Goal: Task Accomplishment & Management: Manage account settings

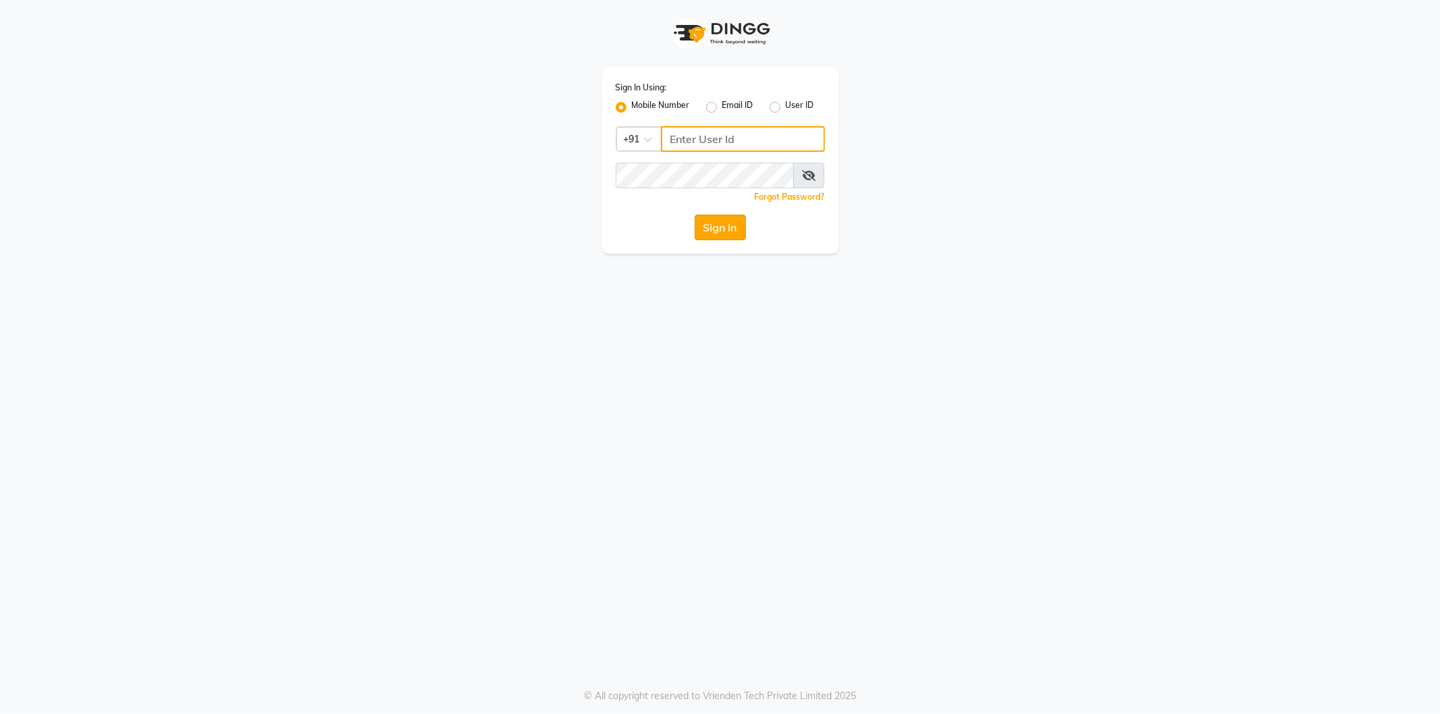
type input "8431095913"
click at [716, 227] on button "Sign In" at bounding box center [720, 228] width 51 height 26
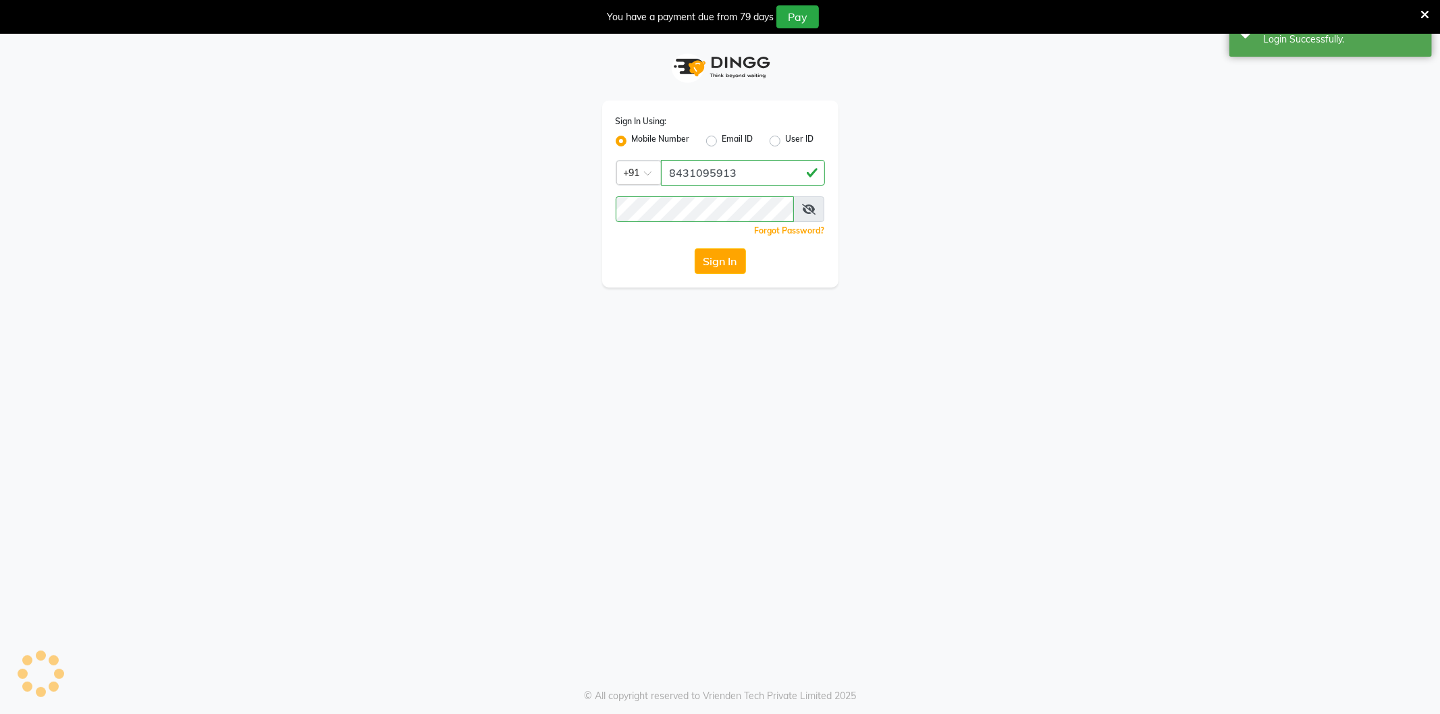
select select "104"
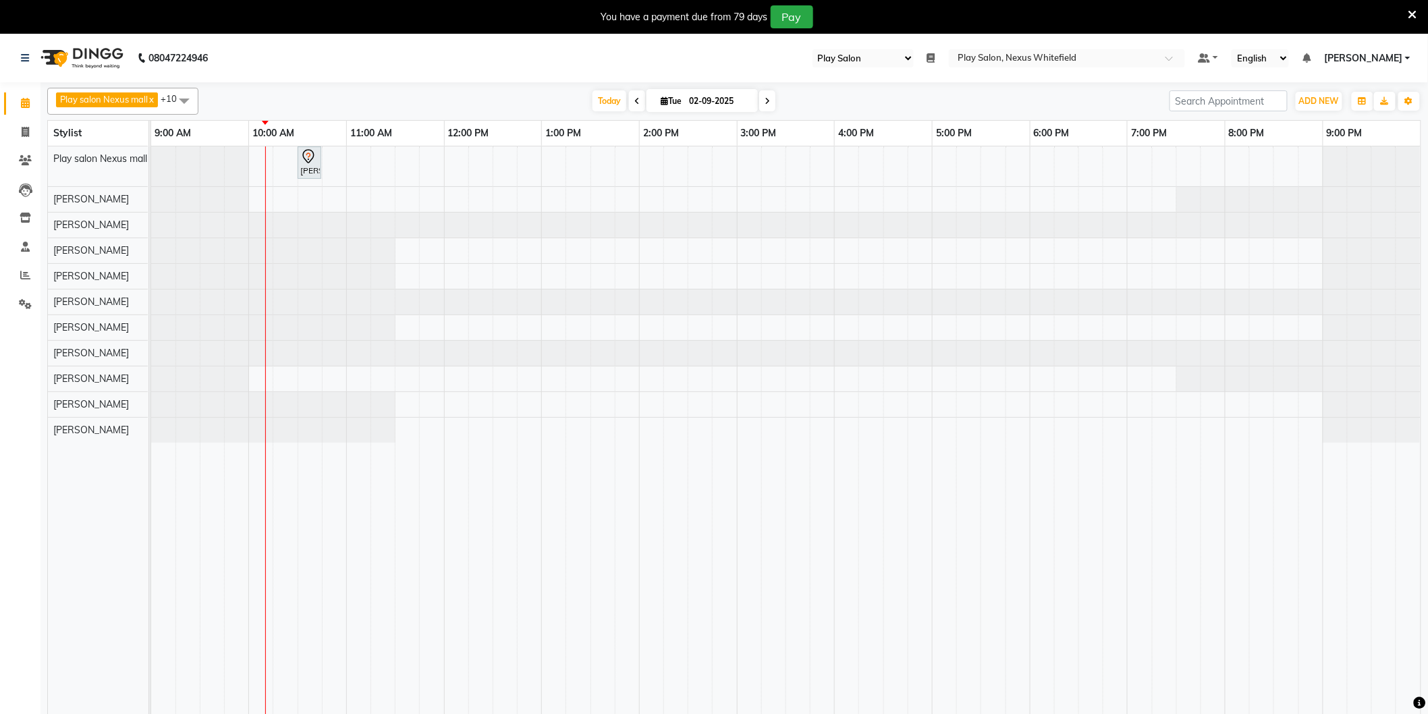
click at [759, 98] on span at bounding box center [767, 100] width 16 height 21
type input "03-09-2025"
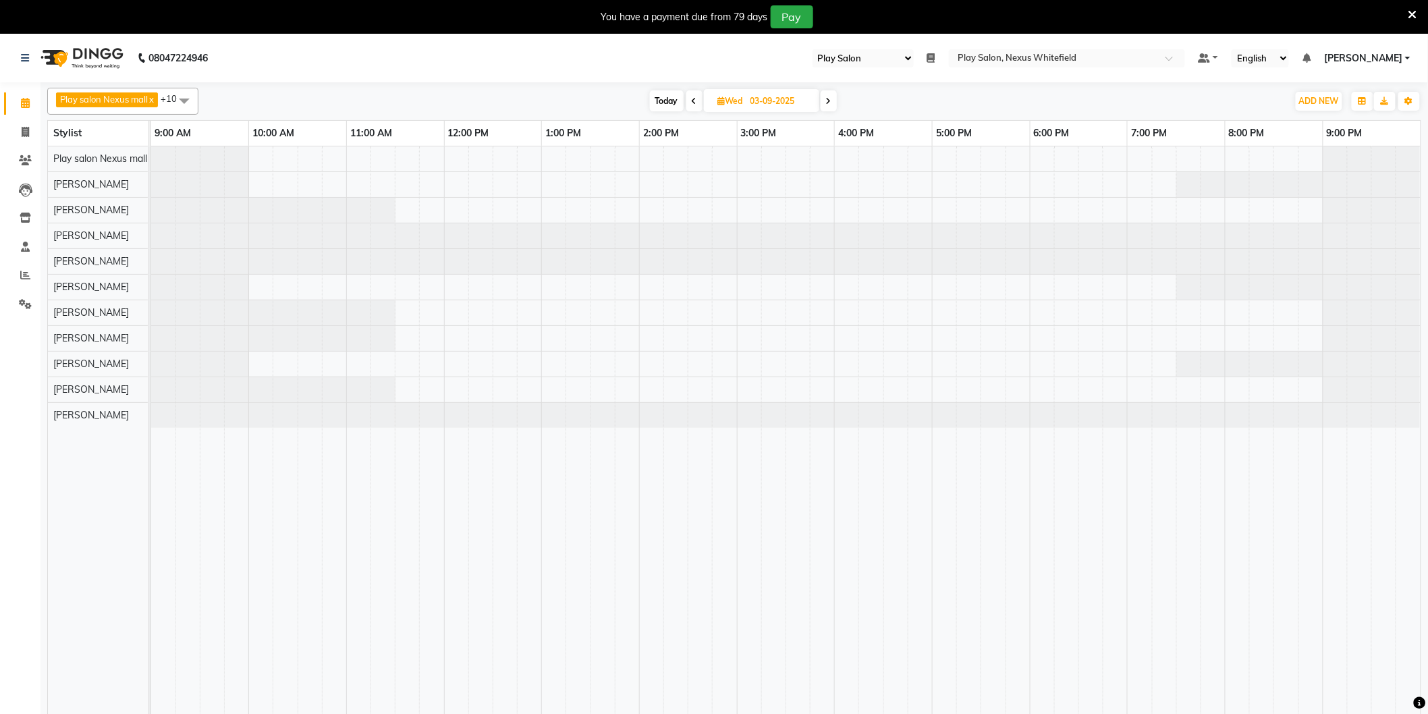
click at [761, 102] on input "03-09-2025" at bounding box center [781, 101] width 68 height 20
select select "9"
select select "2025"
click at [151, 235] on div at bounding box center [151, 235] width 0 height 25
select select "81391"
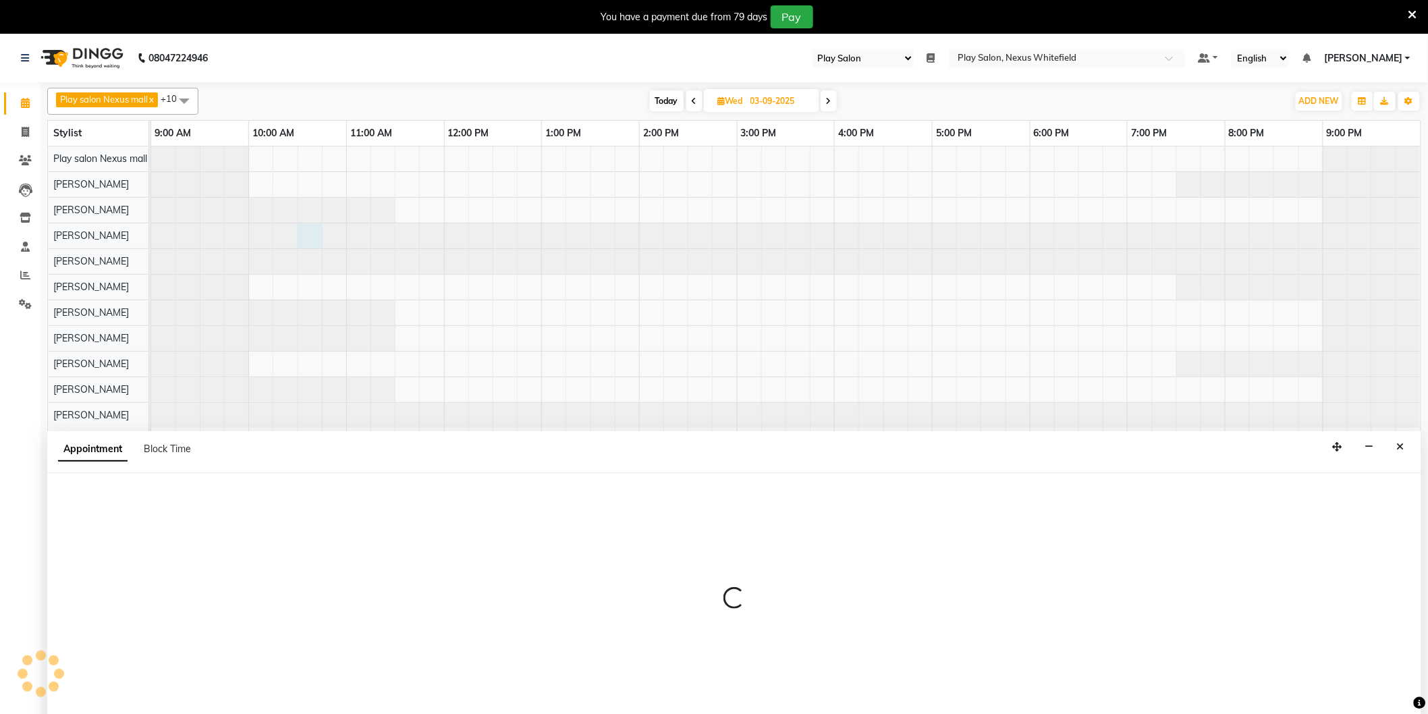
select select "630"
select select "tentative"
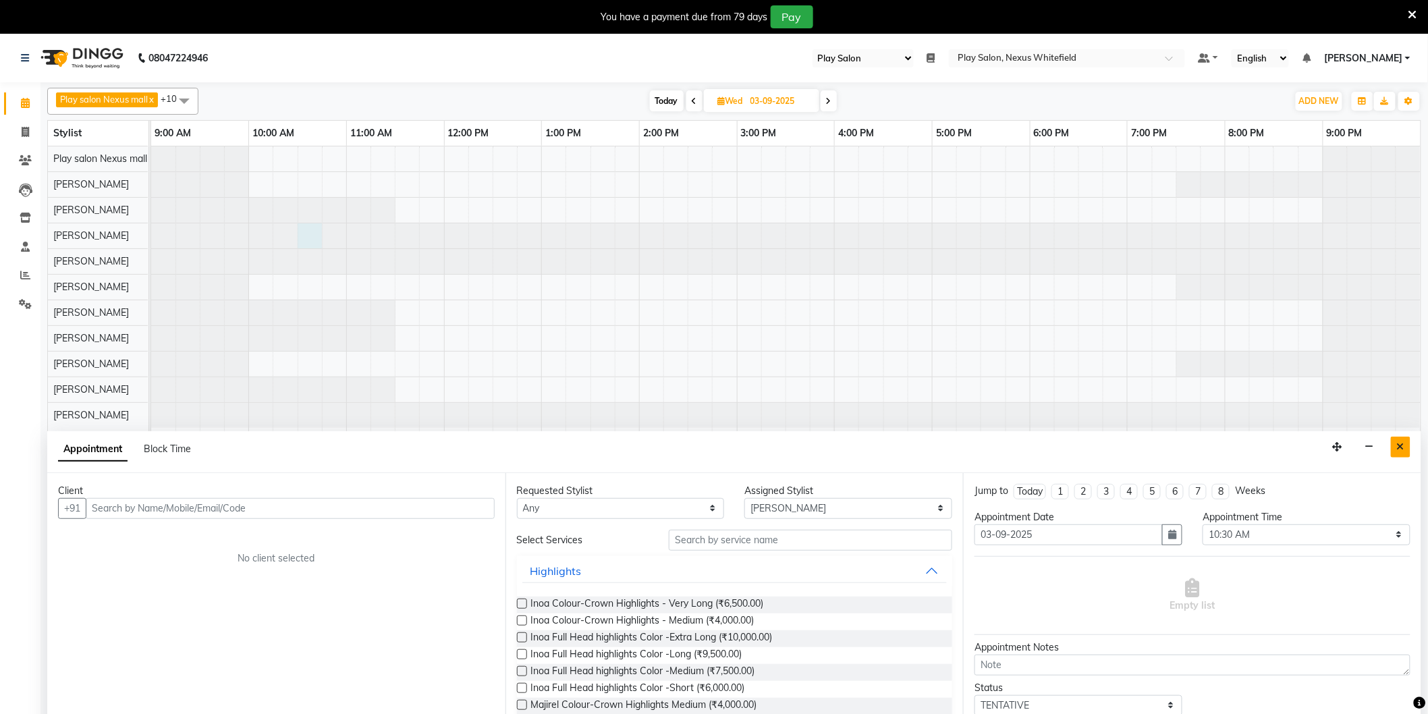
click at [1399, 448] on icon "Close" at bounding box center [1400, 446] width 7 height 9
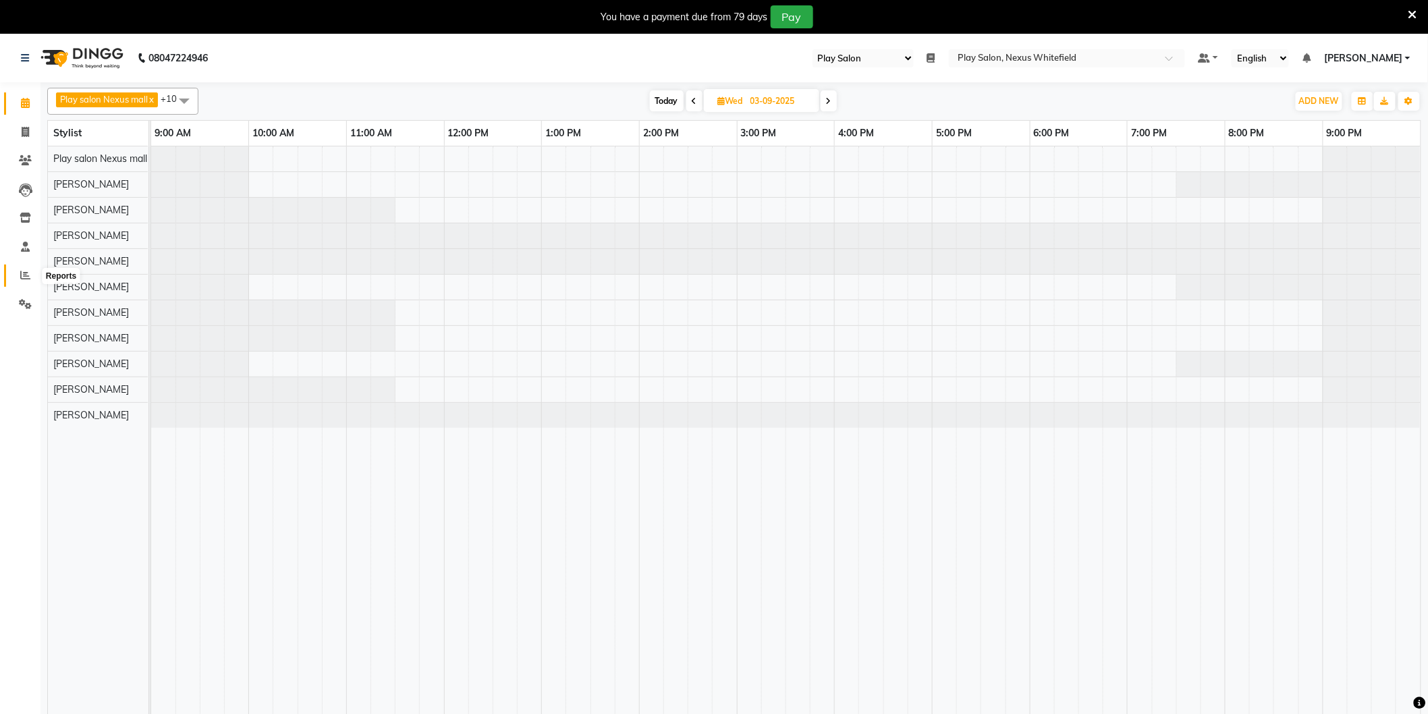
click at [18, 275] on span at bounding box center [26, 276] width 24 height 16
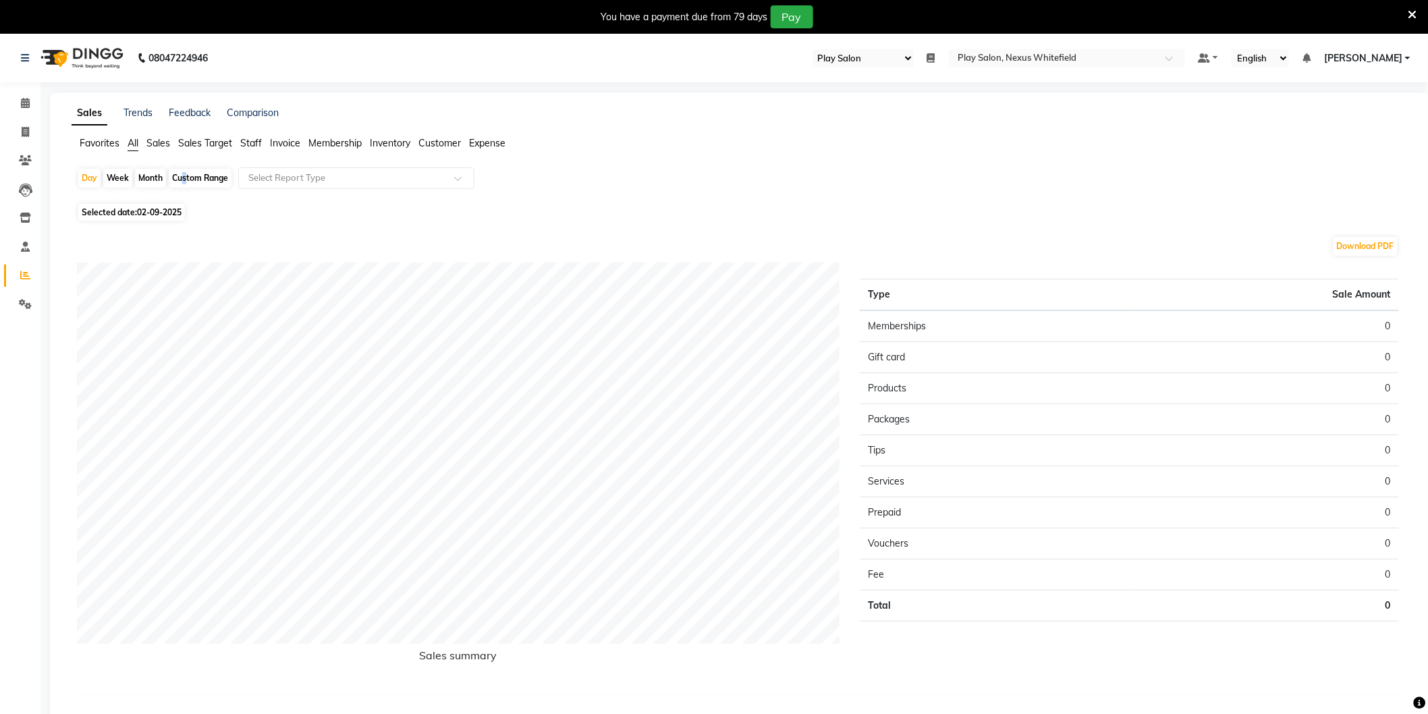
click at [180, 177] on div "Custom Range" at bounding box center [200, 178] width 63 height 19
select select "9"
select select "2025"
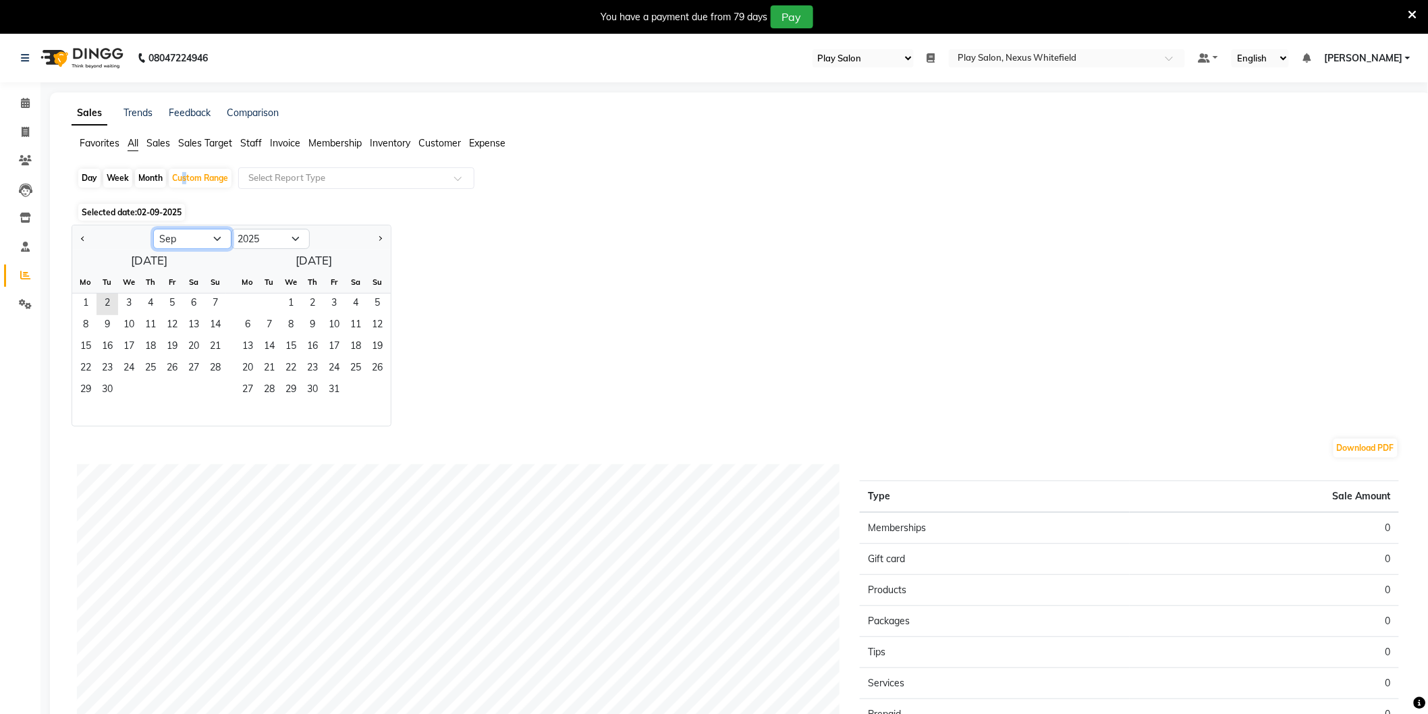
click at [215, 238] on select "Jan Feb Mar Apr May Jun [DATE] Aug Sep Oct Nov Dec" at bounding box center [192, 239] width 78 height 20
select select "8"
click at [153, 229] on select "Jan Feb Mar Apr May Jun [DATE] Aug Sep Oct Nov Dec" at bounding box center [192, 239] width 78 height 20
click at [173, 392] on span "29" at bounding box center [172, 391] width 22 height 22
click at [170, 308] on span "1" at bounding box center [172, 305] width 22 height 22
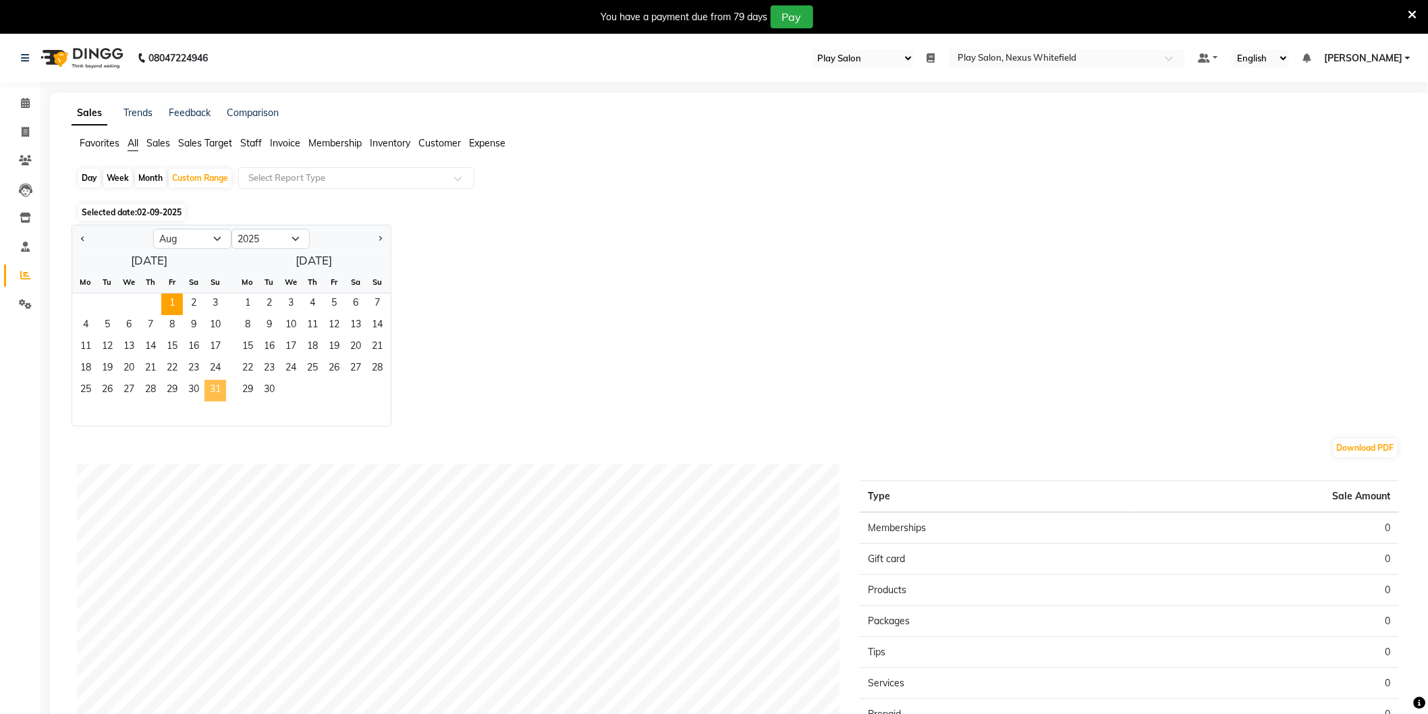
click at [217, 389] on span "31" at bounding box center [216, 391] width 22 height 22
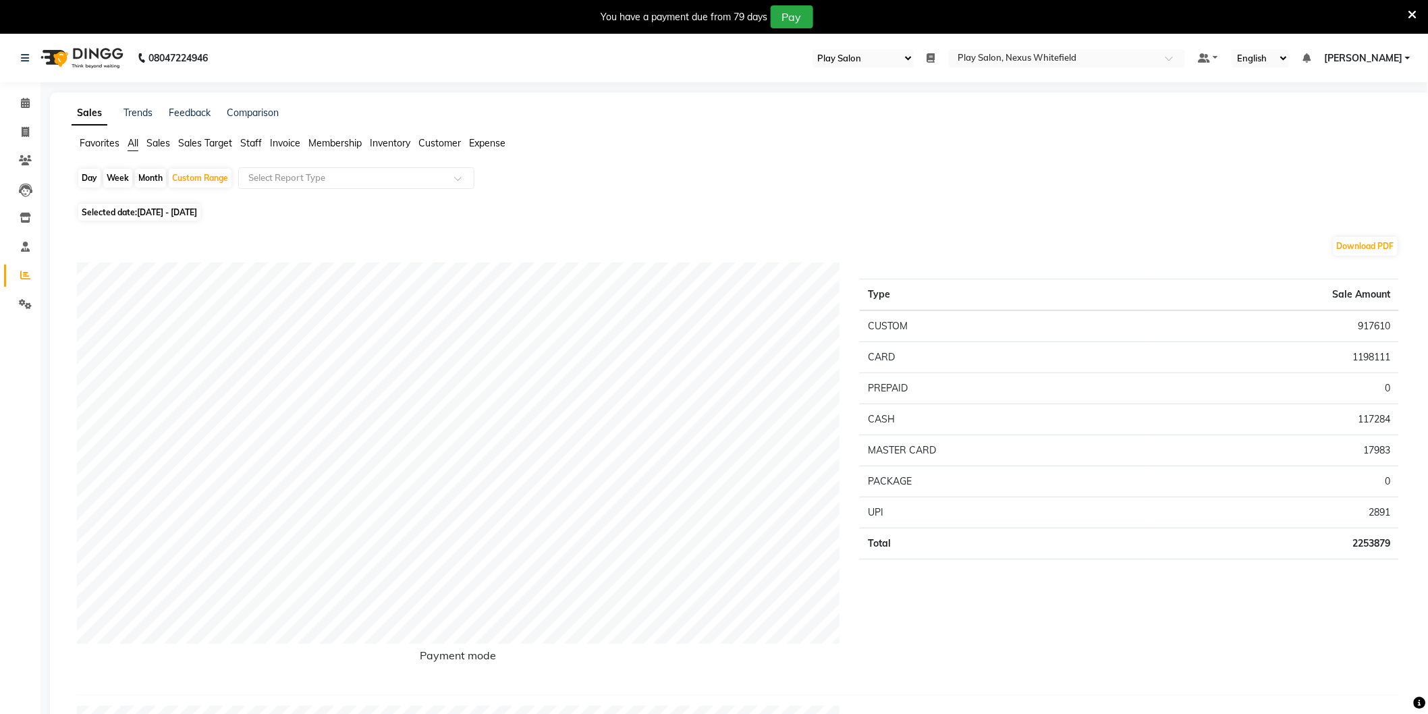
click at [246, 146] on span "Staff" at bounding box center [251, 143] width 22 height 12
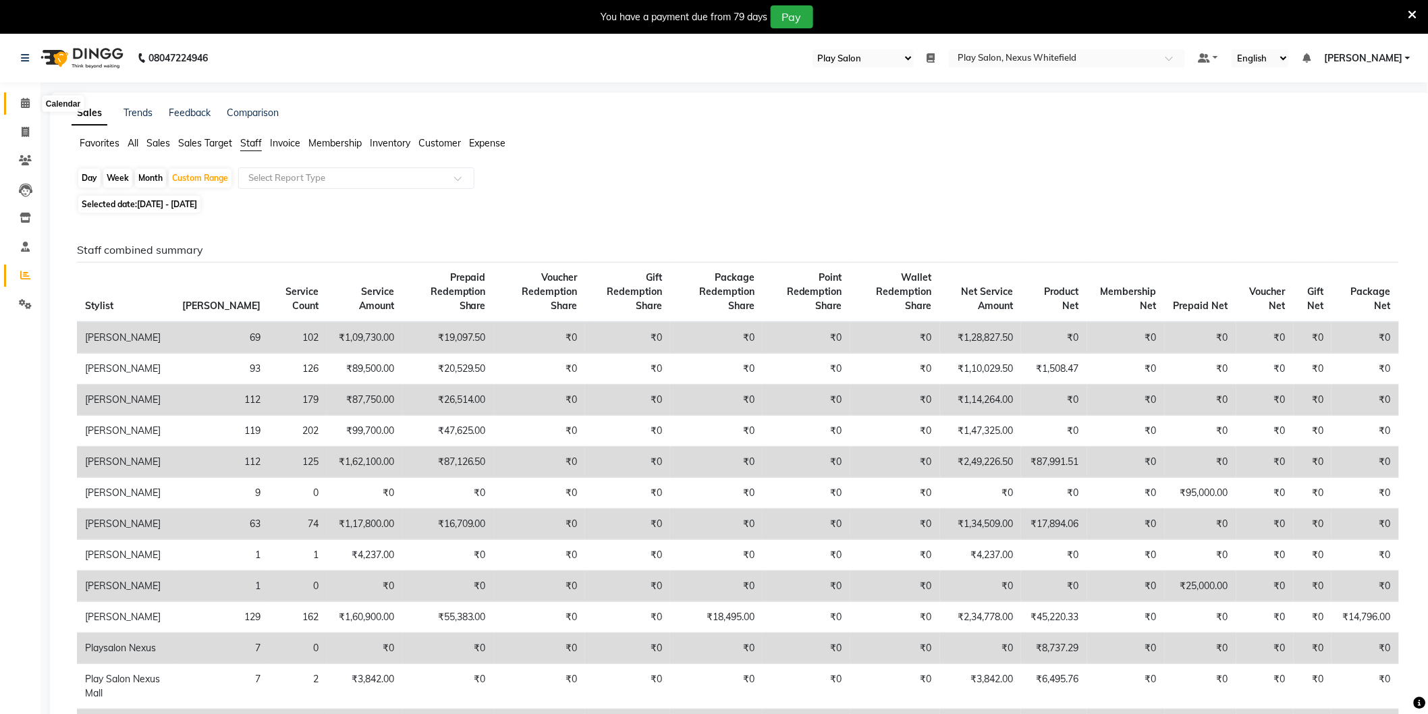
drag, startPoint x: 28, startPoint y: 103, endPoint x: 63, endPoint y: 113, distance: 36.1
click at [28, 104] on icon at bounding box center [25, 103] width 9 height 10
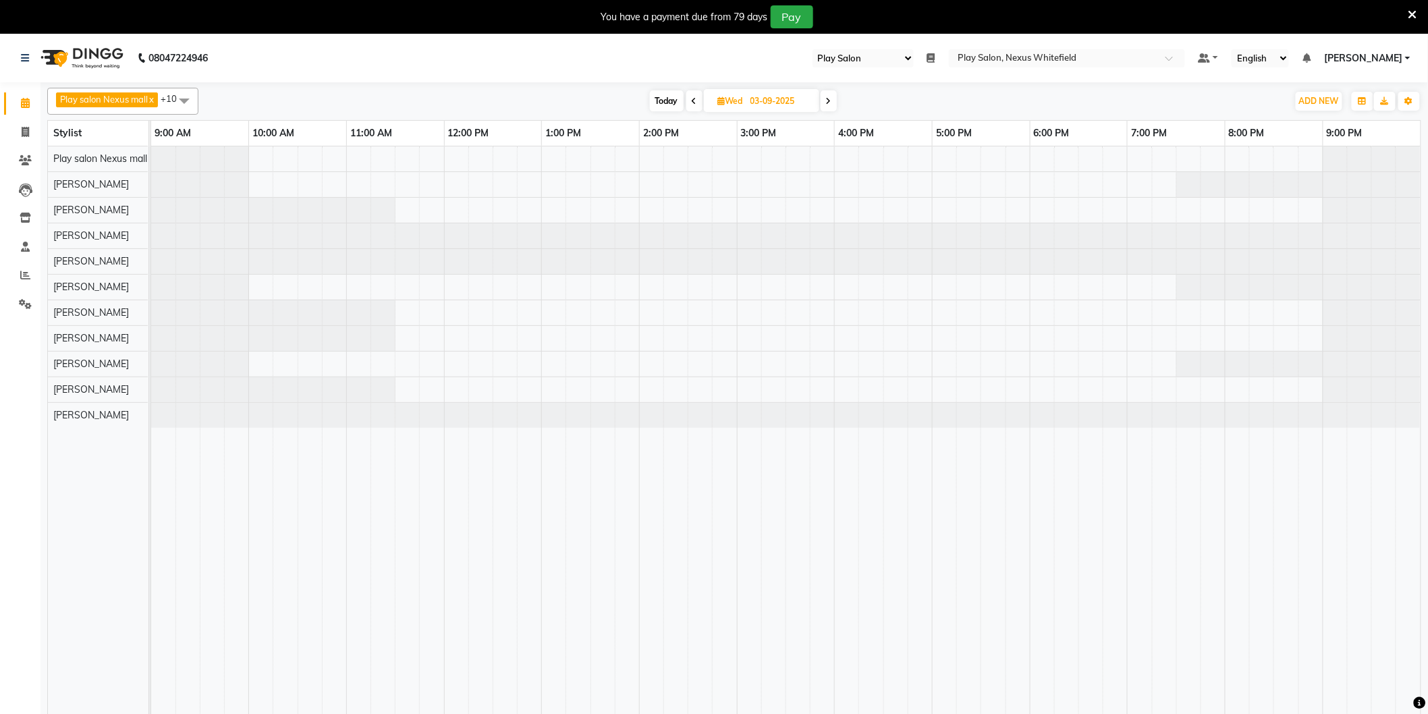
click at [664, 100] on span "Today" at bounding box center [667, 100] width 34 height 21
type input "02-09-2025"
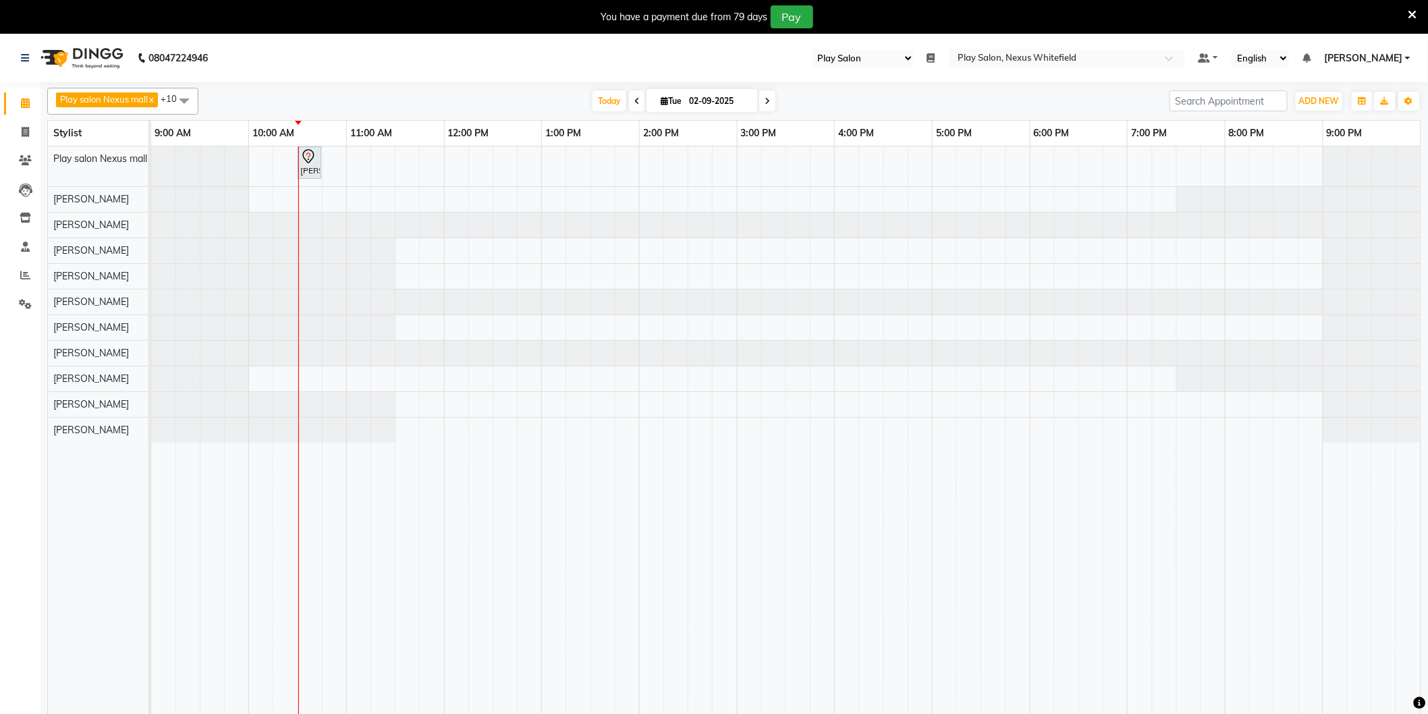
click at [292, 375] on div "[PERSON_NAME], TK01, 10:30 AM-10:45 AM, keratin [MEDICAL_DATA] treatment (fine …" at bounding box center [786, 438] width 1270 height 585
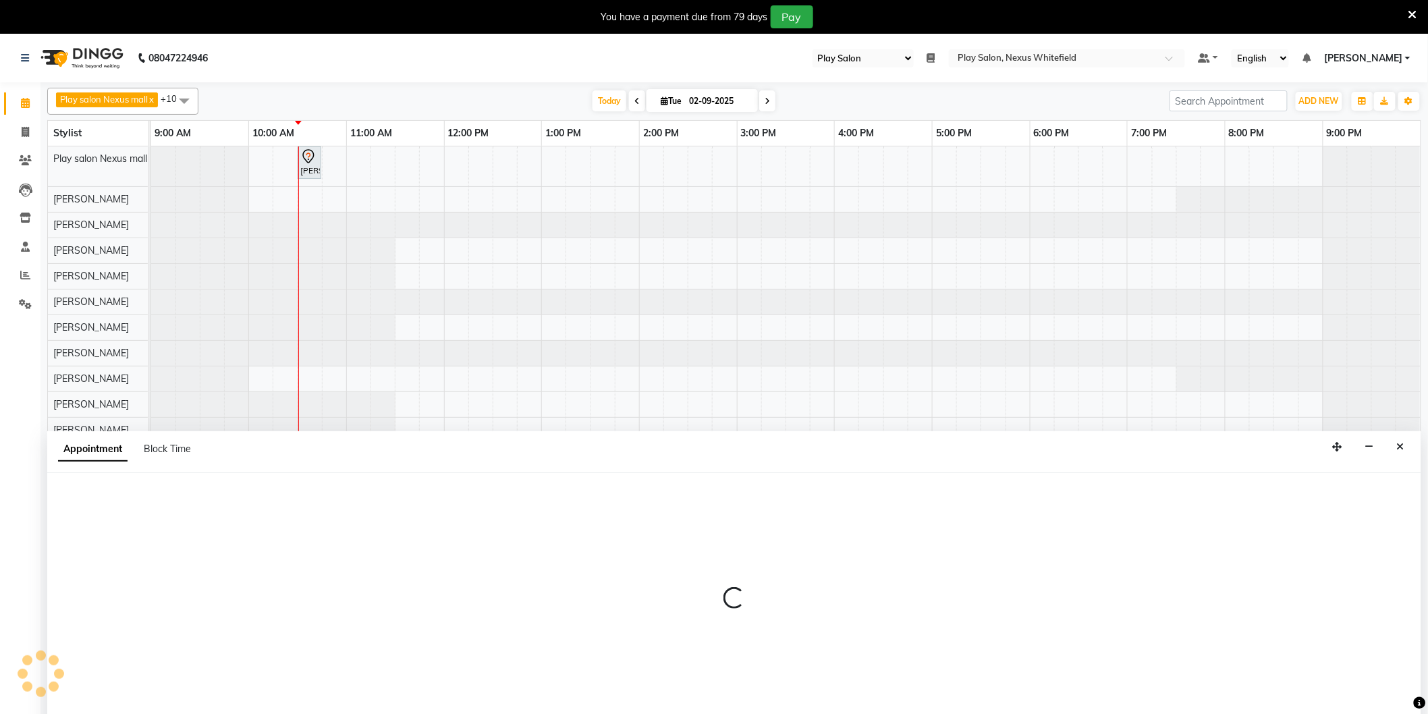
scroll to position [3, 0]
select select "81393"
select select "615"
select select "tentative"
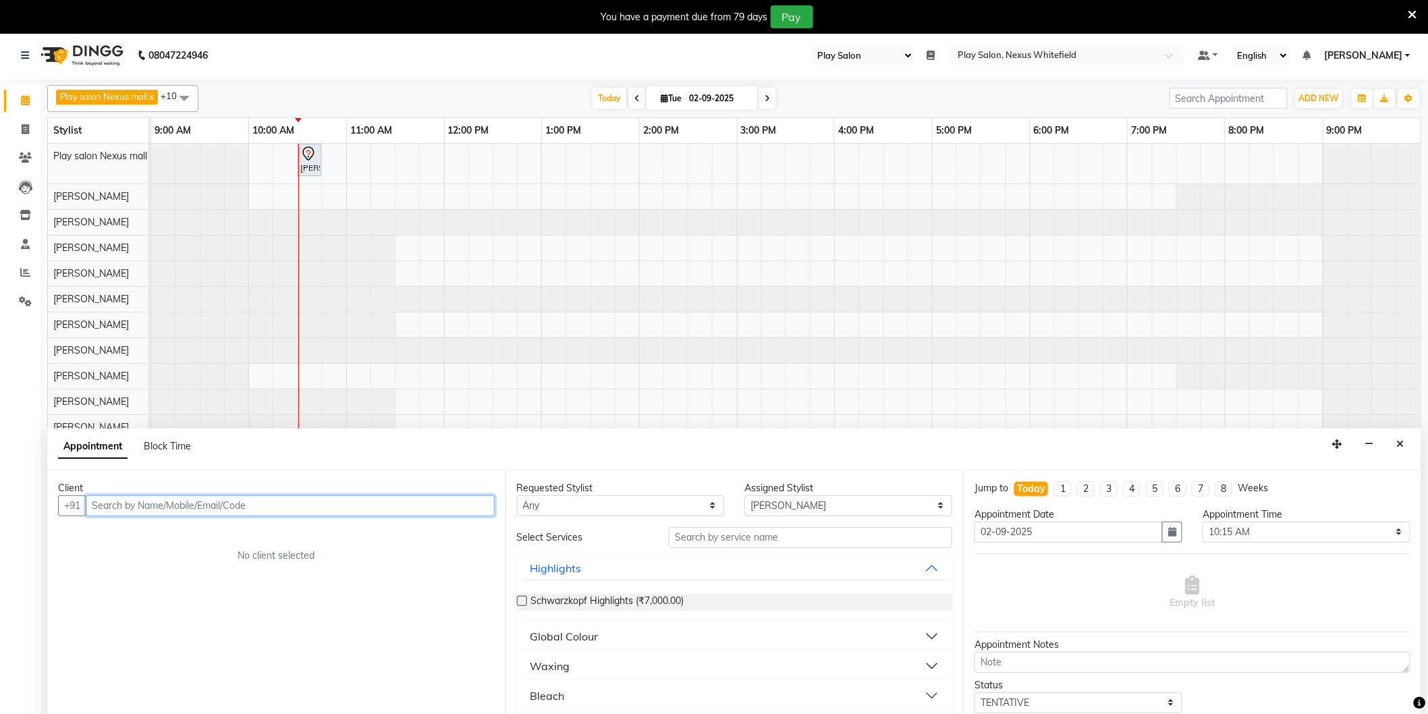
click at [227, 505] on input "text" at bounding box center [290, 505] width 409 height 21
type input "9544086516"
click at [475, 505] on span "Add Client" at bounding box center [466, 506] width 45 height 12
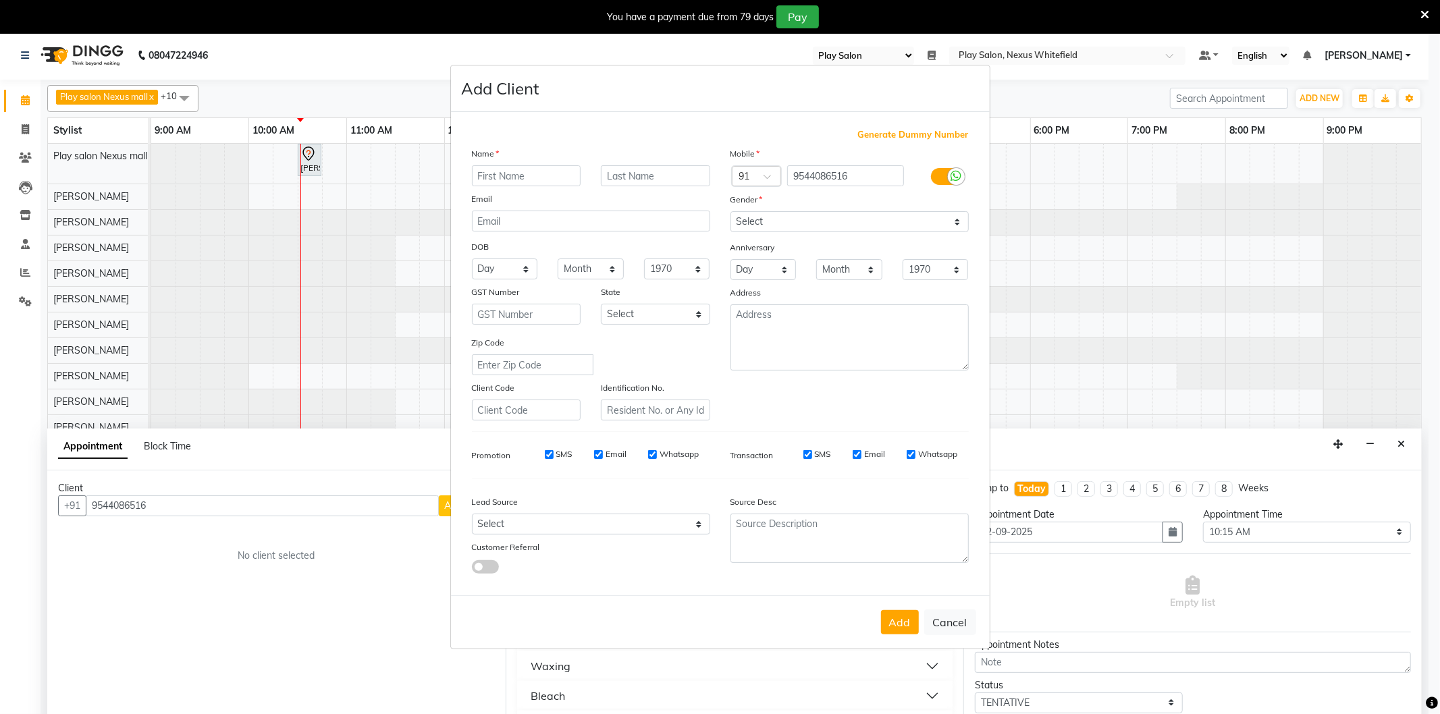
click at [517, 184] on input "text" at bounding box center [526, 175] width 109 height 21
type input "Anu"
click at [620, 180] on input "text" at bounding box center [655, 175] width 109 height 21
type input "A"
click at [774, 217] on select "Select [DEMOGRAPHIC_DATA] [DEMOGRAPHIC_DATA] Other Prefer Not To Say" at bounding box center [849, 221] width 238 height 21
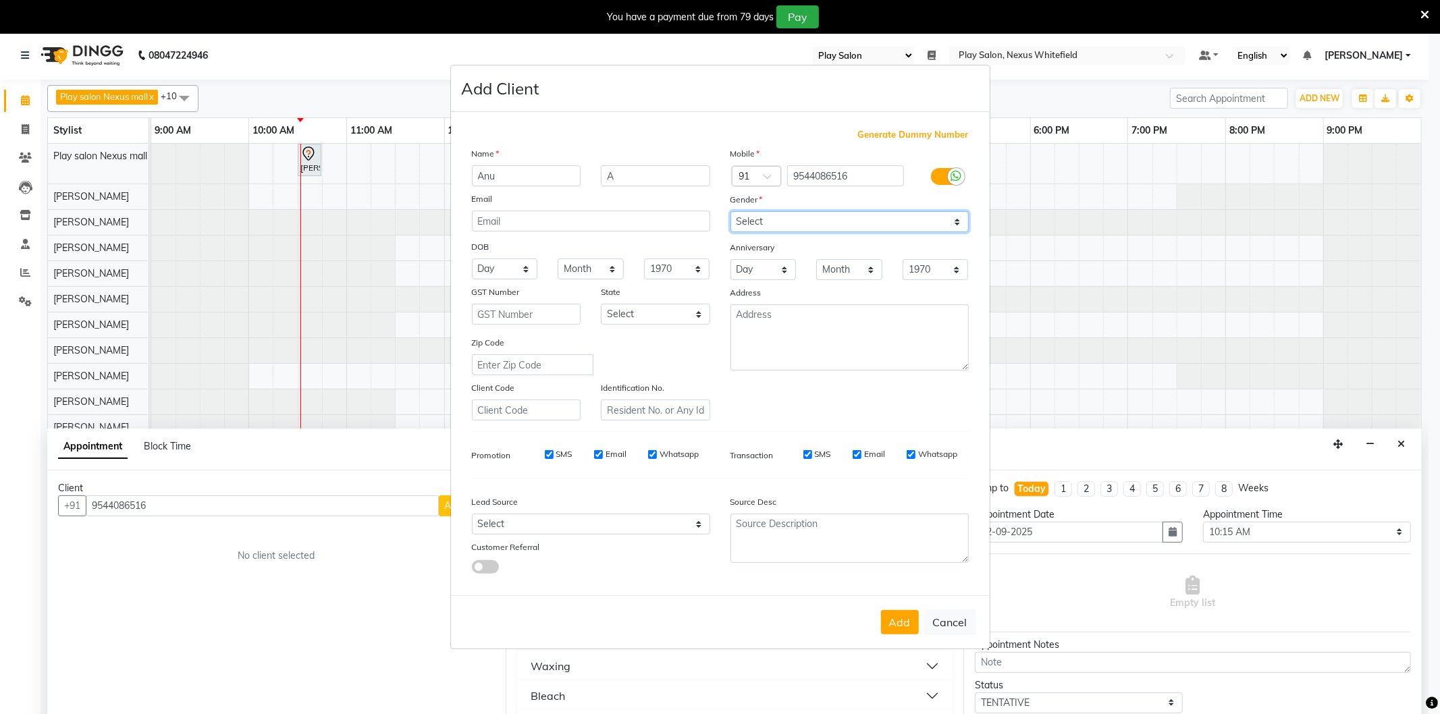
select select "[DEMOGRAPHIC_DATA]"
click at [730, 211] on select "Select [DEMOGRAPHIC_DATA] [DEMOGRAPHIC_DATA] Other Prefer Not To Say" at bounding box center [849, 221] width 238 height 21
click at [898, 618] on button "Add" at bounding box center [900, 622] width 38 height 24
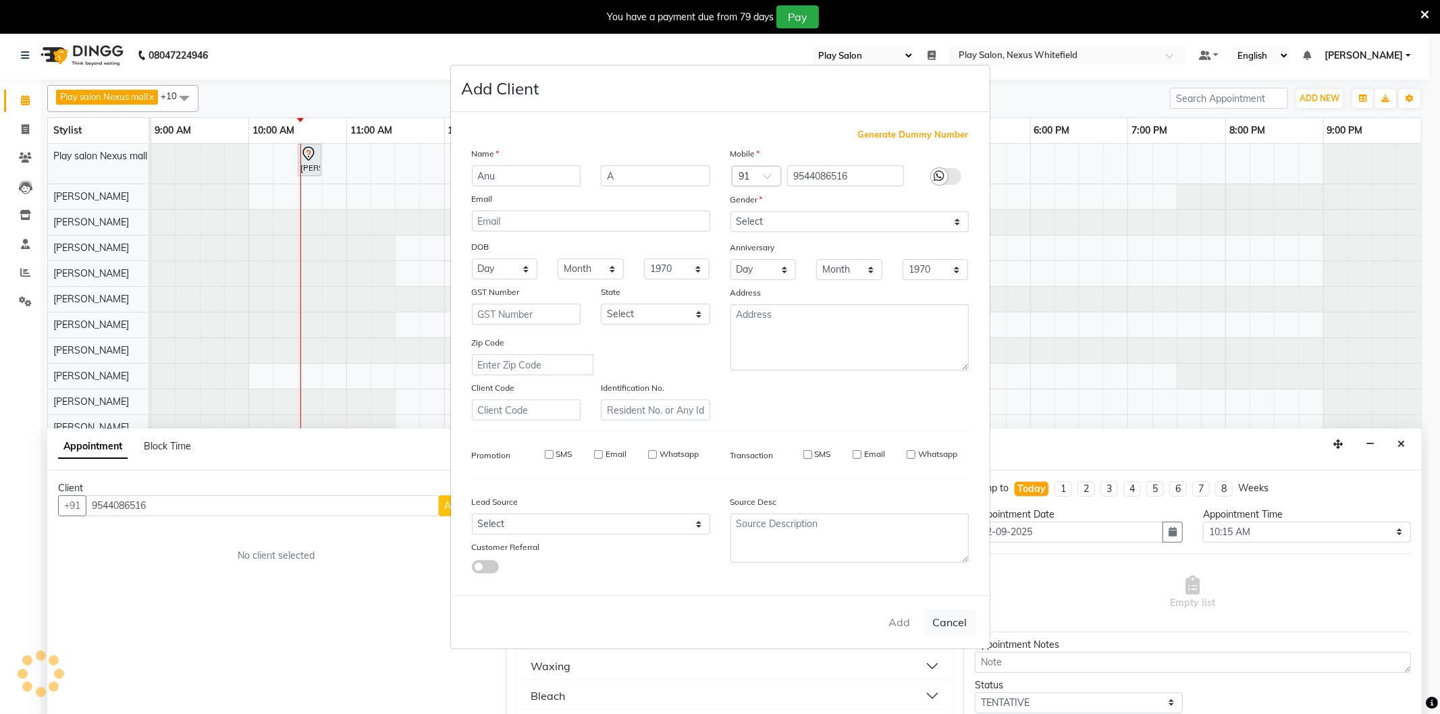
select select
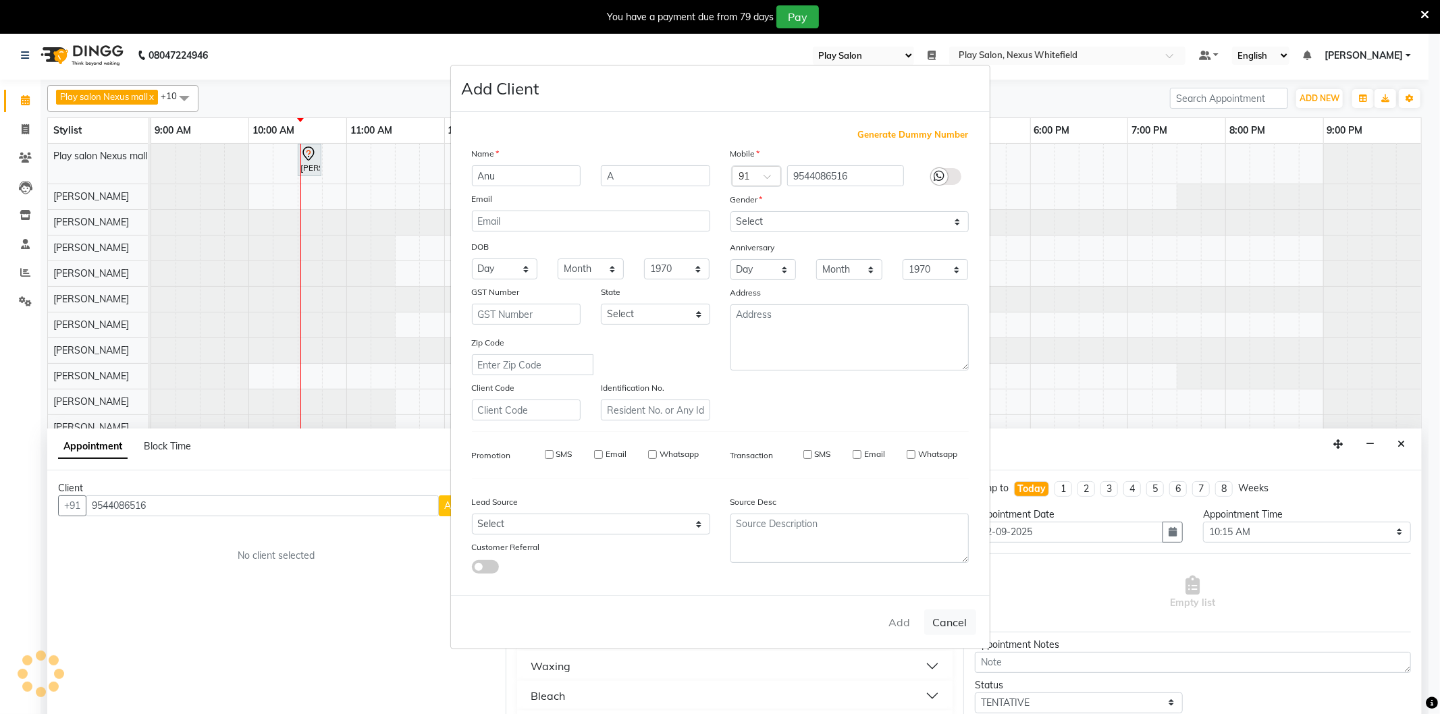
select select
checkbox input "false"
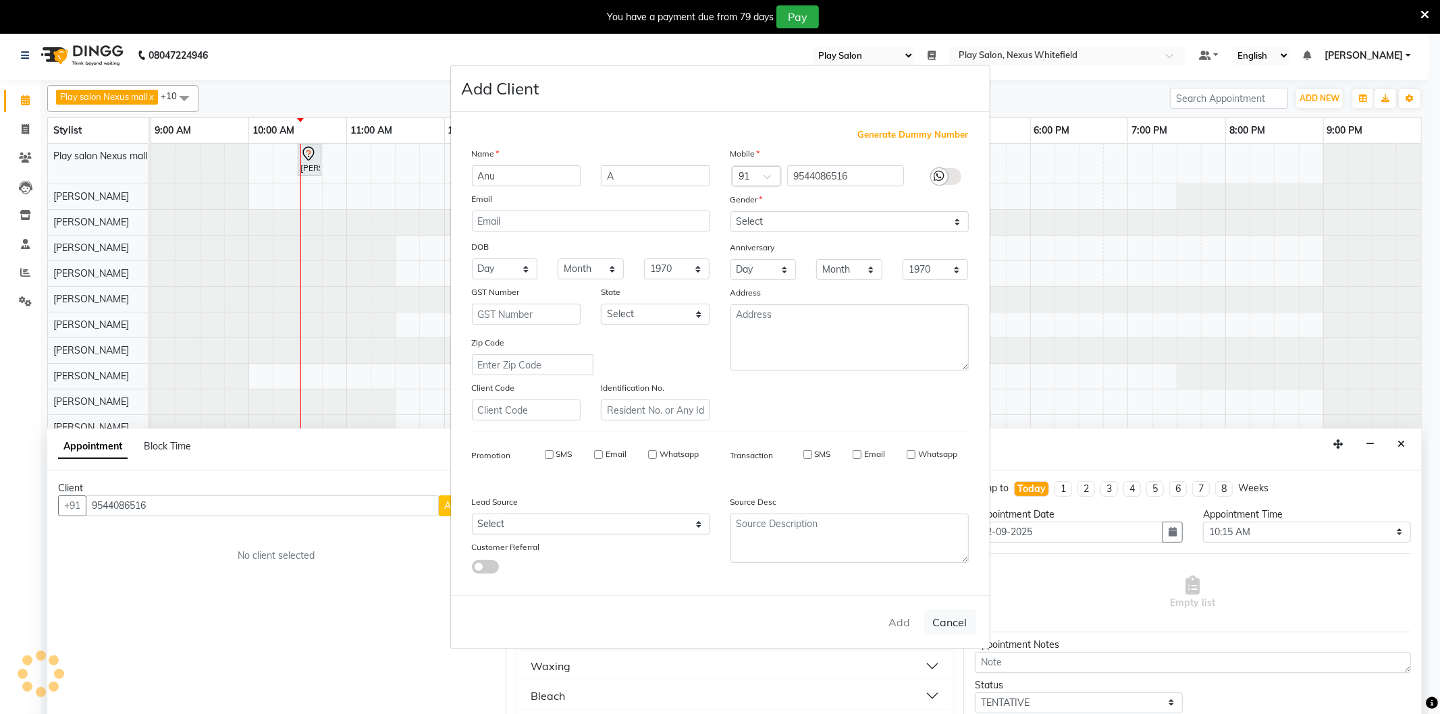
checkbox input "false"
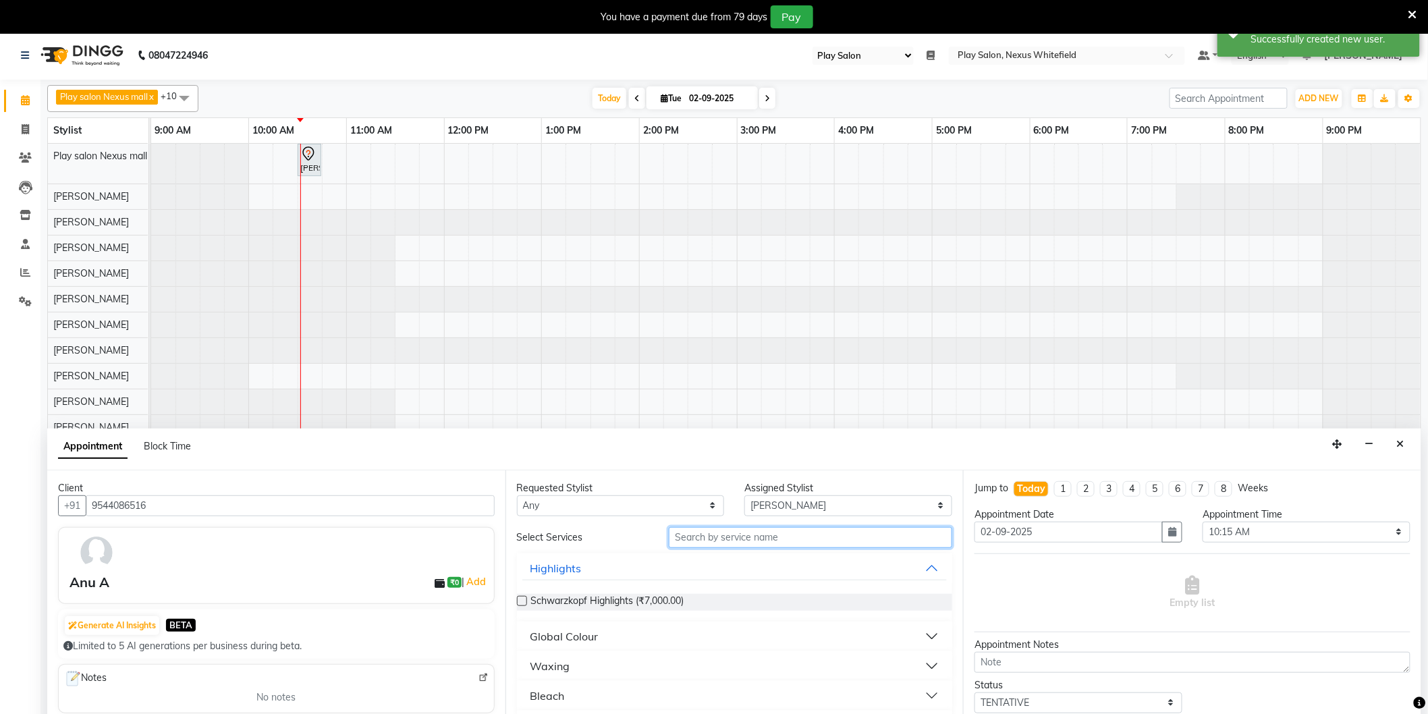
click at [730, 539] on input "text" at bounding box center [811, 537] width 284 height 21
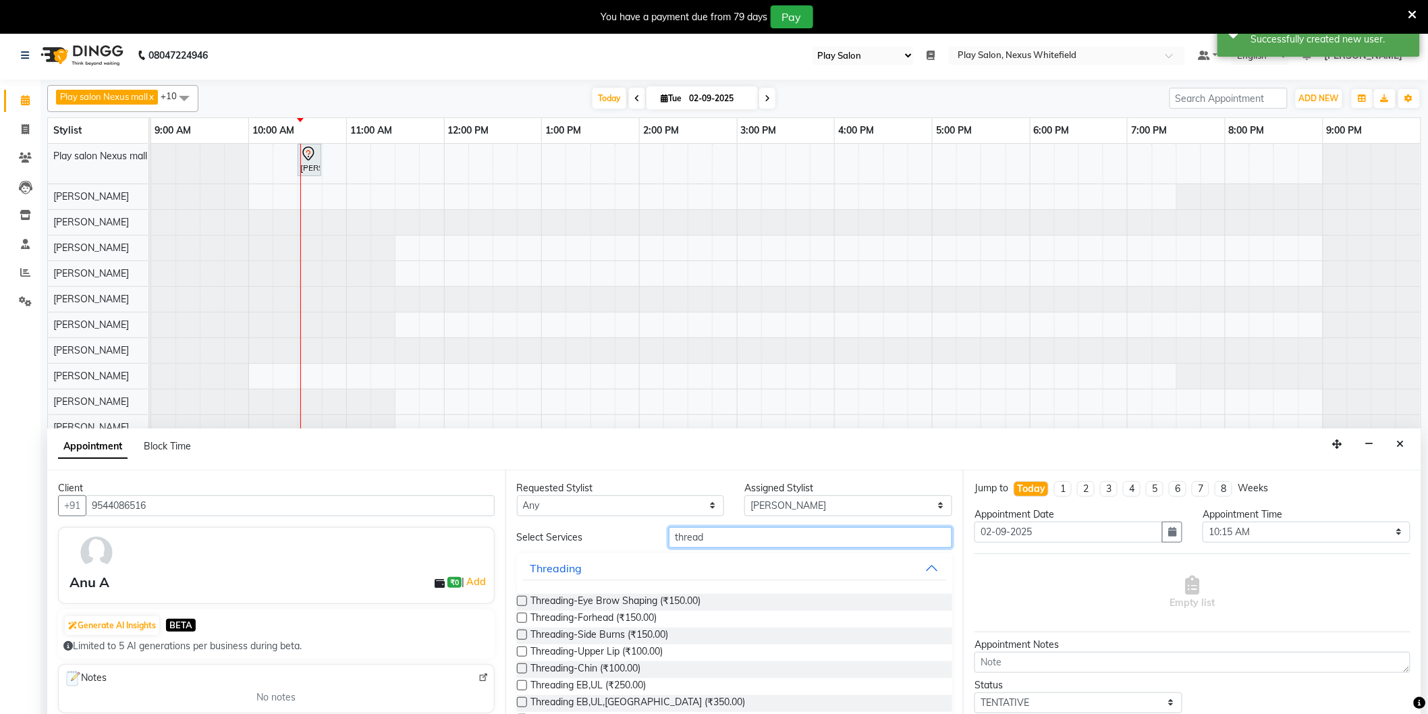
type input "thread"
click at [726, 596] on div "Threading-Eye Brow Shaping (₹150.00)" at bounding box center [735, 602] width 436 height 17
click at [525, 601] on label at bounding box center [522, 601] width 10 height 10
click at [525, 601] on input "checkbox" at bounding box center [521, 602] width 9 height 9
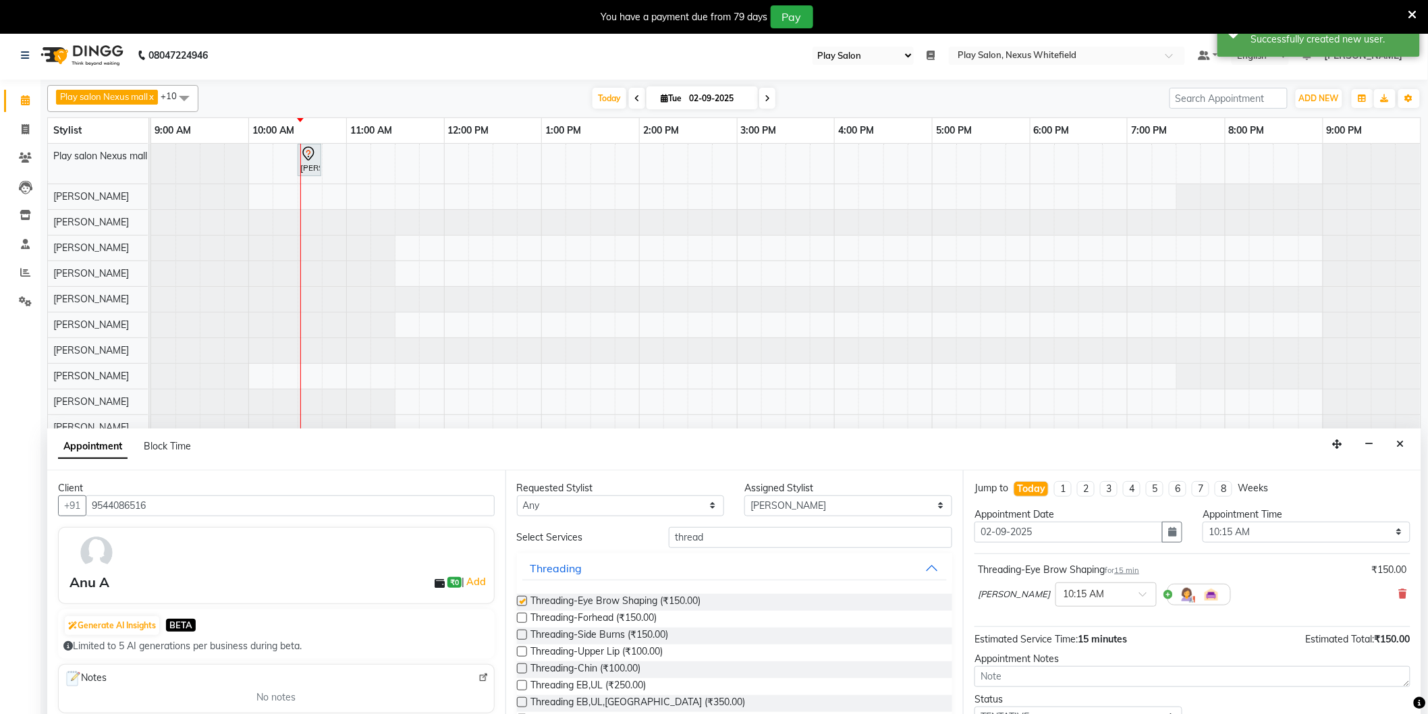
checkbox input "false"
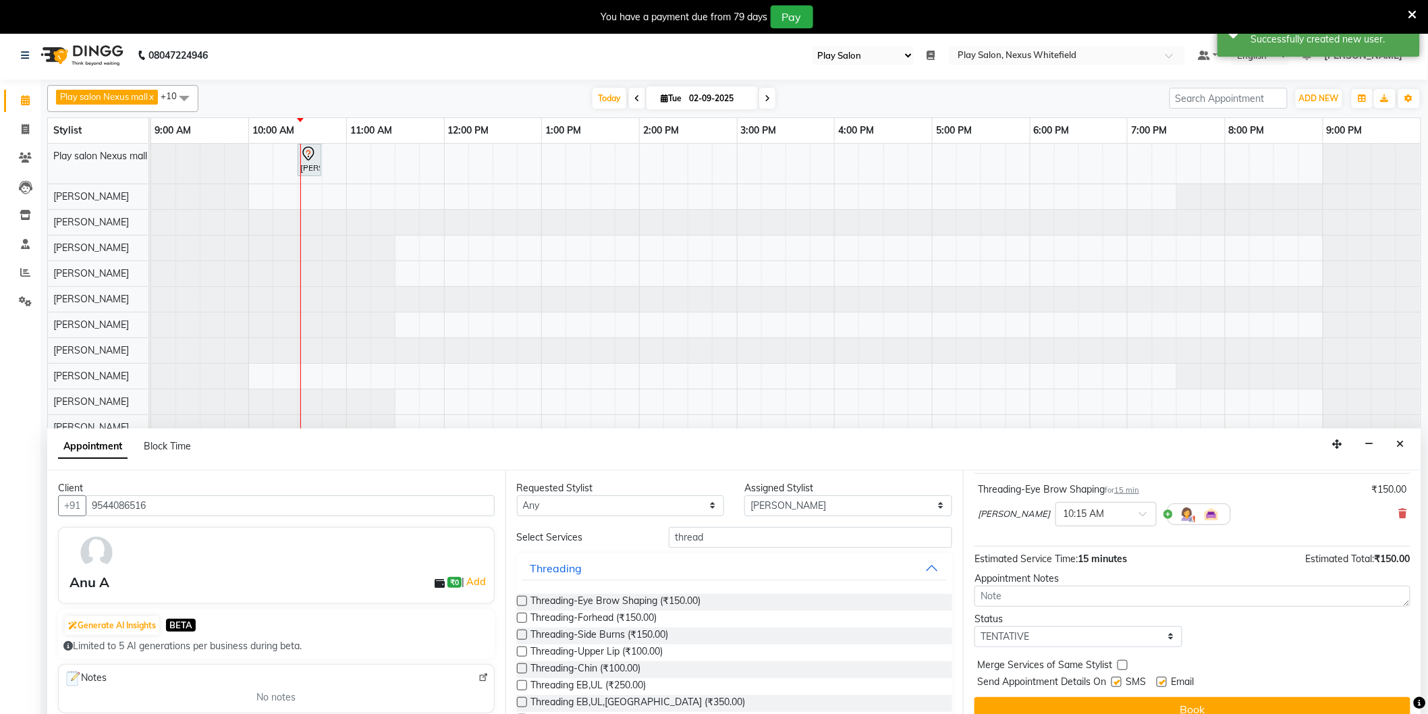
scroll to position [34, 0]
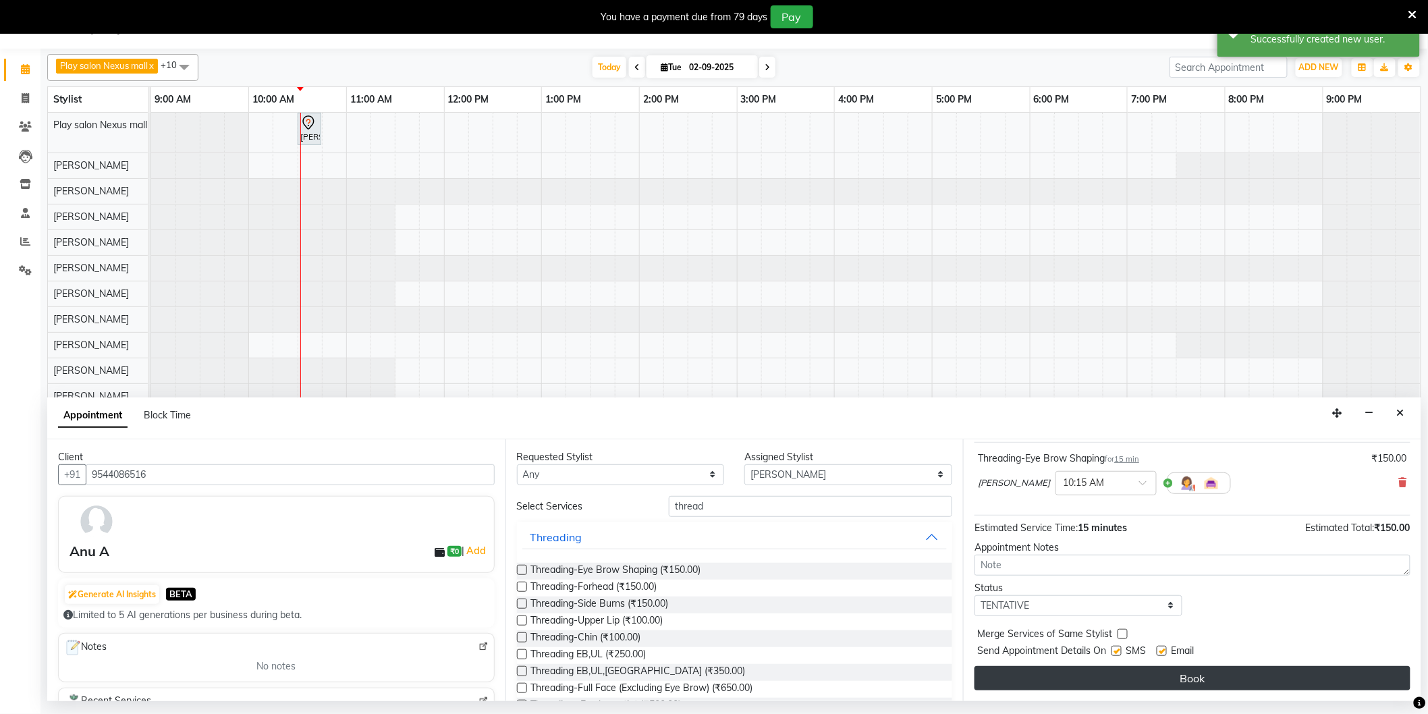
click at [1158, 671] on button "Book" at bounding box center [1193, 678] width 436 height 24
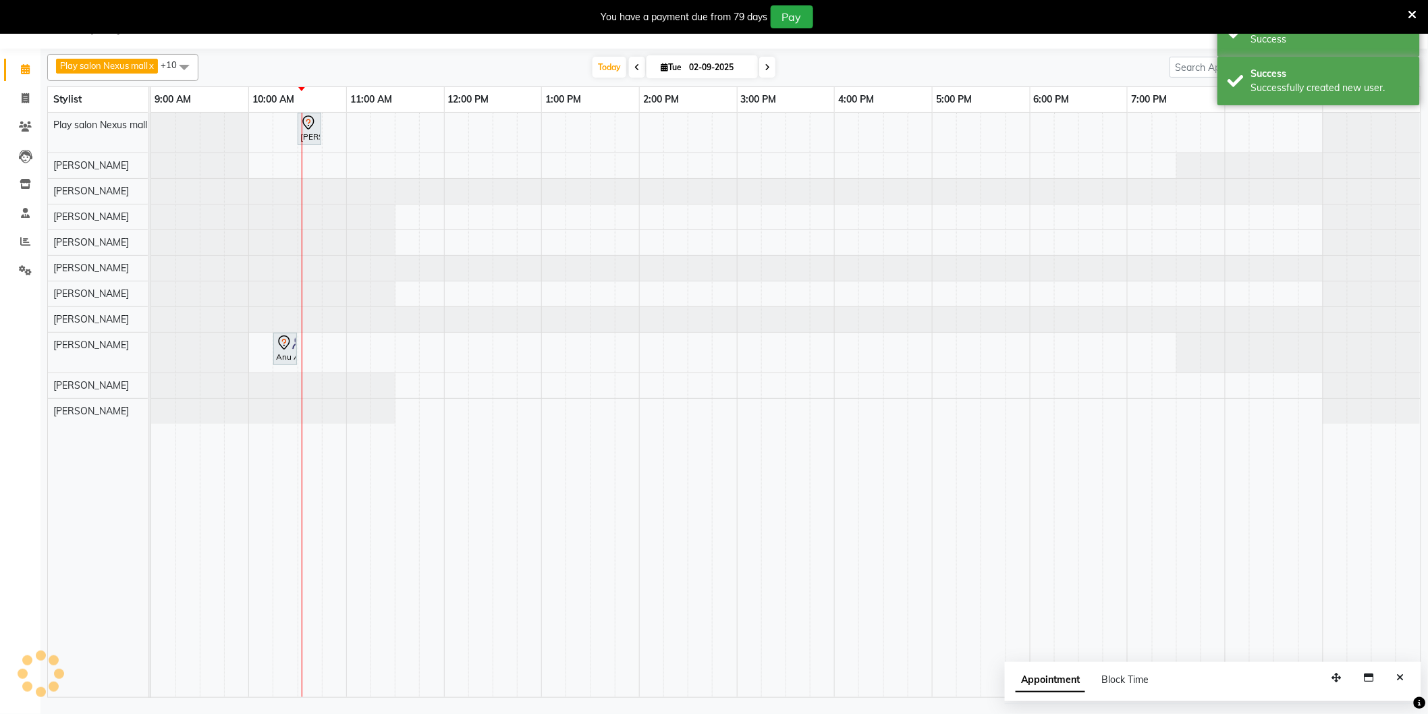
scroll to position [0, 0]
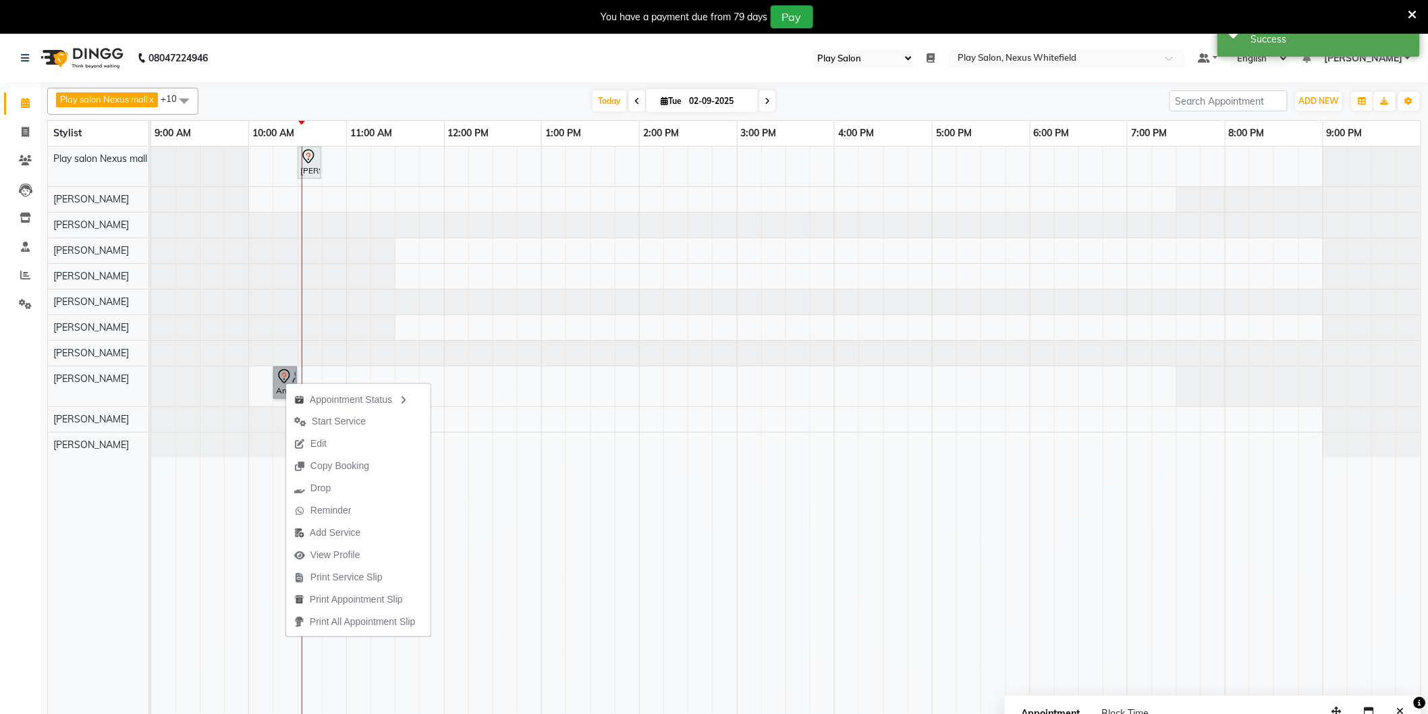
click at [294, 369] on div at bounding box center [296, 382] width 5 height 31
select select "7"
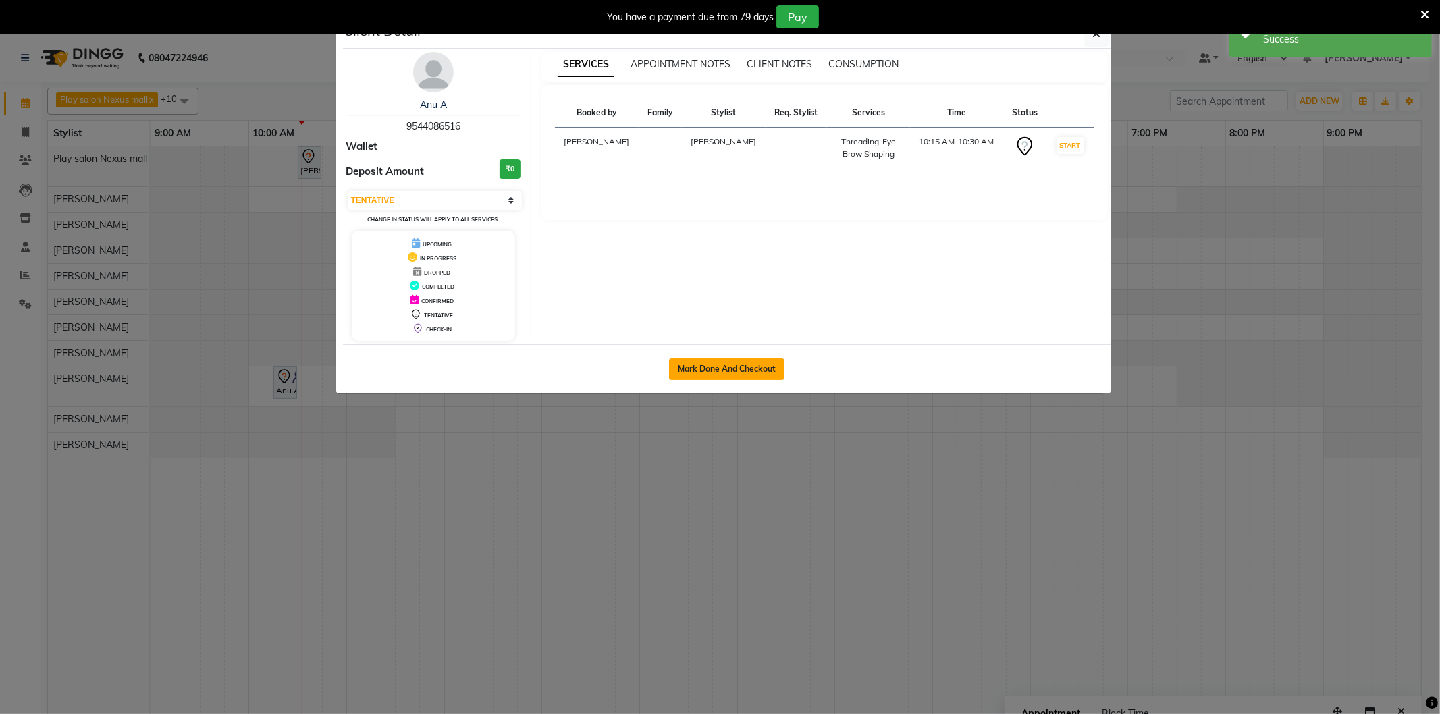
click at [724, 376] on button "Mark Done And Checkout" at bounding box center [726, 369] width 115 height 22
select select "service"
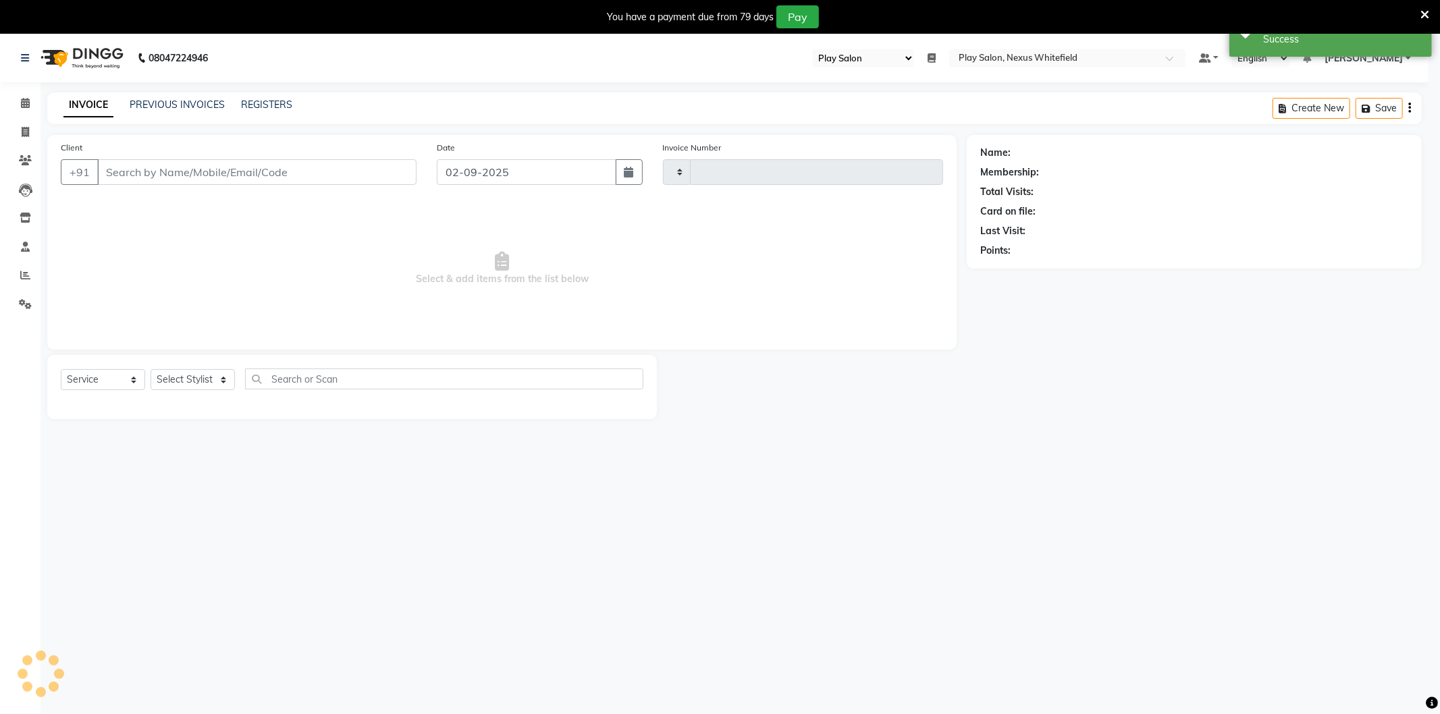
type input "3177"
select select "8356"
type input "9544086516"
select select "81393"
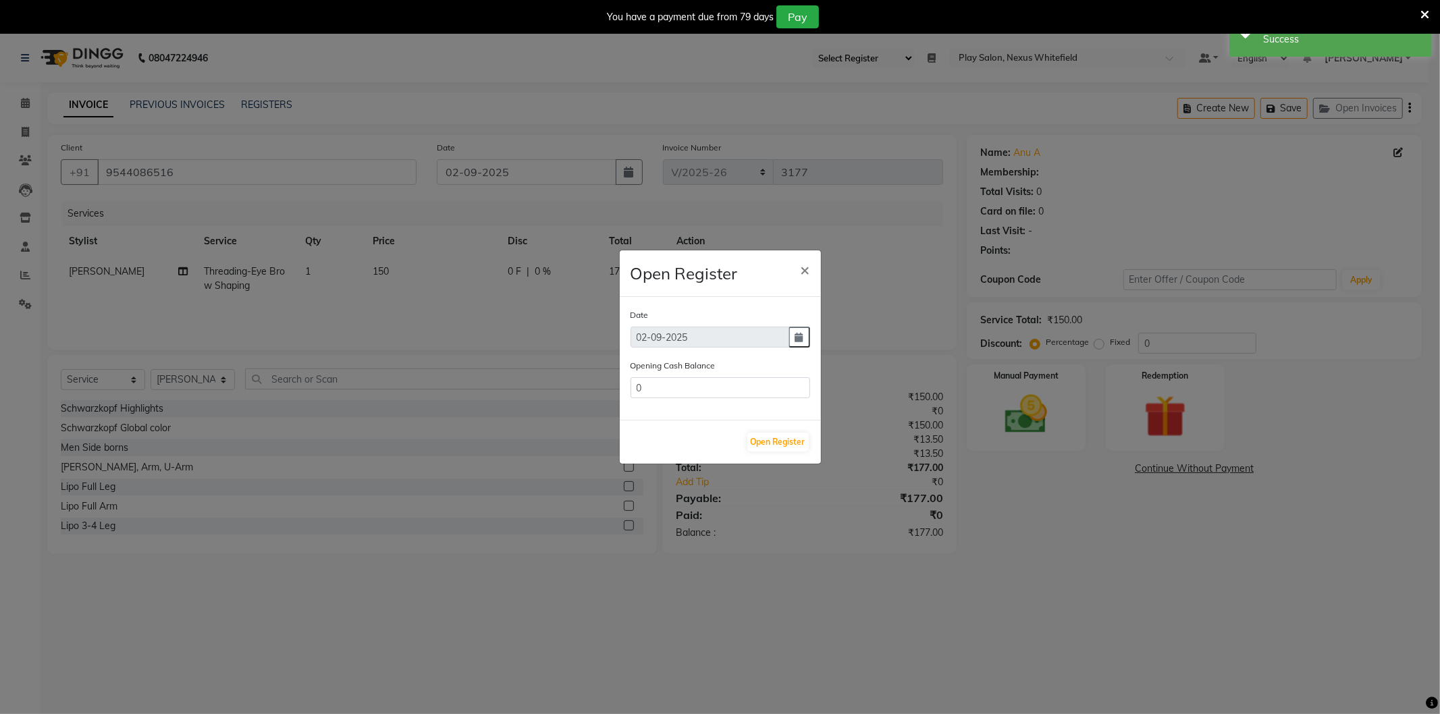
type input "57072"
drag, startPoint x: 799, startPoint y: 267, endPoint x: 798, endPoint y: 288, distance: 20.9
click at [799, 269] on button "×" at bounding box center [805, 269] width 31 height 38
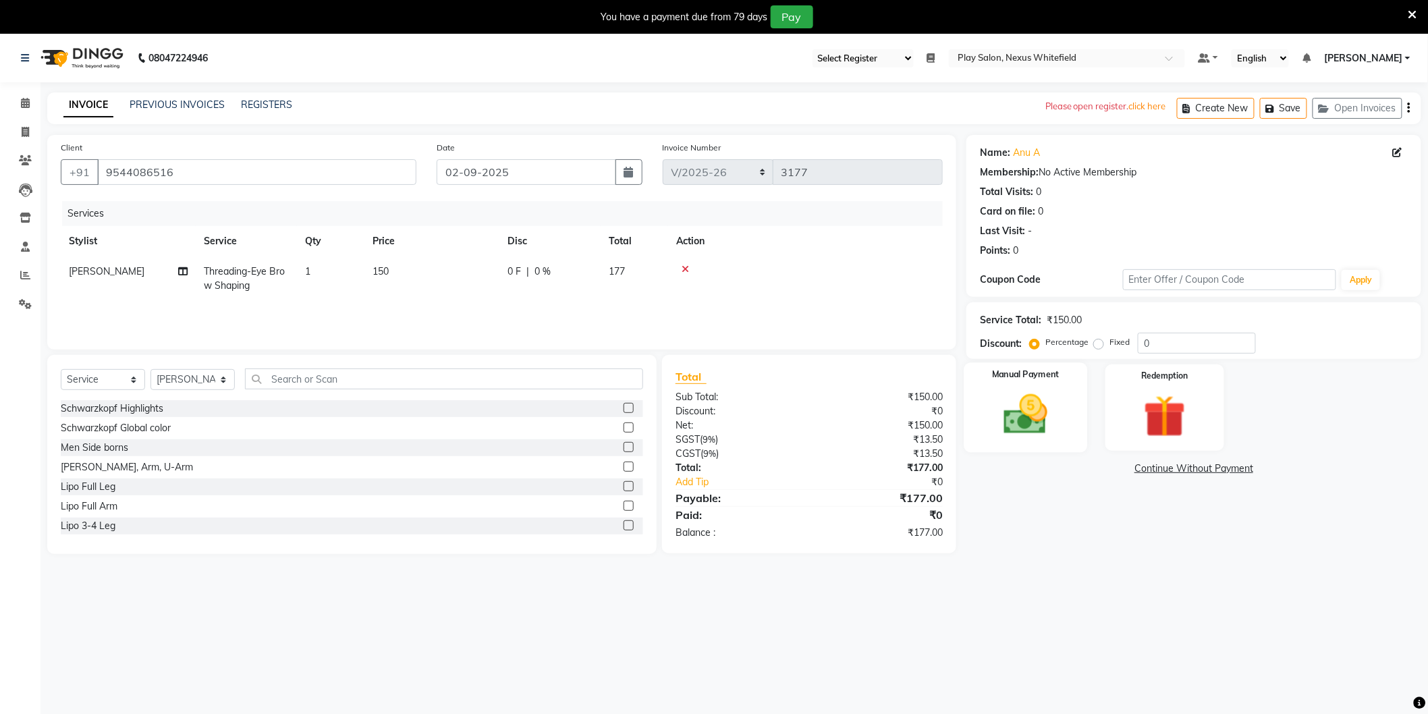
click at [1002, 403] on img at bounding box center [1026, 415] width 72 height 51
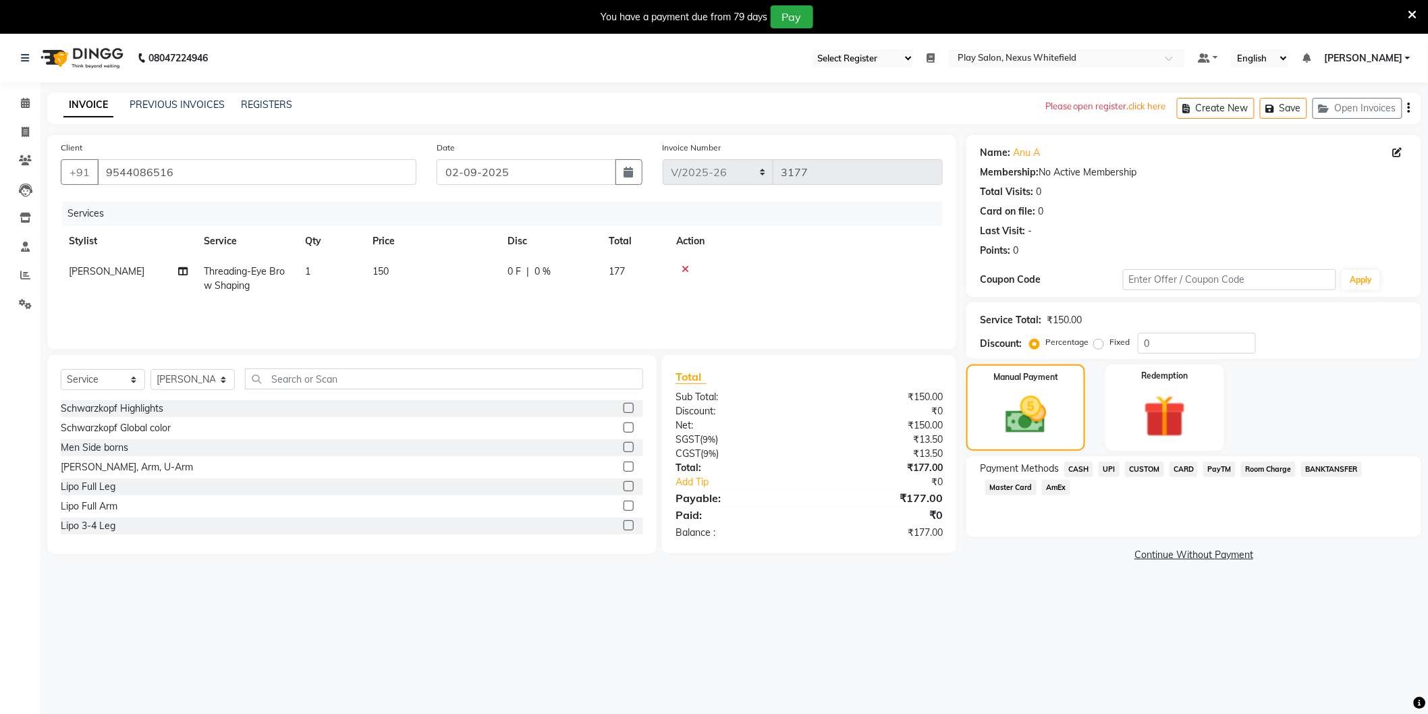
click at [1152, 467] on span "CUSTOM" at bounding box center [1144, 470] width 39 height 16
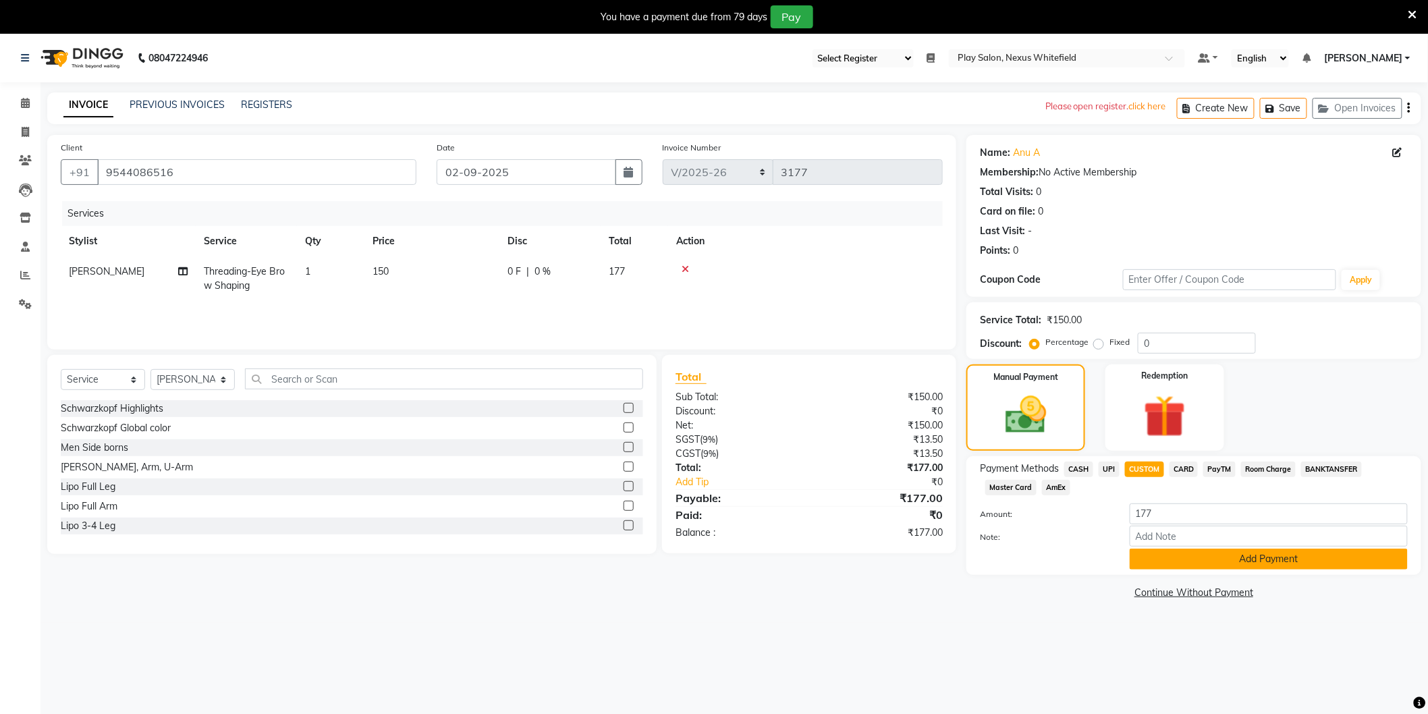
click at [1185, 559] on button "Add Payment" at bounding box center [1269, 559] width 278 height 21
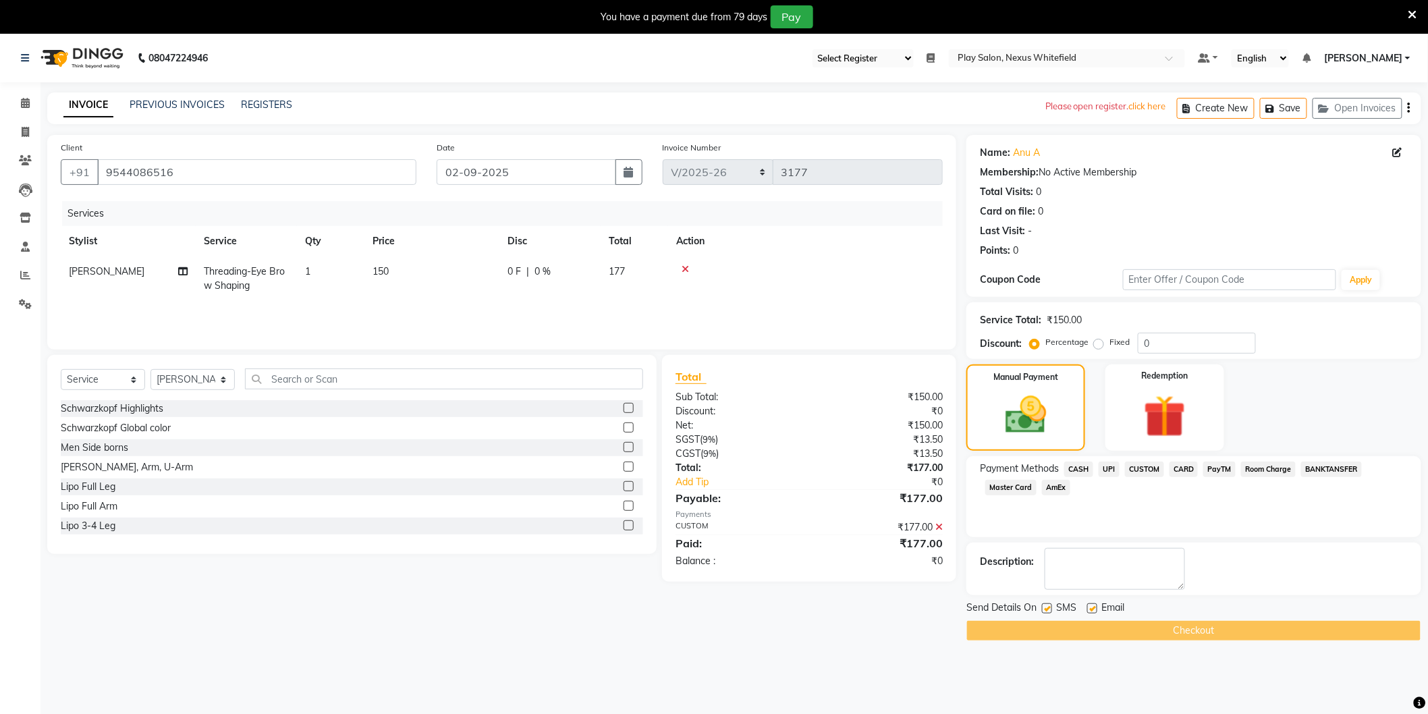
click at [1205, 632] on div "Checkout" at bounding box center [1194, 630] width 455 height 21
click at [1139, 462] on span "CUSTOM" at bounding box center [1144, 470] width 39 height 16
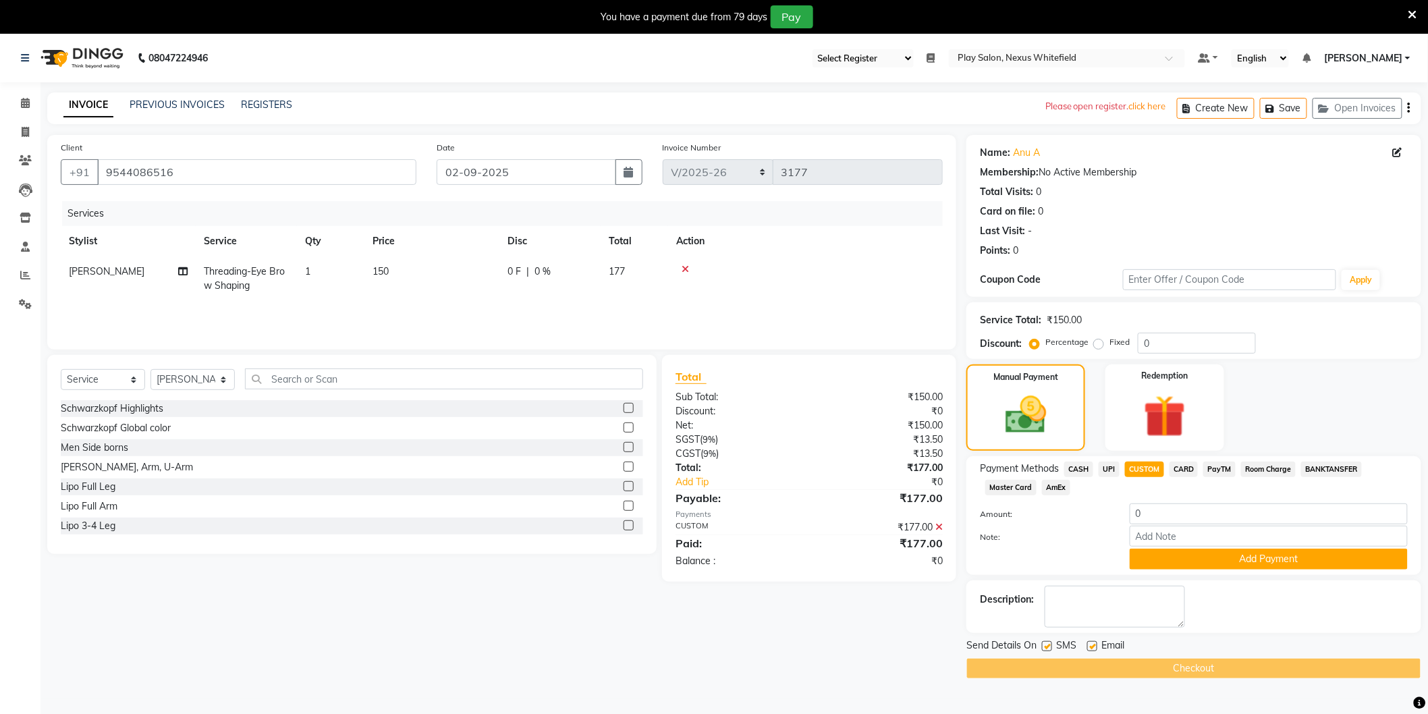
click at [1229, 676] on div "Checkout" at bounding box center [1194, 668] width 455 height 21
click at [29, 103] on span at bounding box center [26, 104] width 24 height 16
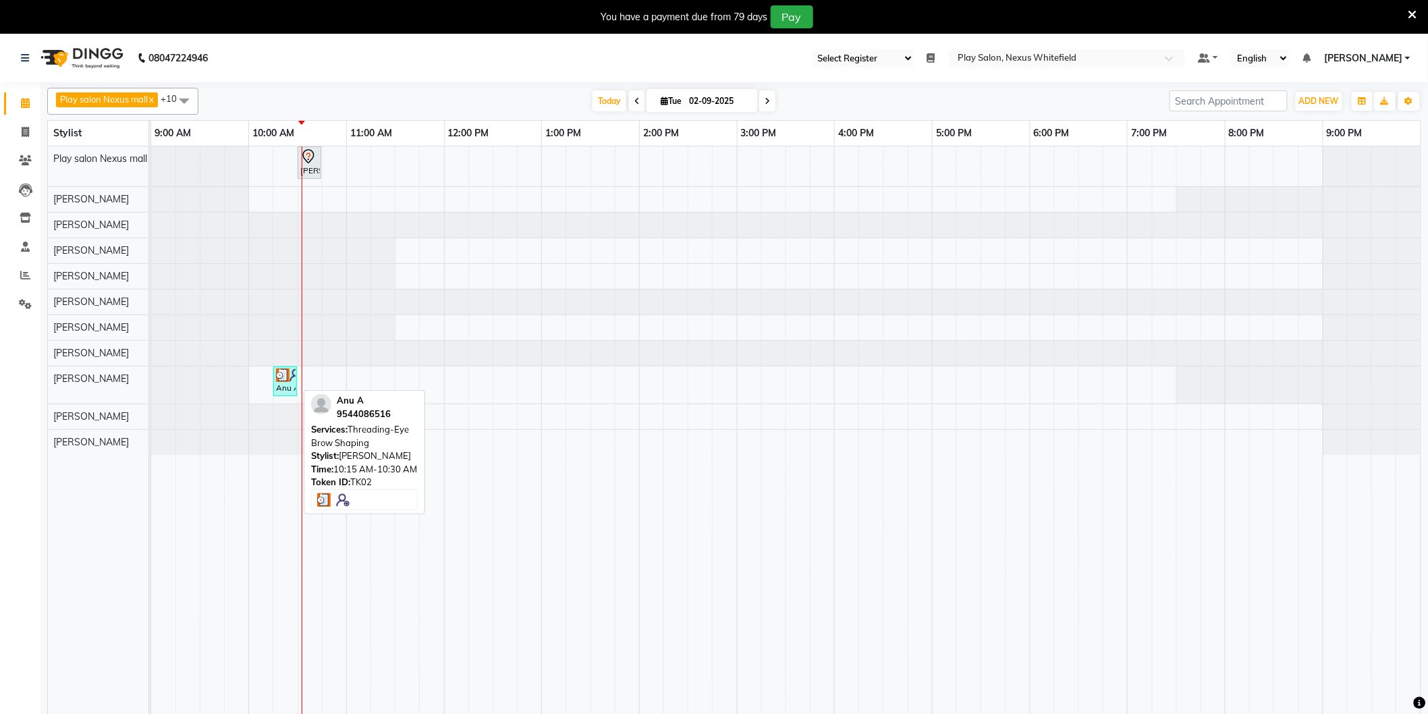
click at [290, 390] on div "Anu A, TK02, 10:15 AM-10:30 AM, Threading-Eye Brow Shaping" at bounding box center [285, 382] width 21 height 26
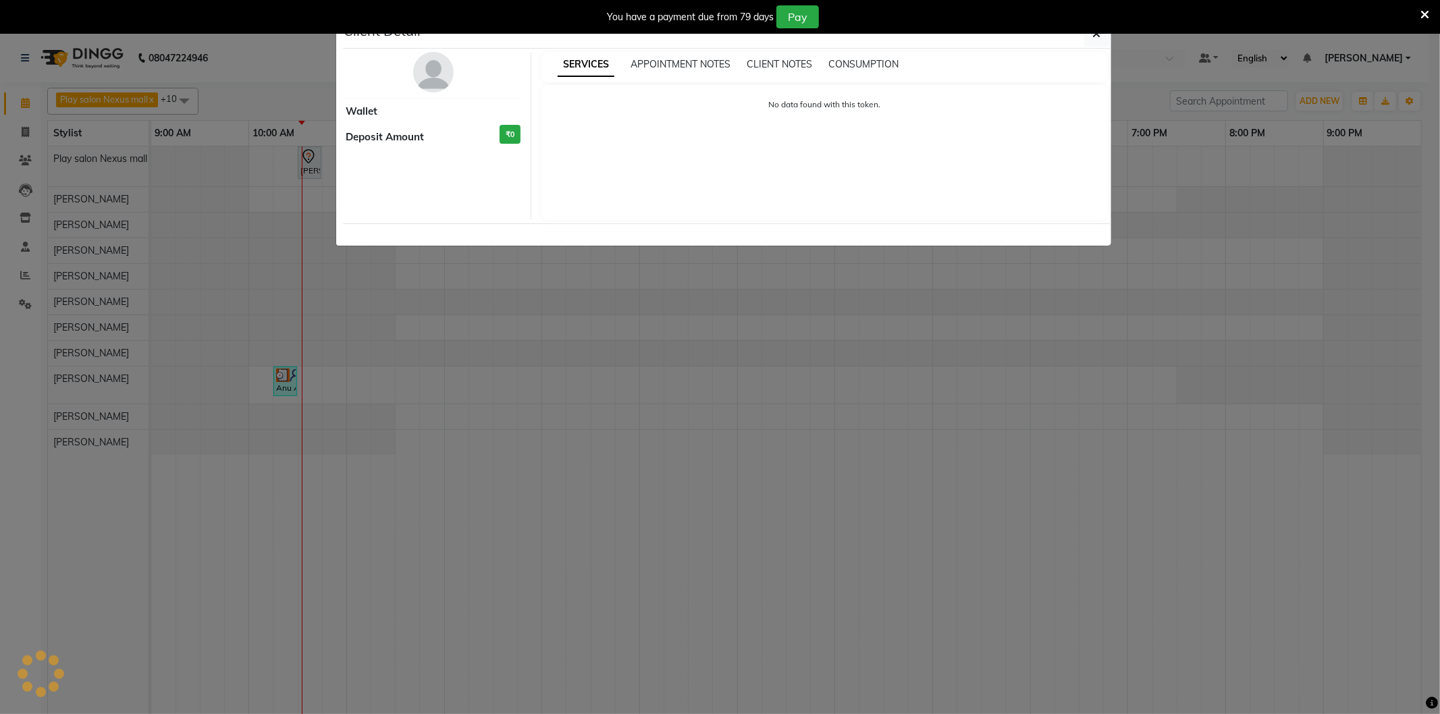
select select "3"
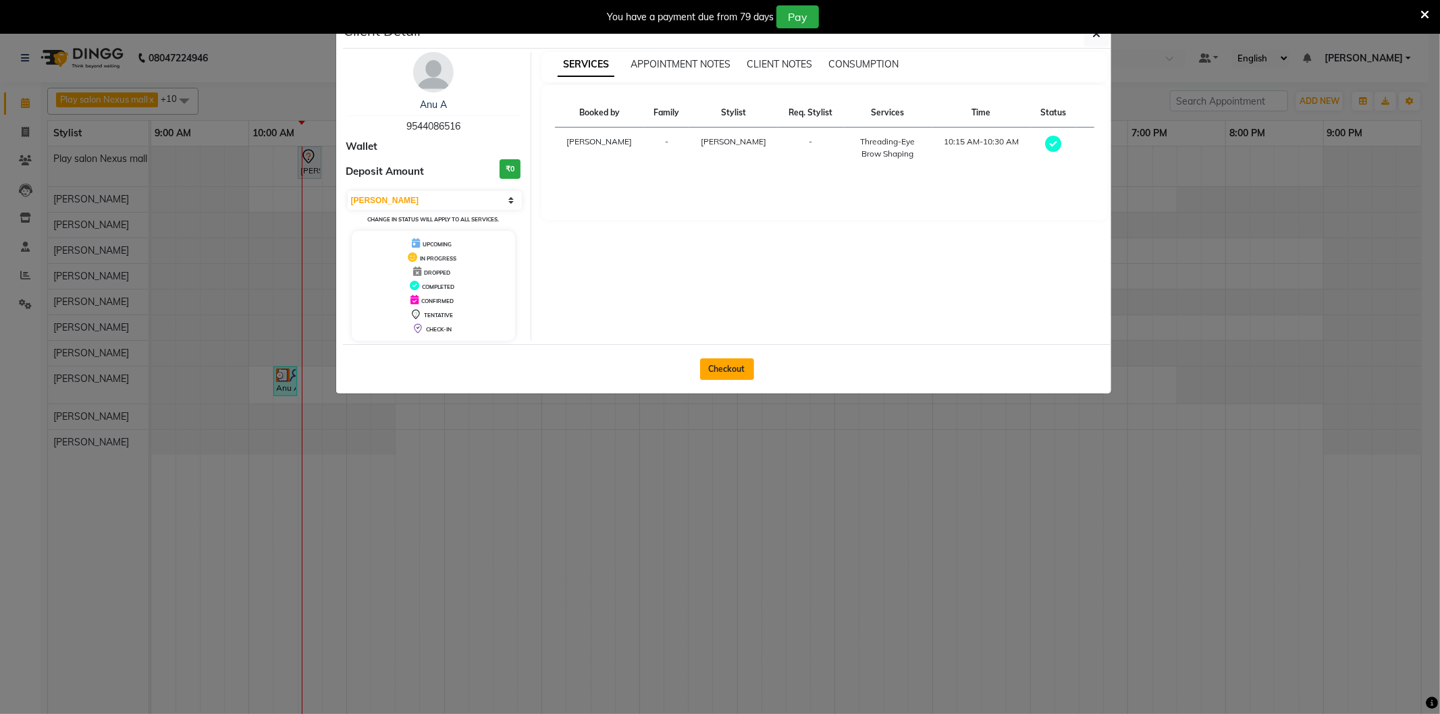
click at [712, 362] on button "Checkout" at bounding box center [727, 369] width 54 height 22
select select "8356"
select select "service"
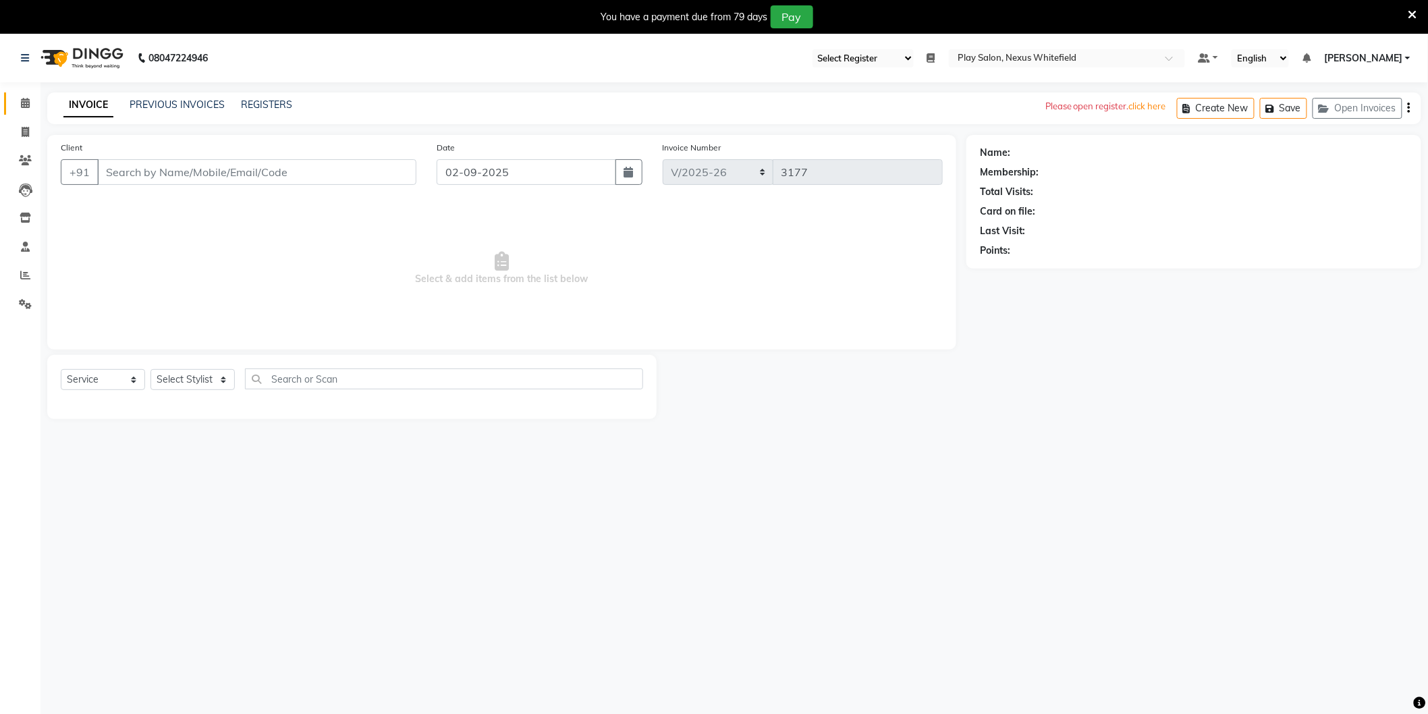
type input "9544086516"
select select "81393"
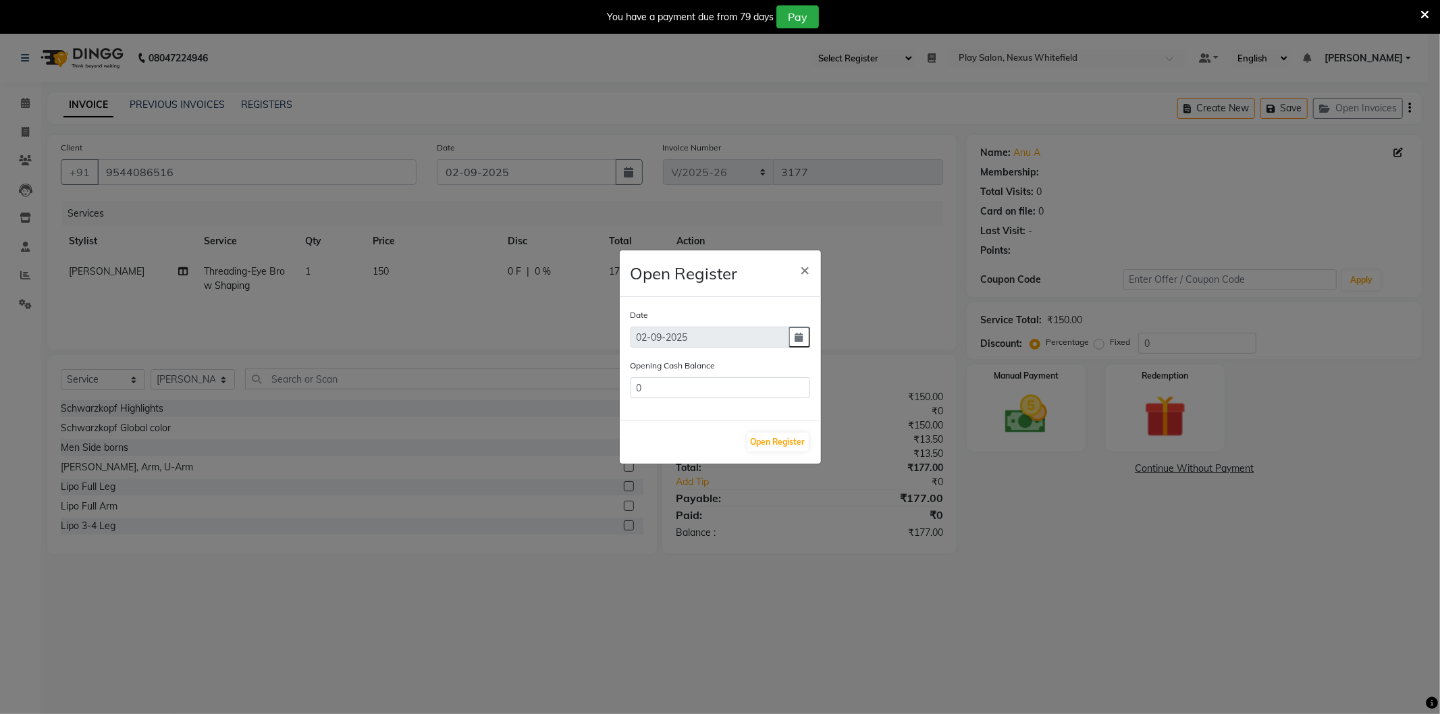
type input "57072"
click at [759, 446] on button "Open Register" at bounding box center [777, 442] width 61 height 19
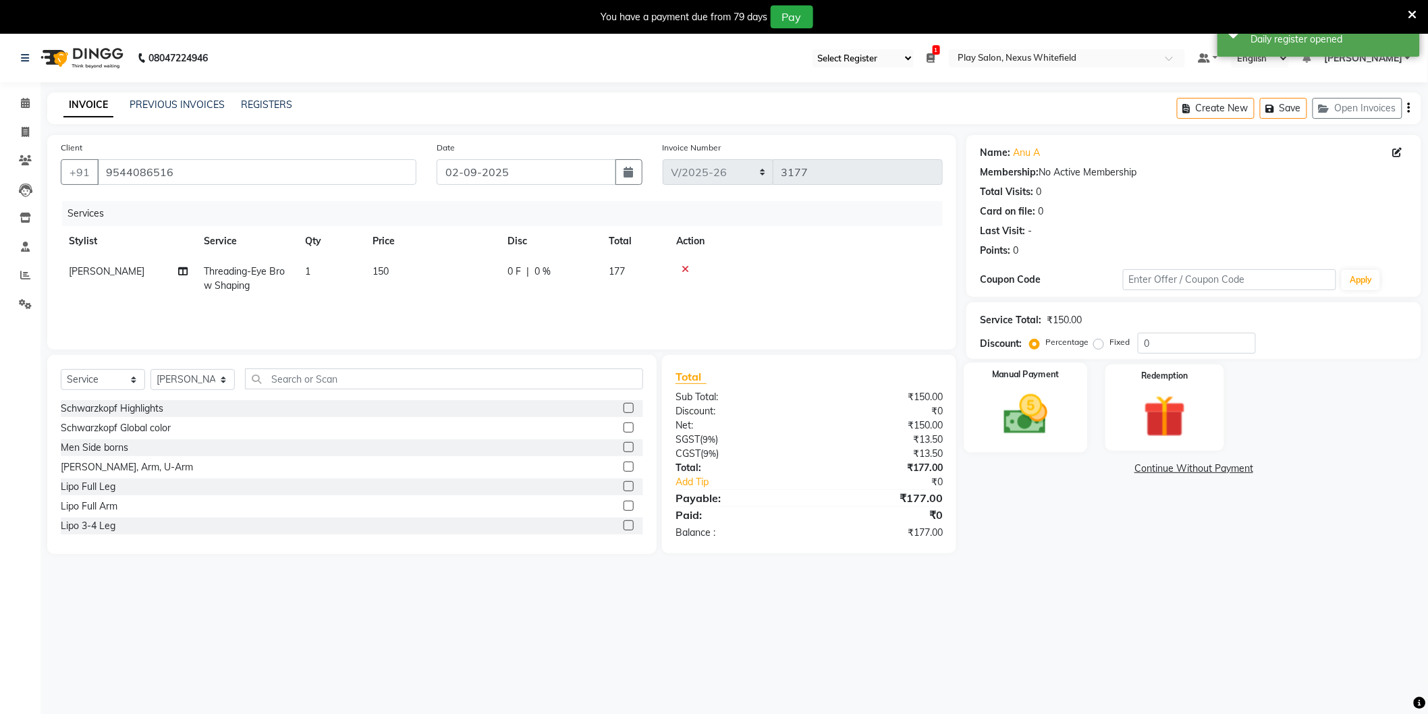
click at [984, 412] on div "Manual Payment" at bounding box center [1027, 408] width 124 height 90
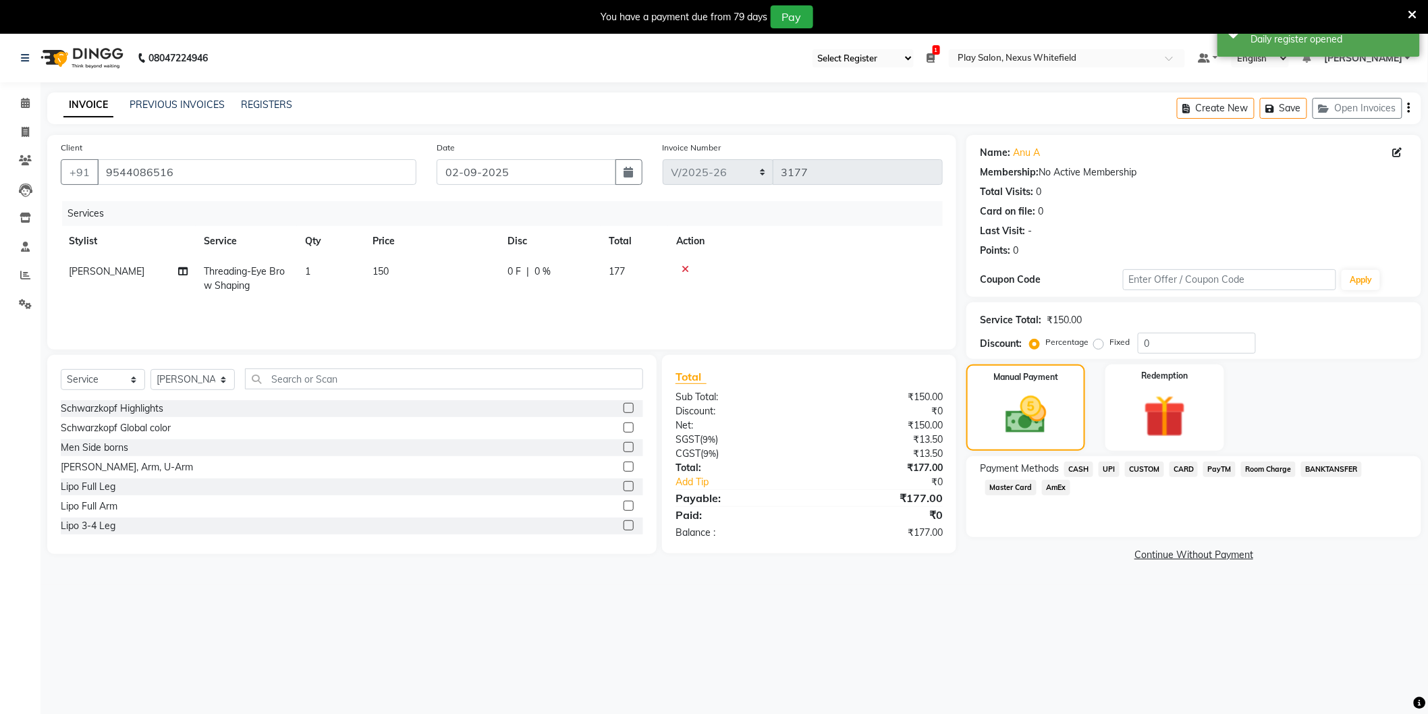
click at [1149, 464] on span "CUSTOM" at bounding box center [1144, 470] width 39 height 16
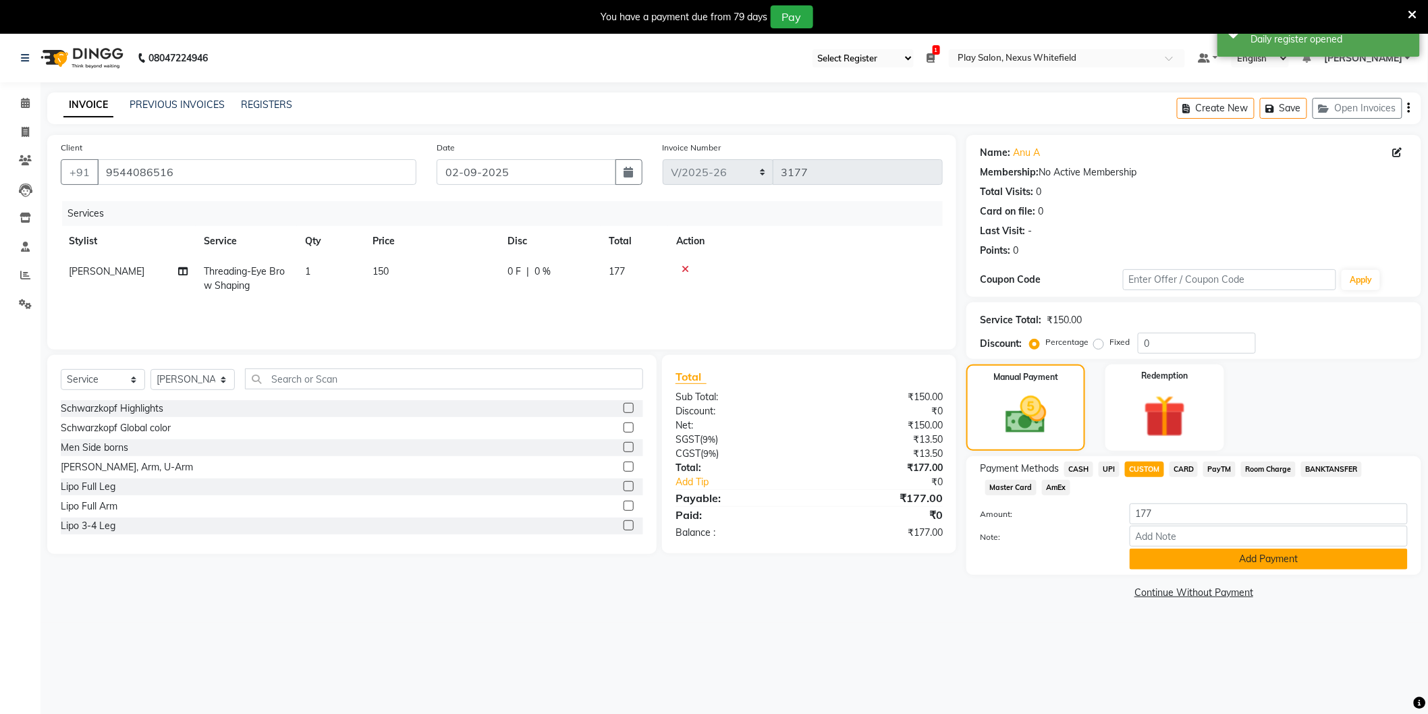
click at [1193, 562] on button "Add Payment" at bounding box center [1269, 559] width 278 height 21
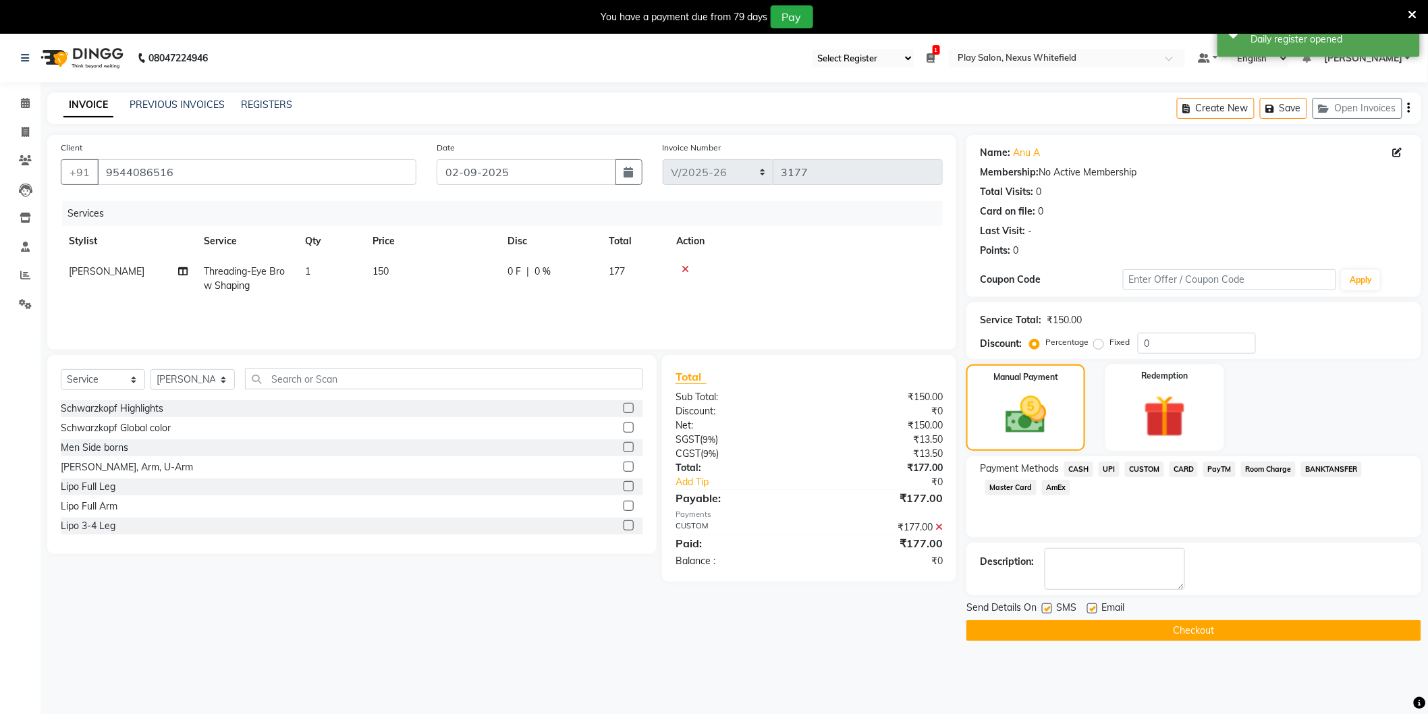
click at [1181, 628] on button "Checkout" at bounding box center [1194, 630] width 455 height 21
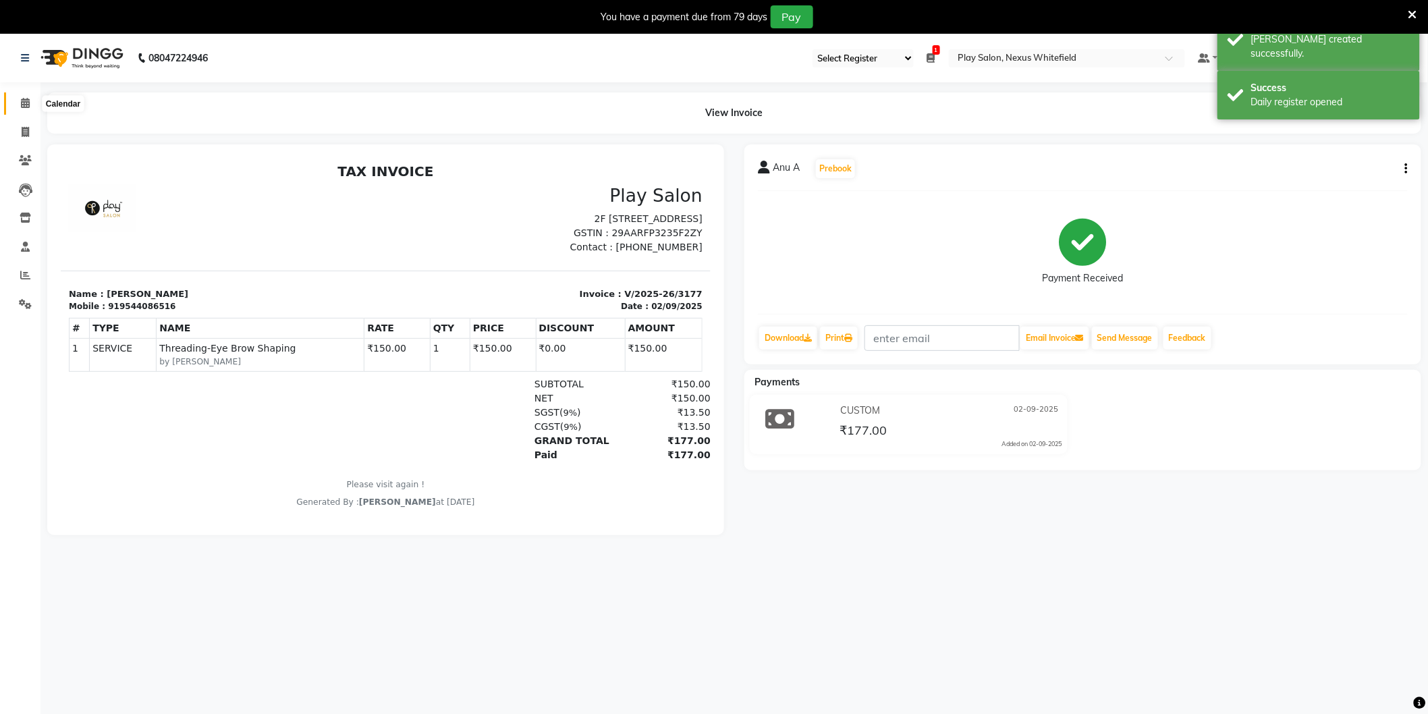
click at [36, 109] on span at bounding box center [26, 104] width 24 height 16
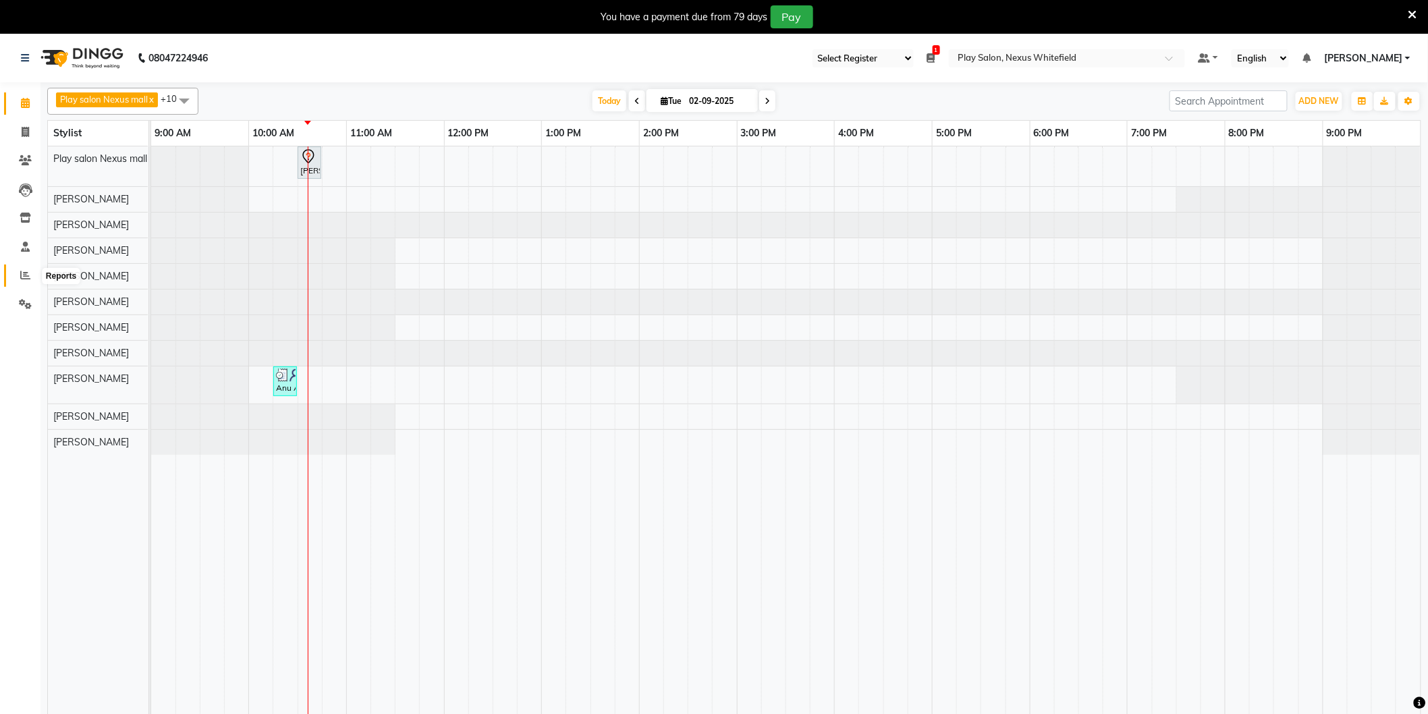
click at [25, 275] on icon at bounding box center [25, 275] width 10 height 10
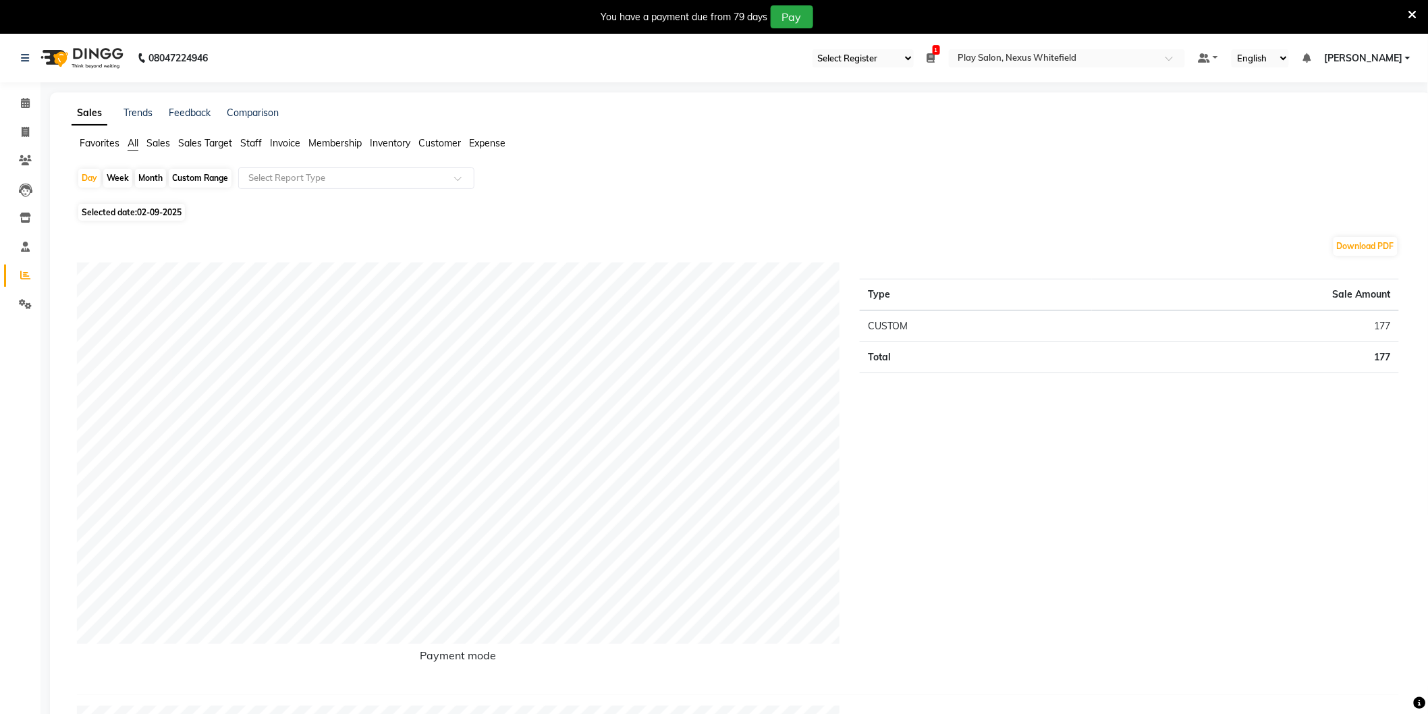
click at [214, 142] on span "Sales Target" at bounding box center [205, 143] width 54 height 12
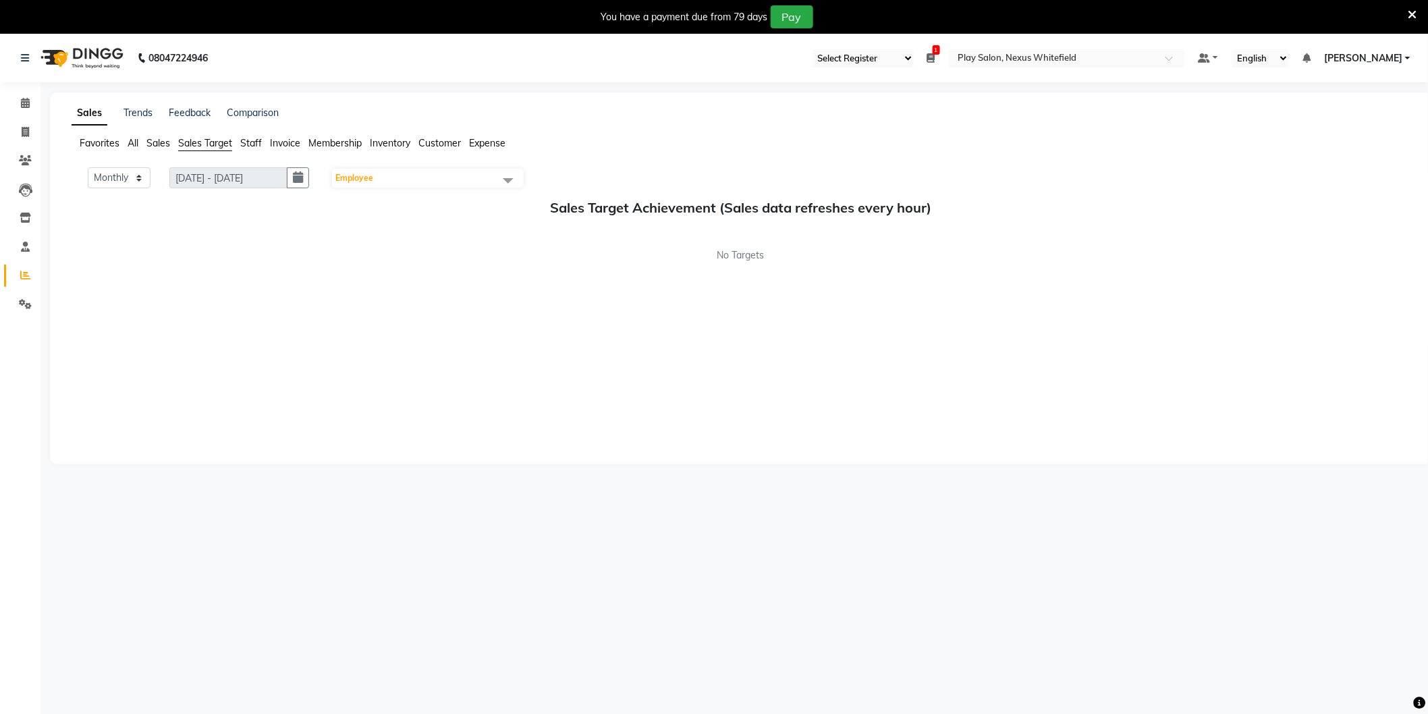
click at [248, 140] on span "Staff" at bounding box center [251, 143] width 22 height 12
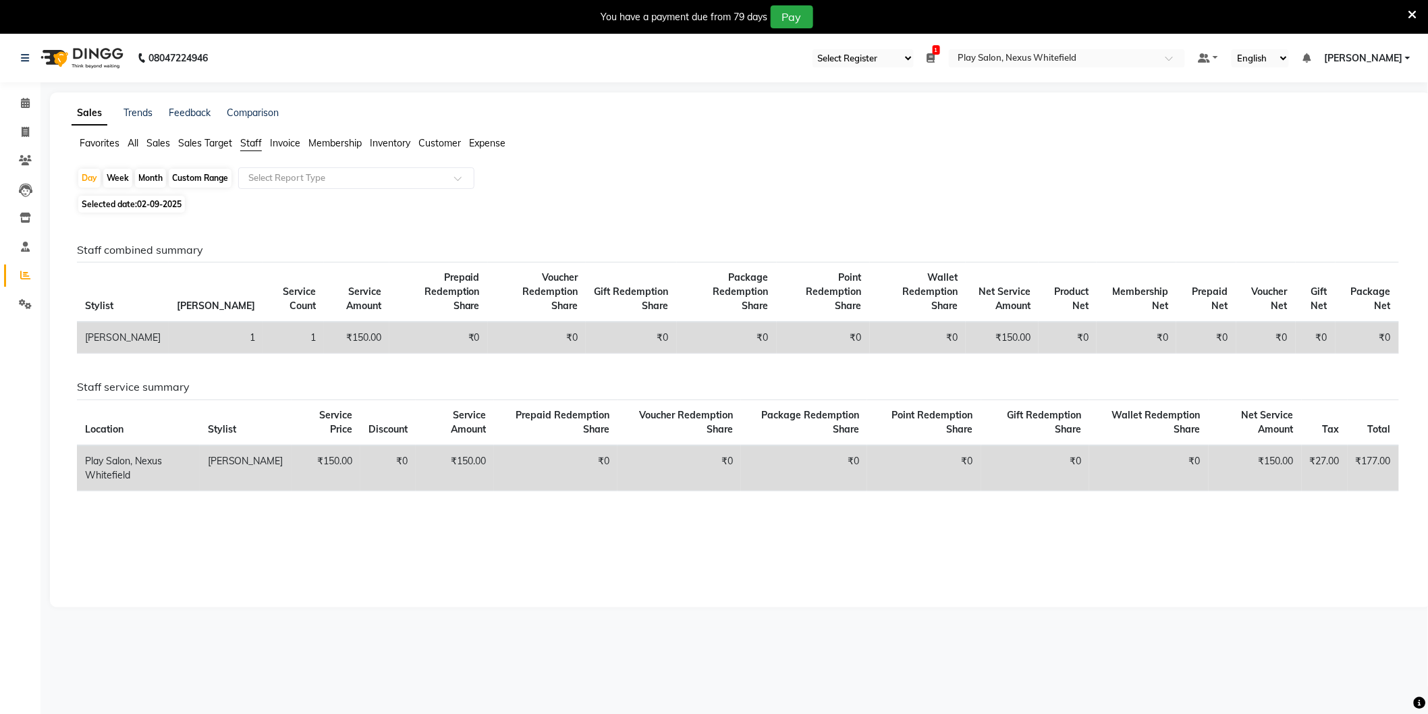
click at [191, 177] on div "Custom Range" at bounding box center [200, 178] width 63 height 19
select select "9"
select select "2025"
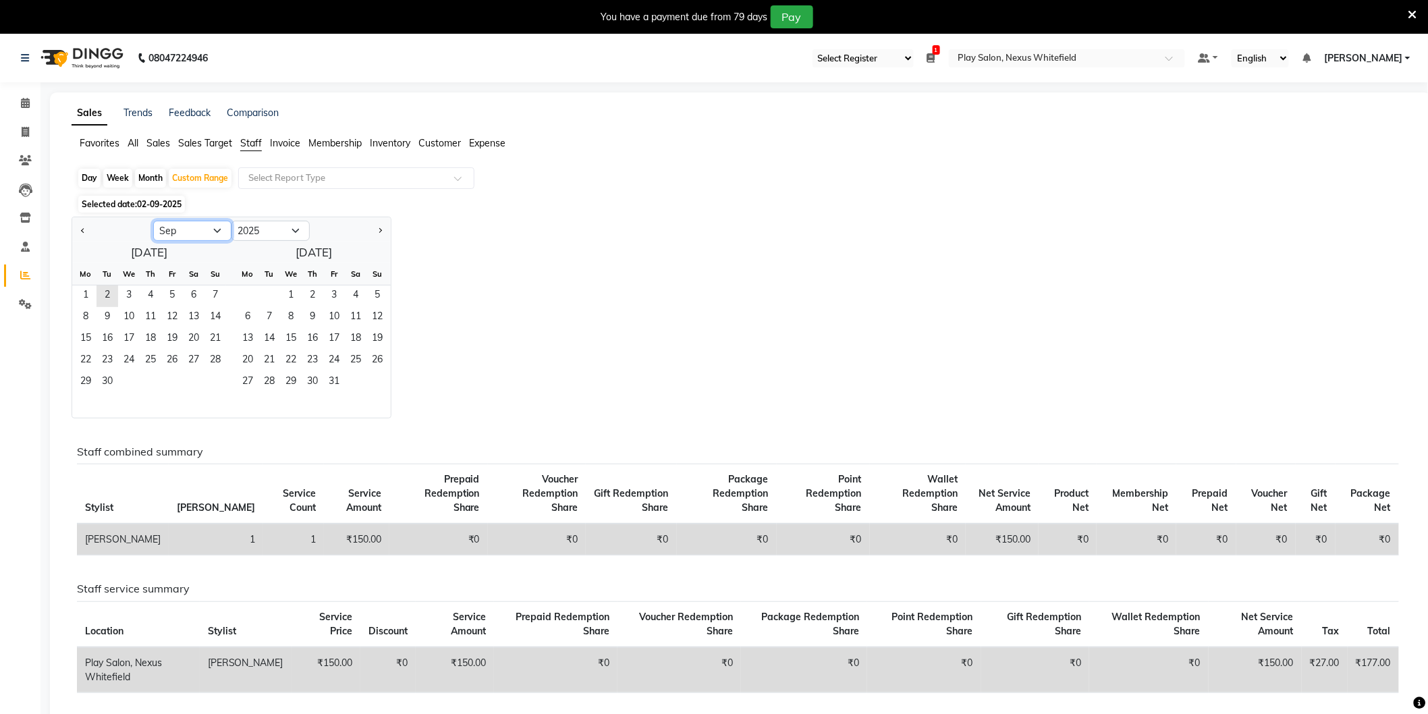
click at [211, 231] on select "Jan Feb Mar Apr May Jun [DATE] Aug Sep Oct Nov Dec" at bounding box center [192, 231] width 78 height 20
select select "7"
click at [153, 221] on select "Jan Feb Mar Apr May Jun [DATE] Aug Sep Oct Nov Dec" at bounding box center [192, 231] width 78 height 20
click at [108, 298] on span "1" at bounding box center [108, 297] width 22 height 22
click at [146, 387] on span "31" at bounding box center [151, 383] width 22 height 22
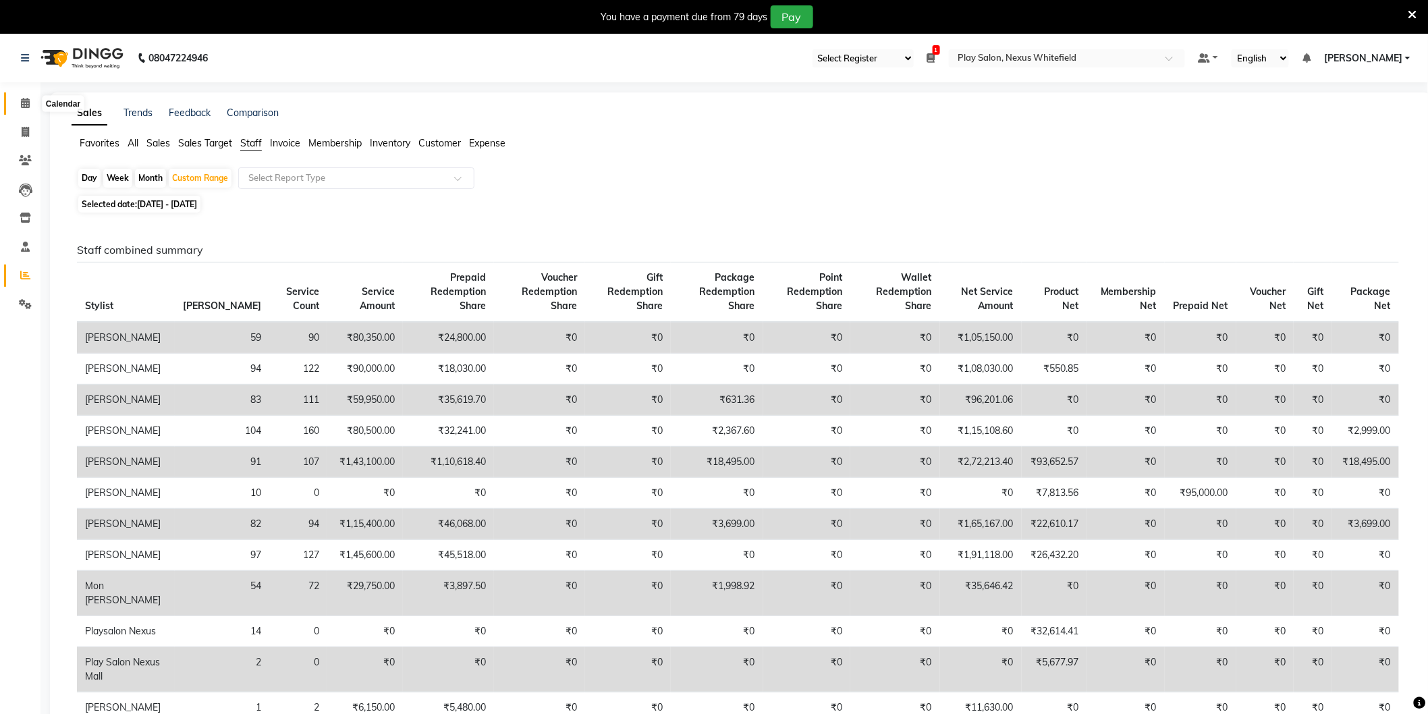
drag, startPoint x: 18, startPoint y: 107, endPoint x: 38, endPoint y: 125, distance: 27.2
click at [19, 108] on span at bounding box center [26, 104] width 24 height 16
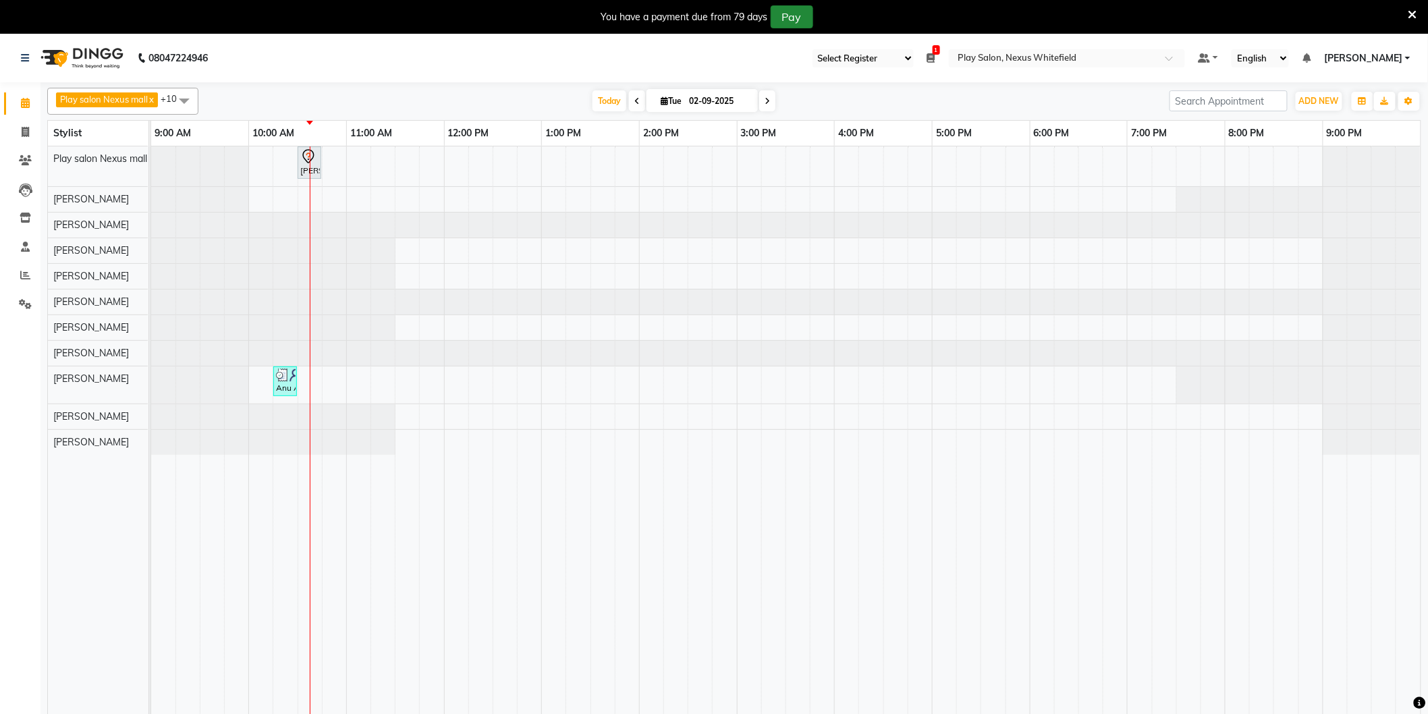
click at [794, 17] on button "Pay" at bounding box center [792, 16] width 43 height 23
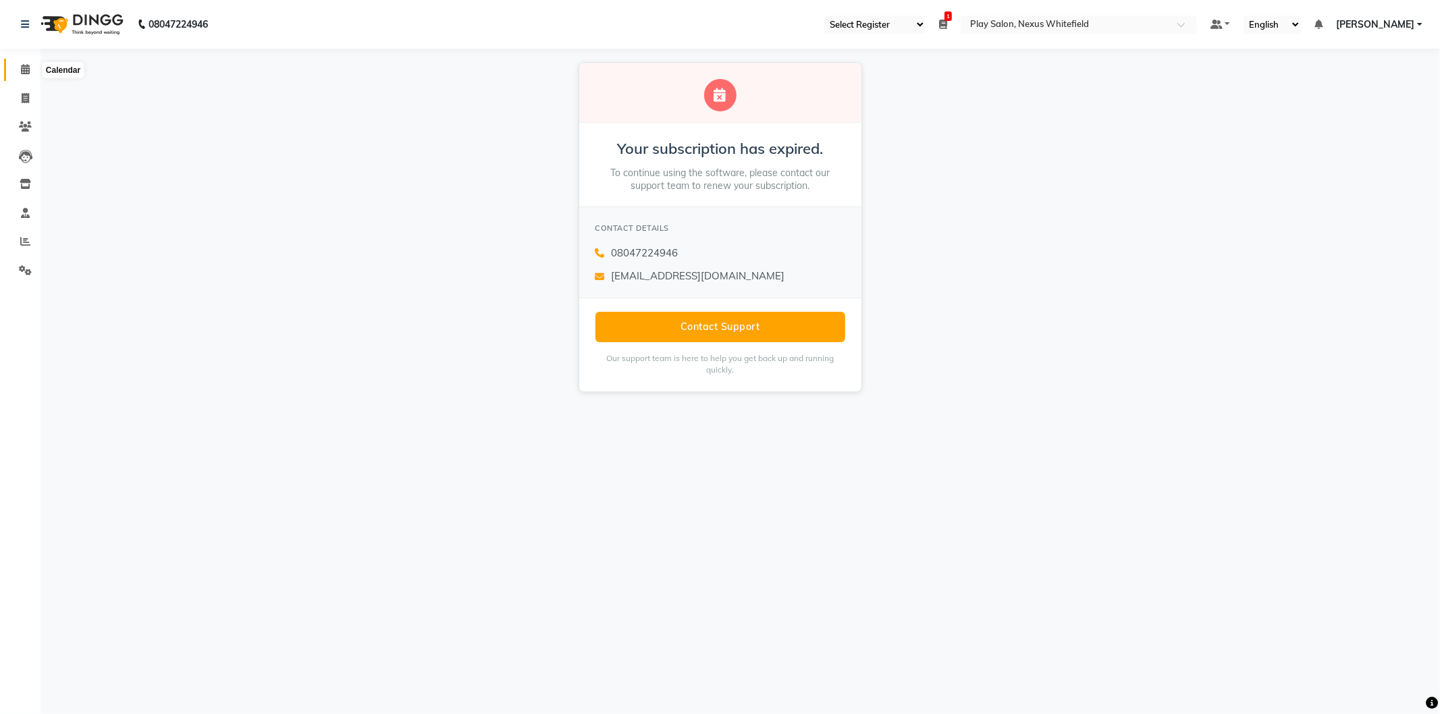
click at [34, 68] on span at bounding box center [26, 70] width 24 height 16
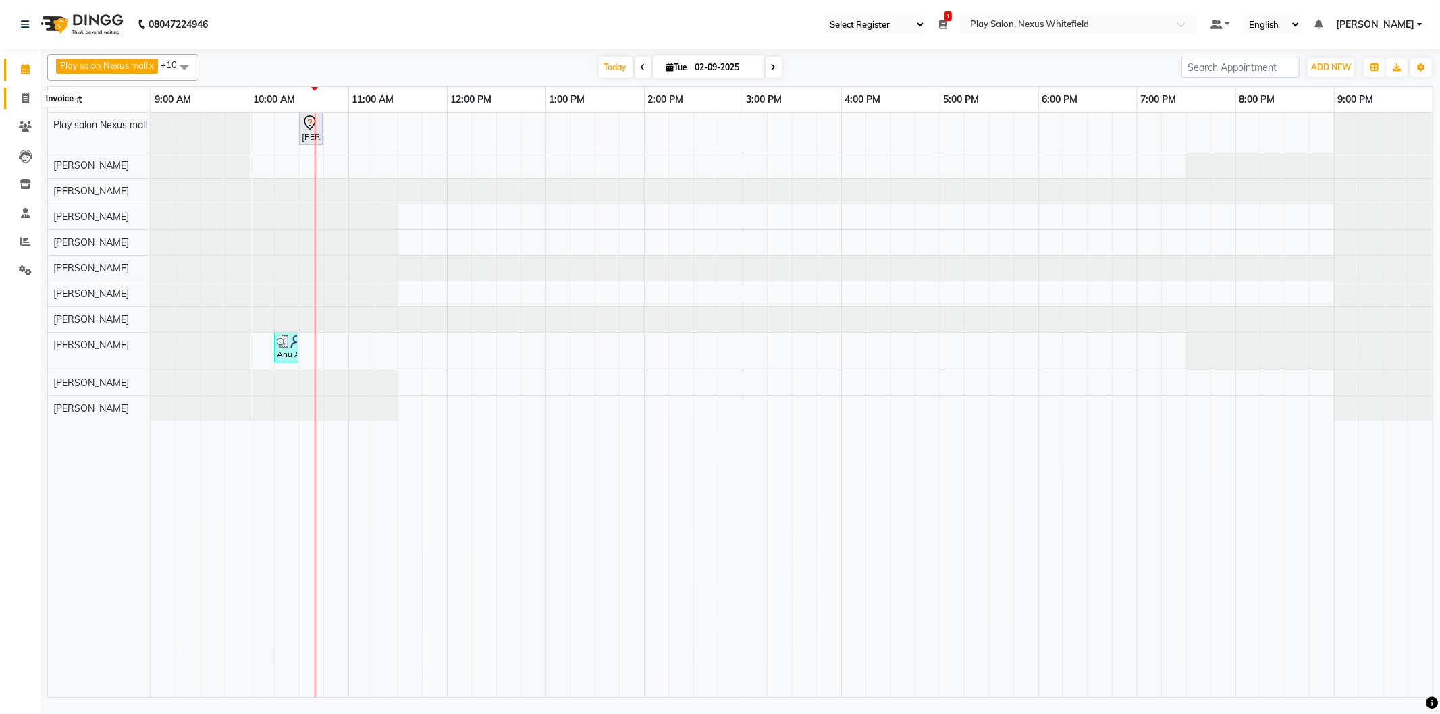
click at [22, 95] on icon at bounding box center [25, 98] width 7 height 10
select select "8356"
select select "service"
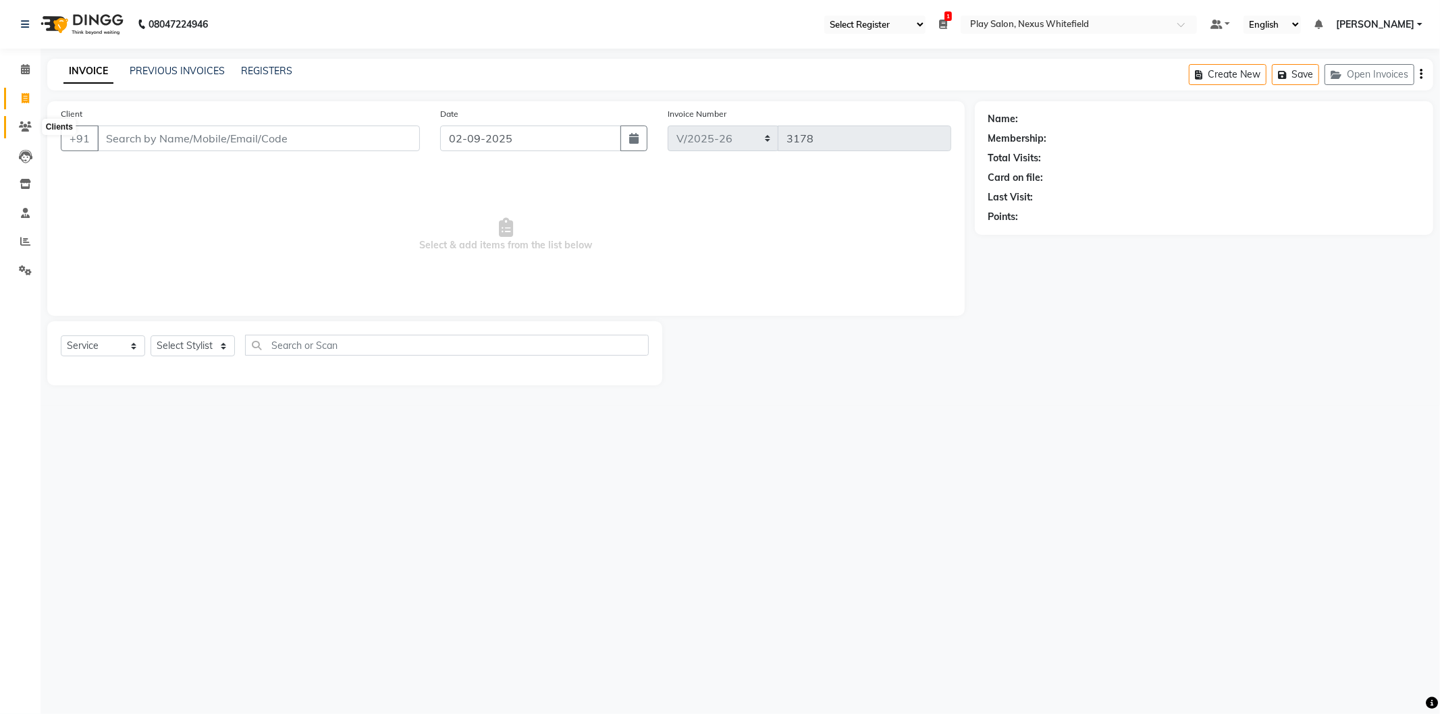
click at [22, 127] on icon at bounding box center [25, 127] width 13 height 10
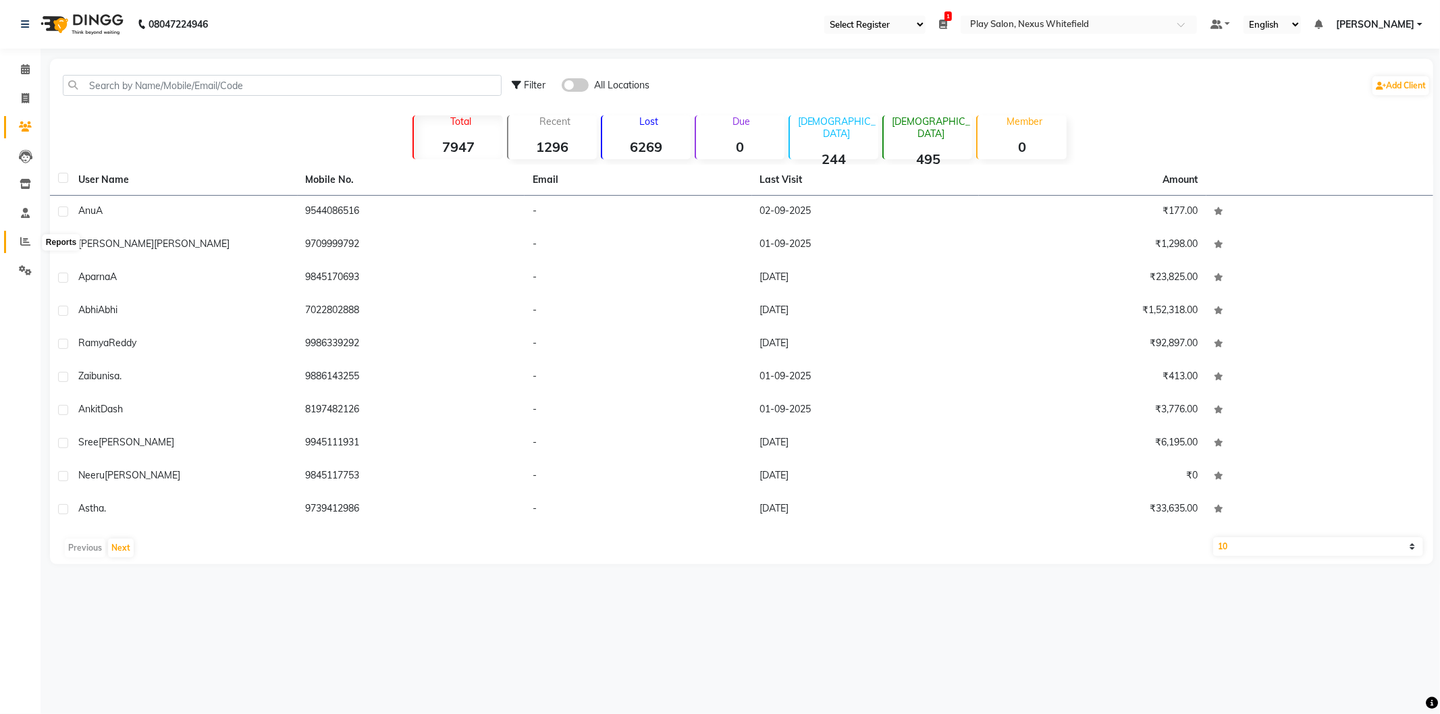
click at [25, 246] on icon at bounding box center [25, 241] width 10 height 10
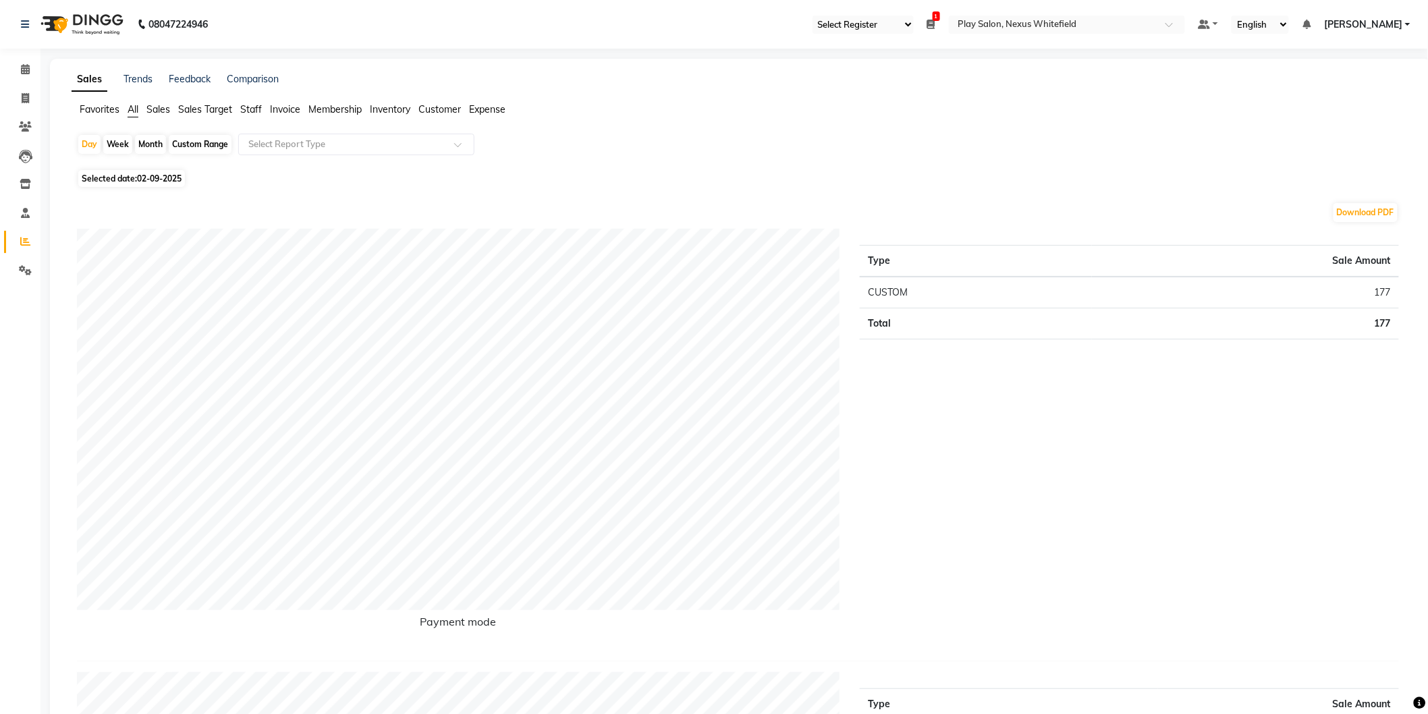
click at [252, 113] on span "Staff" at bounding box center [251, 109] width 22 height 12
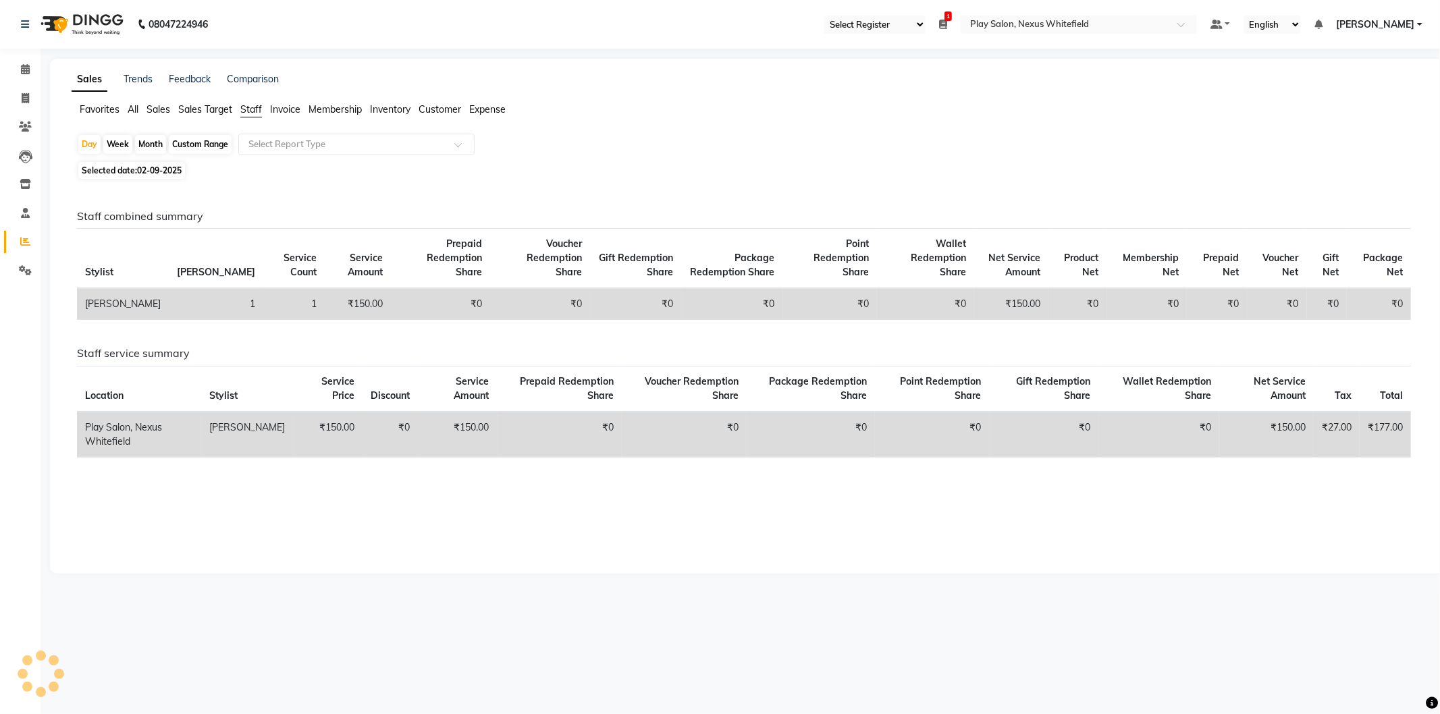
click at [151, 142] on div "Month" at bounding box center [150, 144] width 31 height 19
select select "9"
select select "2025"
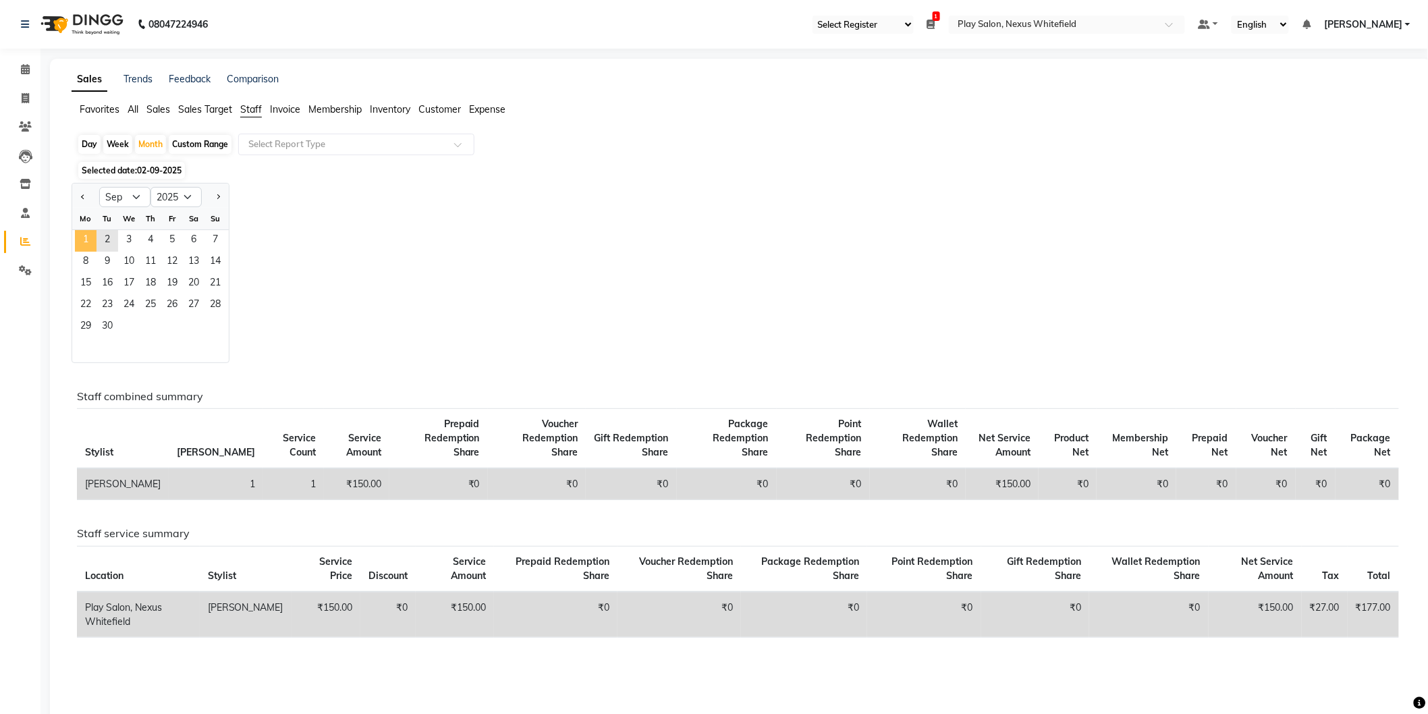
click at [86, 237] on span "1" at bounding box center [86, 241] width 22 height 22
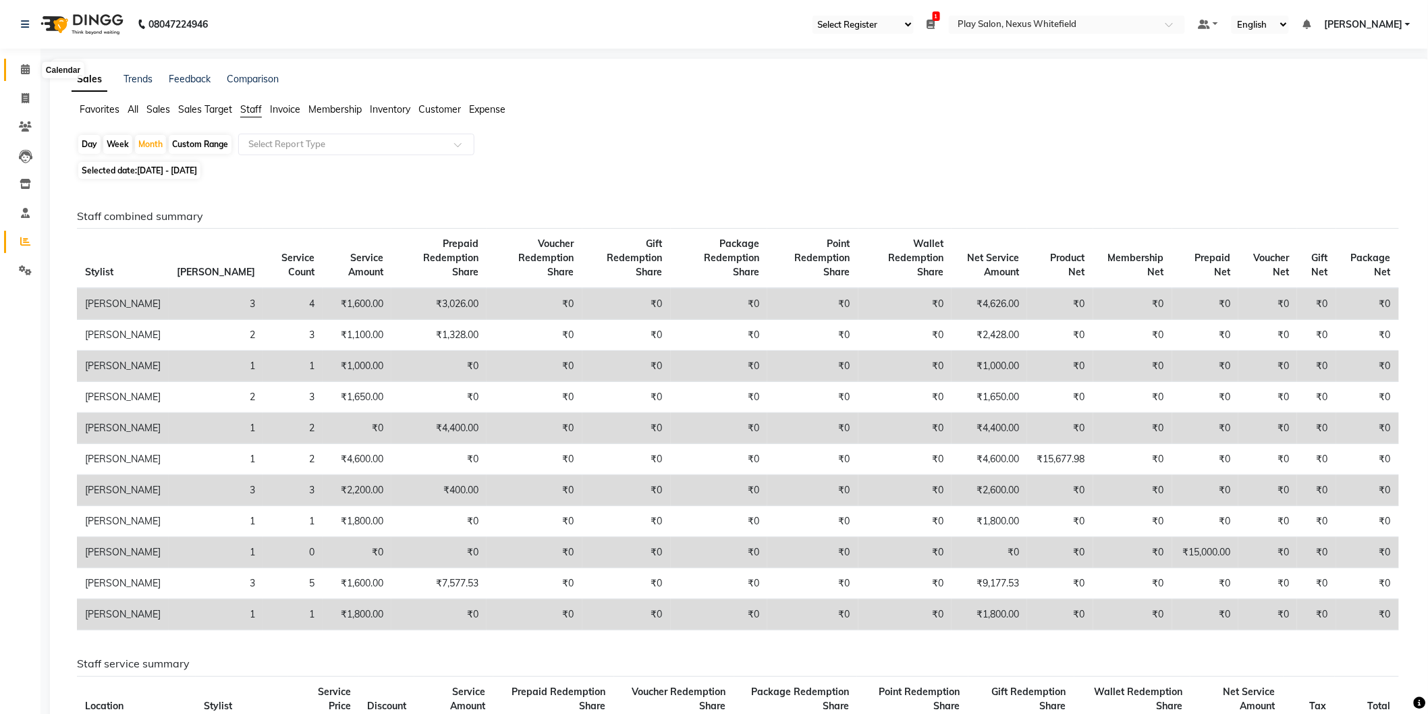
click at [27, 70] on icon at bounding box center [25, 69] width 9 height 10
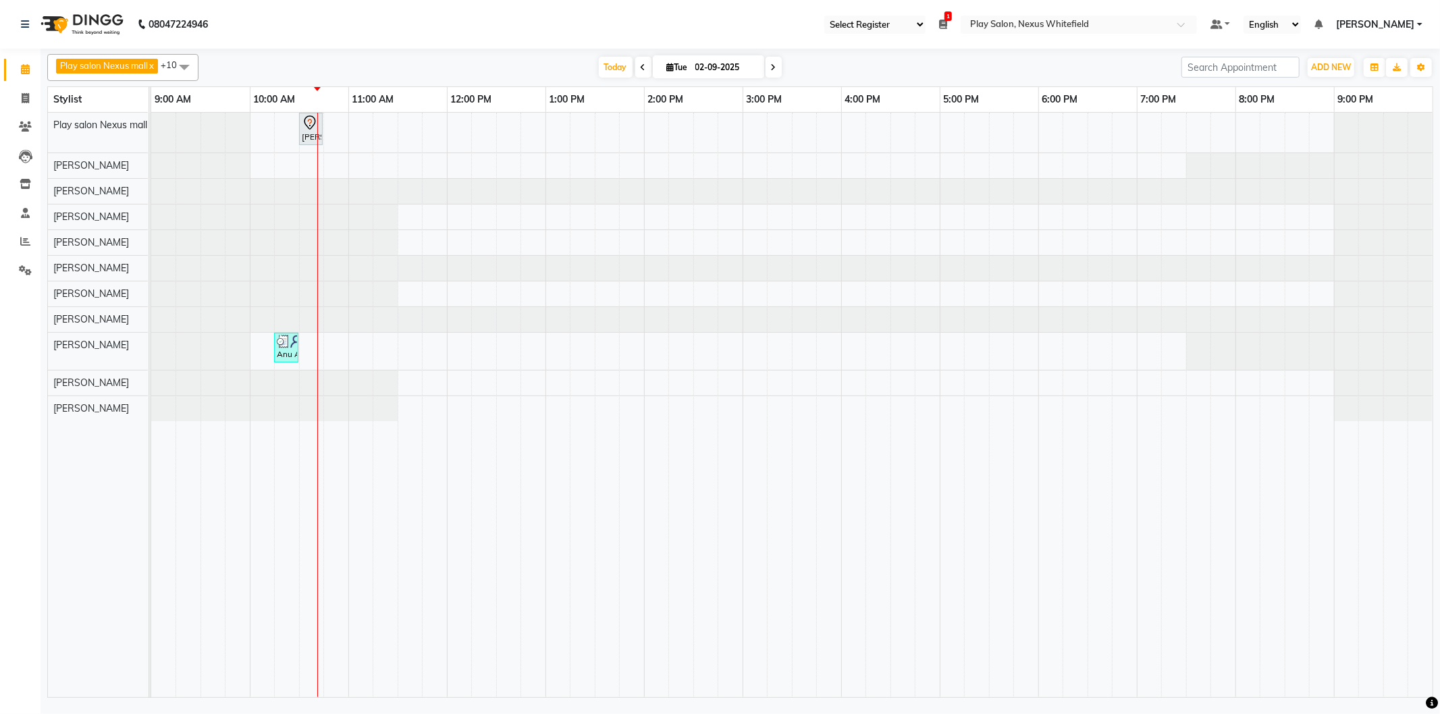
click at [645, 70] on span at bounding box center [643, 67] width 16 height 21
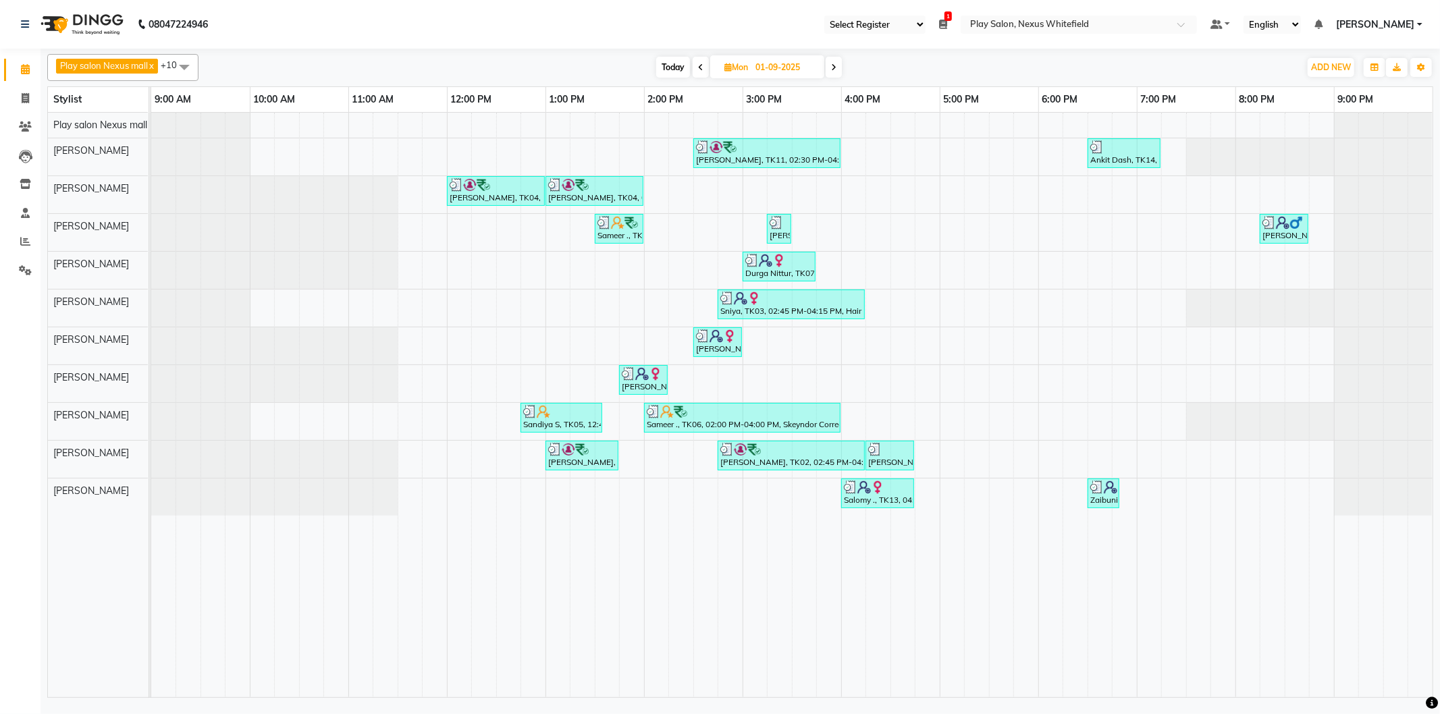
click at [678, 68] on span "Today" at bounding box center [673, 67] width 34 height 21
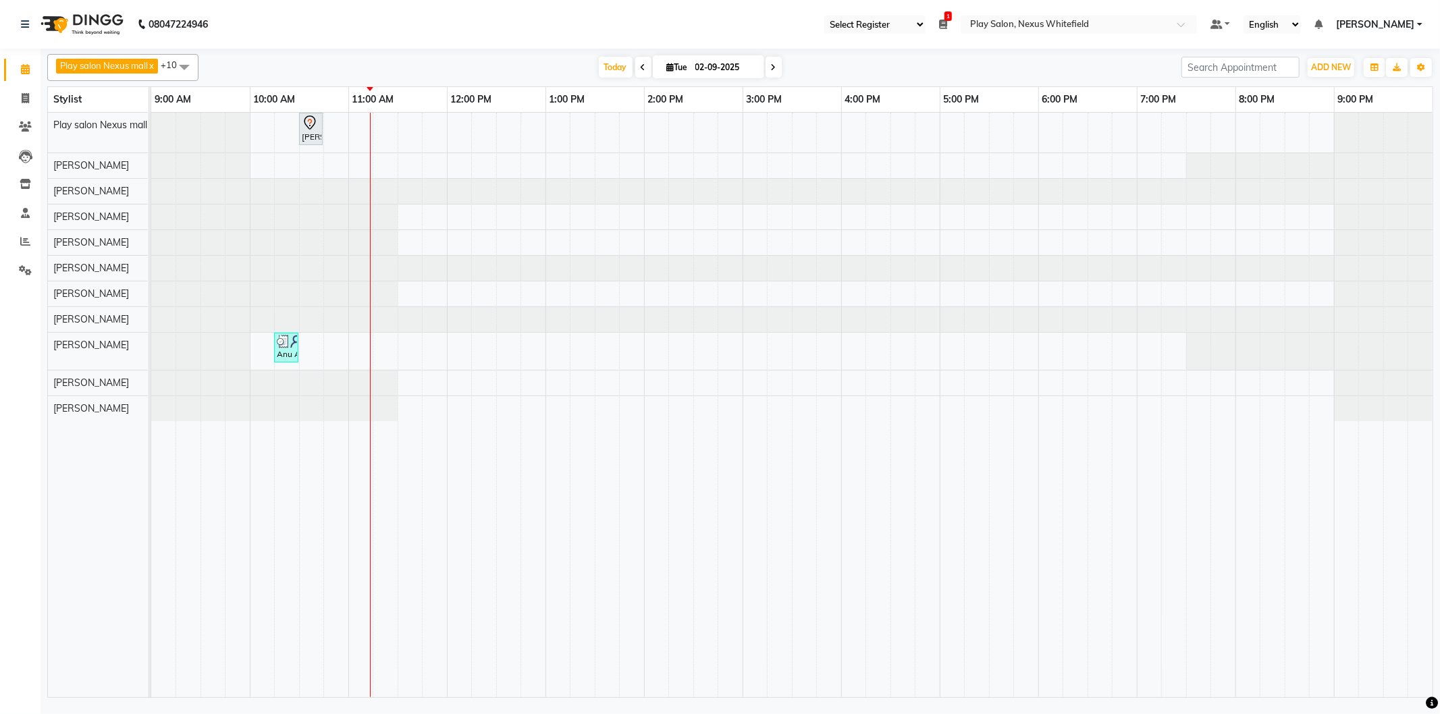
click at [771, 65] on icon at bounding box center [773, 67] width 5 height 8
type input "03-09-2025"
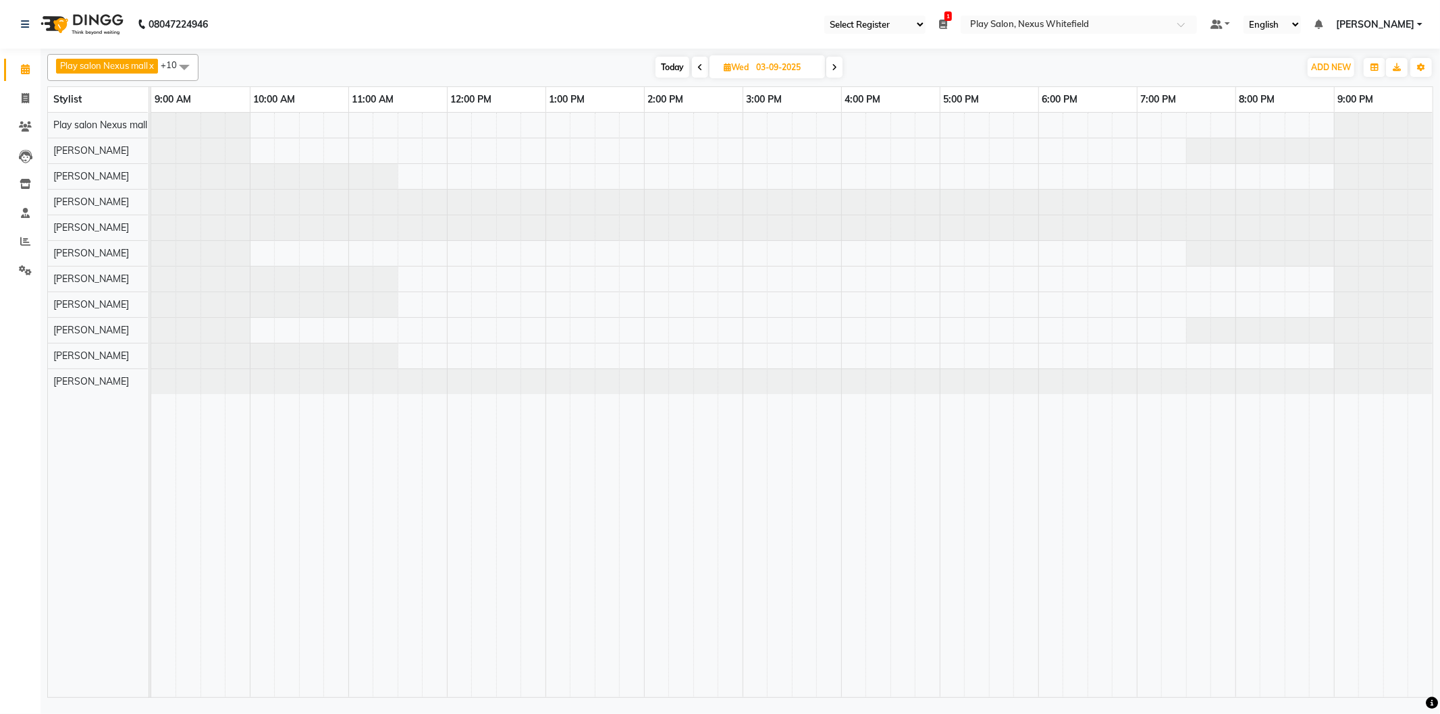
click at [770, 65] on input "03-09-2025" at bounding box center [786, 67] width 68 height 20
select select "9"
select select "2025"
click at [825, 65] on span "[DATE] Jan Feb Mar Apr May Jun [DATE] Aug Sep Oct Nov [DATE] 2016 2017 2018 201…" at bounding box center [766, 66] width 115 height 23
click at [837, 66] on icon at bounding box center [834, 67] width 5 height 8
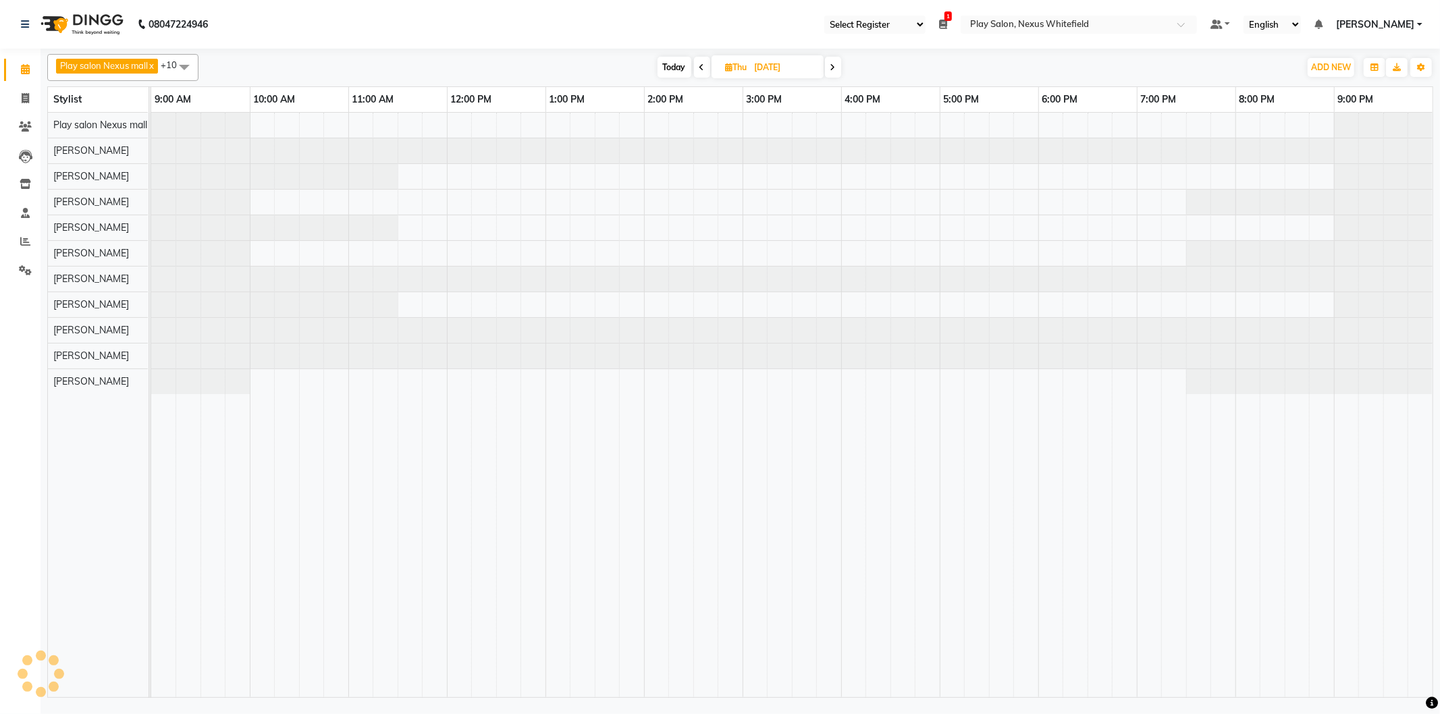
click at [836, 68] on icon at bounding box center [832, 67] width 5 height 8
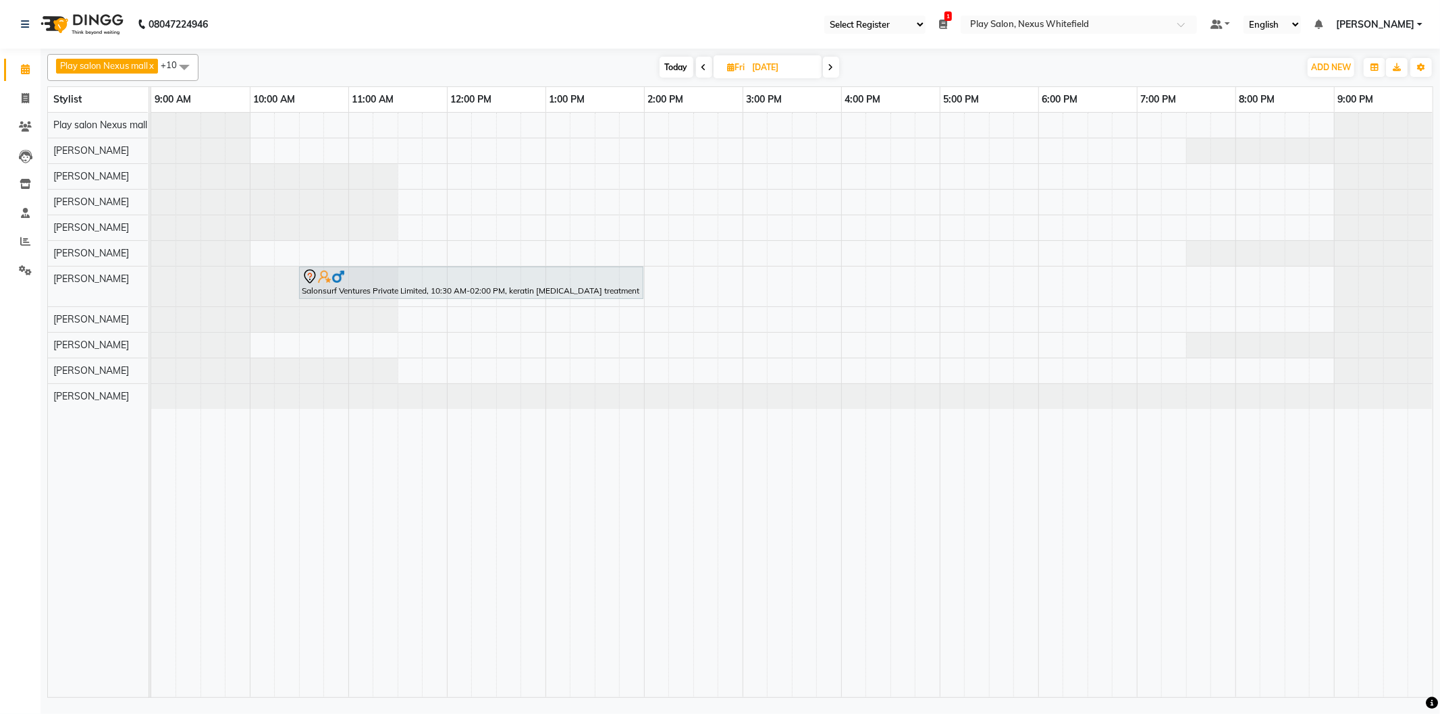
click at [680, 62] on span "Today" at bounding box center [677, 67] width 34 height 21
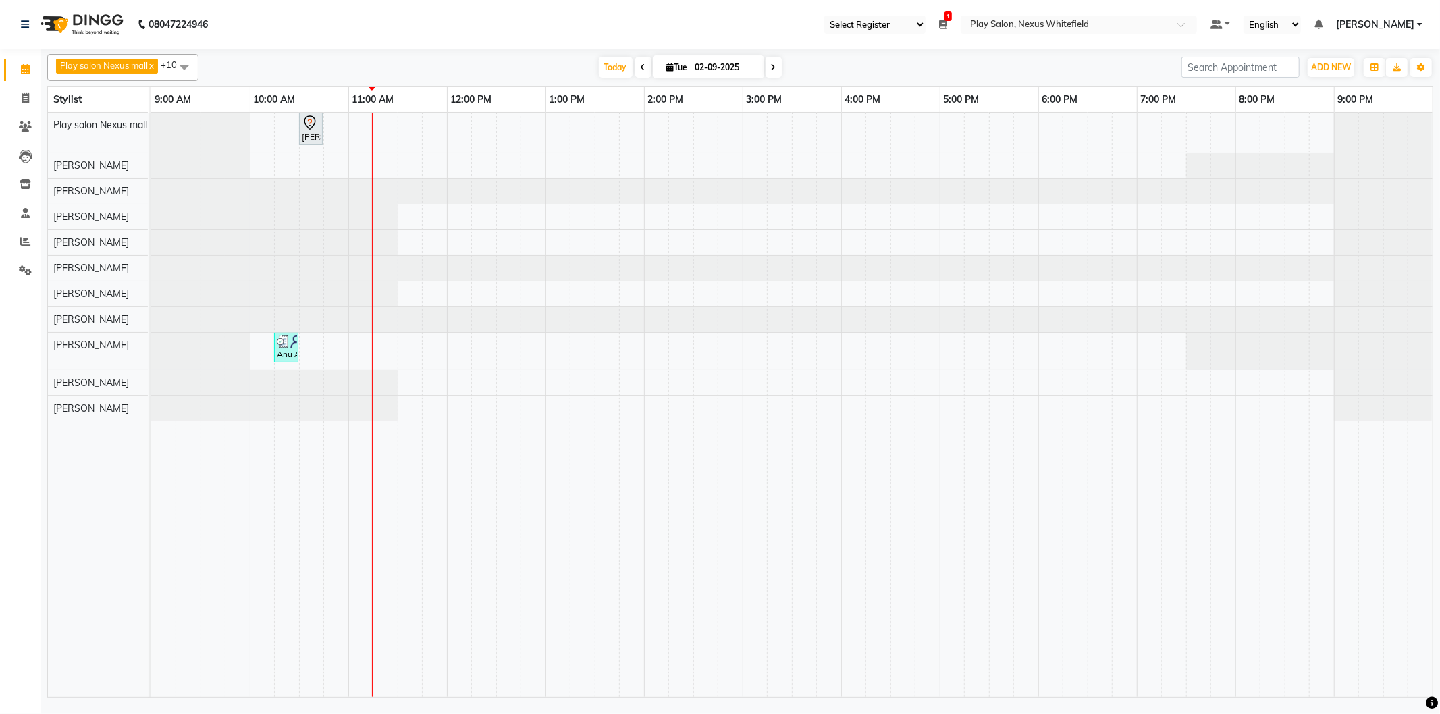
click at [776, 63] on span at bounding box center [774, 67] width 16 height 21
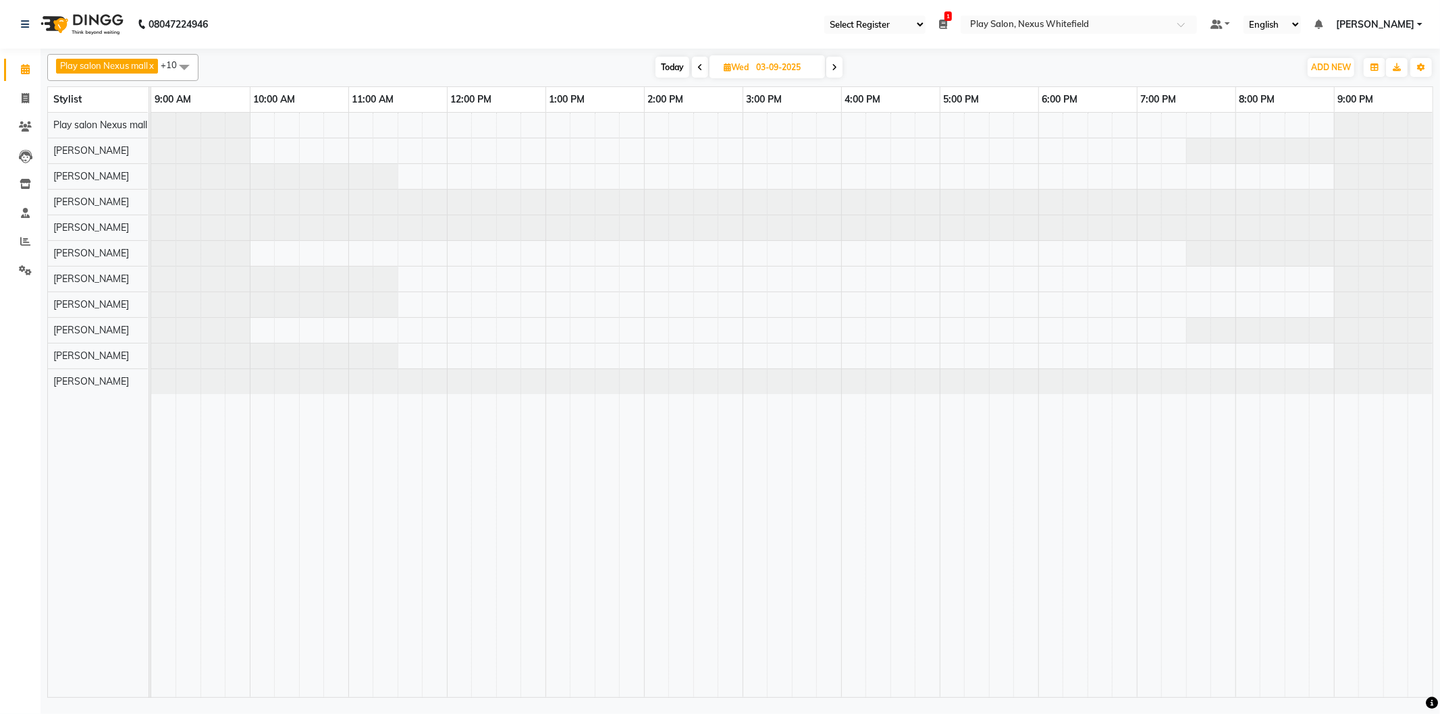
click at [837, 70] on icon at bounding box center [834, 67] width 5 height 8
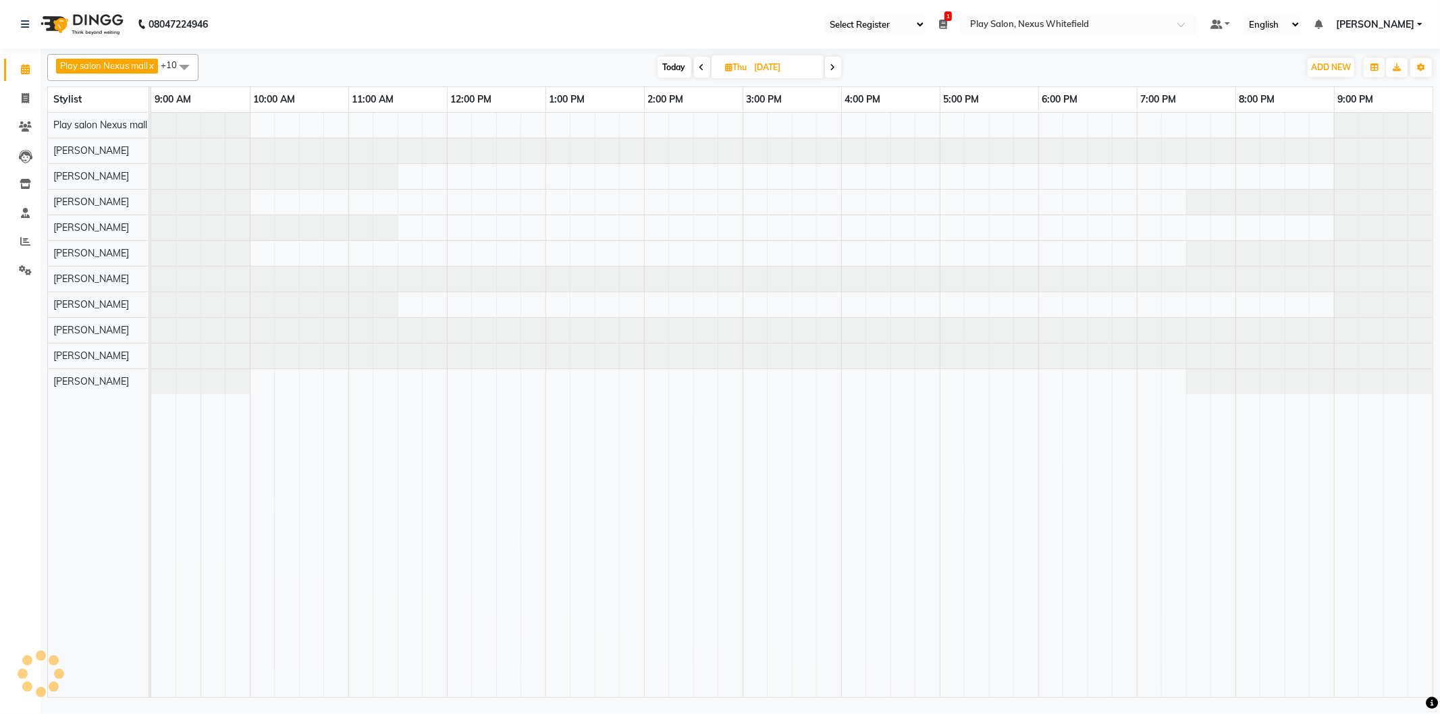
click at [839, 69] on span at bounding box center [833, 67] width 16 height 21
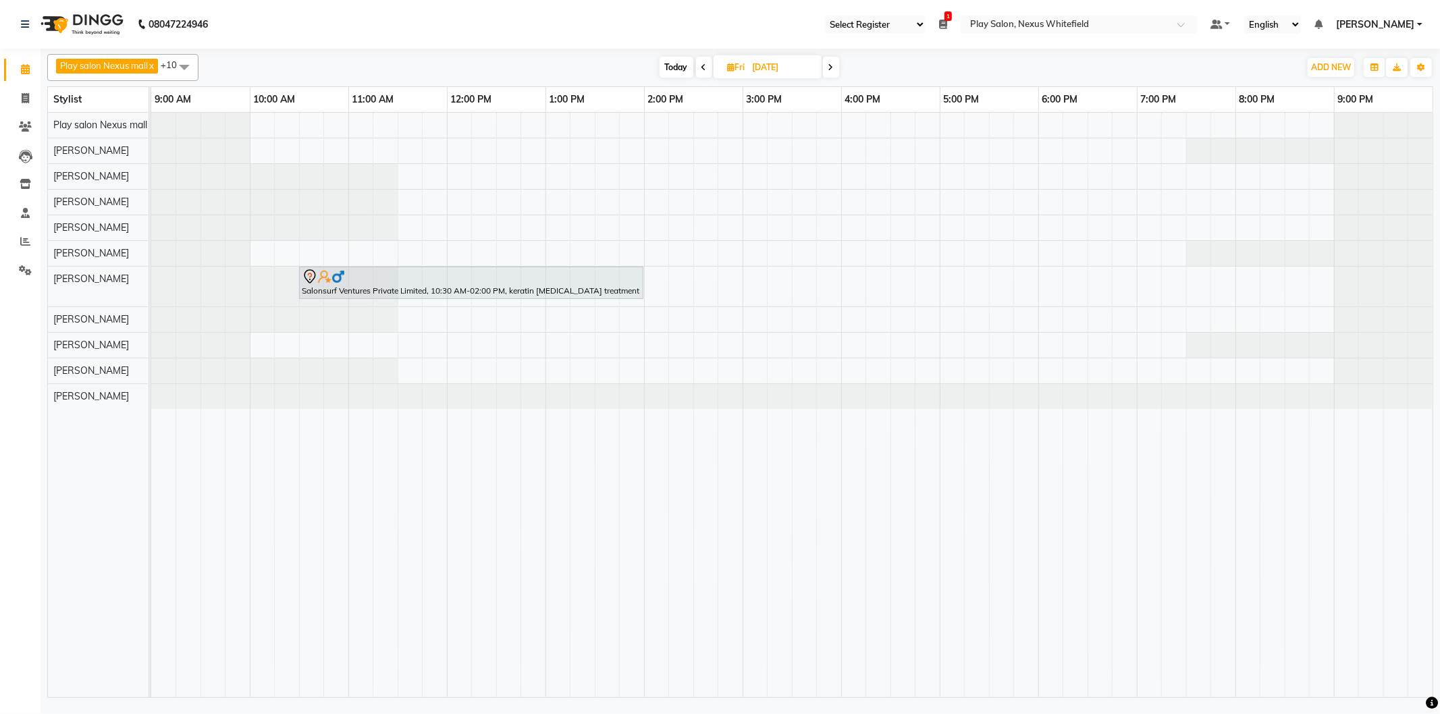
click at [838, 69] on span at bounding box center [831, 67] width 16 height 21
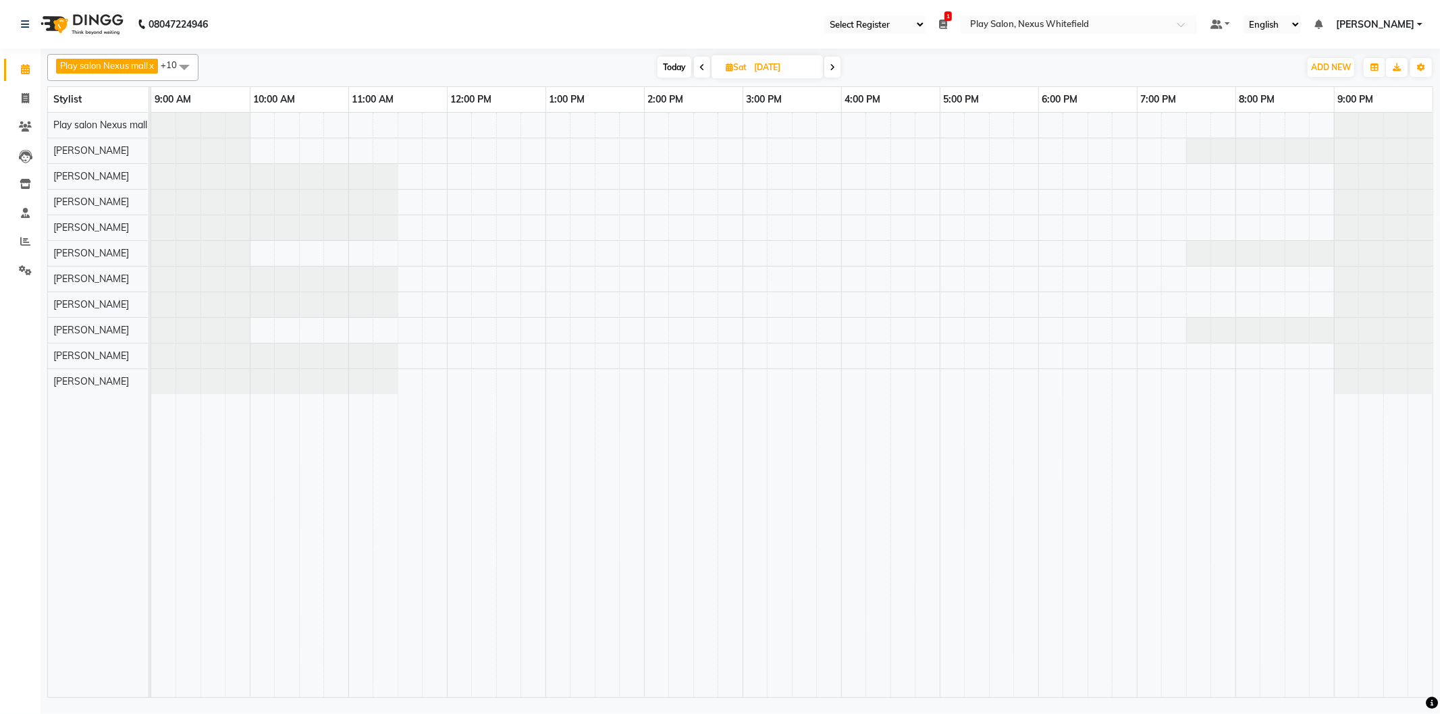
click at [838, 69] on span at bounding box center [832, 67] width 16 height 21
click at [838, 69] on span at bounding box center [833, 67] width 16 height 21
click at [670, 63] on span "Today" at bounding box center [673, 67] width 34 height 21
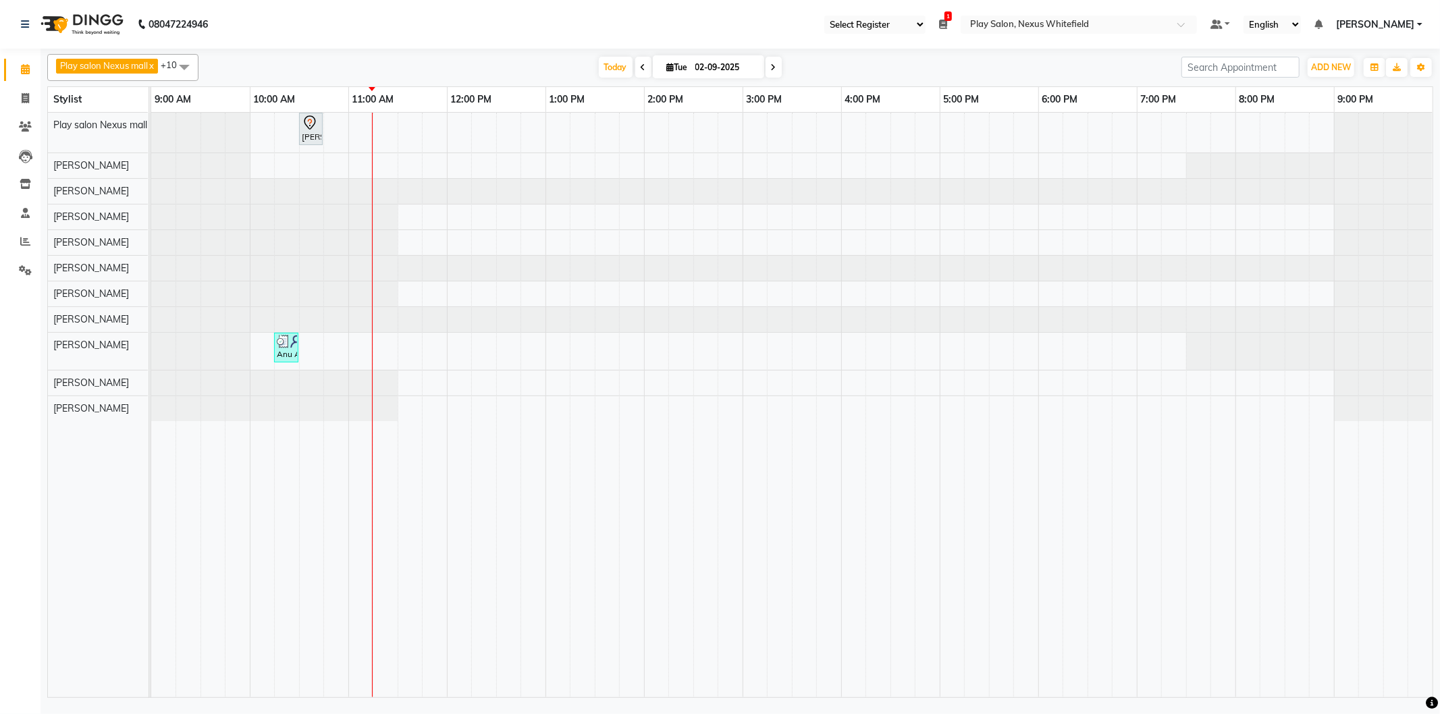
click at [768, 69] on span at bounding box center [774, 67] width 16 height 21
type input "03-09-2025"
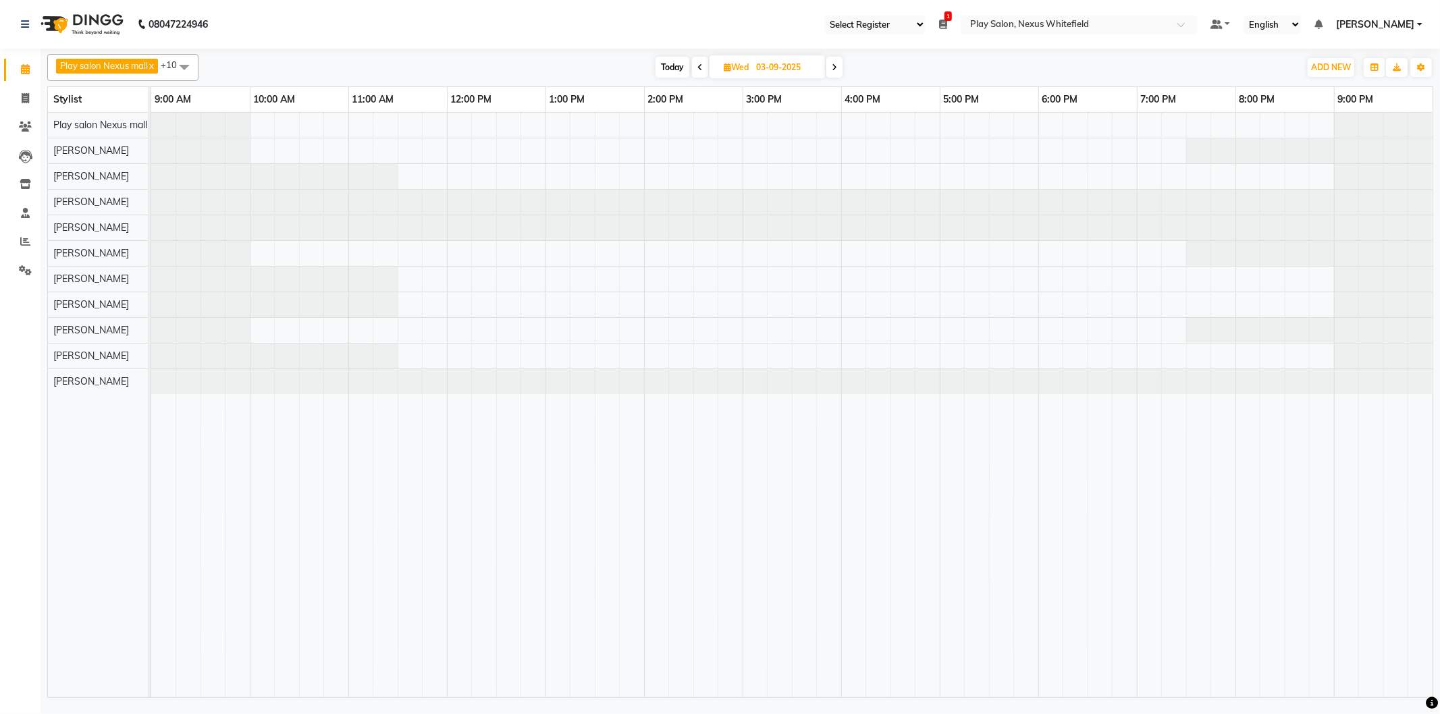
click at [768, 69] on input "03-09-2025" at bounding box center [786, 67] width 68 height 20
select select "9"
select select "2025"
click at [837, 68] on icon at bounding box center [834, 67] width 5 height 8
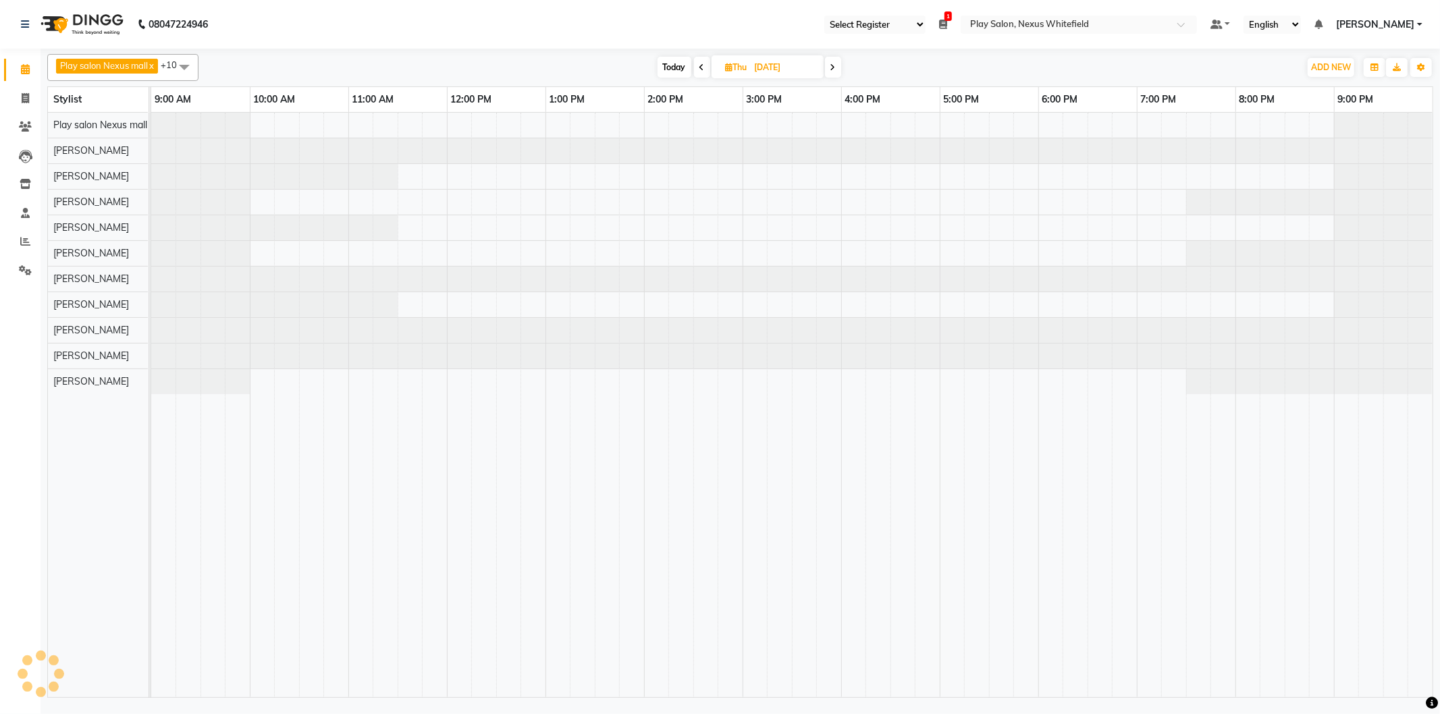
click at [836, 68] on icon at bounding box center [832, 67] width 5 height 8
type input "[DATE]"
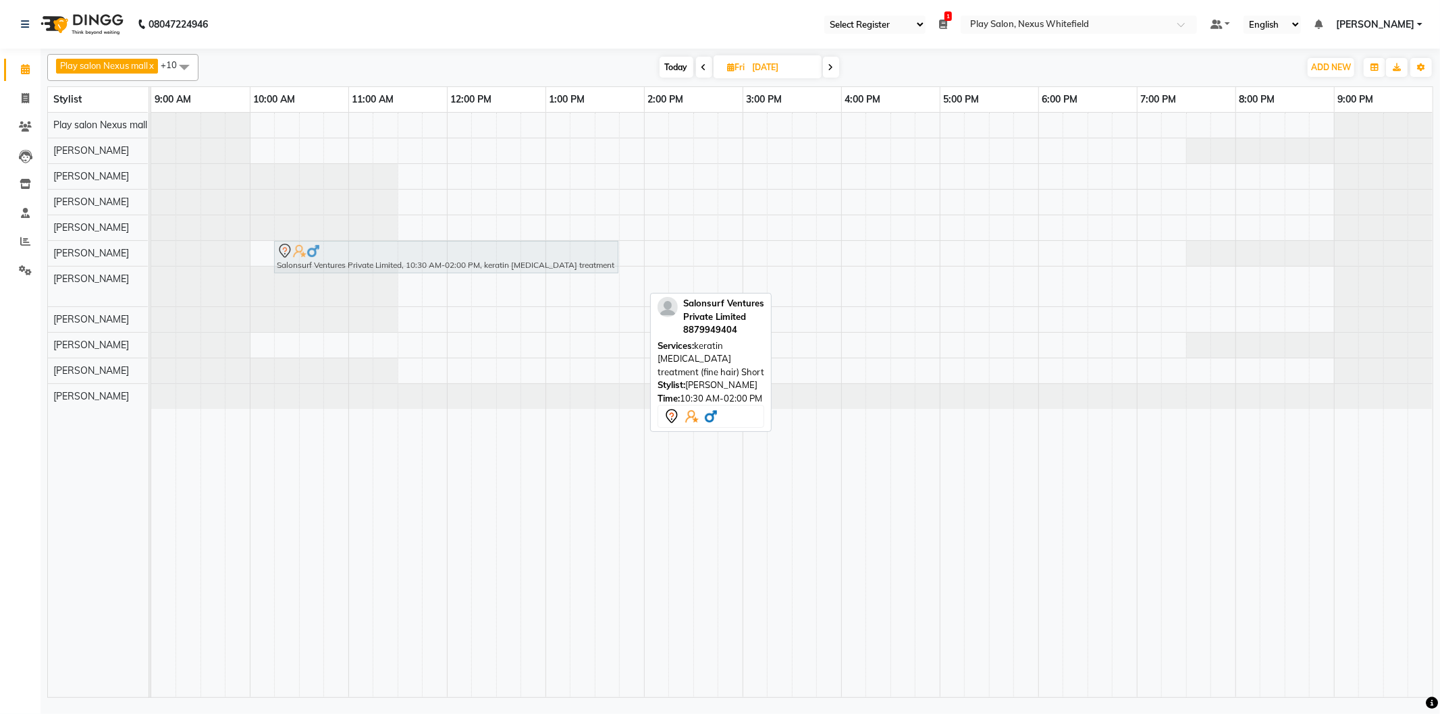
drag, startPoint x: 346, startPoint y: 279, endPoint x: 322, endPoint y: 252, distance: 36.8
click at [321, 252] on tbody "Salonsurf Ventures Private Limited, 10:30 AM-02:00 PM, keratin [MEDICAL_DATA] t…" at bounding box center [791, 261] width 1281 height 296
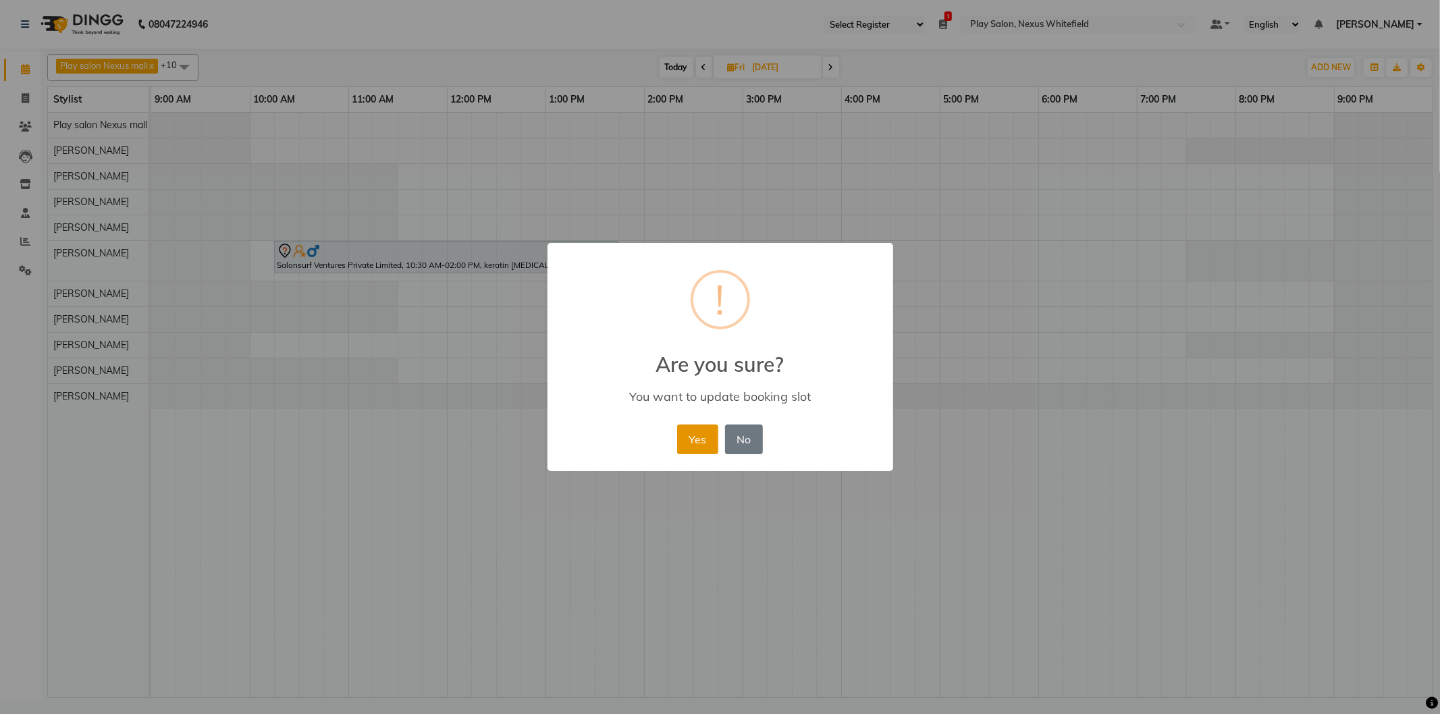
click at [700, 434] on button "Yes" at bounding box center [697, 440] width 41 height 30
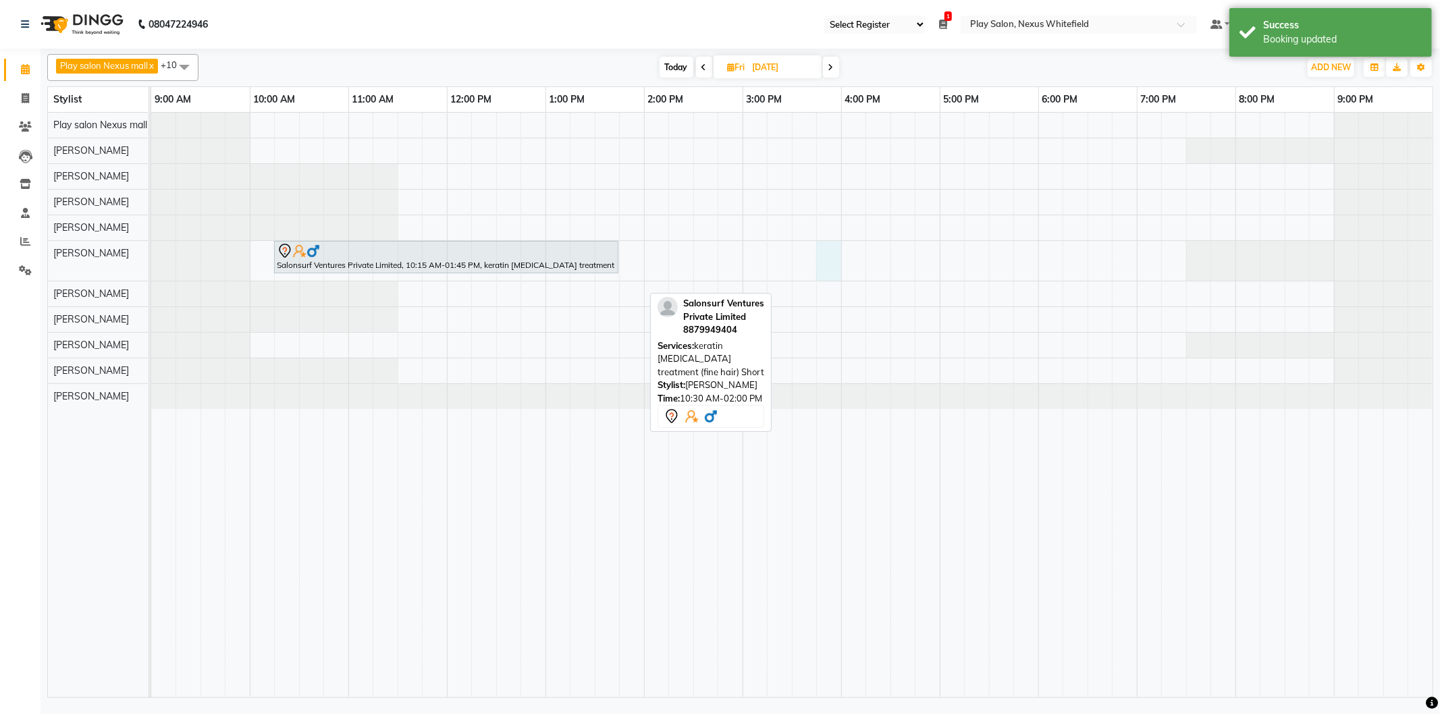
drag, startPoint x: 825, startPoint y: 242, endPoint x: 844, endPoint y: 244, distance: 19.1
click at [826, 242] on div "Salonsurf Ventures Private Limited, 10:15 AM-01:45 PM, keratin [MEDICAL_DATA] t…" at bounding box center [791, 405] width 1281 height 585
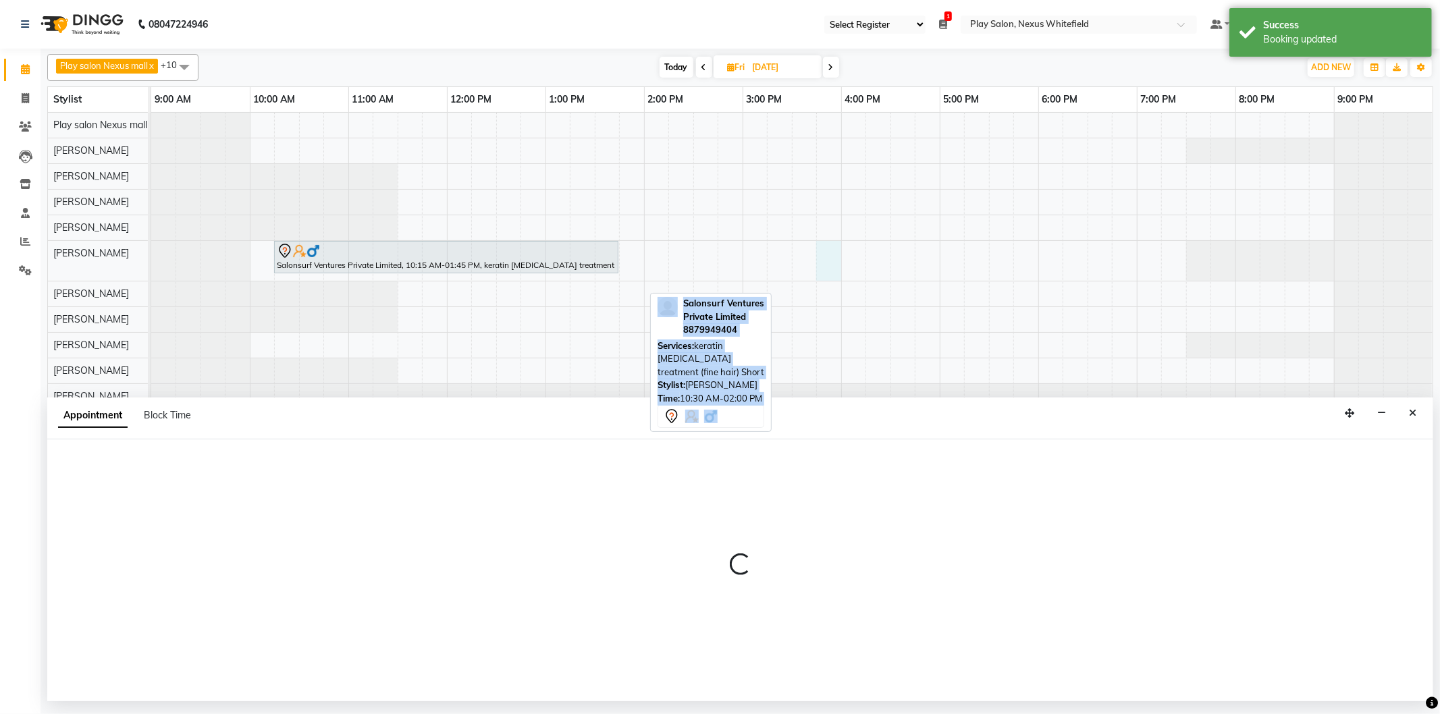
select select "81405"
select select "tentative"
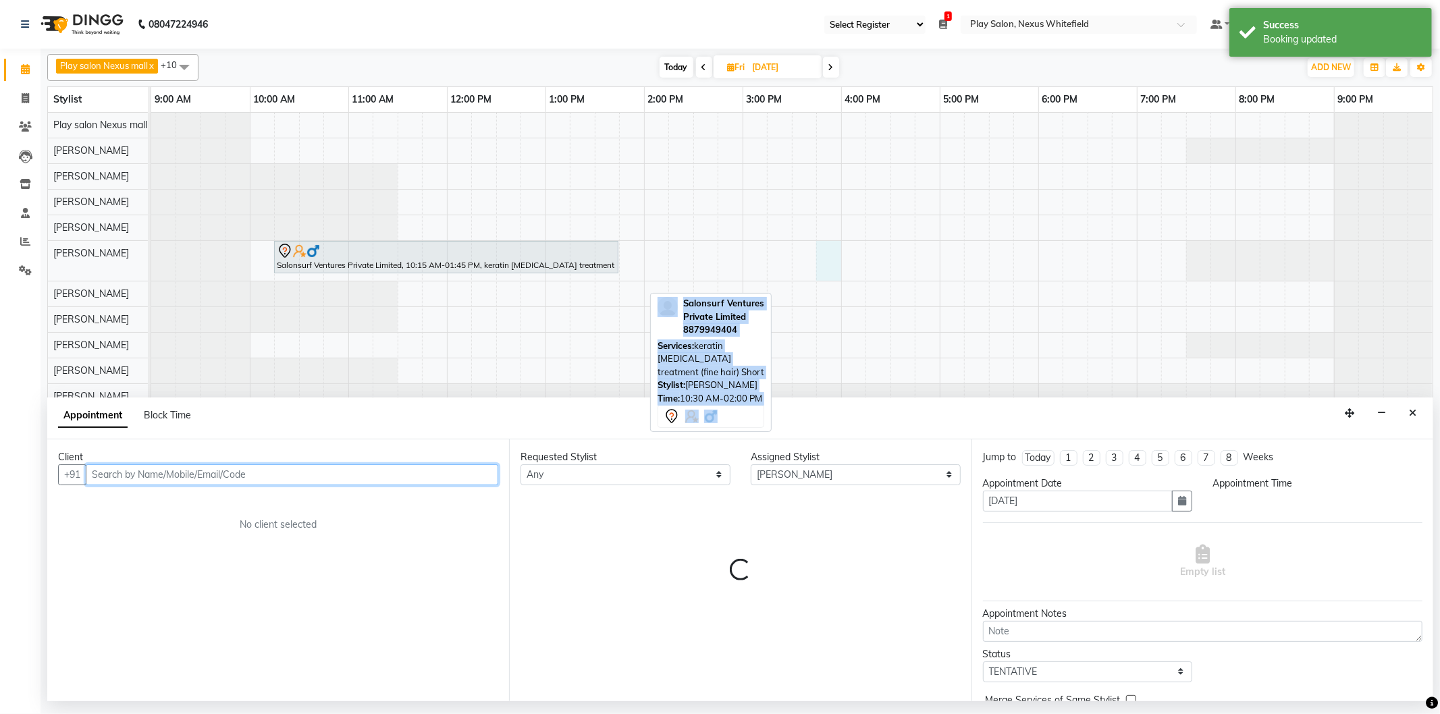
select select "945"
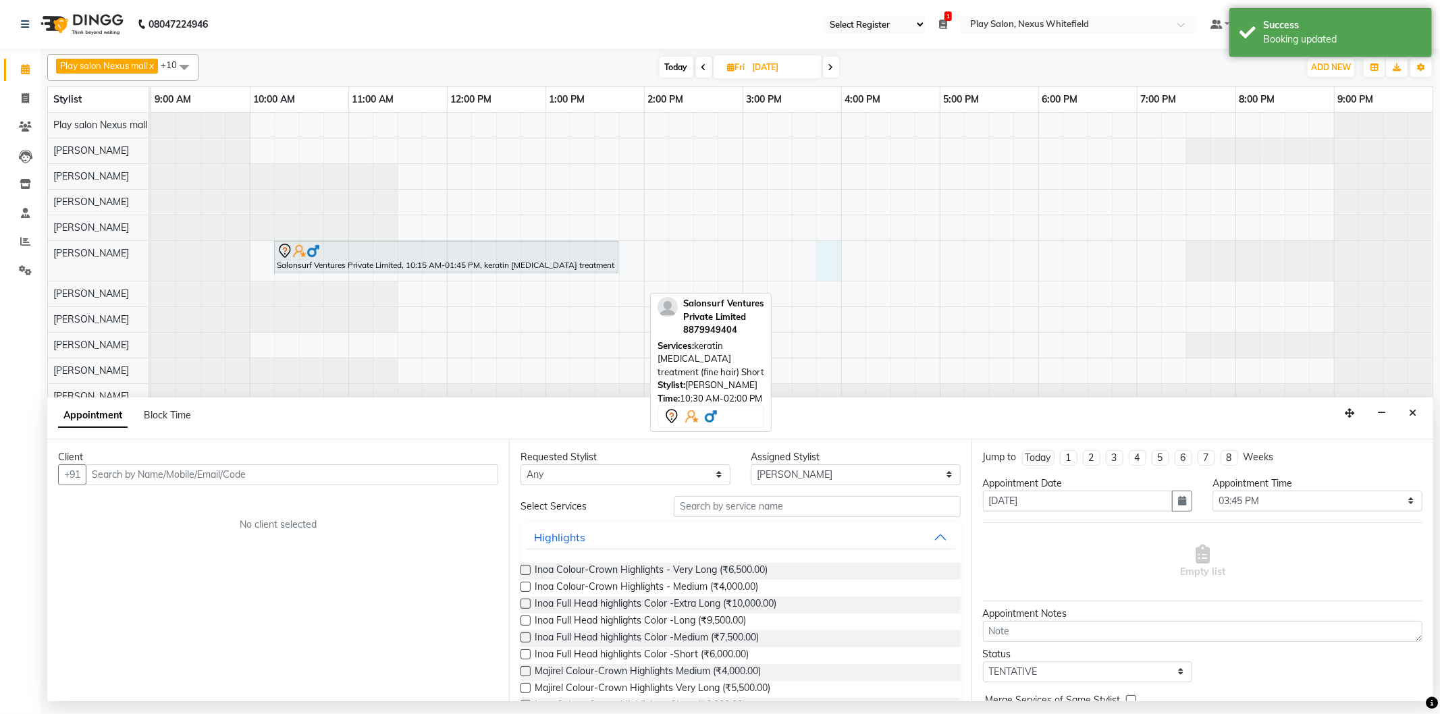
click at [1412, 413] on icon "Close" at bounding box center [1412, 412] width 7 height 9
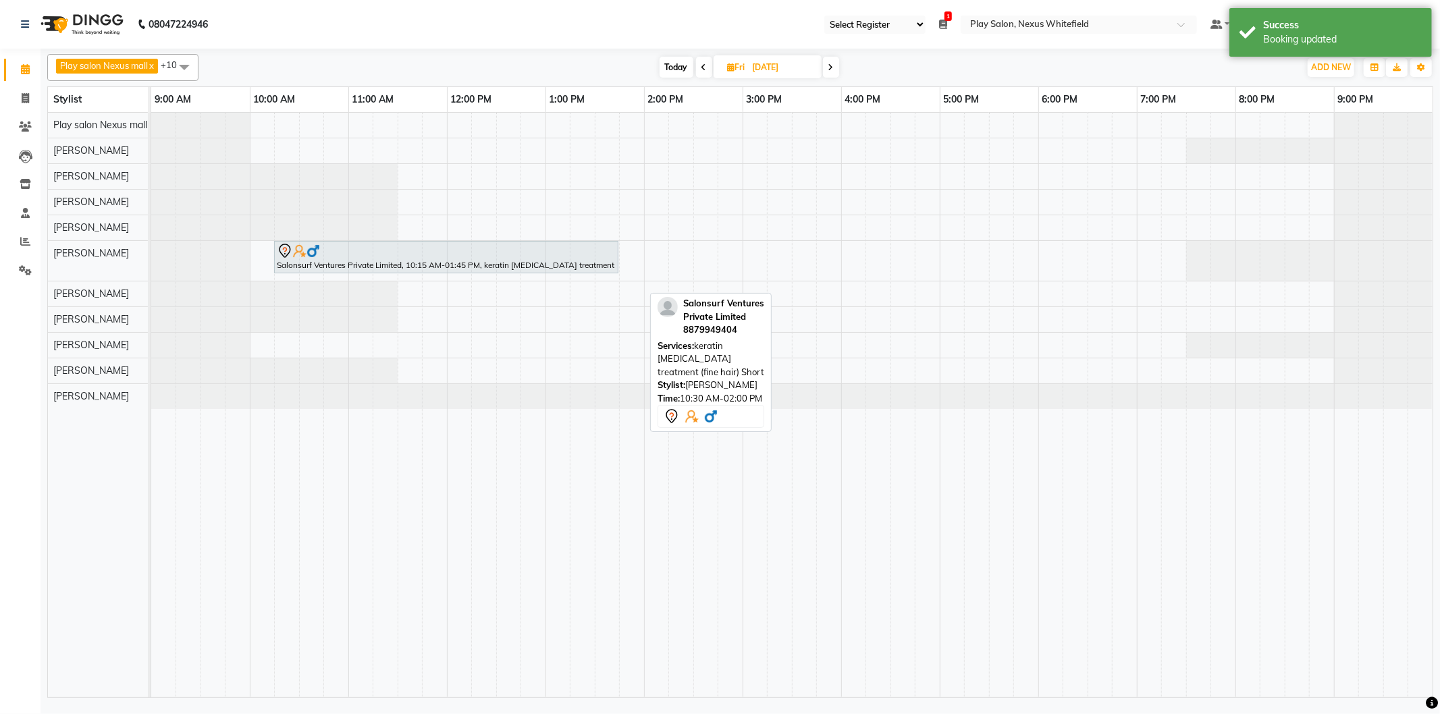
click at [678, 68] on span "Today" at bounding box center [677, 67] width 34 height 21
type input "02-09-2025"
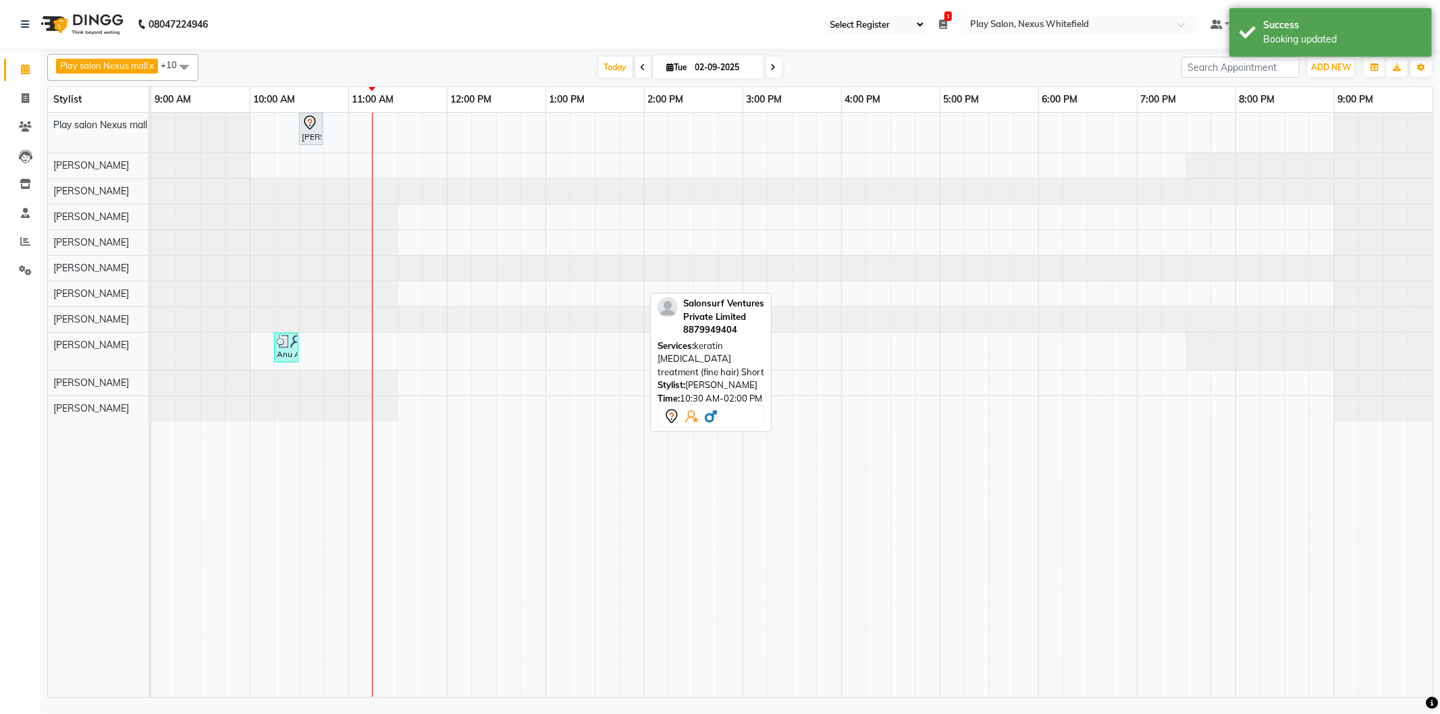
click at [667, 68] on icon at bounding box center [670, 67] width 7 height 9
select select "9"
select select "2025"
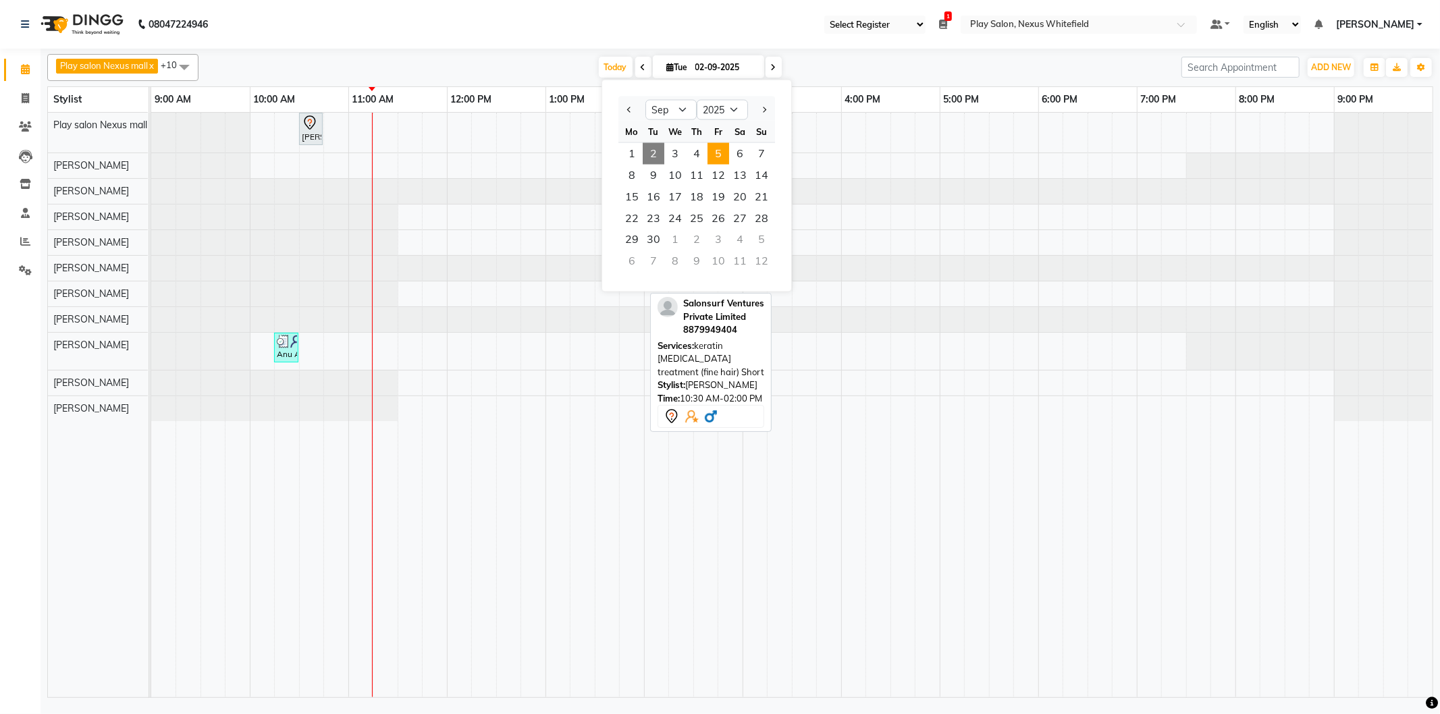
click at [718, 150] on span "5" at bounding box center [718, 154] width 22 height 22
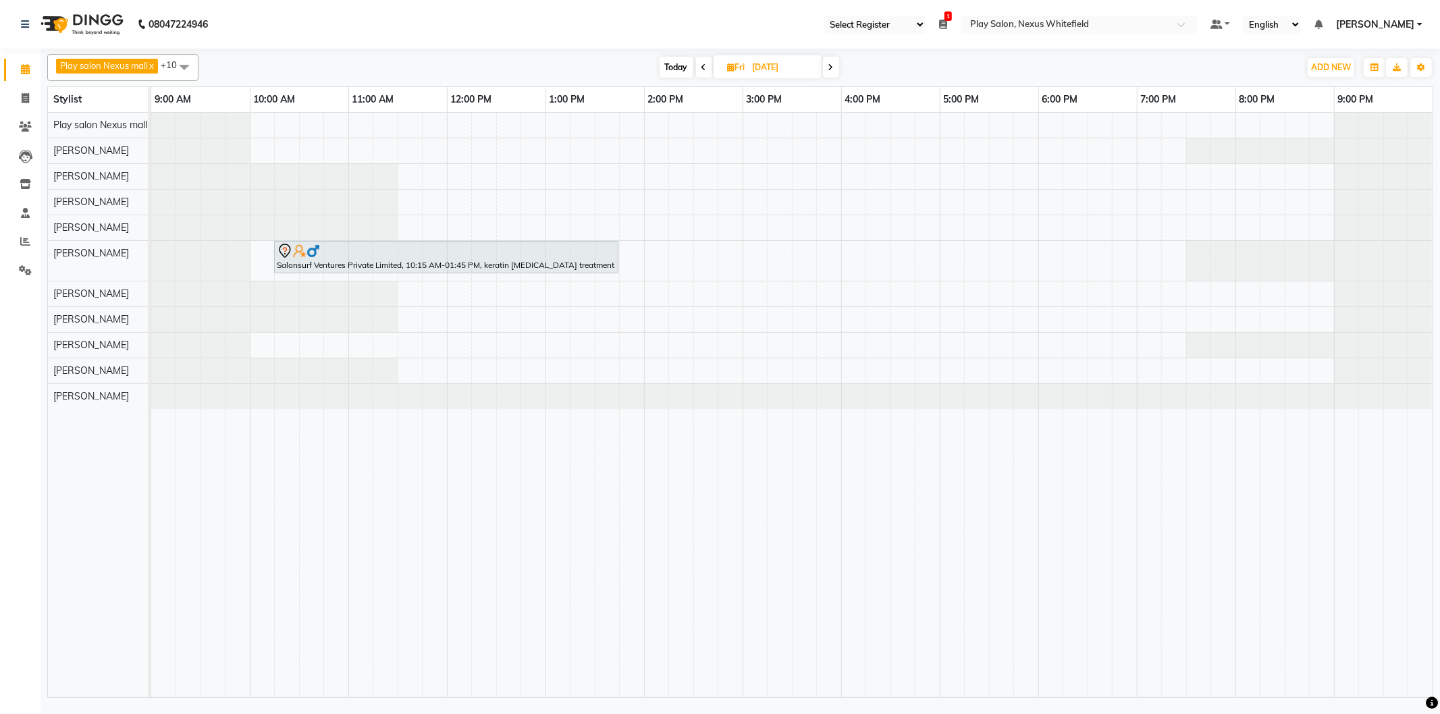
click at [680, 61] on span "Today" at bounding box center [677, 67] width 34 height 21
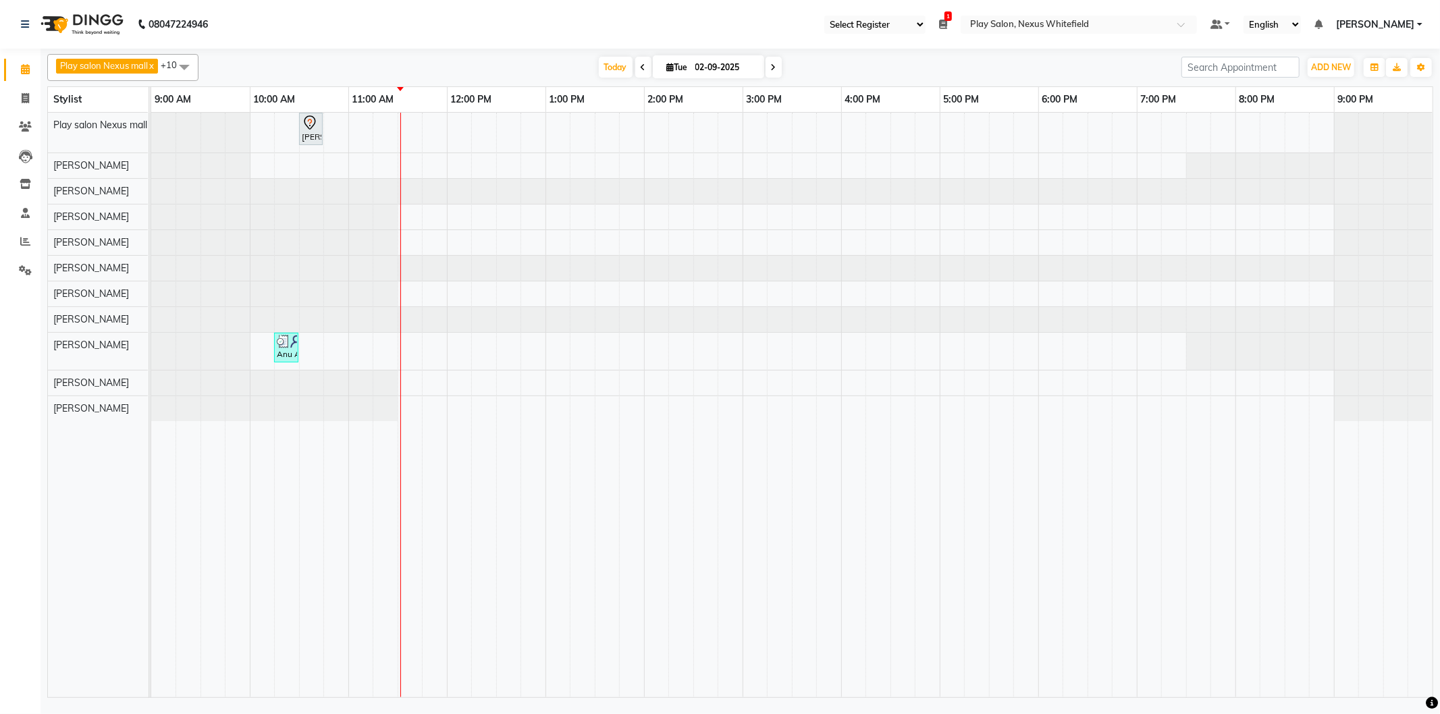
click at [775, 68] on span at bounding box center [774, 67] width 16 height 21
type input "03-09-2025"
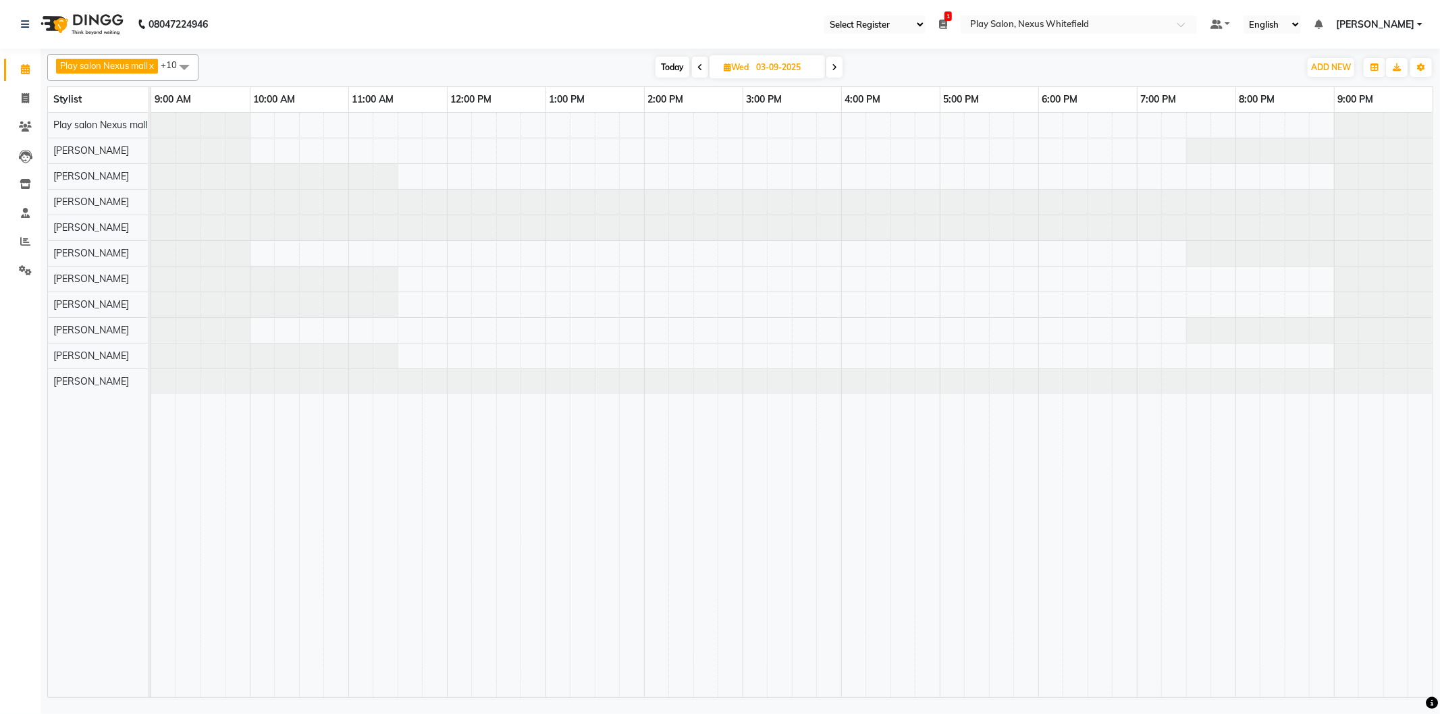
click at [408, 172] on div at bounding box center [791, 405] width 1281 height 585
select select "81395"
select select "690"
select select "tentative"
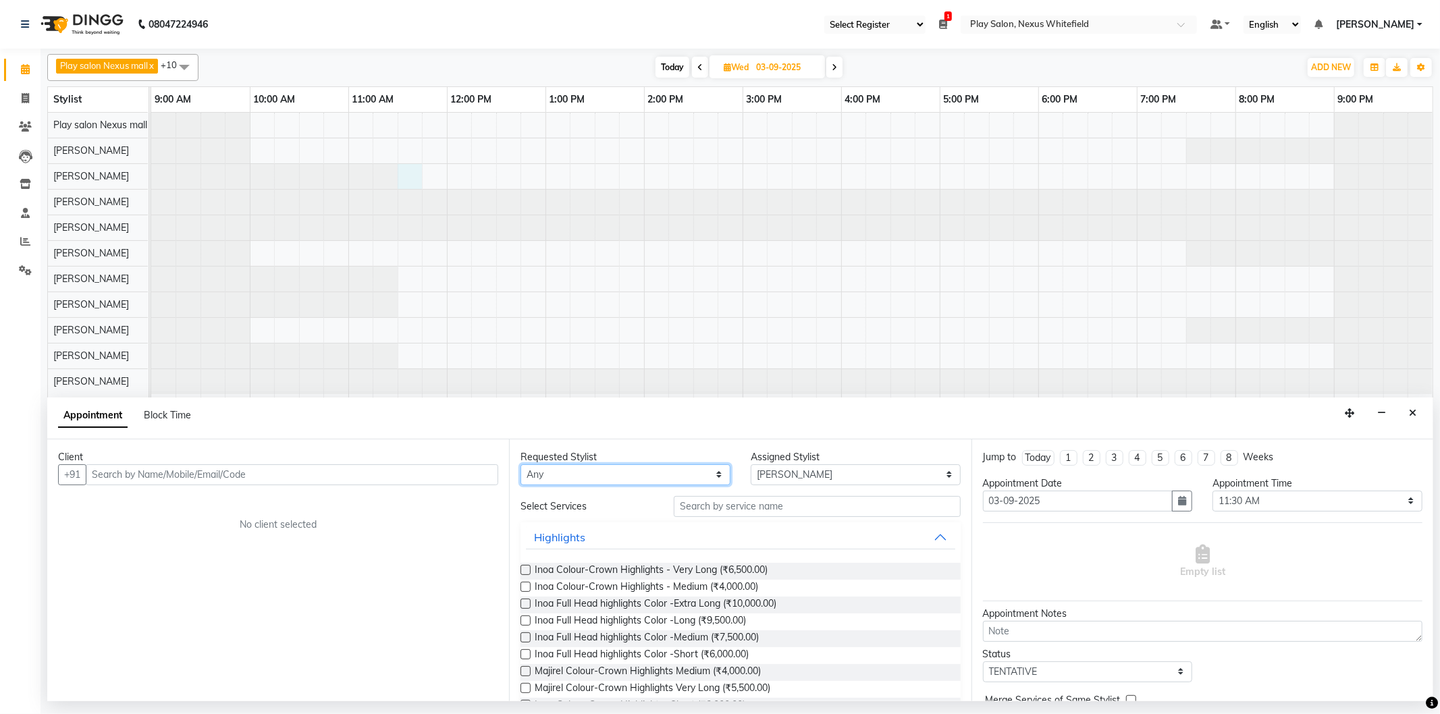
click at [594, 473] on select "Any [PERSON_NAME] Md [PERSON_NAME] [PERSON_NAME] [PERSON_NAME] [PERSON_NAME] [P…" at bounding box center [625, 474] width 210 height 21
select select "81395"
click at [520, 464] on select "Any [PERSON_NAME] Md [PERSON_NAME] [PERSON_NAME] [PERSON_NAME] [PERSON_NAME] [P…" at bounding box center [625, 474] width 210 height 21
click at [721, 505] on input "text" at bounding box center [817, 506] width 286 height 21
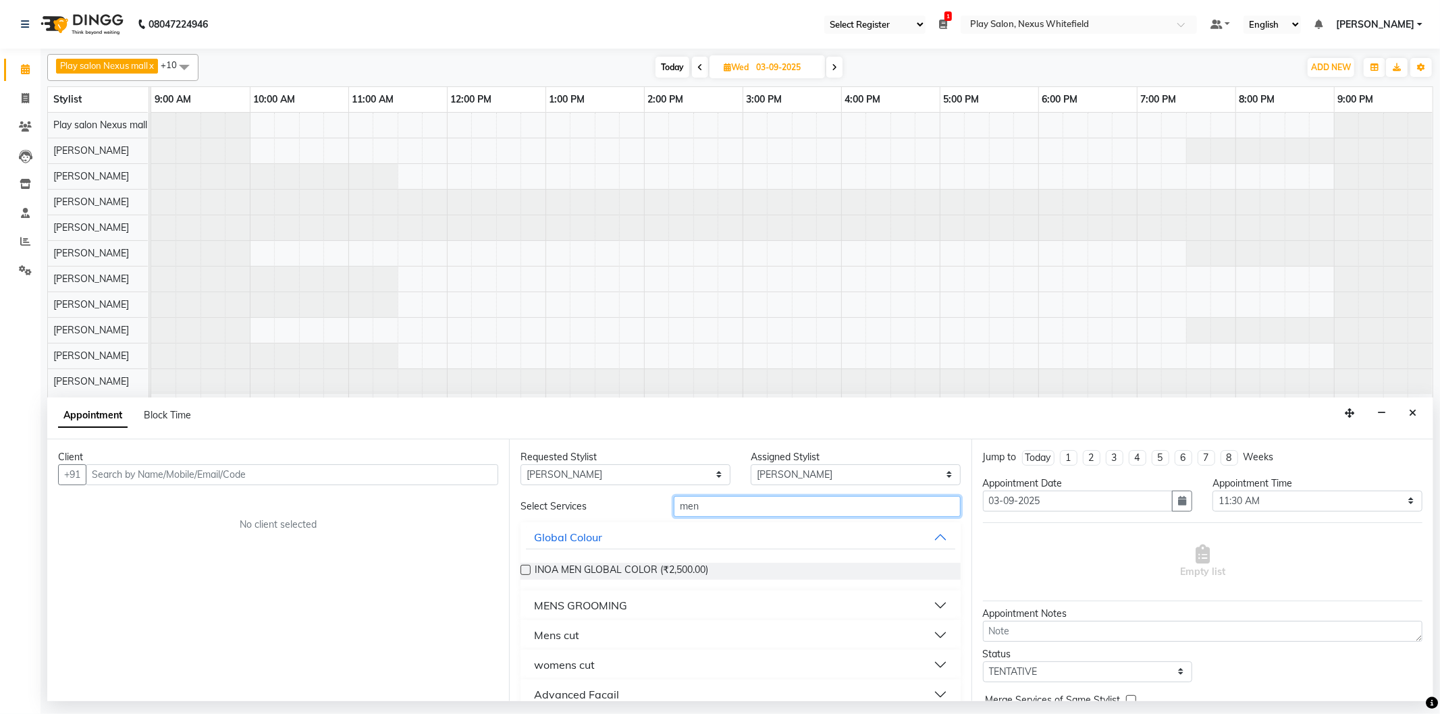
type input "men"
click at [657, 639] on button "Mens cut" at bounding box center [740, 635] width 429 height 24
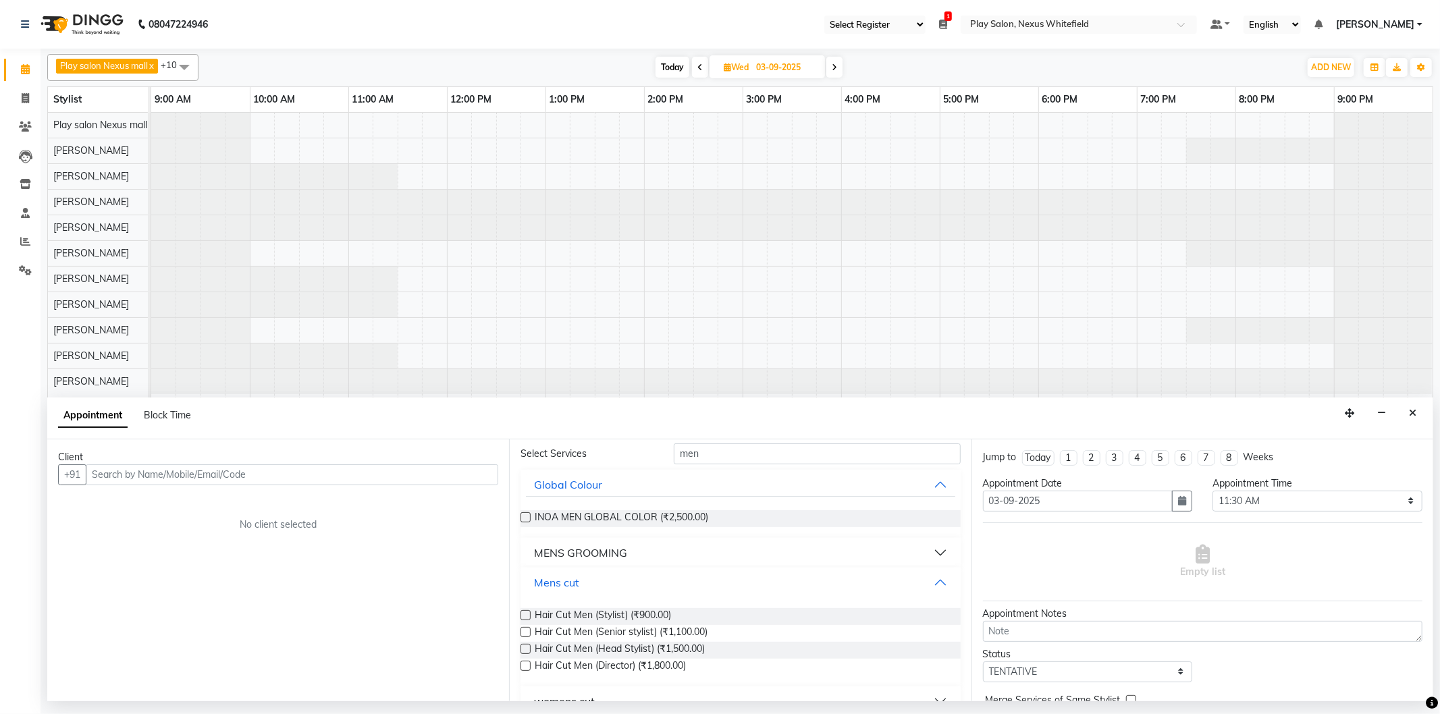
scroll to position [75, 0]
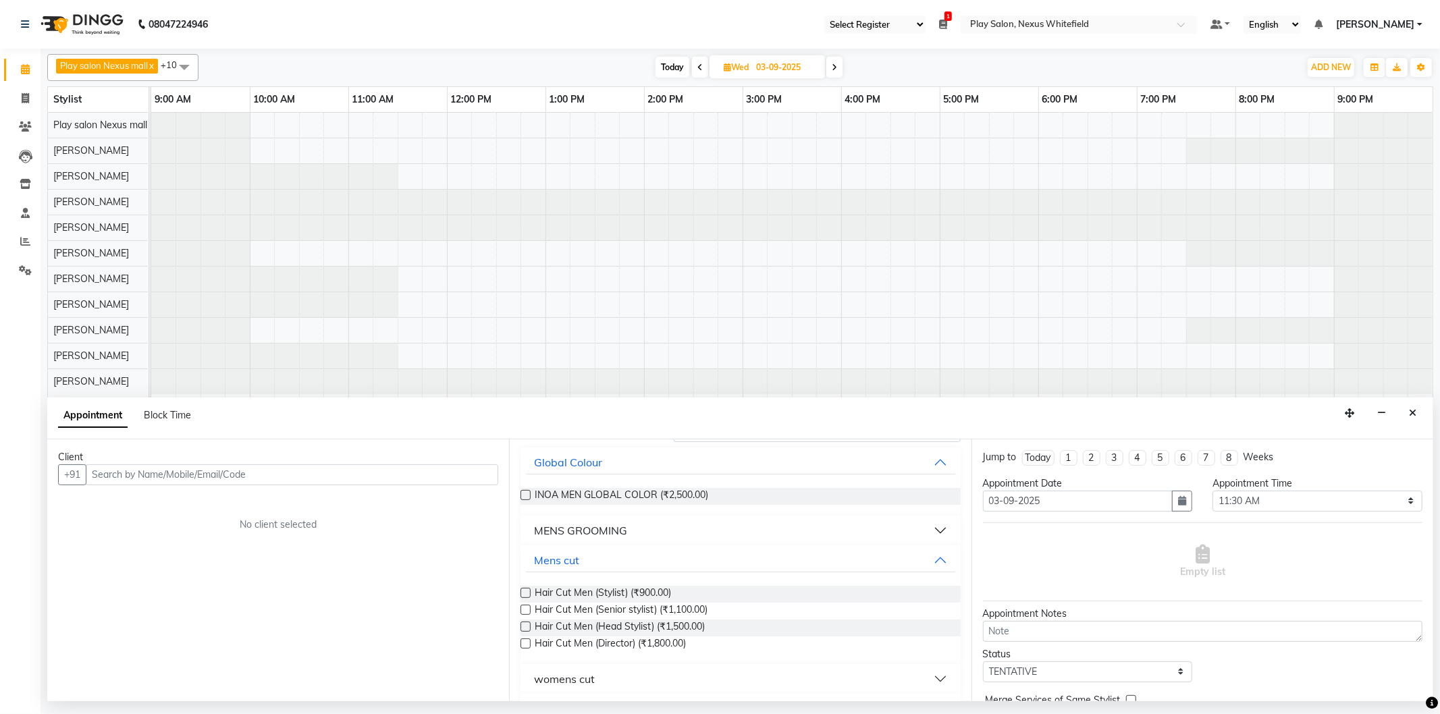
click at [530, 624] on label at bounding box center [525, 627] width 10 height 10
click at [529, 624] on input "checkbox" at bounding box center [524, 628] width 9 height 9
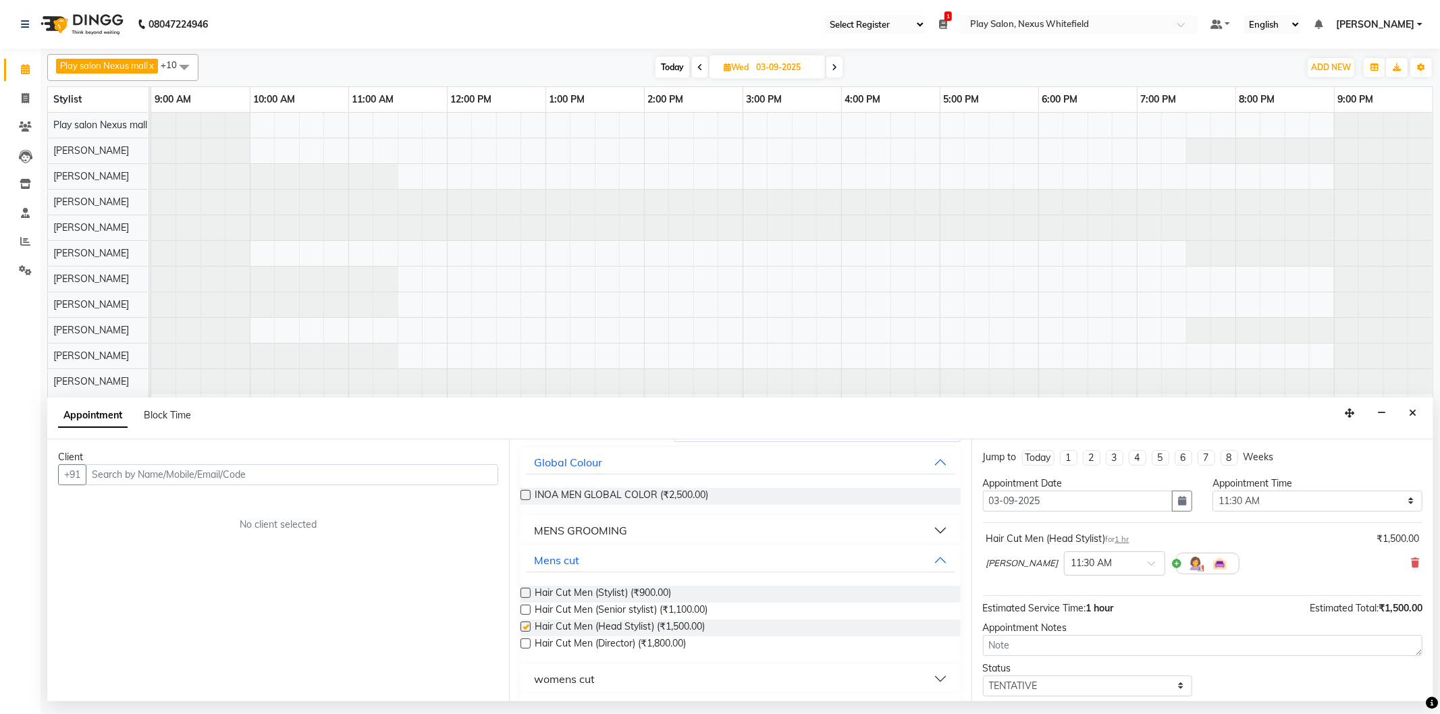
checkbox input "false"
drag, startPoint x: 155, startPoint y: 471, endPoint x: 171, endPoint y: 480, distance: 18.4
click at [157, 473] on input "text" at bounding box center [292, 474] width 412 height 21
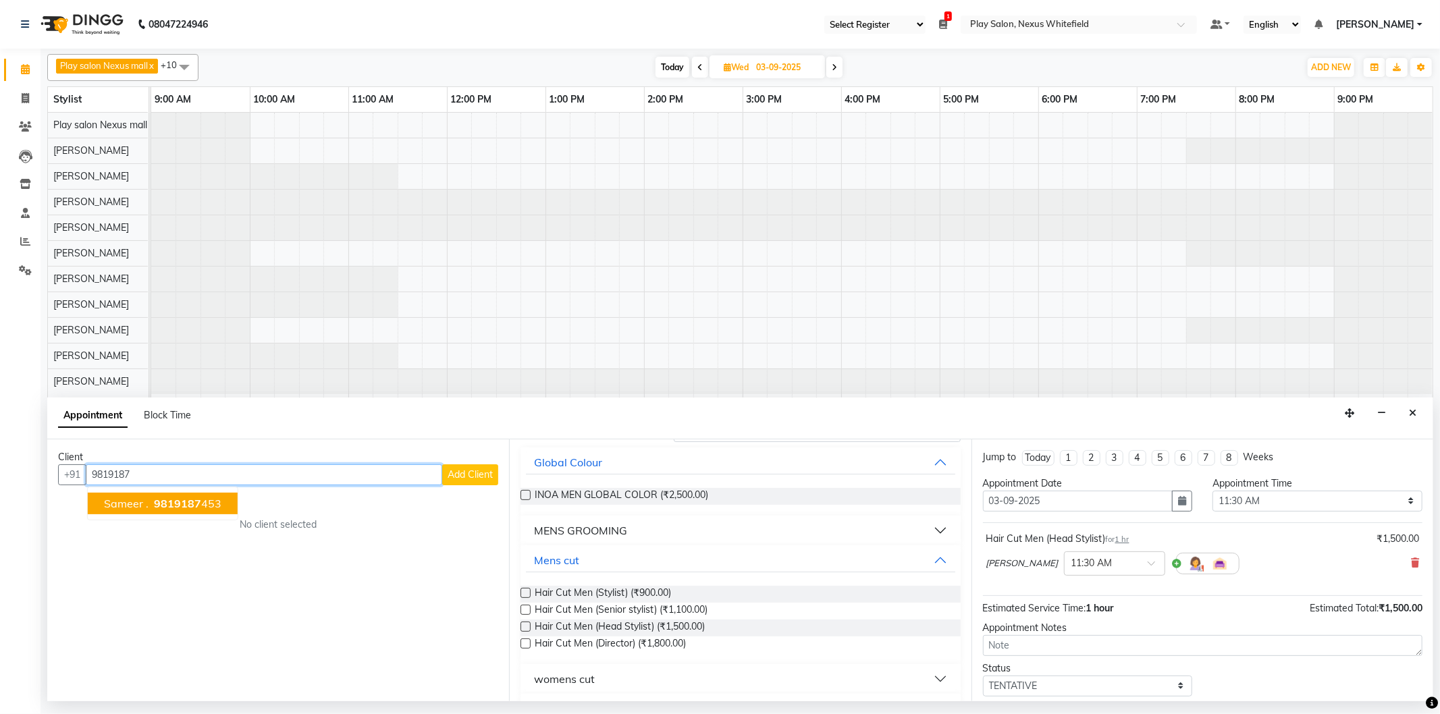
drag, startPoint x: 180, startPoint y: 502, endPoint x: 174, endPoint y: 507, distance: 7.2
click at [180, 503] on span "9819187" at bounding box center [177, 504] width 47 height 14
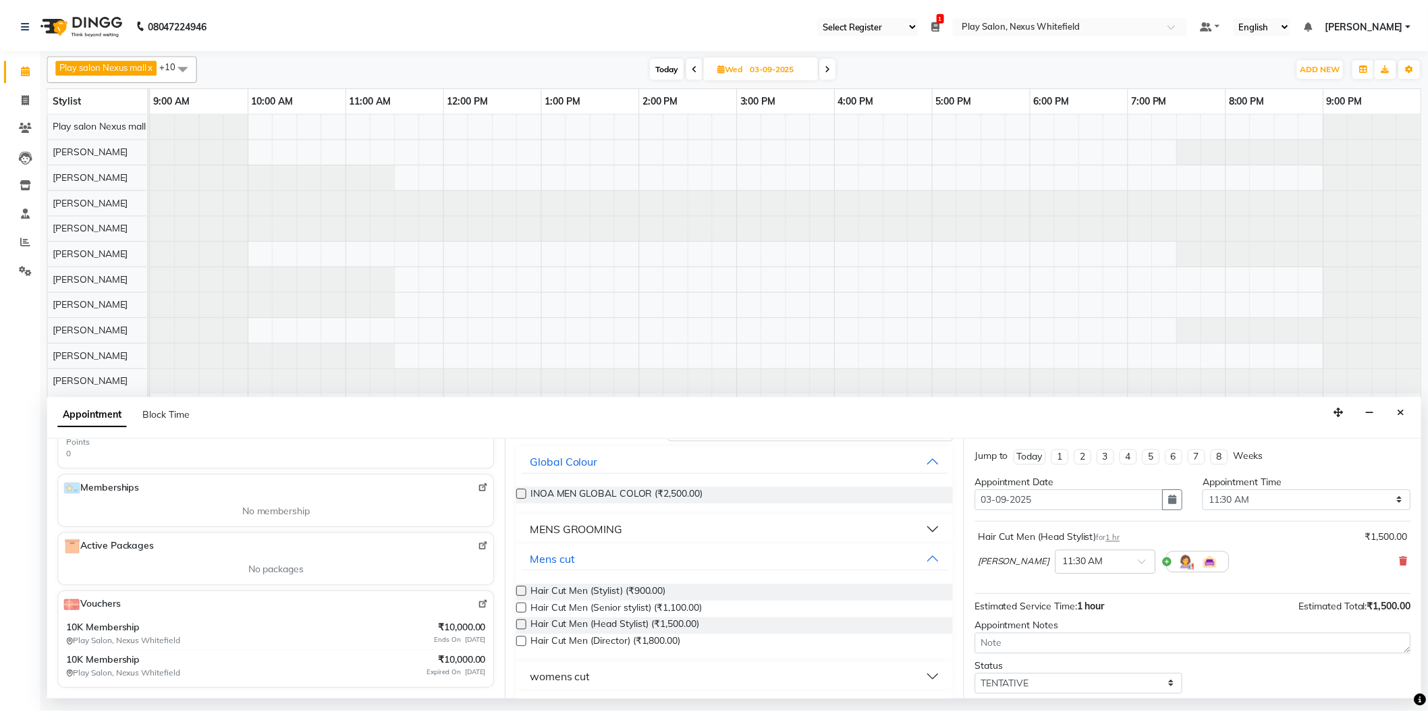
scroll to position [81, 0]
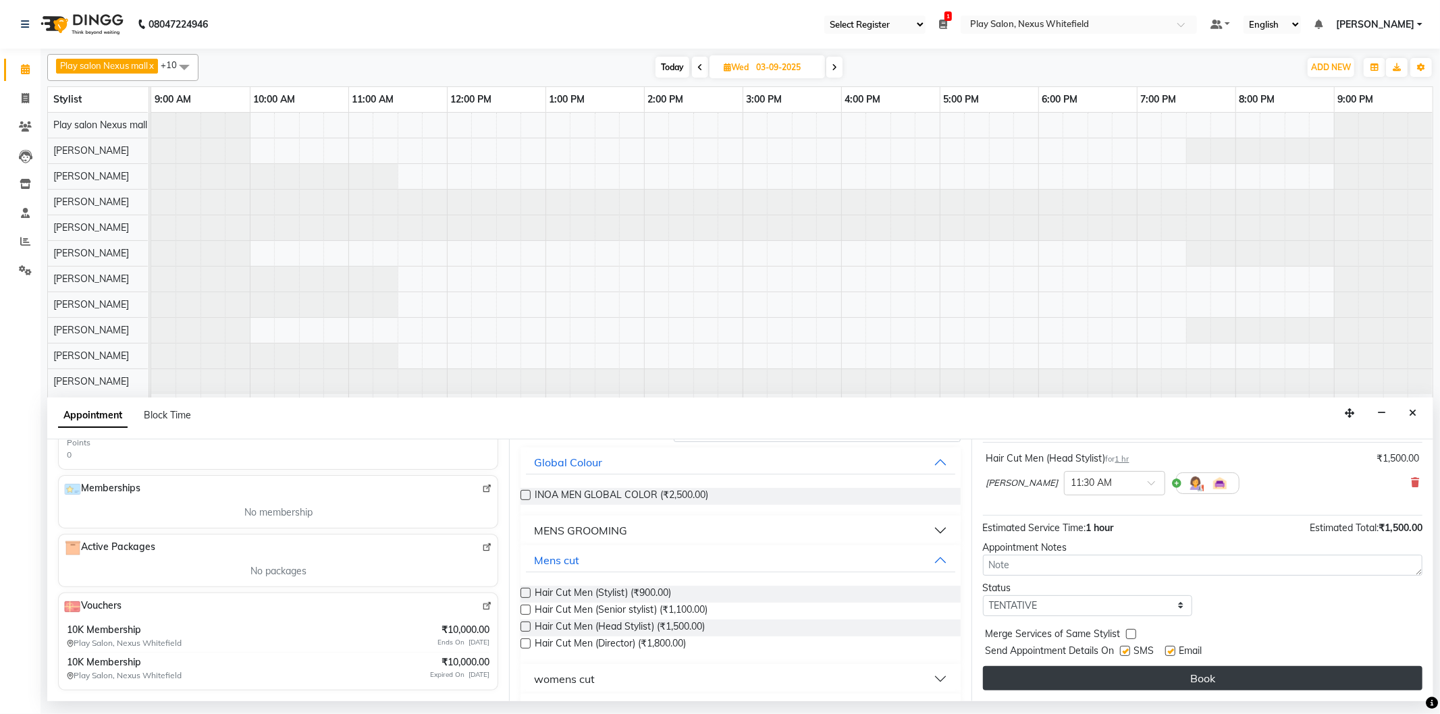
type input "9819187453"
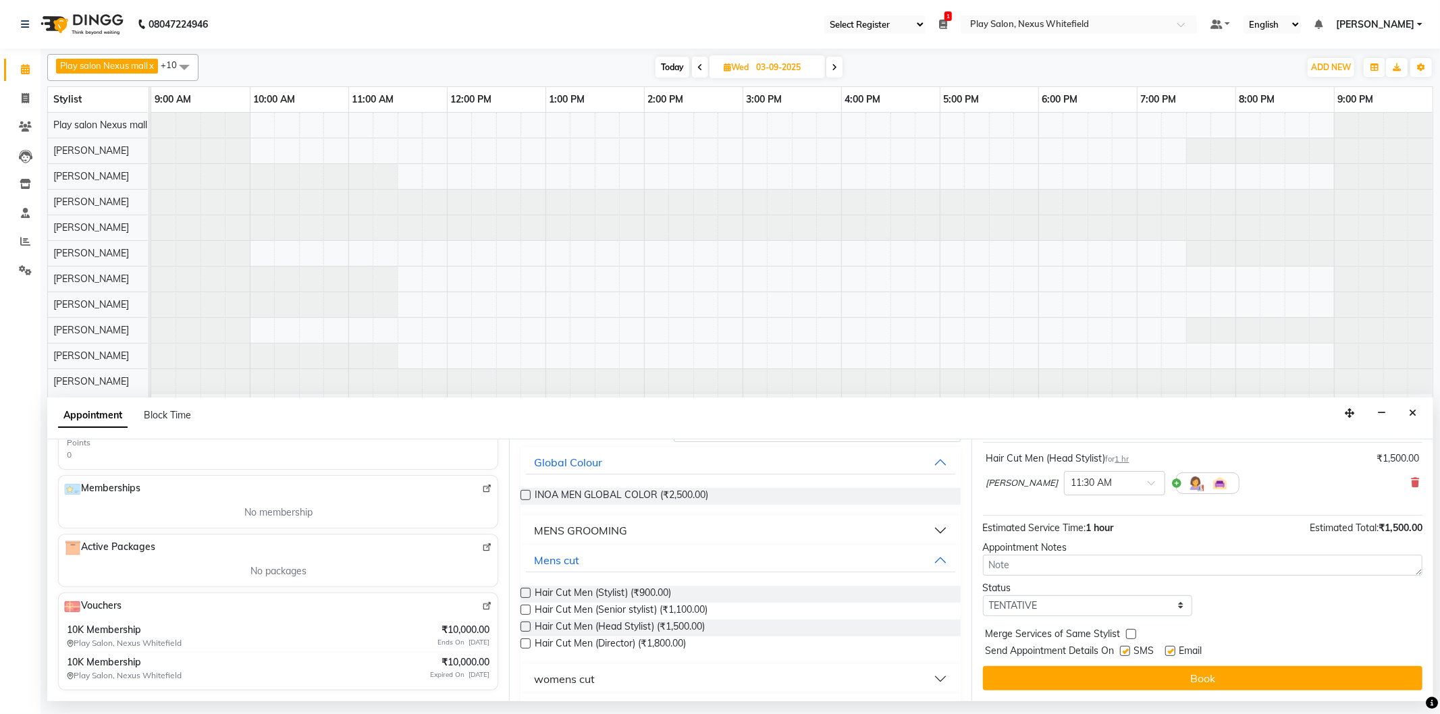
click at [1220, 674] on button "Book" at bounding box center [1202, 678] width 439 height 24
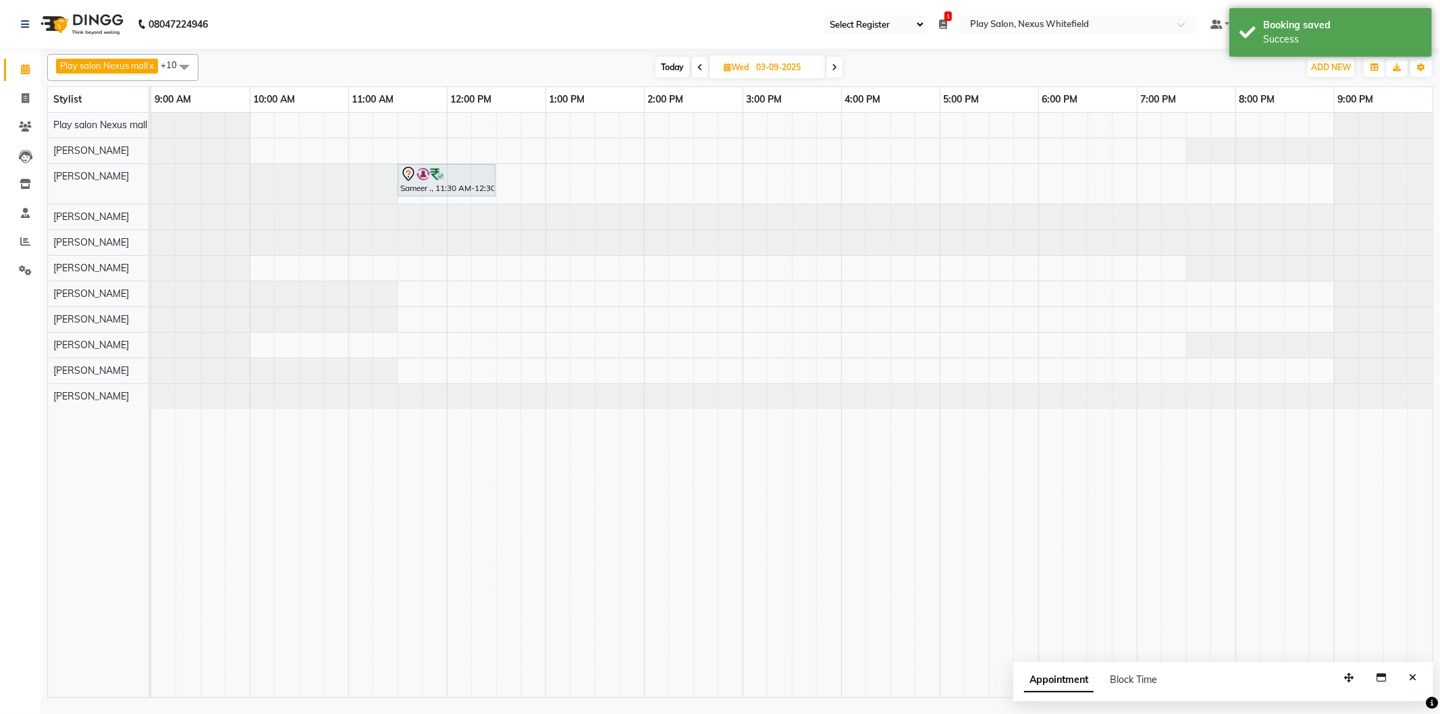
click at [671, 68] on span "Today" at bounding box center [672, 67] width 34 height 21
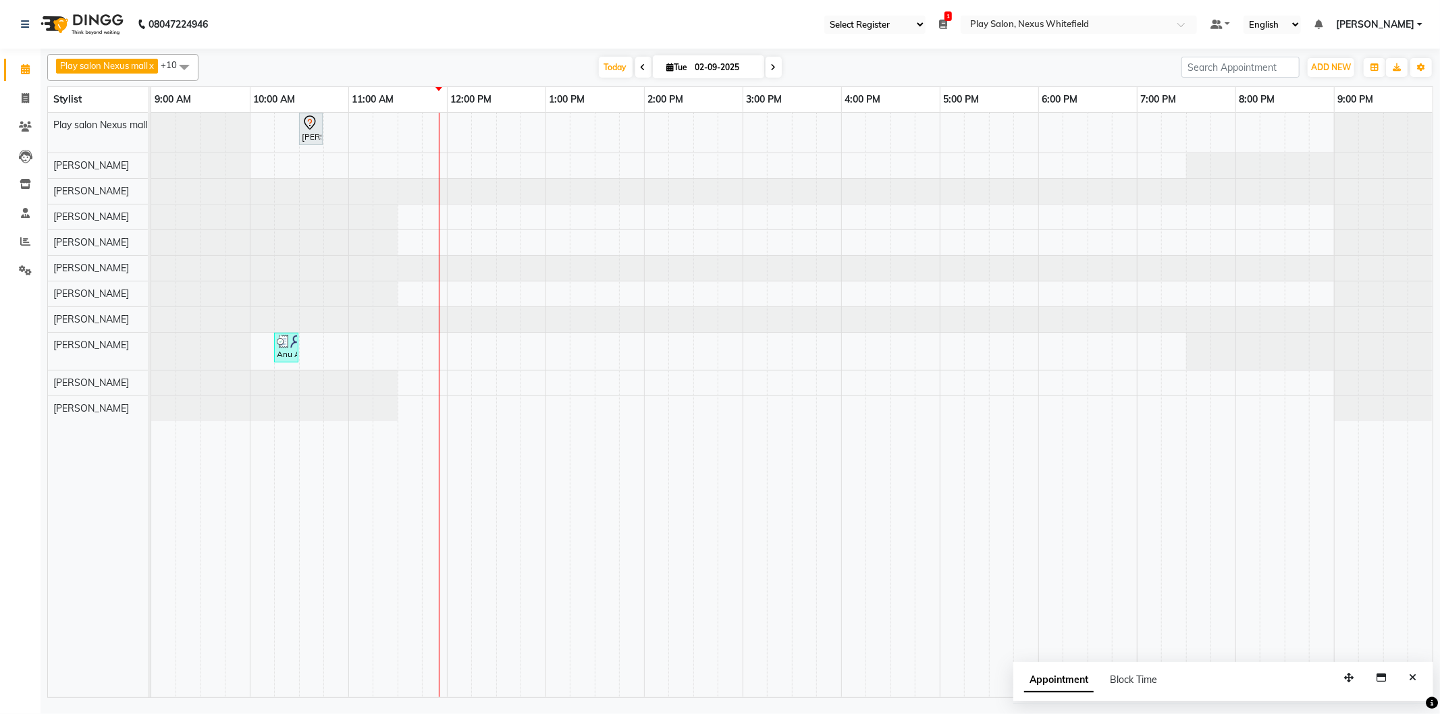
click at [772, 65] on icon at bounding box center [773, 67] width 5 height 8
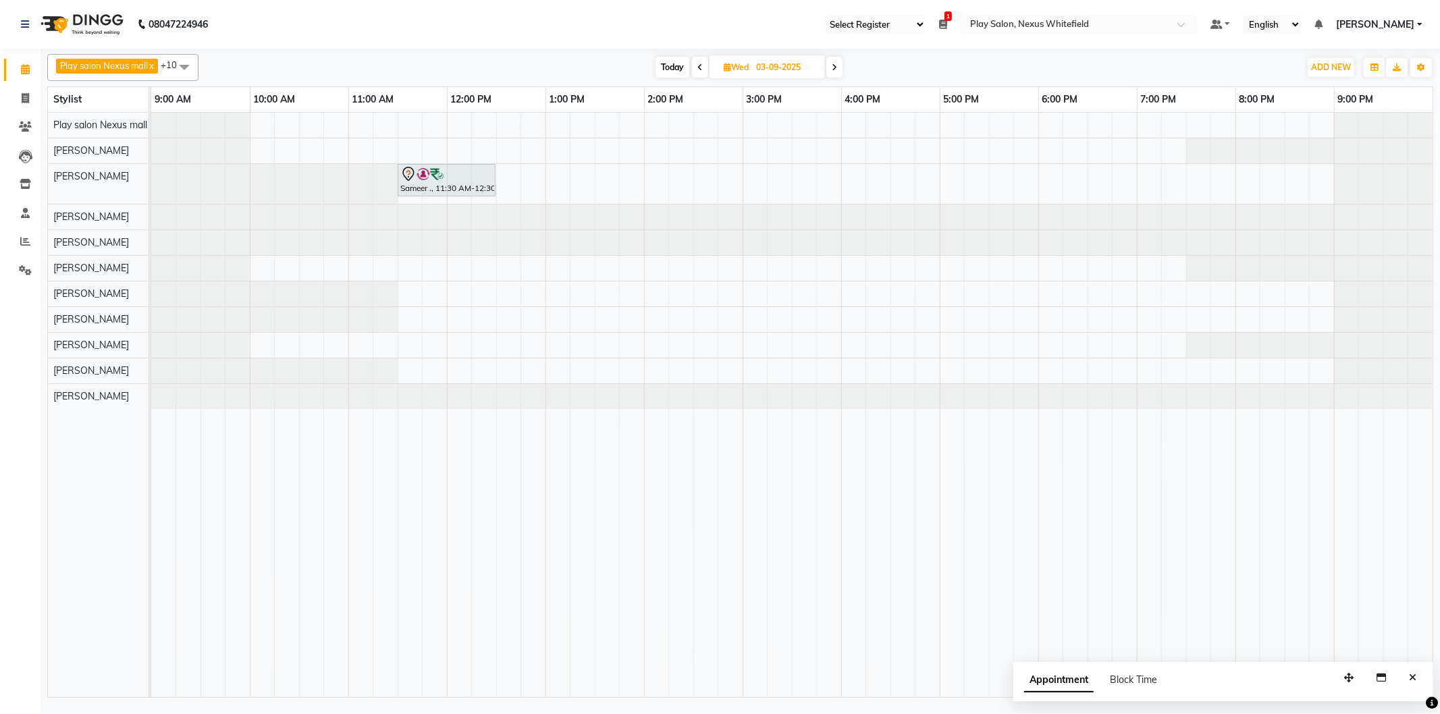
click at [670, 71] on span "Today" at bounding box center [672, 67] width 34 height 21
type input "02-09-2025"
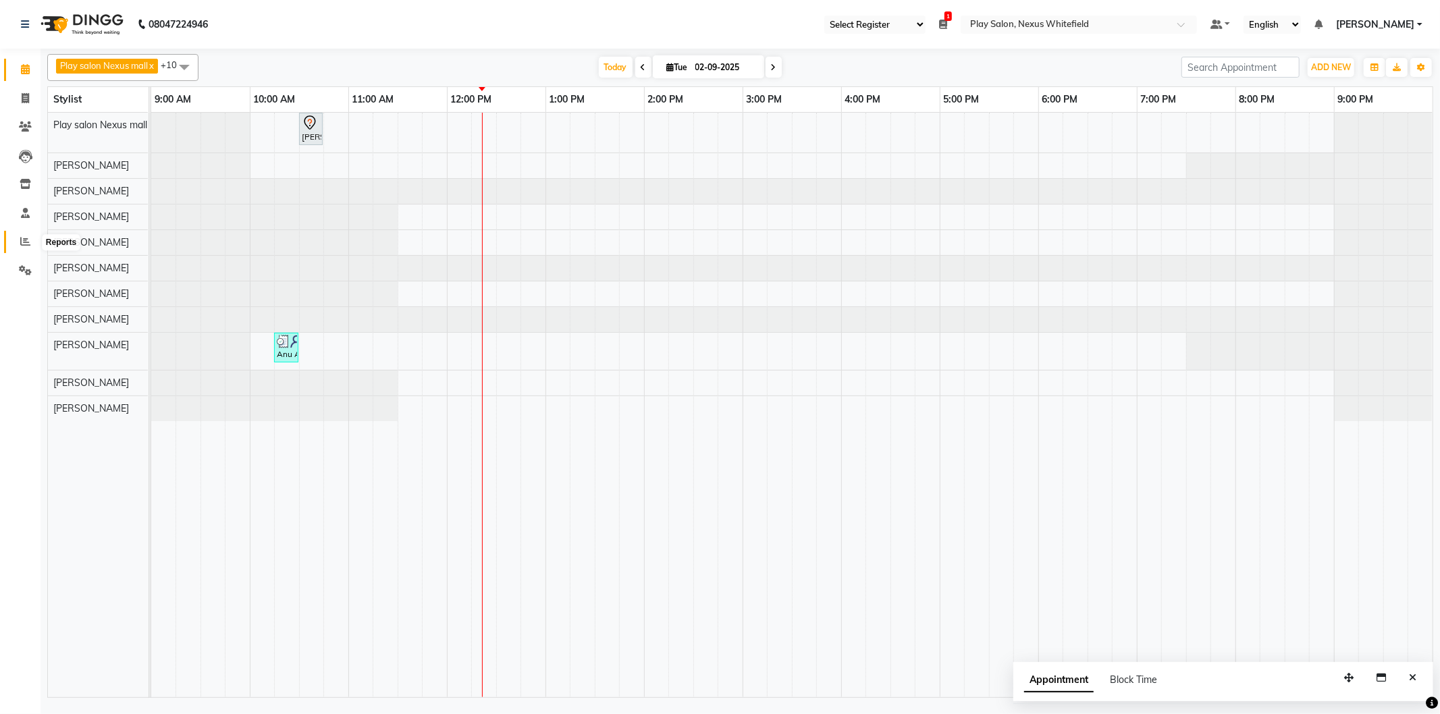
click at [24, 244] on icon at bounding box center [25, 241] width 10 height 10
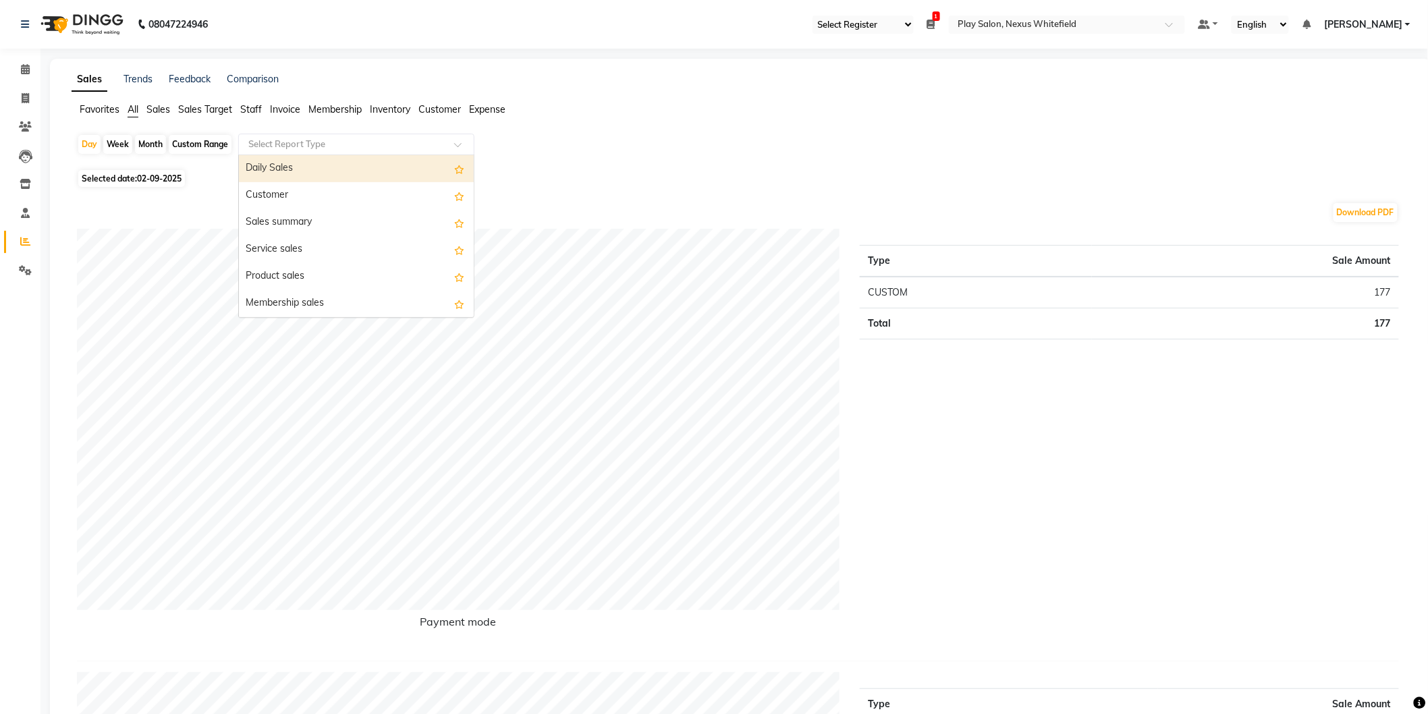
click at [264, 144] on input "text" at bounding box center [343, 145] width 194 height 14
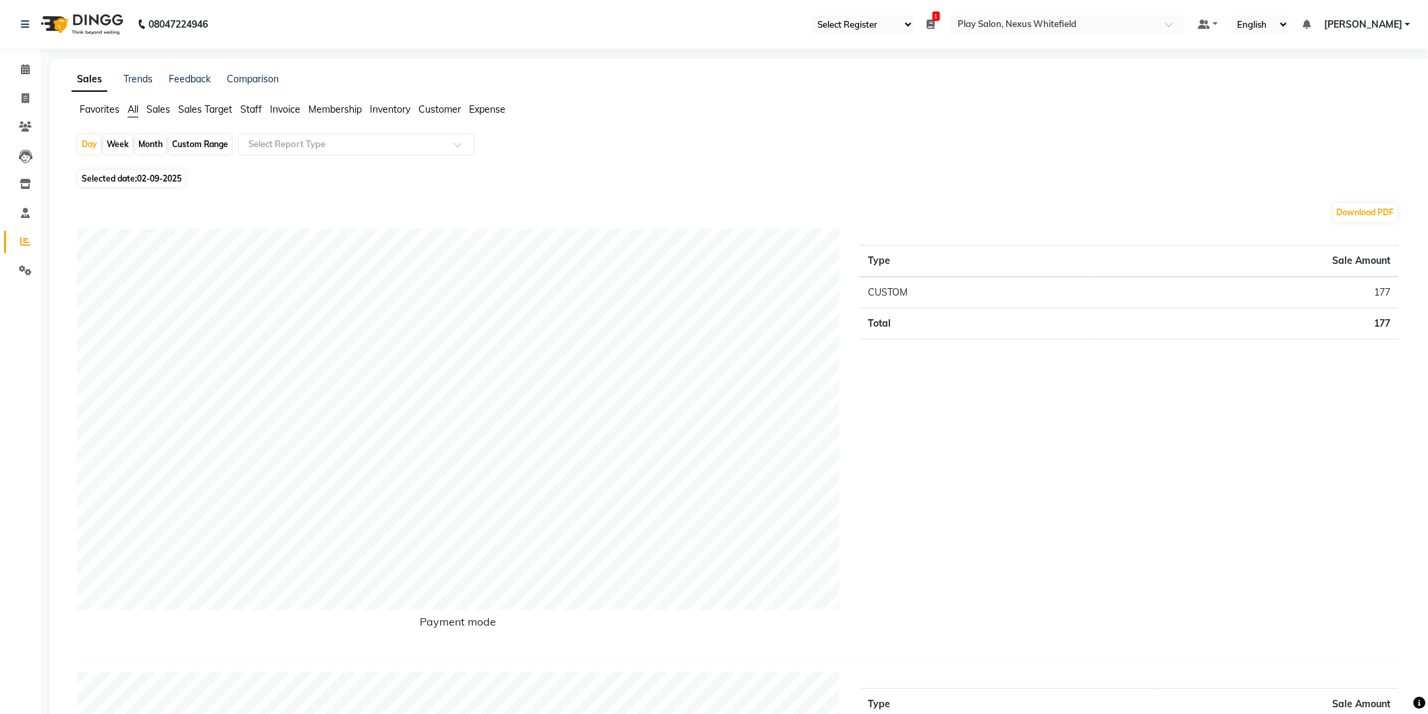
click at [153, 180] on span "02-09-2025" at bounding box center [159, 178] width 45 height 10
select select "9"
select select "2025"
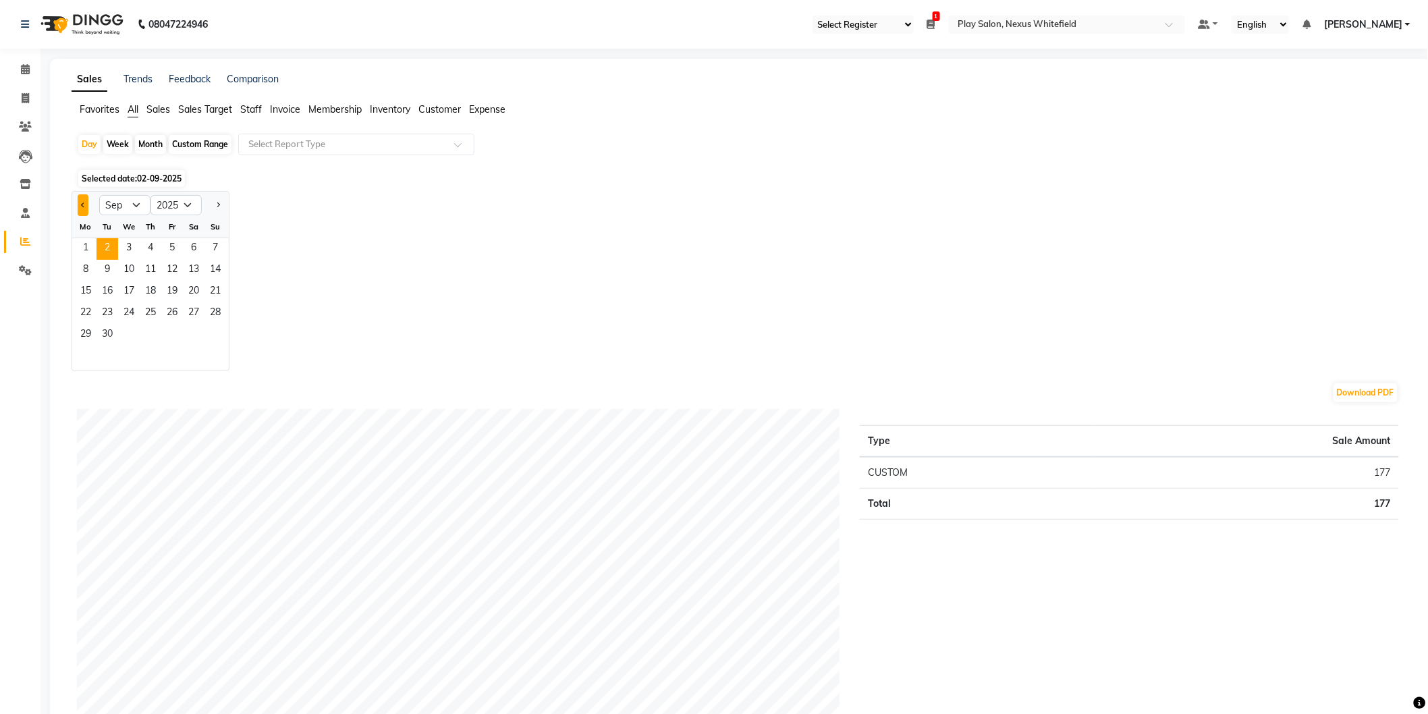
click at [82, 204] on span "Previous month" at bounding box center [83, 204] width 5 height 5
click at [84, 203] on span "Previous month" at bounding box center [83, 204] width 5 height 5
click at [136, 205] on select "Jan Feb Mar Apr May Jun [DATE] Aug Sep Oct Nov Dec" at bounding box center [124, 205] width 51 height 20
select select "8"
click at [99, 195] on select "Jan Feb Mar Apr May Jun [DATE] Aug Sep Oct Nov Dec" at bounding box center [124, 205] width 51 height 20
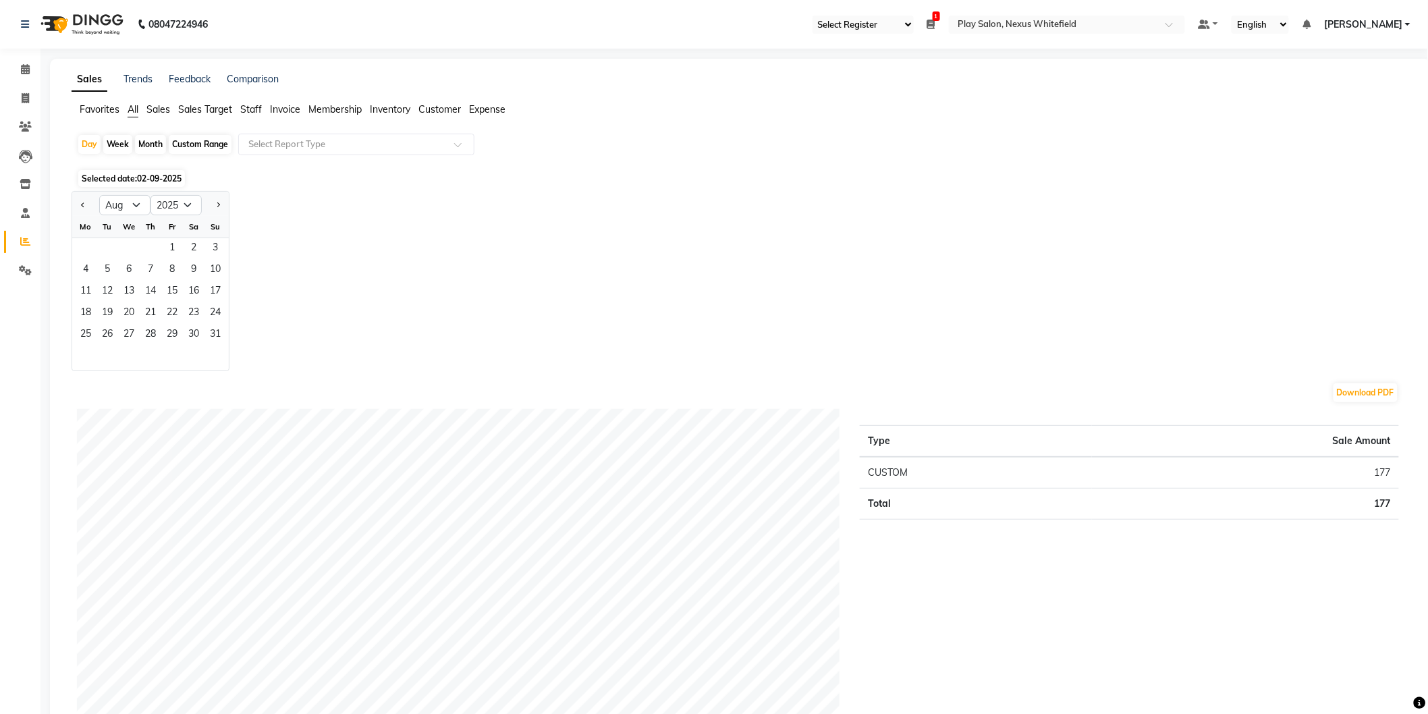
click at [200, 146] on div "Custom Range" at bounding box center [200, 144] width 63 height 19
select select "9"
select select "2025"
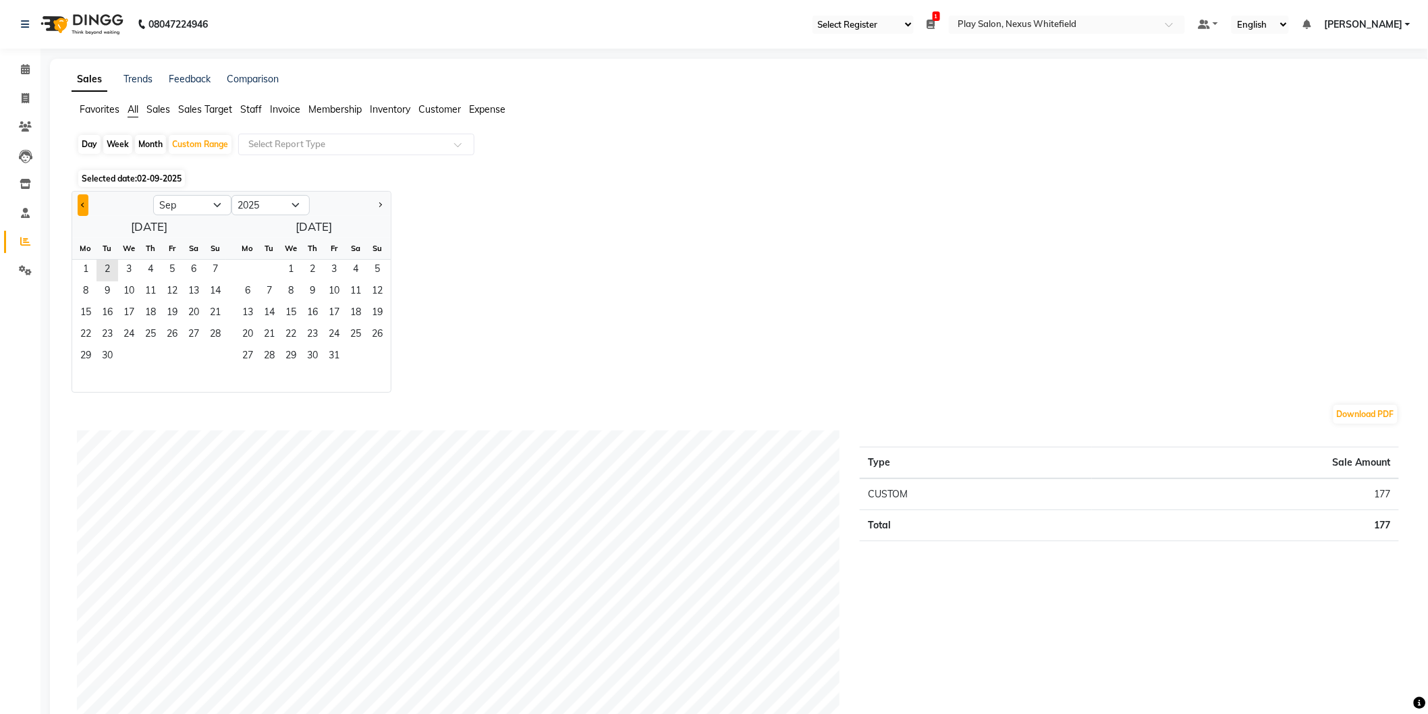
click at [81, 201] on button "Previous month" at bounding box center [83, 205] width 11 height 22
select select "8"
click at [167, 267] on span "1" at bounding box center [172, 271] width 22 height 22
click at [209, 349] on span "31" at bounding box center [216, 357] width 22 height 22
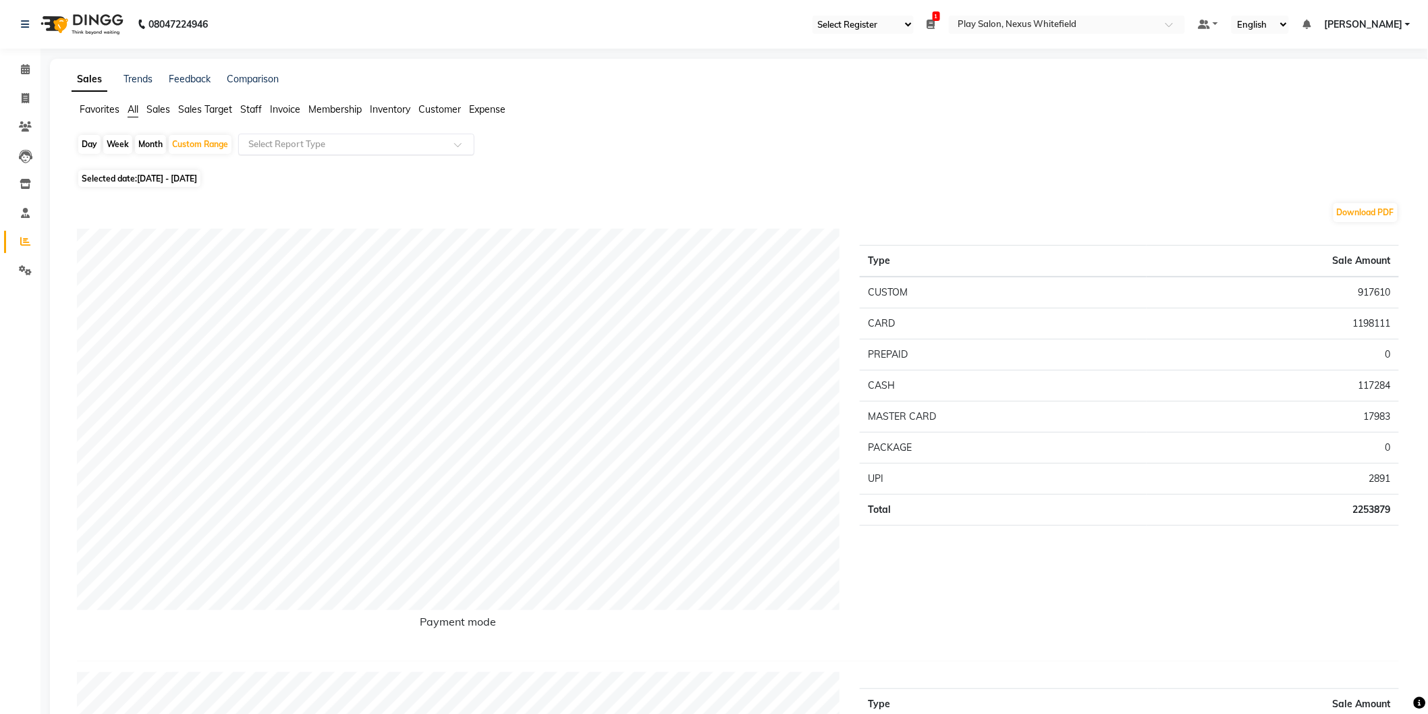
click at [299, 144] on input "text" at bounding box center [343, 145] width 194 height 14
click at [292, 221] on div "Sales summary" at bounding box center [356, 222] width 235 height 27
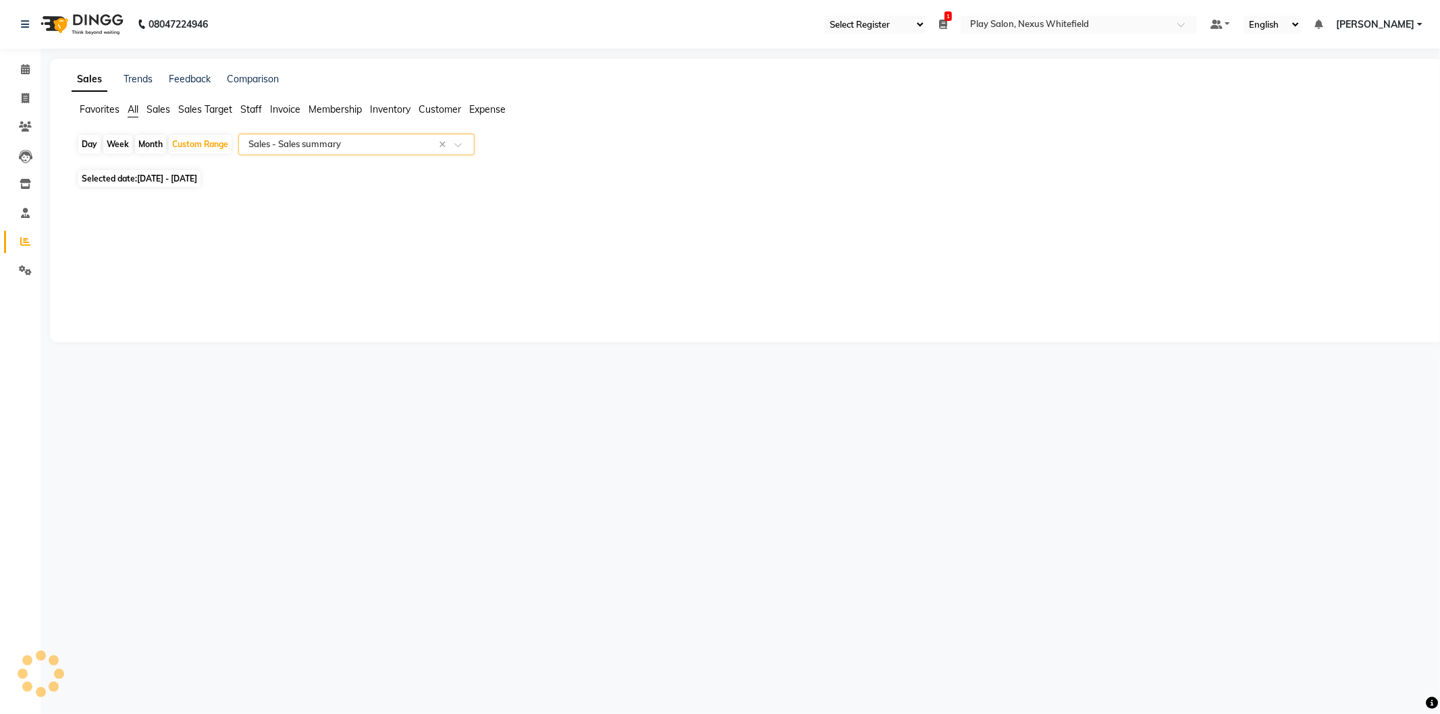
select select "full_report"
select select "csv"
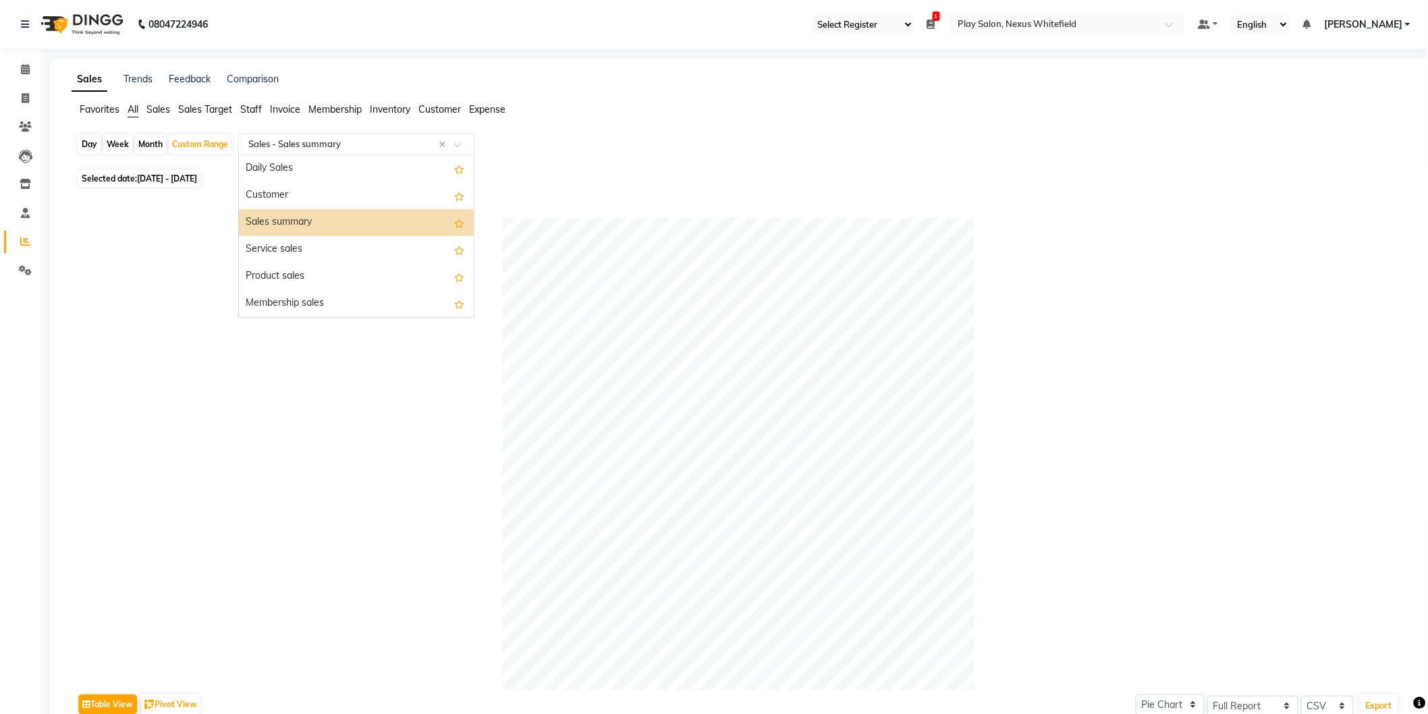
click at [306, 142] on input "text" at bounding box center [343, 145] width 194 height 14
click at [293, 171] on div "Daily Sales" at bounding box center [356, 168] width 235 height 27
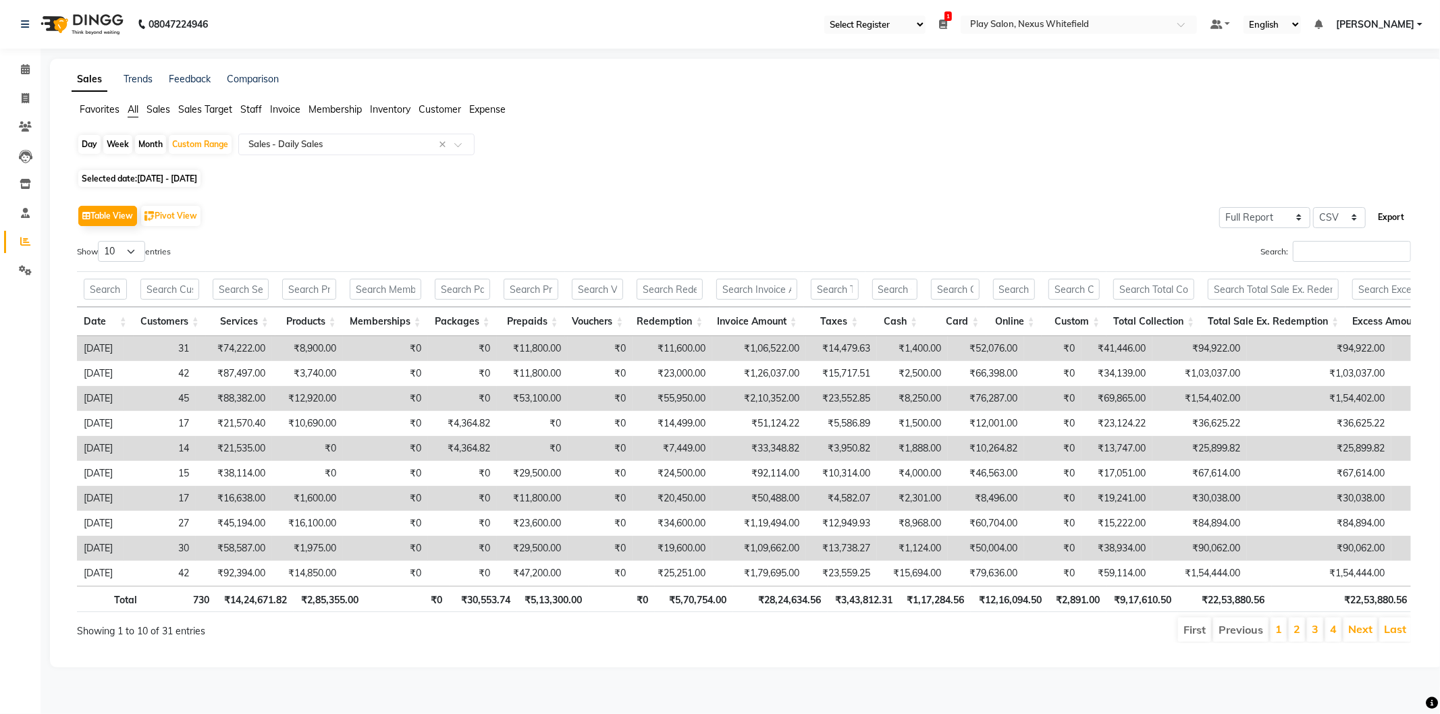
click at [1388, 215] on button "Export" at bounding box center [1390, 217] width 37 height 23
click at [25, 69] on icon at bounding box center [25, 69] width 9 height 10
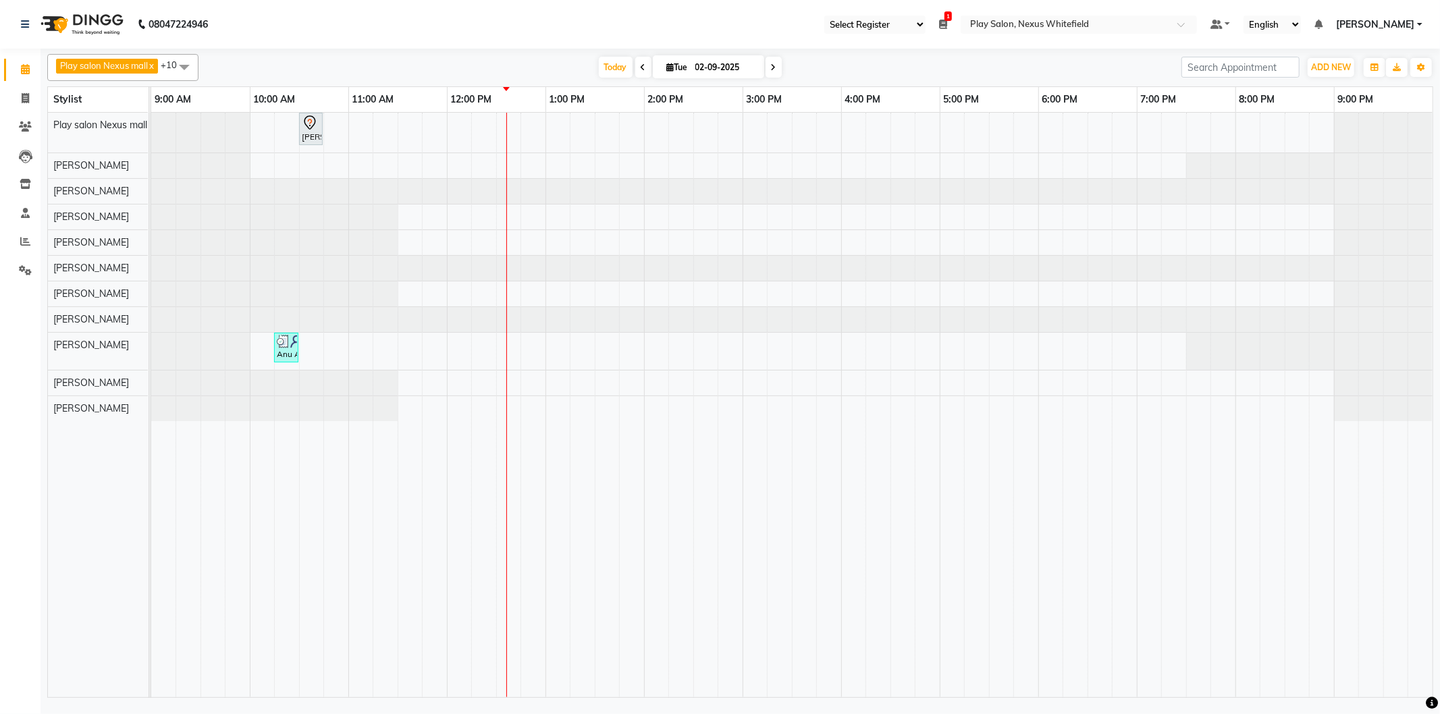
click at [410, 165] on div "[PERSON_NAME], TK01, 10:30 AM-10:45 AM, keratin [MEDICAL_DATA] treatment (fine …" at bounding box center [791, 405] width 1281 height 585
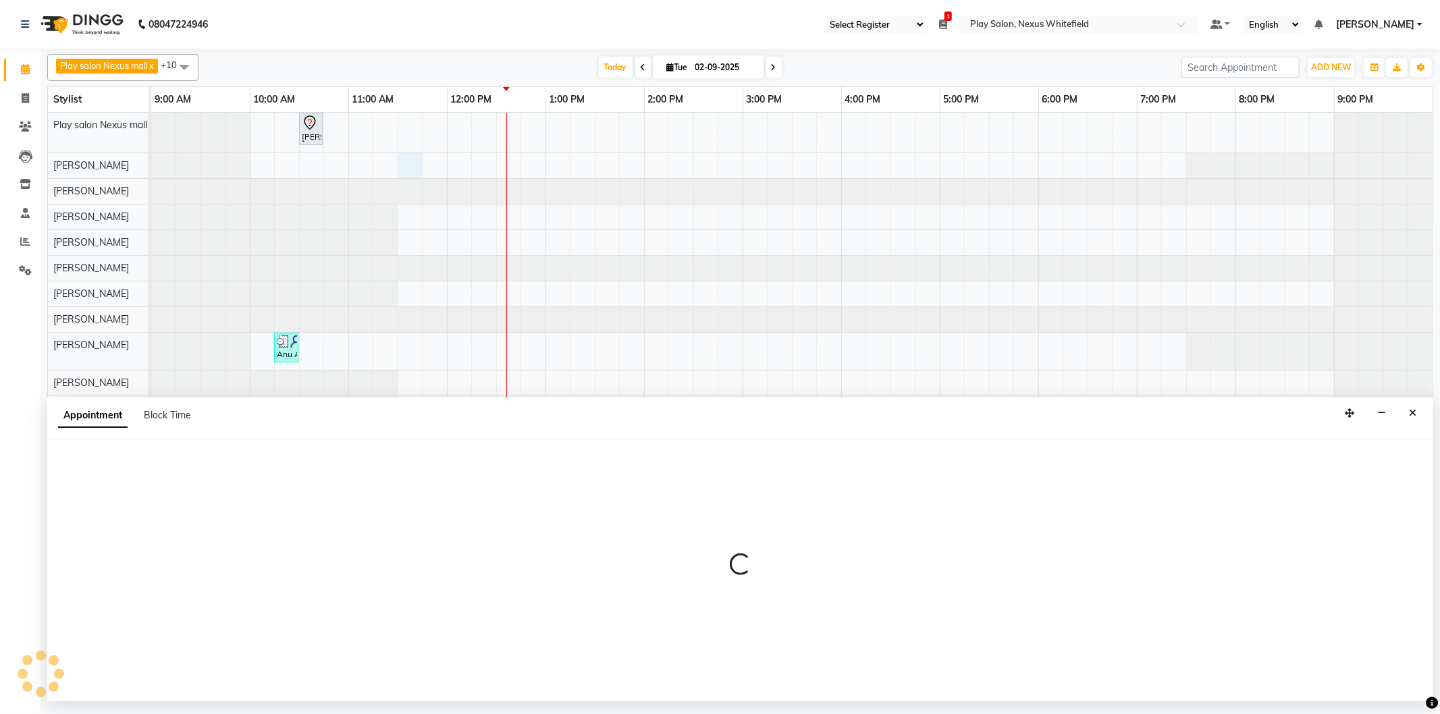
select select "81400"
select select "tentative"
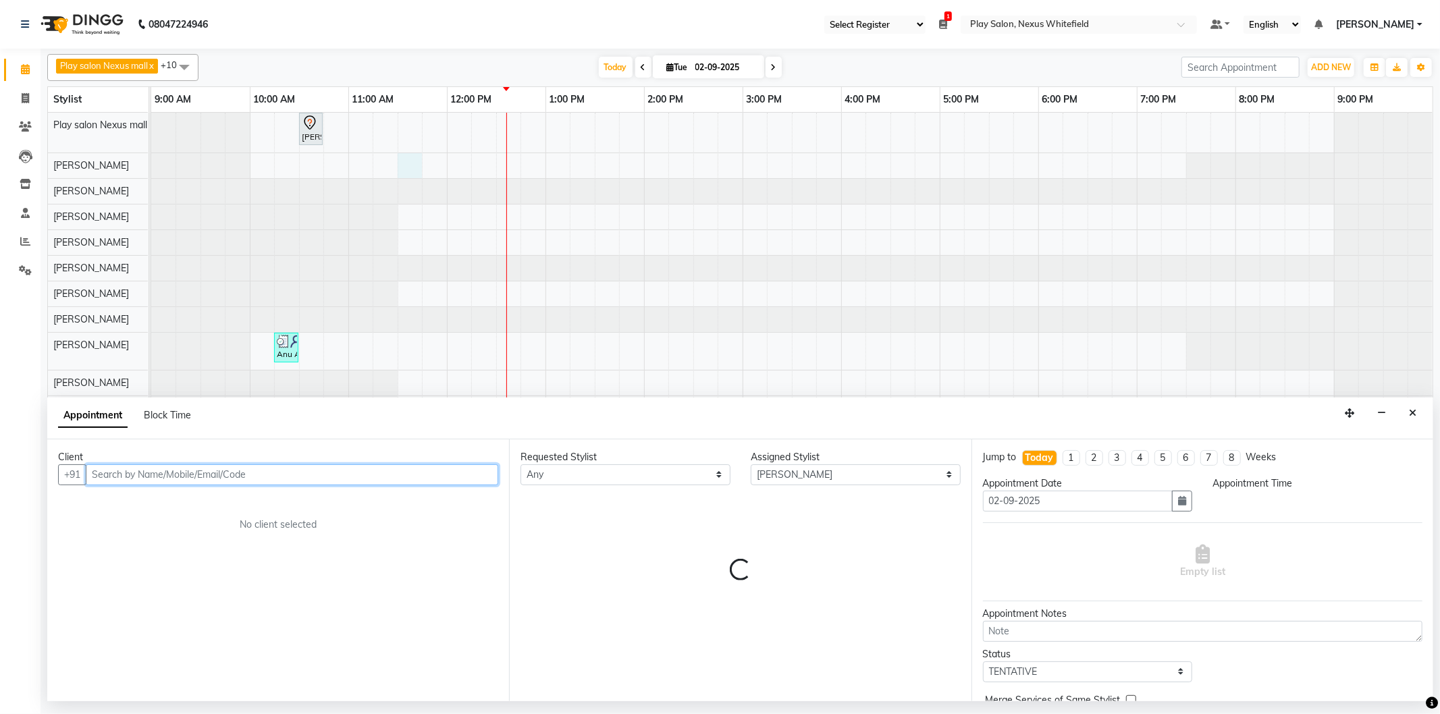
select select "690"
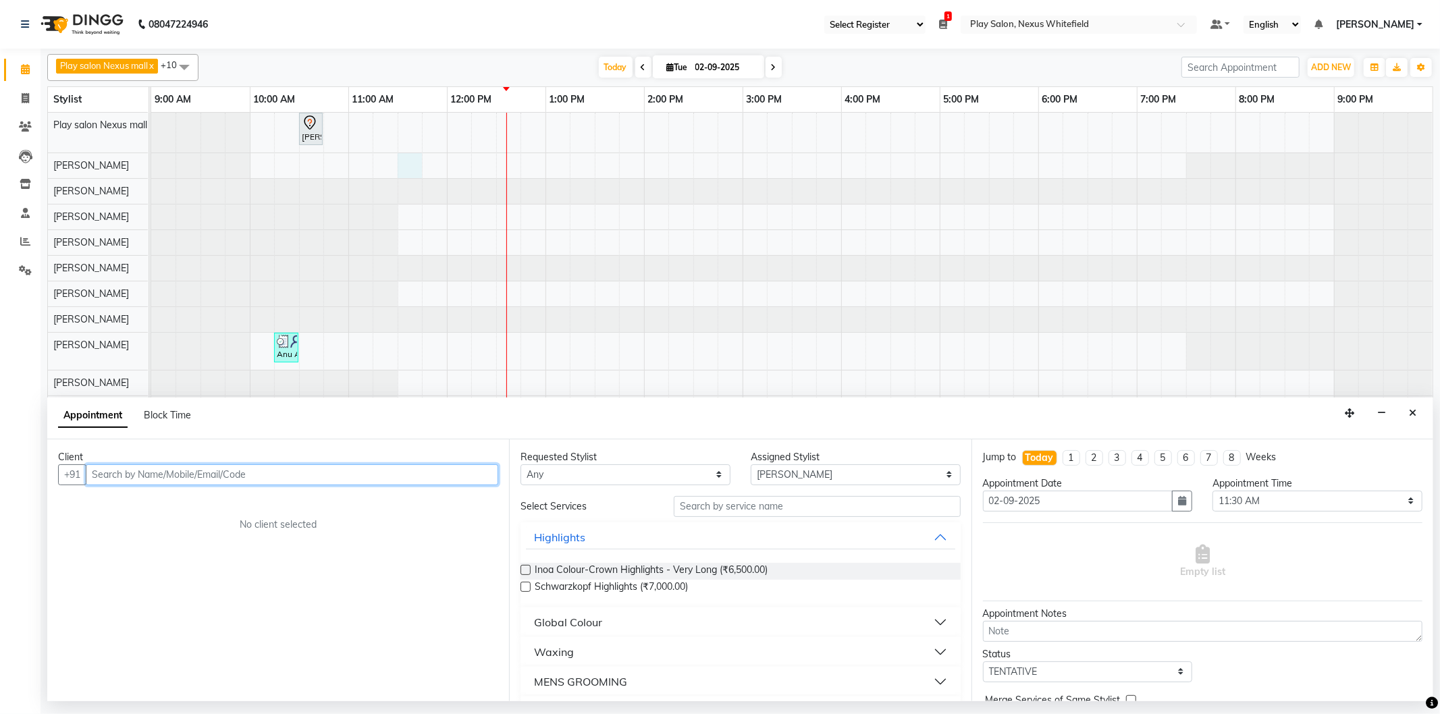
click at [142, 470] on input "text" at bounding box center [292, 474] width 412 height 21
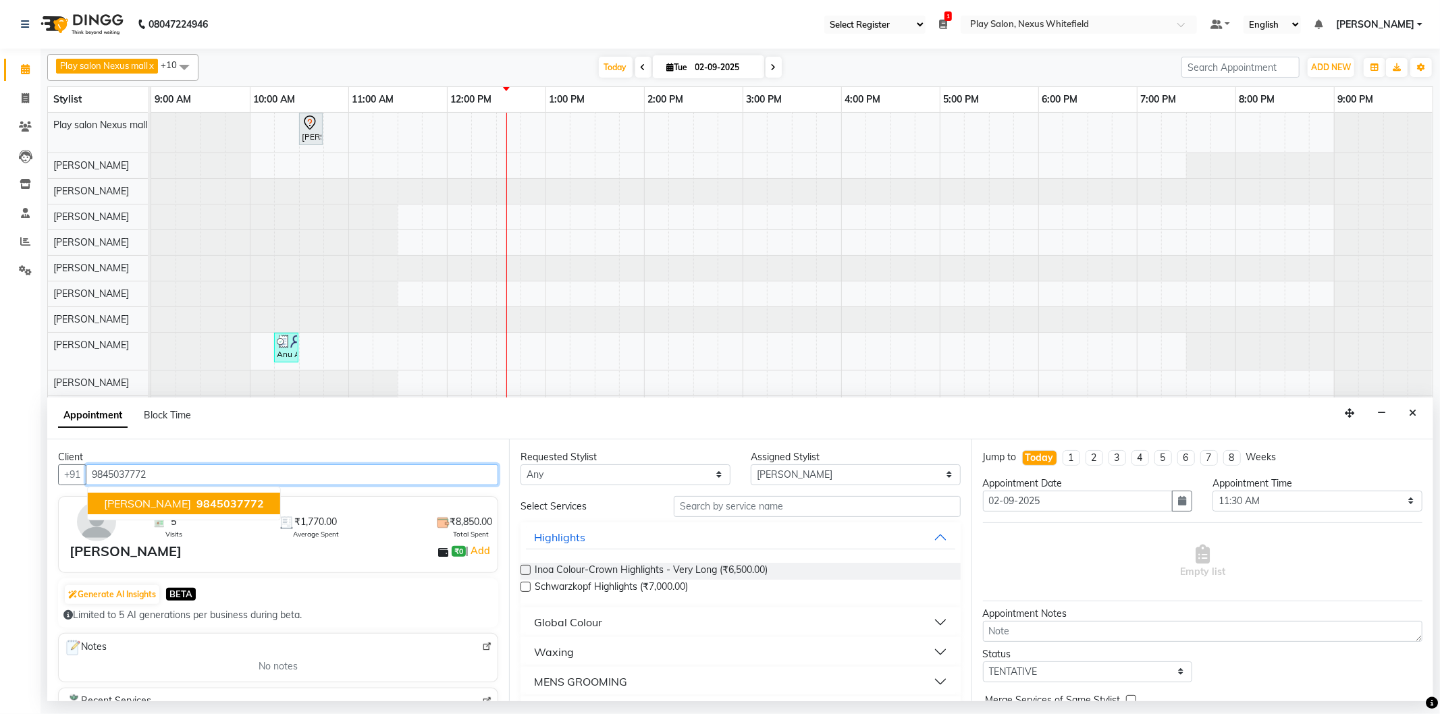
click at [196, 502] on span "9845037772" at bounding box center [230, 504] width 68 height 14
type input "9845037772"
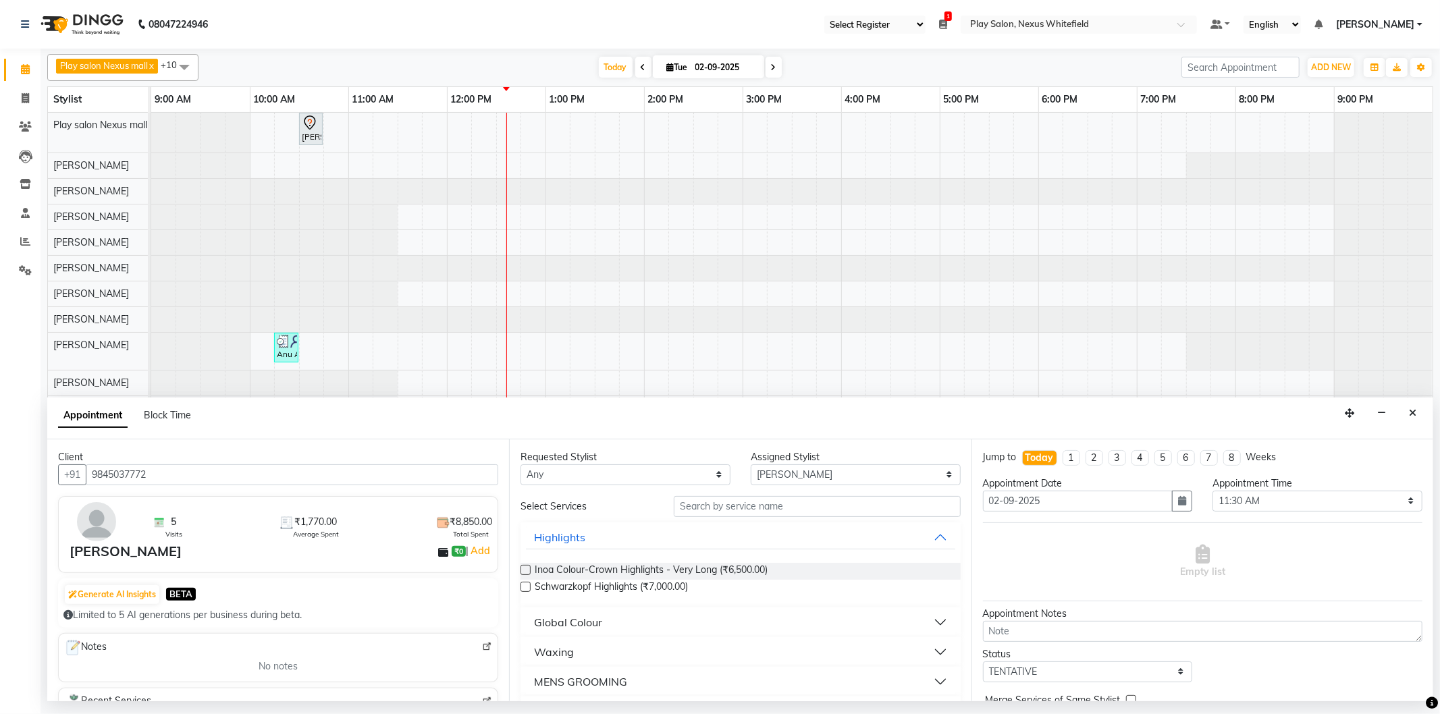
click at [722, 495] on div "Requested Stylist Any [PERSON_NAME] Md [PERSON_NAME] [PERSON_NAME] [PERSON_NAME…" at bounding box center [740, 570] width 462 height 262
click at [718, 511] on input "text" at bounding box center [817, 506] width 286 height 21
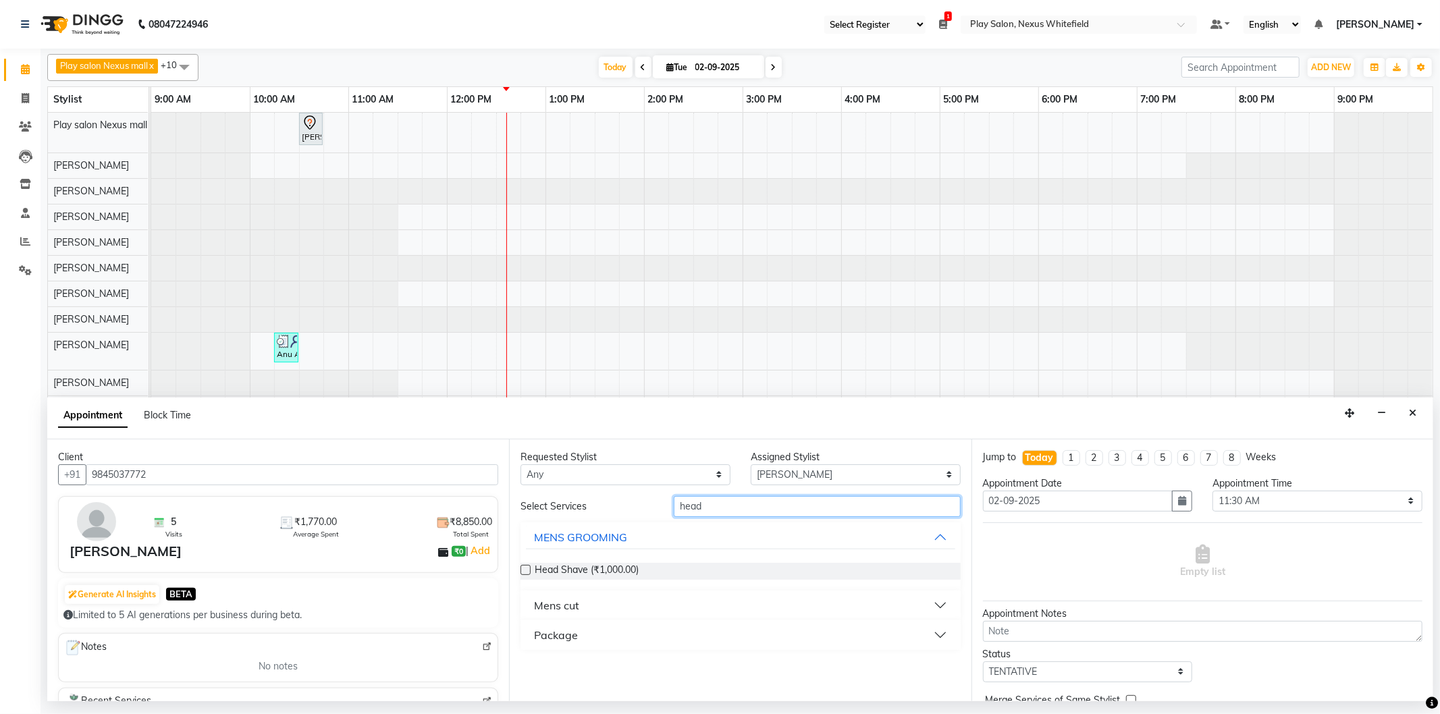
type input "head"
drag, startPoint x: 521, startPoint y: 575, endPoint x: 528, endPoint y: 572, distance: 7.5
click at [527, 572] on div at bounding box center [524, 573] width 9 height 14
click at [523, 570] on label at bounding box center [525, 570] width 10 height 10
click at [523, 570] on input "checkbox" at bounding box center [524, 571] width 9 height 9
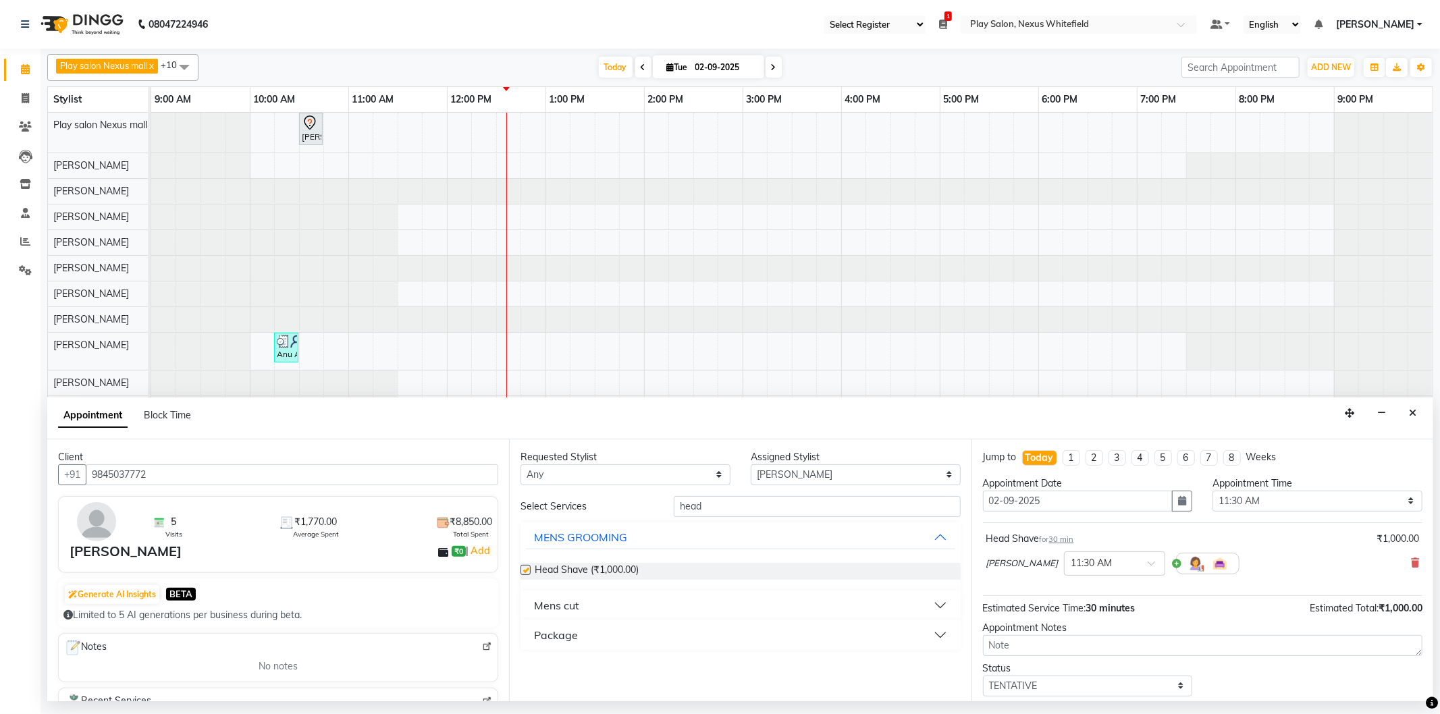
checkbox input "false"
drag, startPoint x: 664, startPoint y: 514, endPoint x: 649, endPoint y: 513, distance: 14.2
click at [653, 513] on div "Select Services head" at bounding box center [740, 506] width 460 height 21
type input "beard"
click at [529, 570] on label at bounding box center [525, 570] width 10 height 10
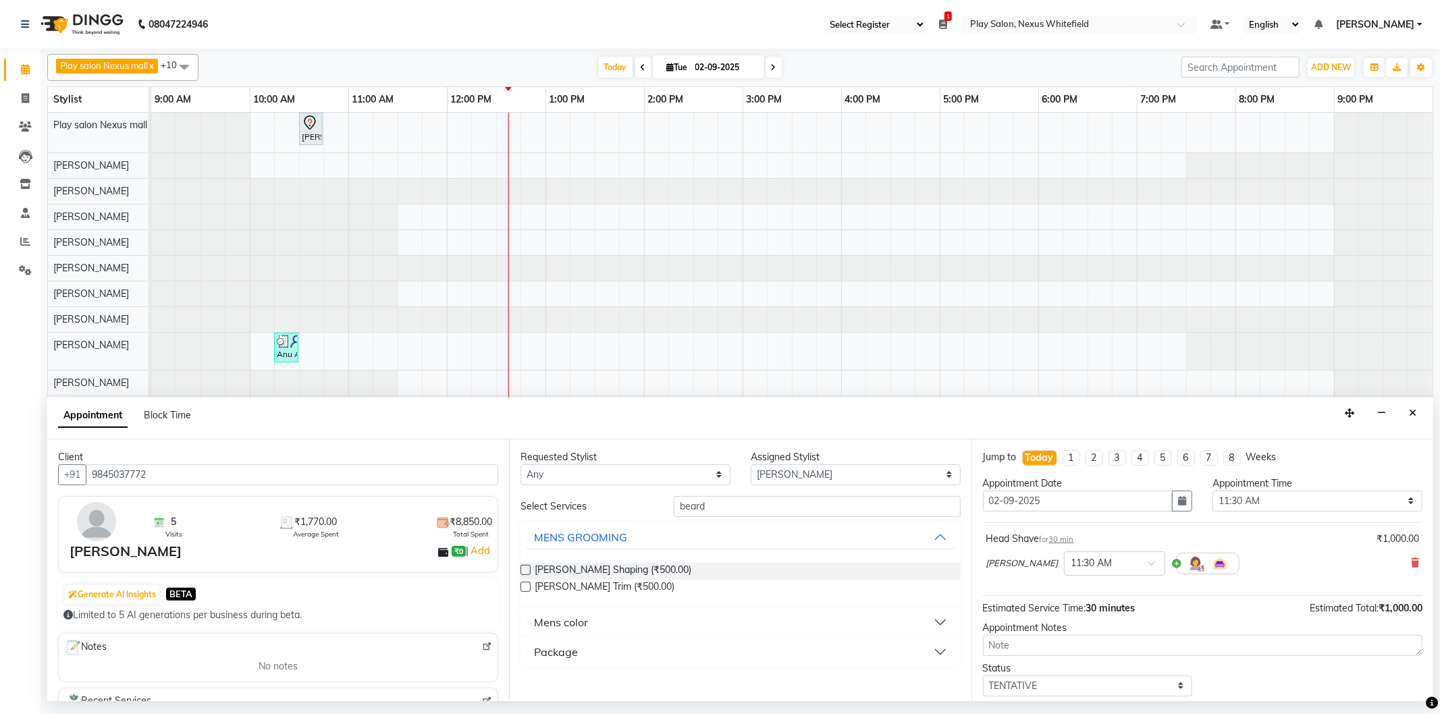
click at [529, 570] on input "checkbox" at bounding box center [524, 571] width 9 height 9
checkbox input "false"
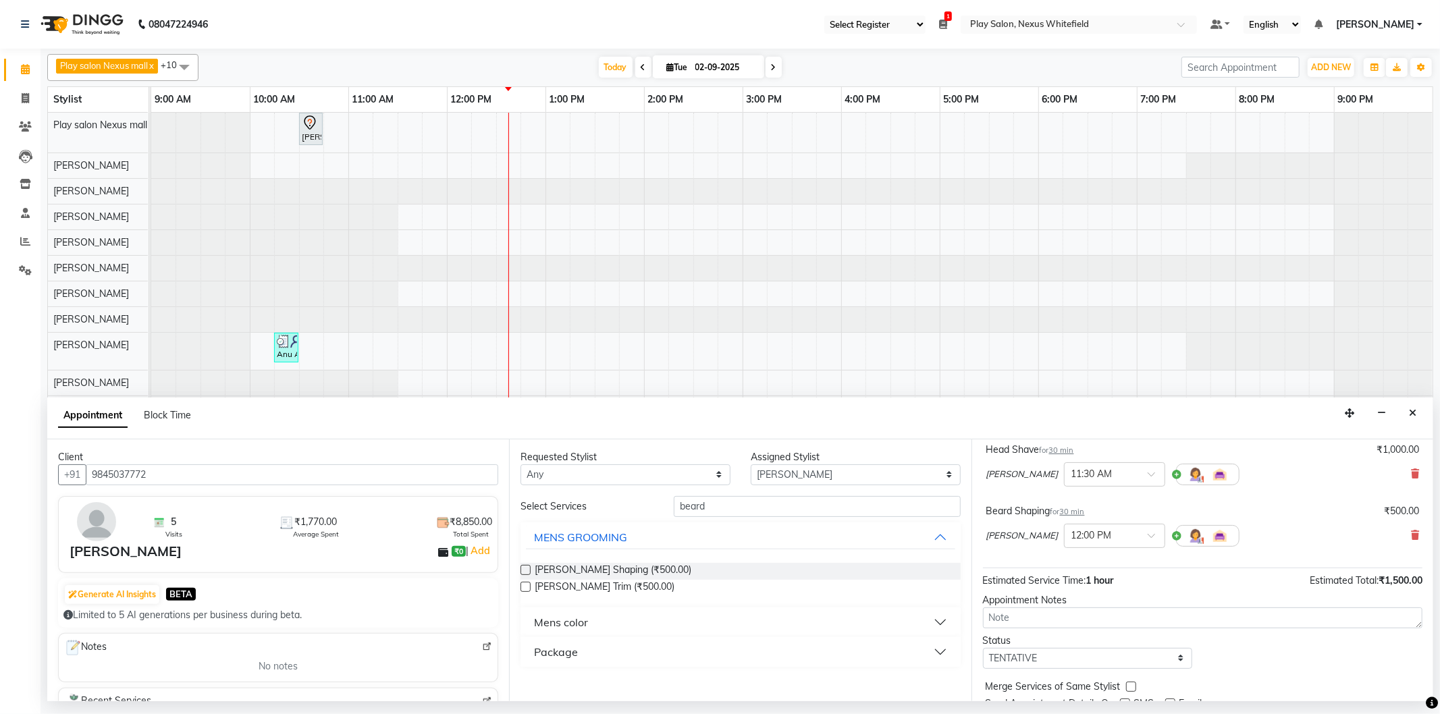
scroll to position [142, 0]
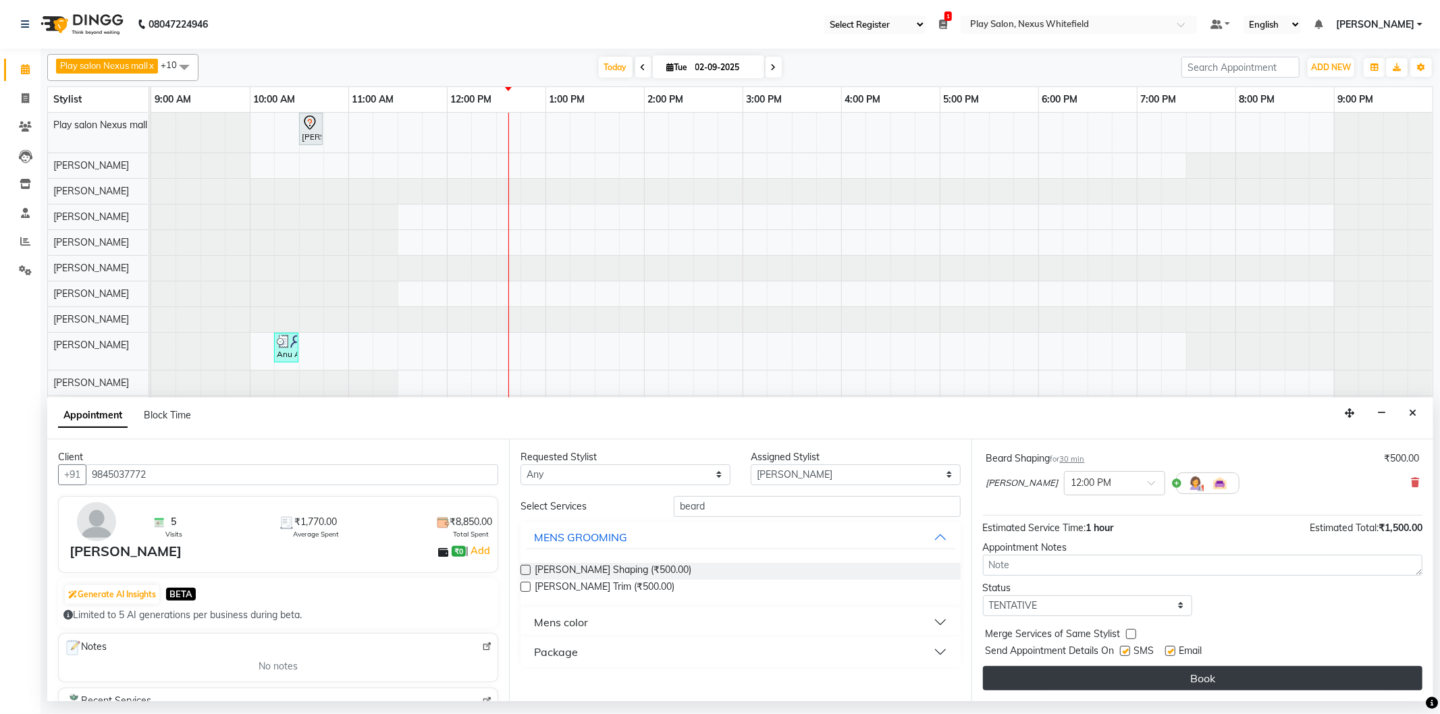
click at [1181, 673] on button "Book" at bounding box center [1202, 678] width 439 height 24
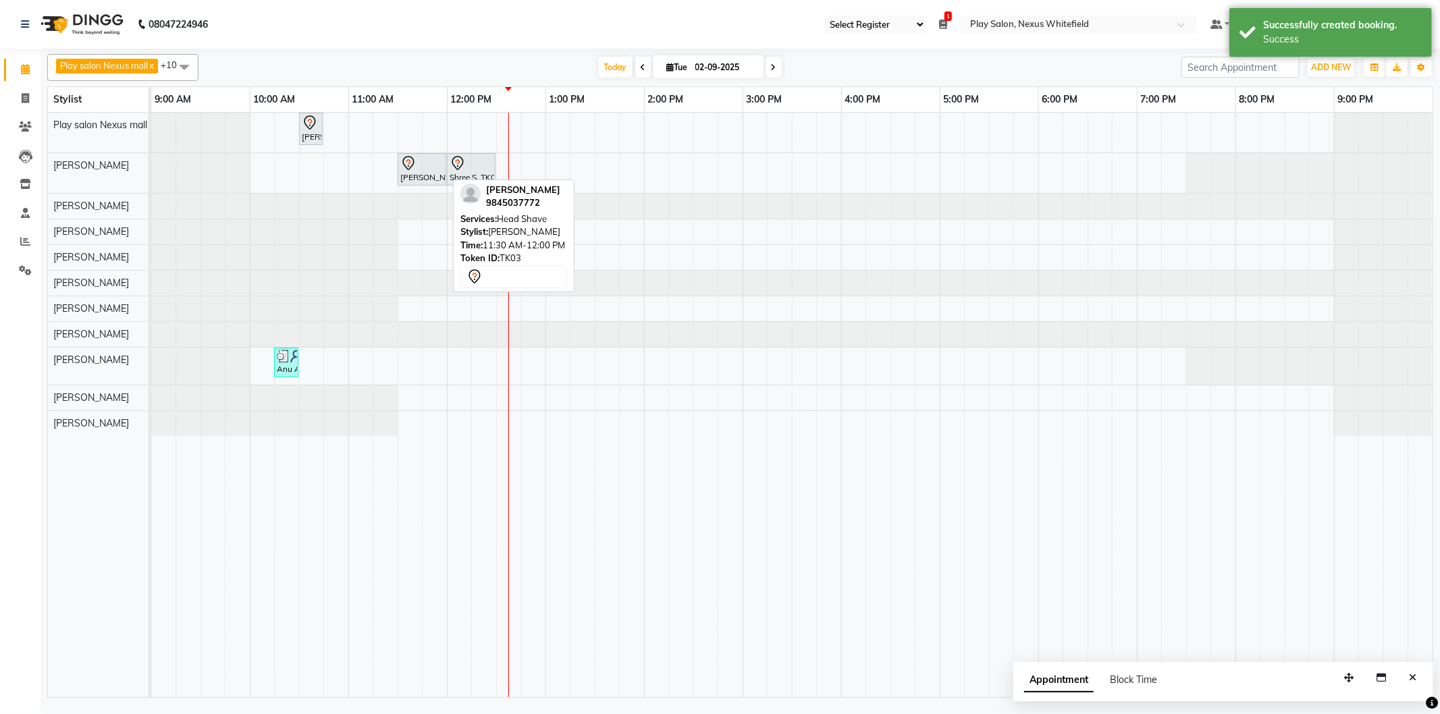
click at [429, 176] on div "[PERSON_NAME], TK03, 11:30 AM-12:00 PM, Head Shave" at bounding box center [422, 169] width 46 height 28
select select "7"
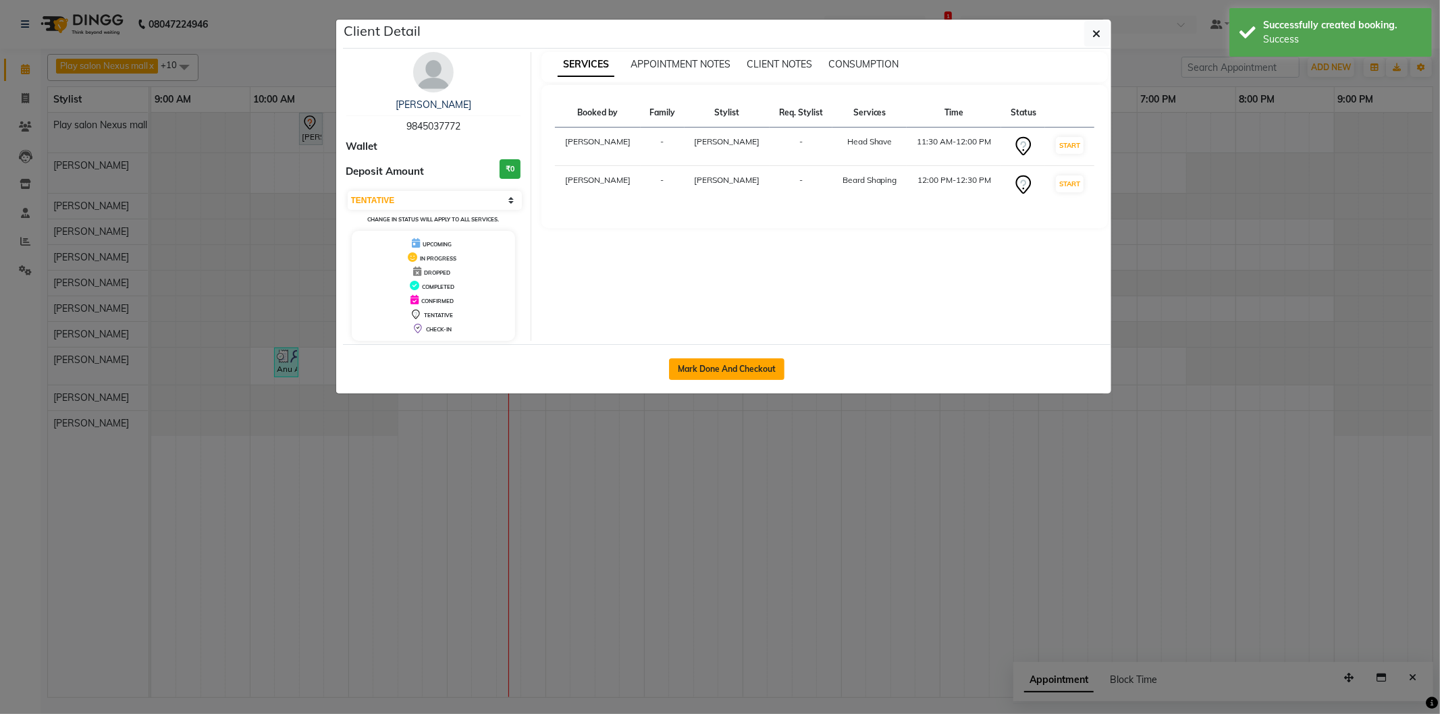
click at [732, 358] on button "Mark Done And Checkout" at bounding box center [726, 369] width 115 height 22
select select "service"
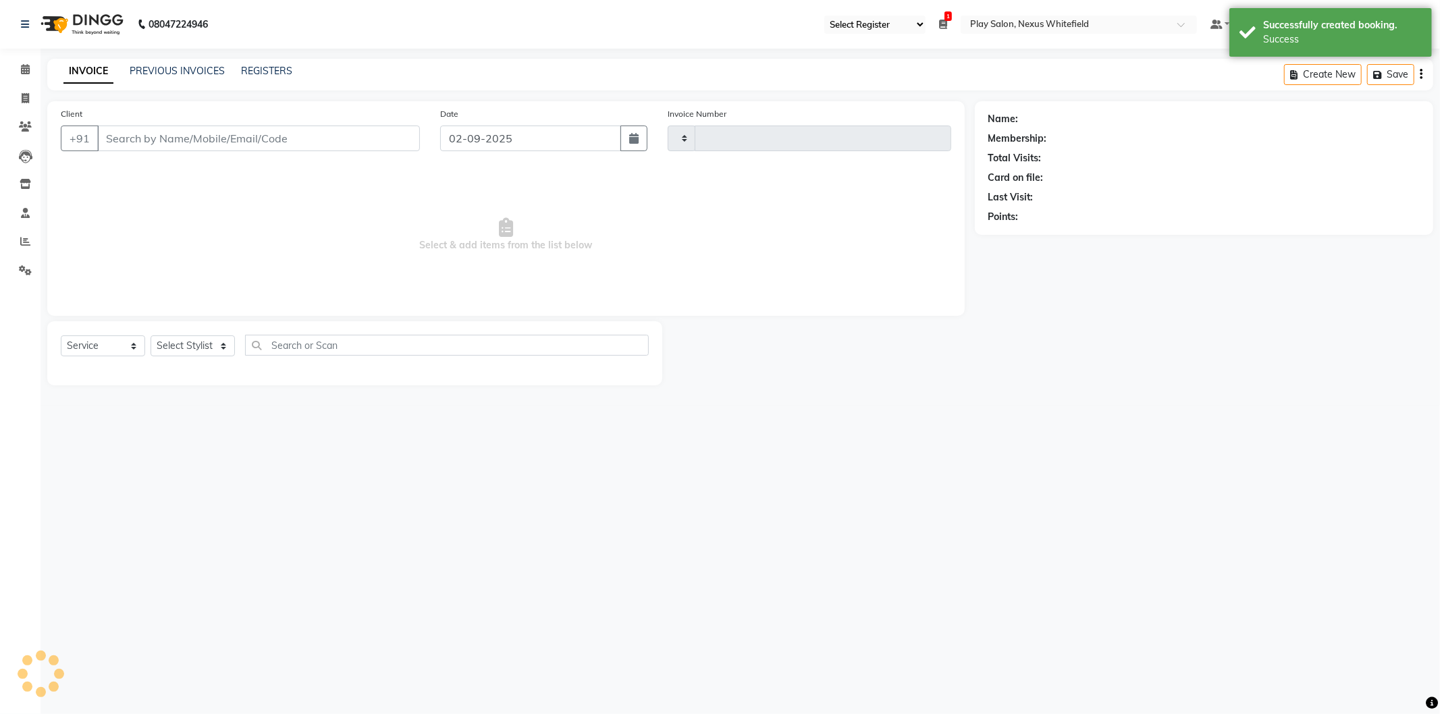
type input "3178"
select select "8356"
type input "9845037772"
select select "81400"
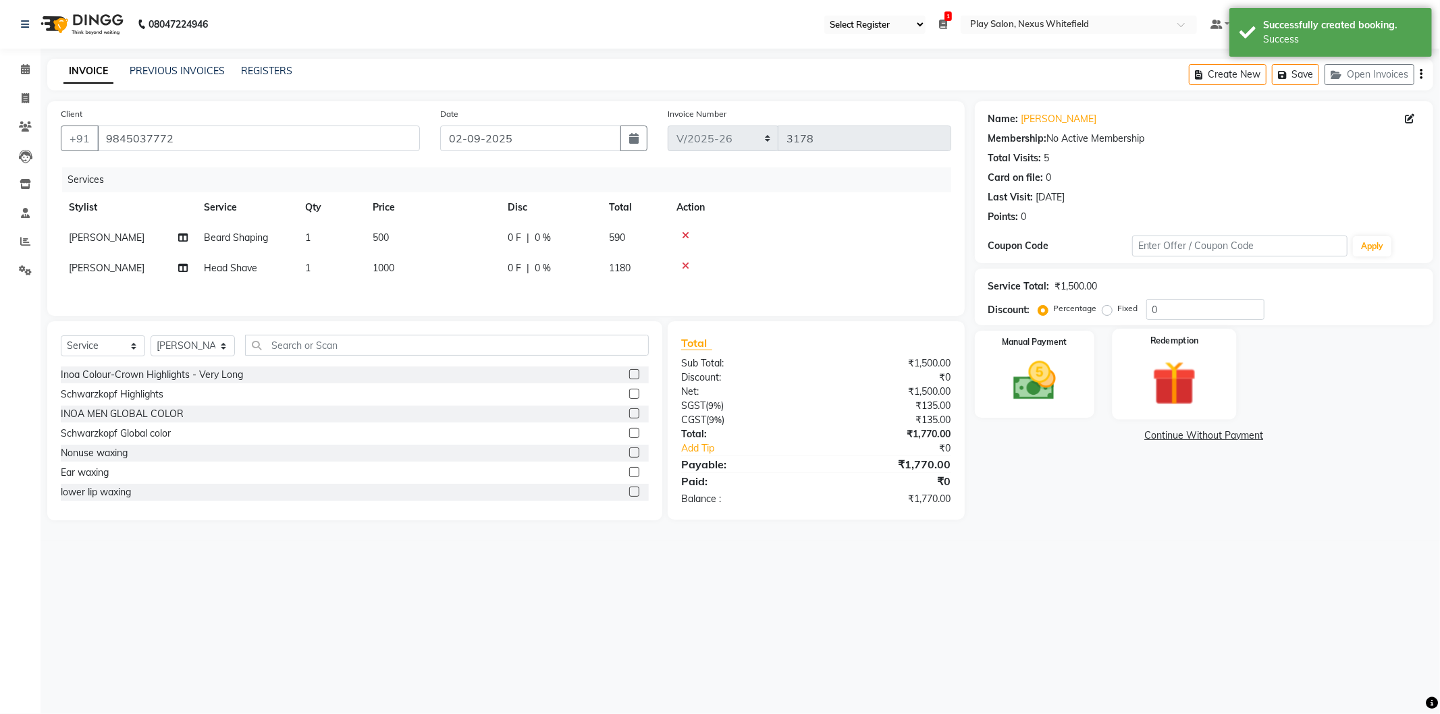
click at [1180, 379] on img at bounding box center [1174, 383] width 72 height 55
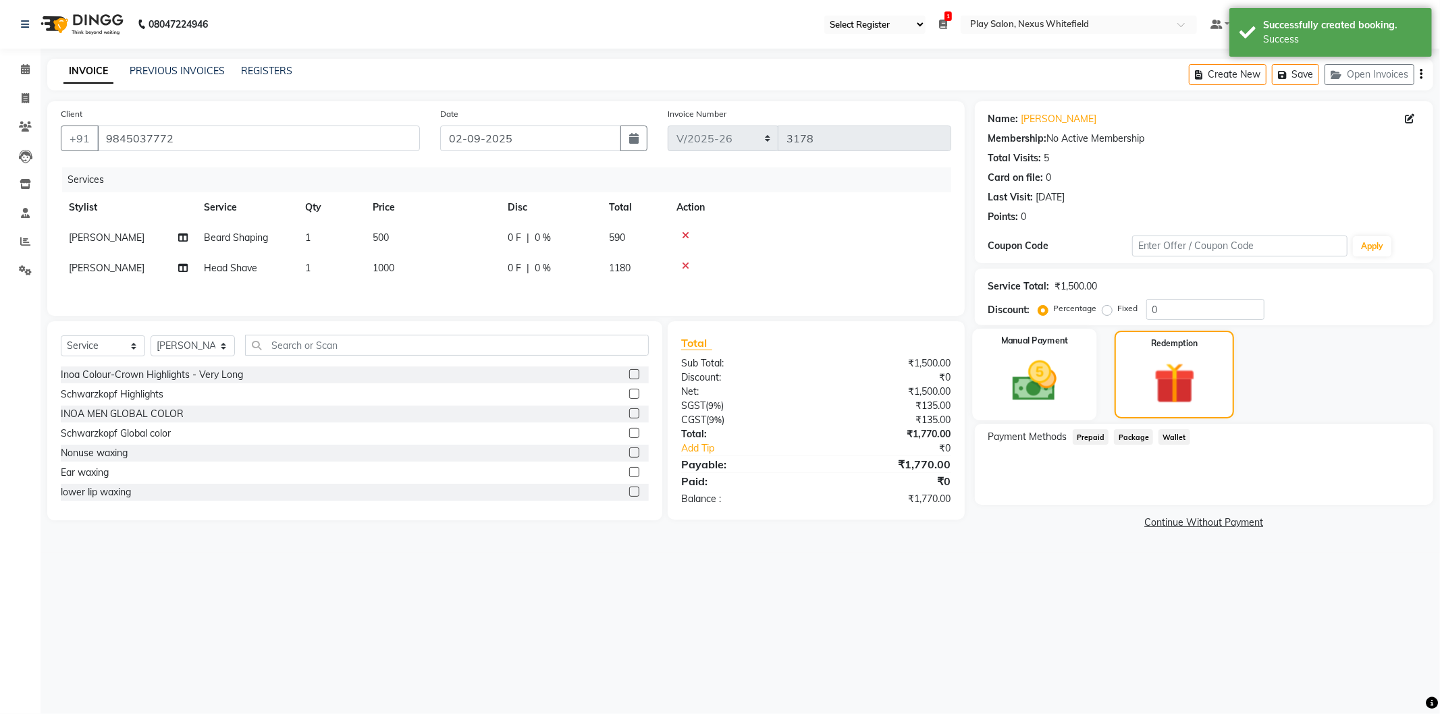
click at [1054, 377] on img at bounding box center [1034, 381] width 72 height 51
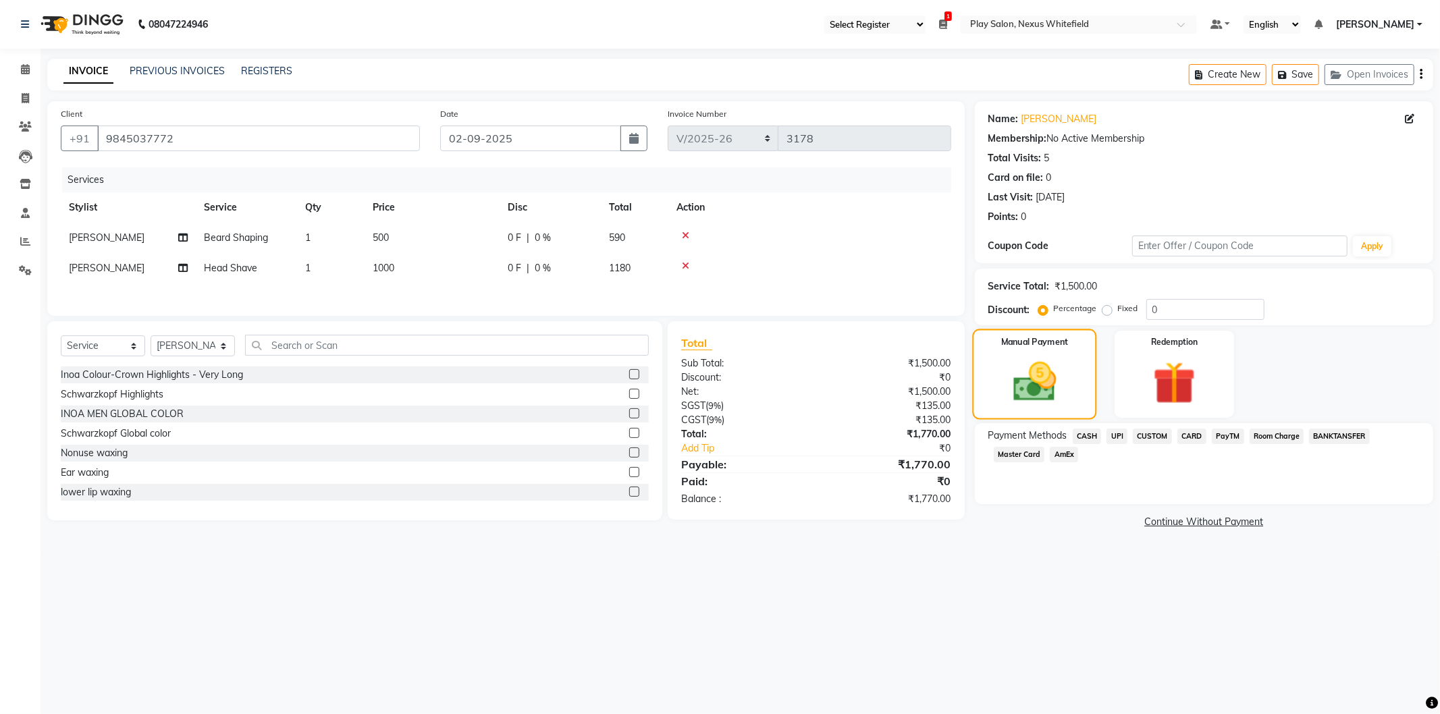
click at [1036, 368] on img at bounding box center [1034, 382] width 70 height 50
click at [1193, 433] on span "CARD" at bounding box center [1191, 437] width 29 height 16
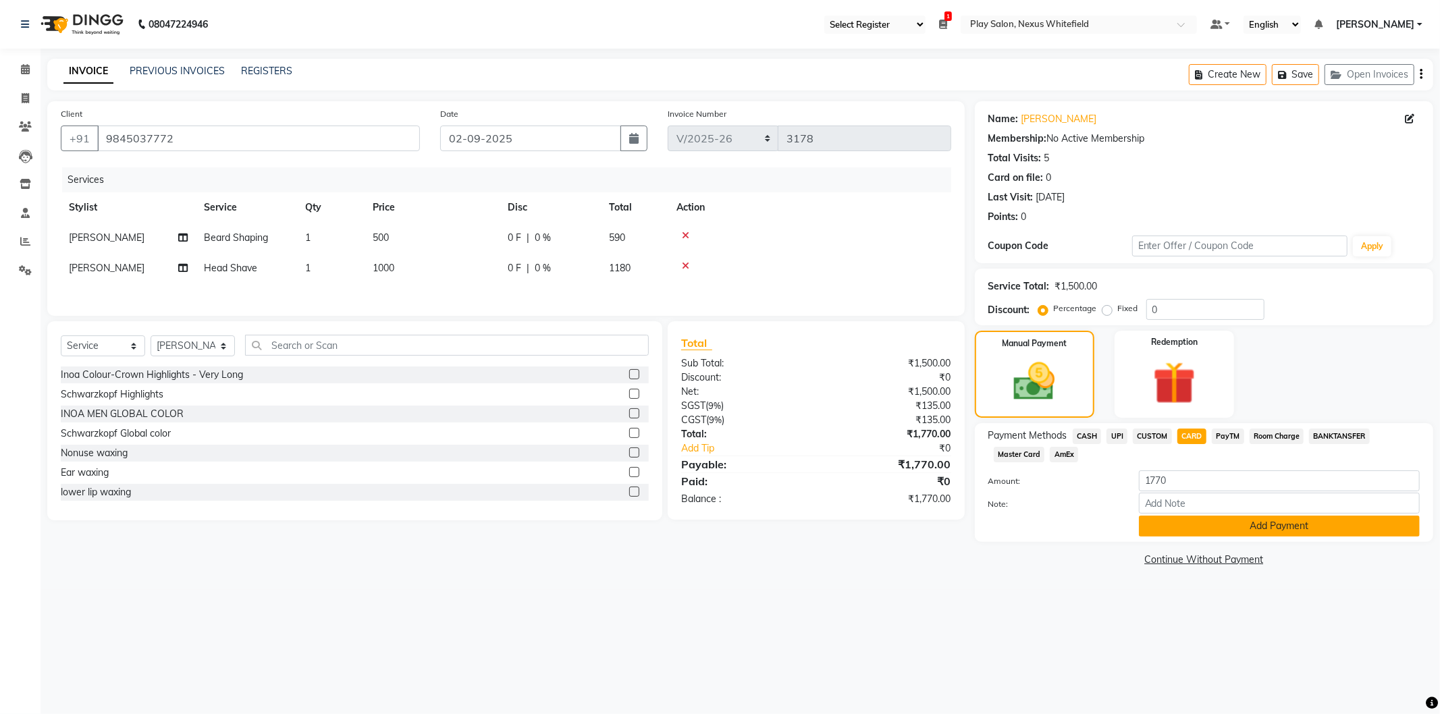
click at [1272, 524] on button "Add Payment" at bounding box center [1279, 526] width 281 height 21
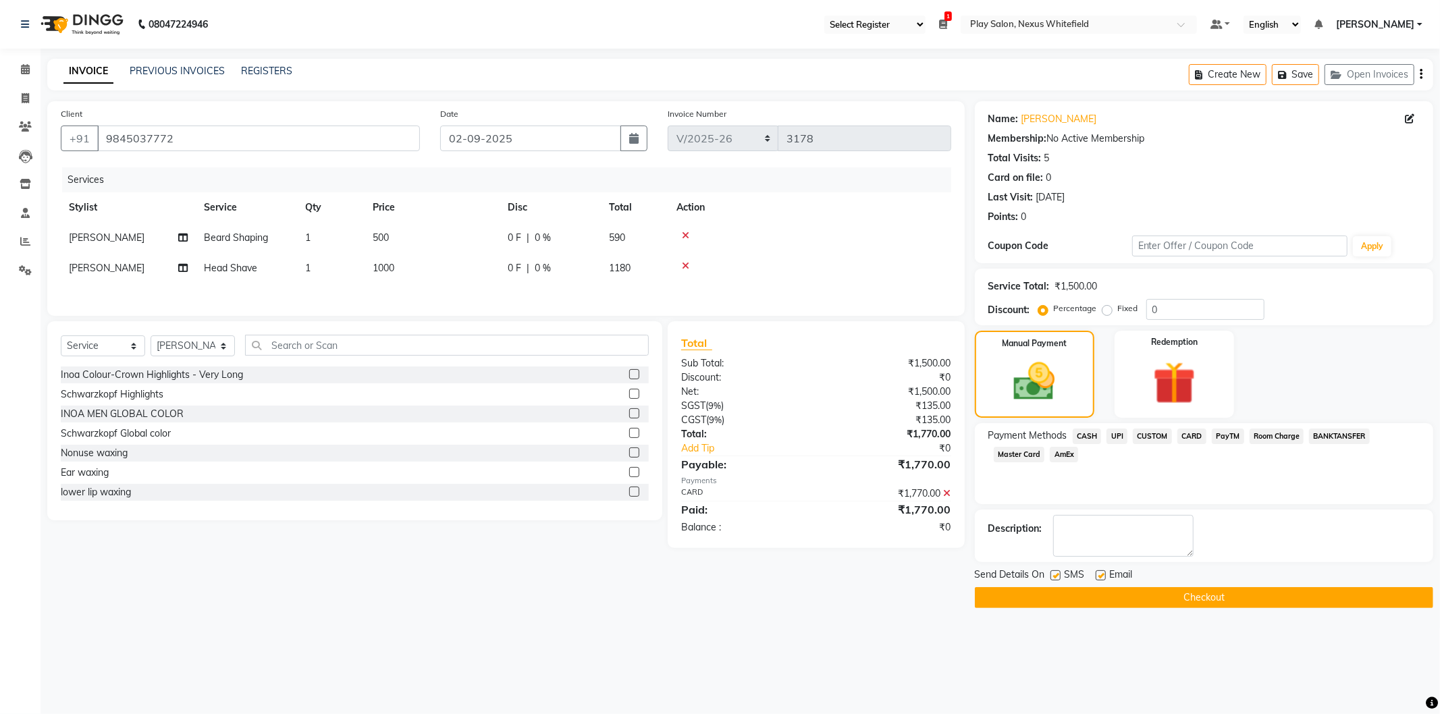
click at [1225, 595] on button "Checkout" at bounding box center [1204, 597] width 458 height 21
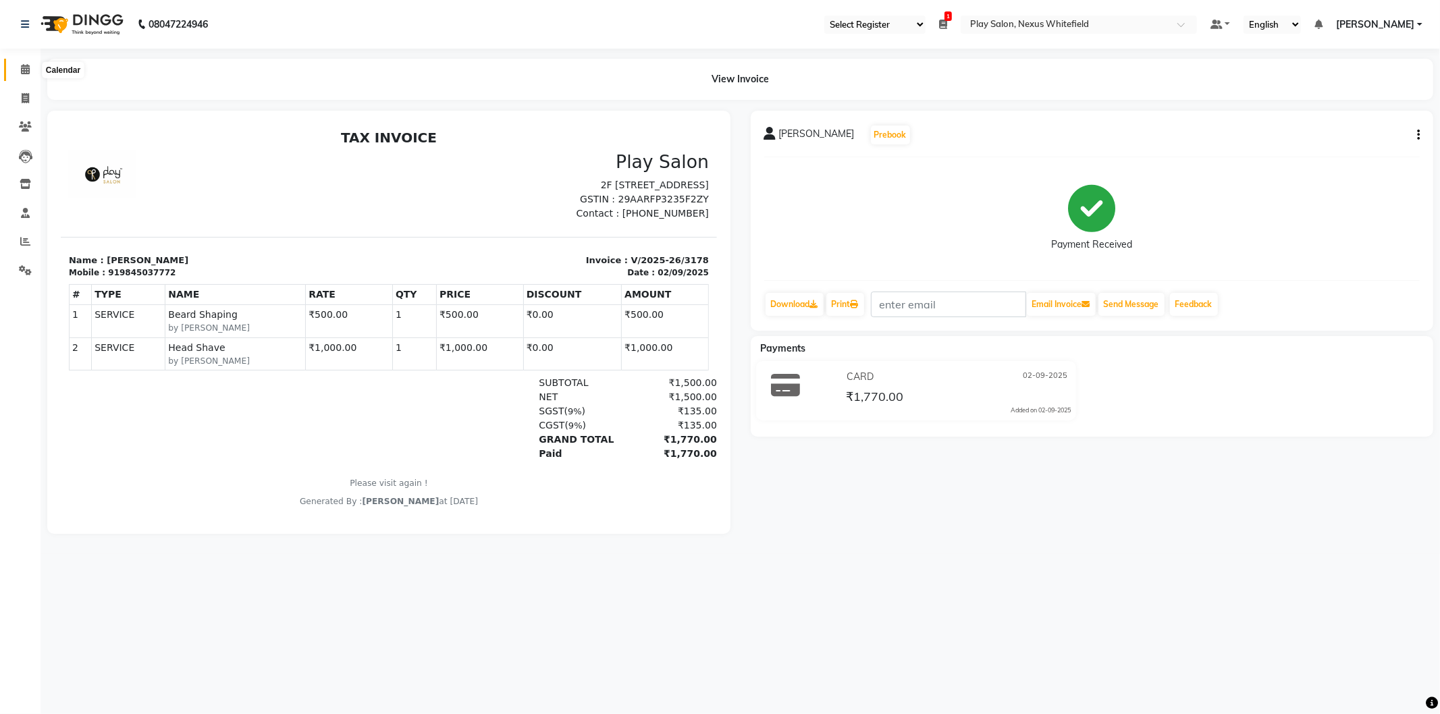
click at [32, 71] on span at bounding box center [26, 70] width 24 height 16
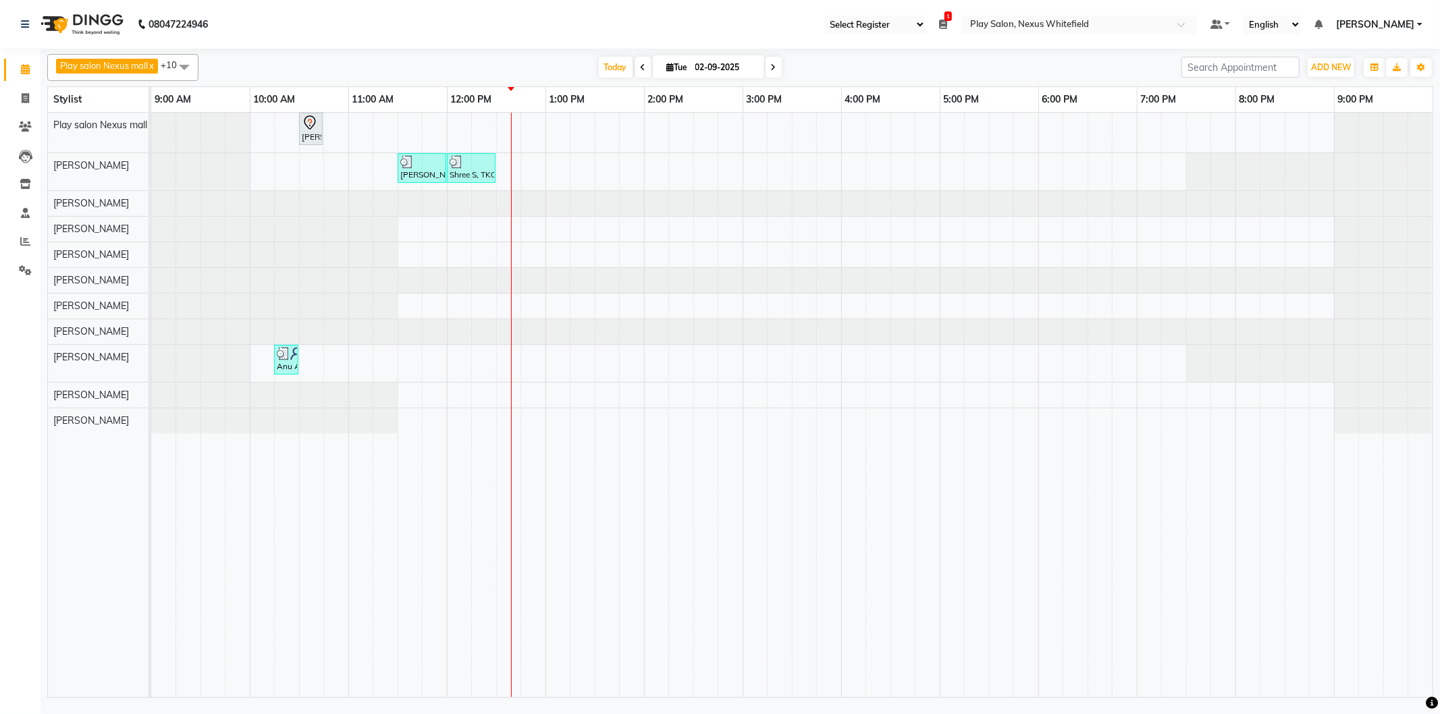
click at [753, 171] on div "[PERSON_NAME], TK01, 10:30 AM-10:45 AM, keratin [MEDICAL_DATA] treatment (fine …" at bounding box center [791, 405] width 1281 height 585
select select "81400"
select select "tentative"
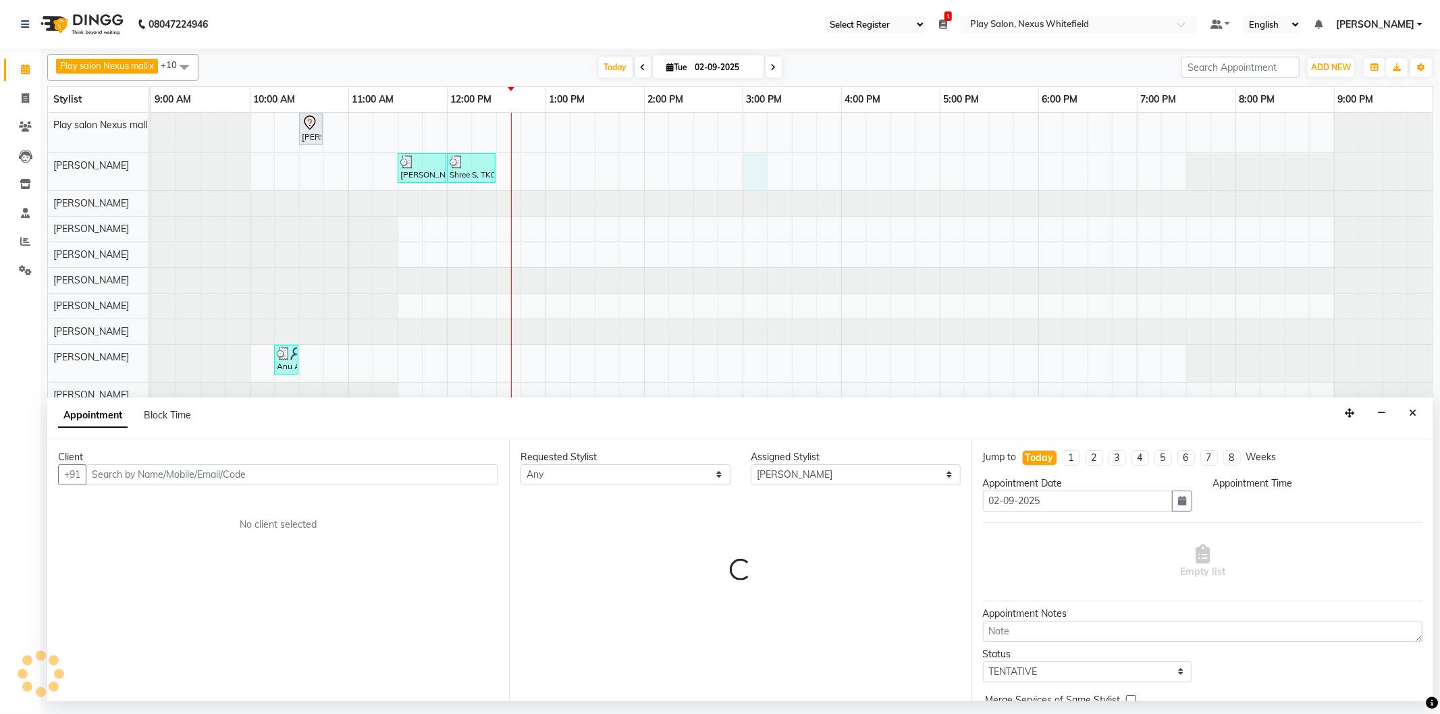
select select "900"
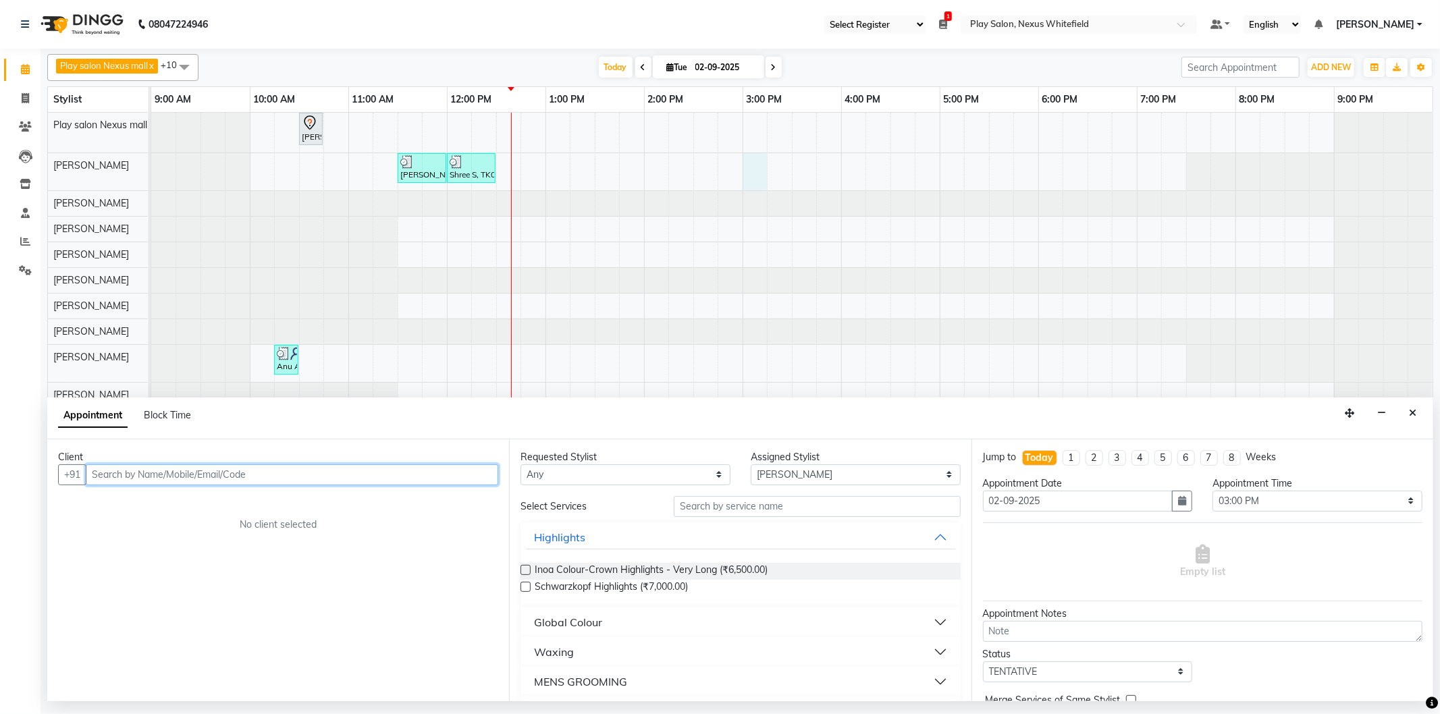
click at [198, 475] on input "text" at bounding box center [292, 474] width 412 height 21
click at [756, 260] on div "[PERSON_NAME], TK01, 10:30 AM-10:45 AM, keratin [MEDICAL_DATA] treatment (fine …" at bounding box center [791, 405] width 1281 height 585
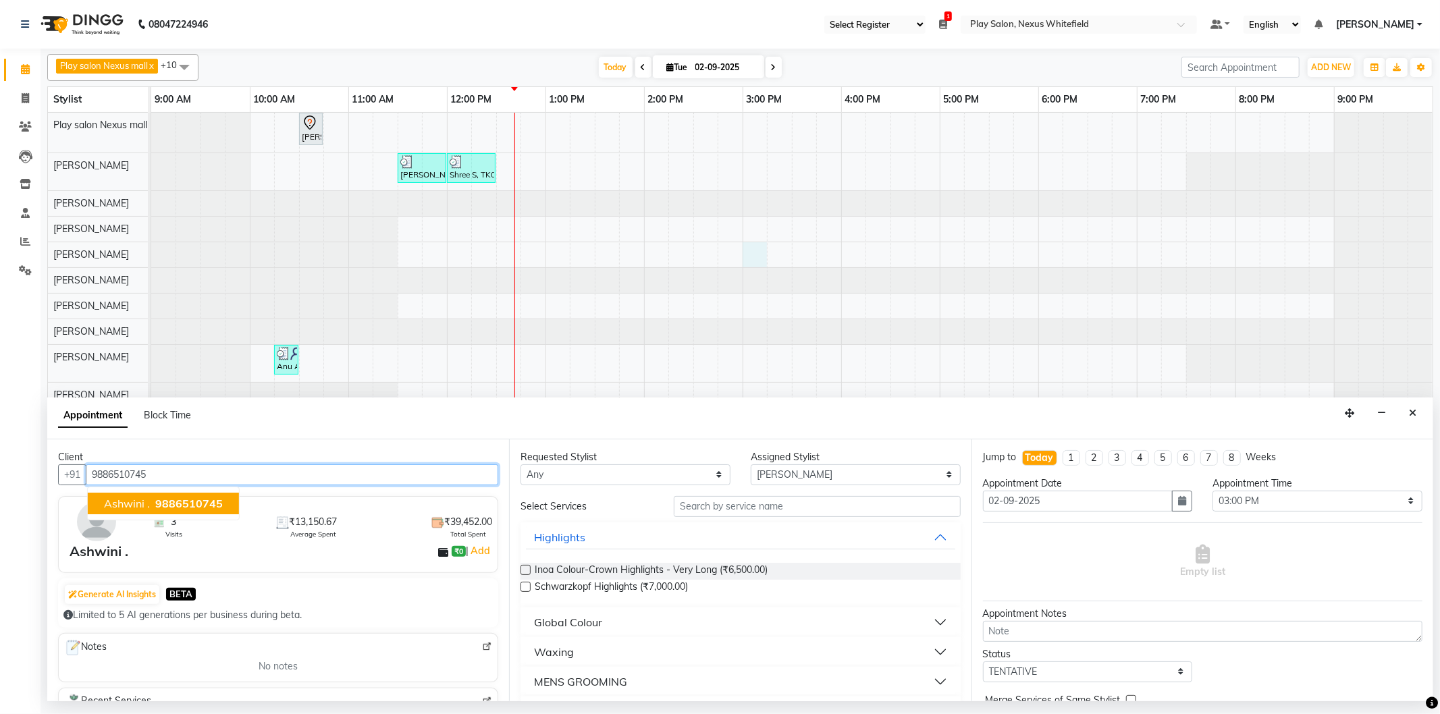
click at [199, 494] on button "Ashwini . 9886510745" at bounding box center [163, 504] width 151 height 22
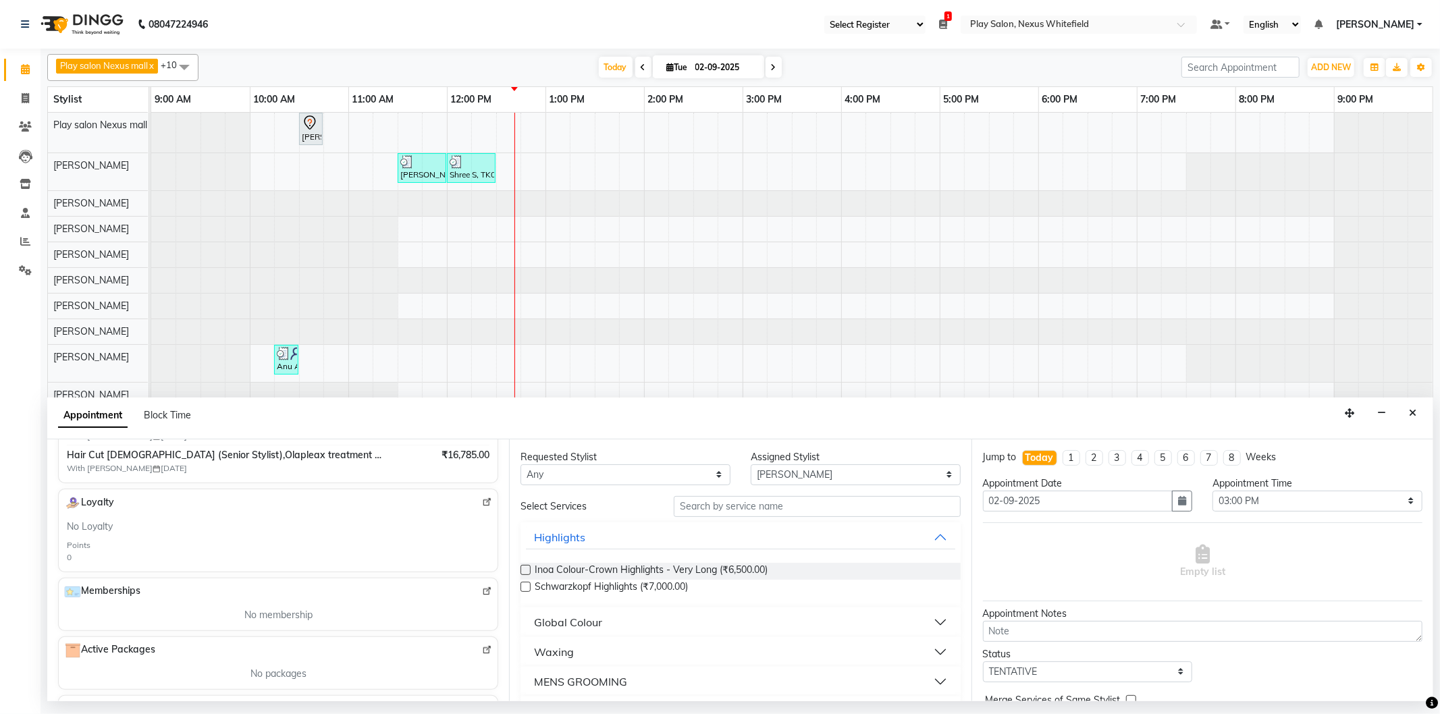
scroll to position [394, 0]
type input "9886510745"
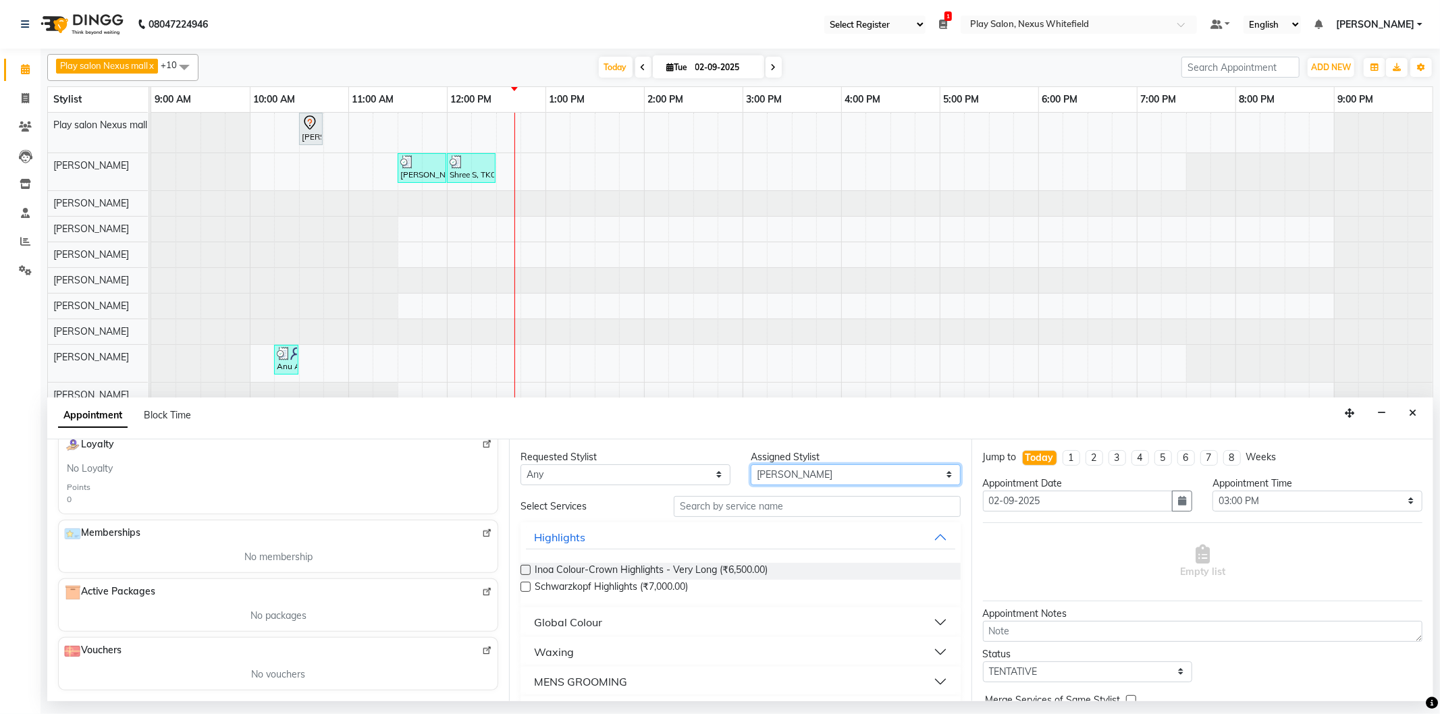
click at [761, 477] on select "Select [PERSON_NAME] Md [PERSON_NAME] [PERSON_NAME] [PERSON_NAME] [PERSON_NAME]…" at bounding box center [856, 474] width 210 height 21
select select "81403"
click at [751, 464] on select "Select [PERSON_NAME] Md [PERSON_NAME] [PERSON_NAME] [PERSON_NAME] [PERSON_NAME]…" at bounding box center [856, 474] width 210 height 21
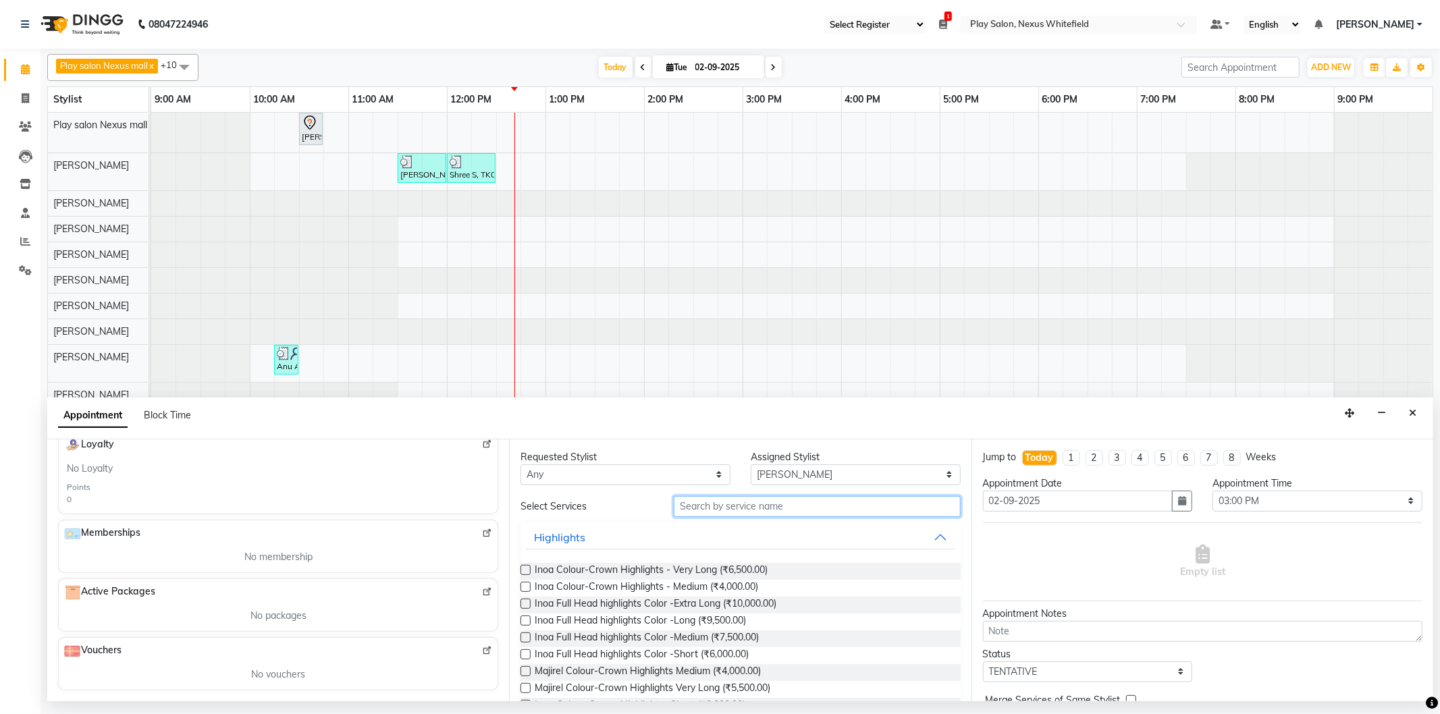
click at [709, 508] on input "text" at bounding box center [817, 506] width 286 height 21
click at [719, 505] on input "text" at bounding box center [817, 506] width 286 height 21
drag, startPoint x: 660, startPoint y: 510, endPoint x: 606, endPoint y: 516, distance: 54.3
click at [610, 516] on div "Select Services global" at bounding box center [740, 506] width 460 height 21
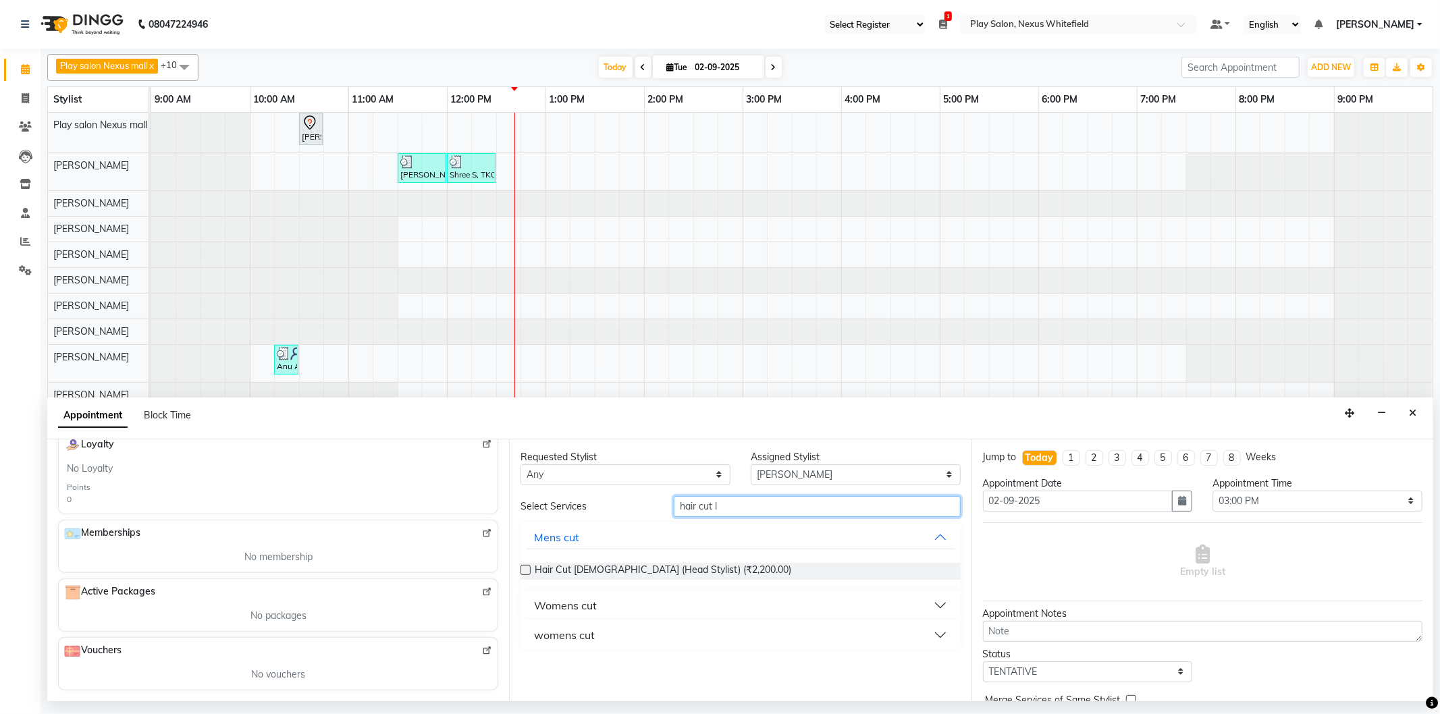
type input "hair cut l"
click at [578, 635] on div "womens cut" at bounding box center [564, 635] width 61 height 16
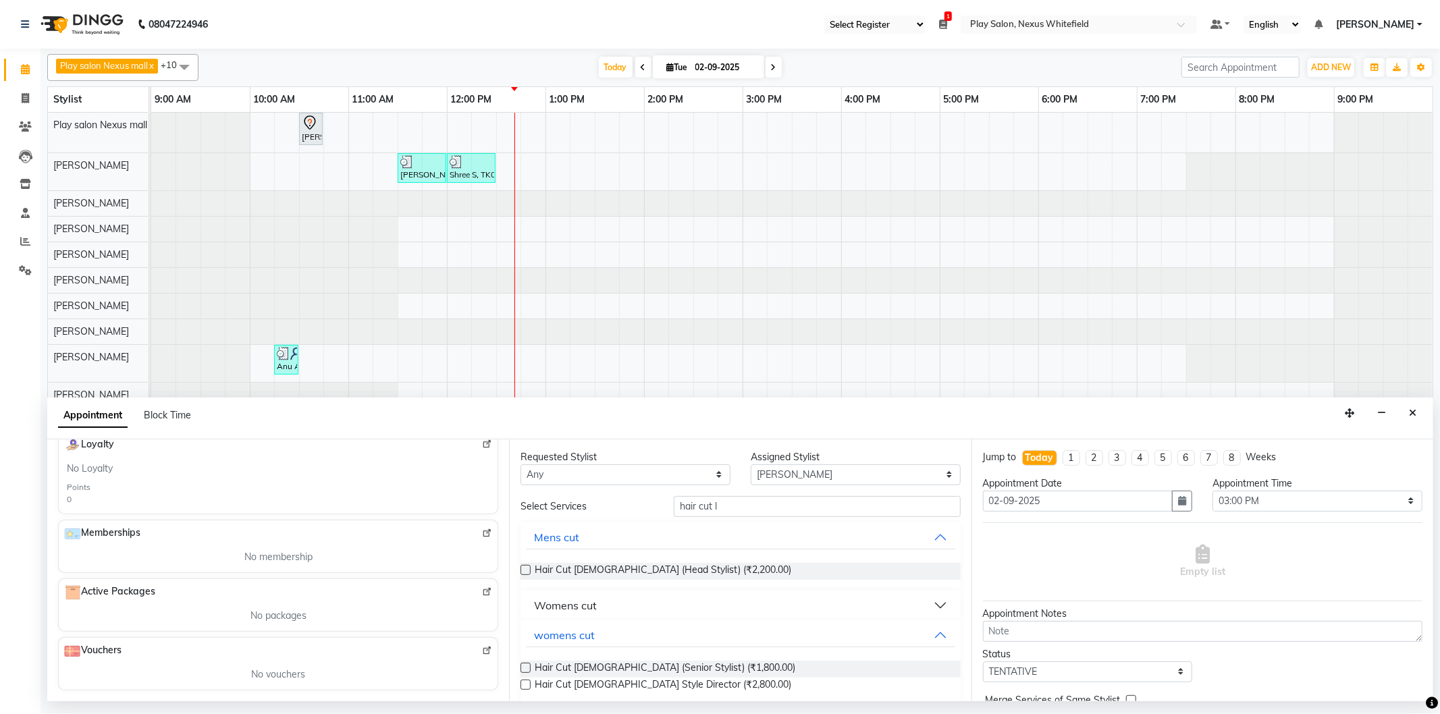
drag, startPoint x: 633, startPoint y: 666, endPoint x: 630, endPoint y: 656, distance: 9.8
click at [630, 662] on span "Hair Cut [DEMOGRAPHIC_DATA] (Senior Stylist) (₹1,800.00)" at bounding box center [665, 669] width 261 height 17
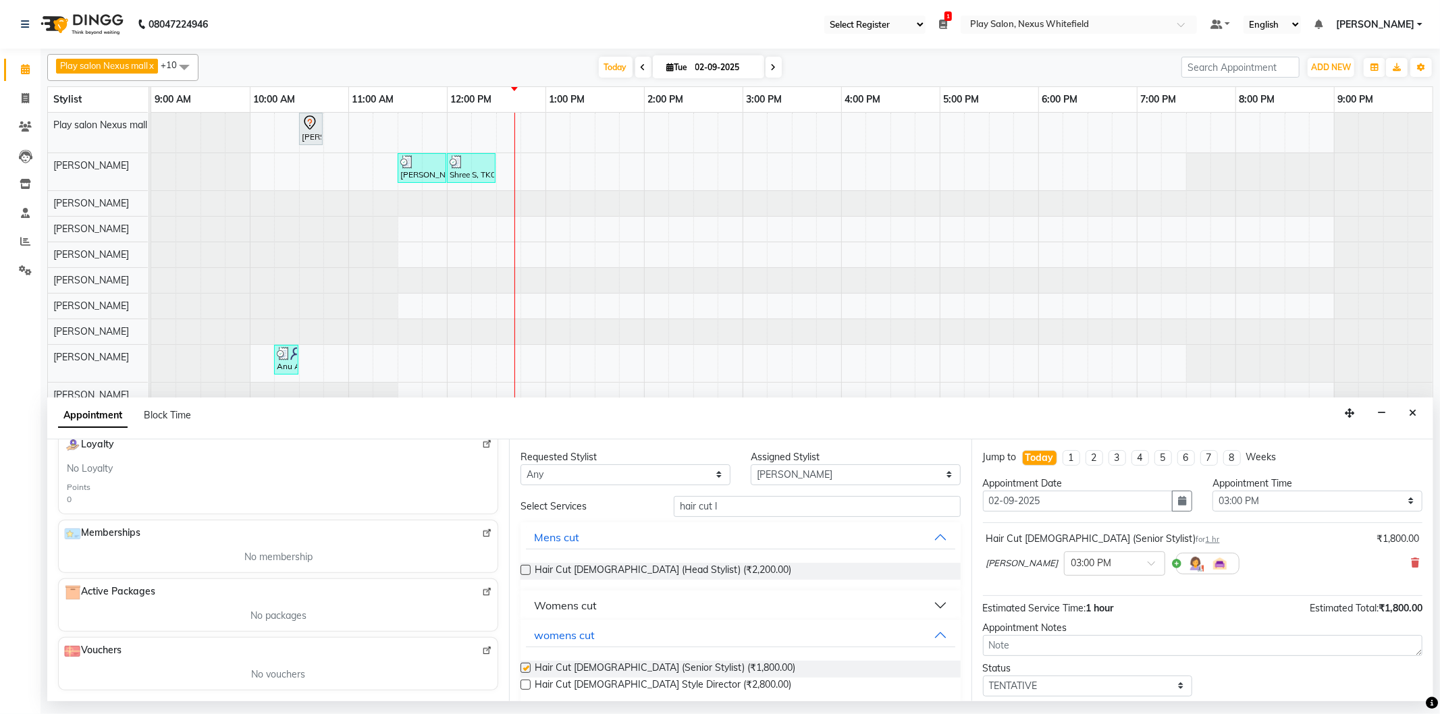
checkbox input "false"
drag, startPoint x: 646, startPoint y: 507, endPoint x: 628, endPoint y: 495, distance: 21.5
click at [633, 498] on div "Select Services hair cut l" at bounding box center [740, 506] width 460 height 21
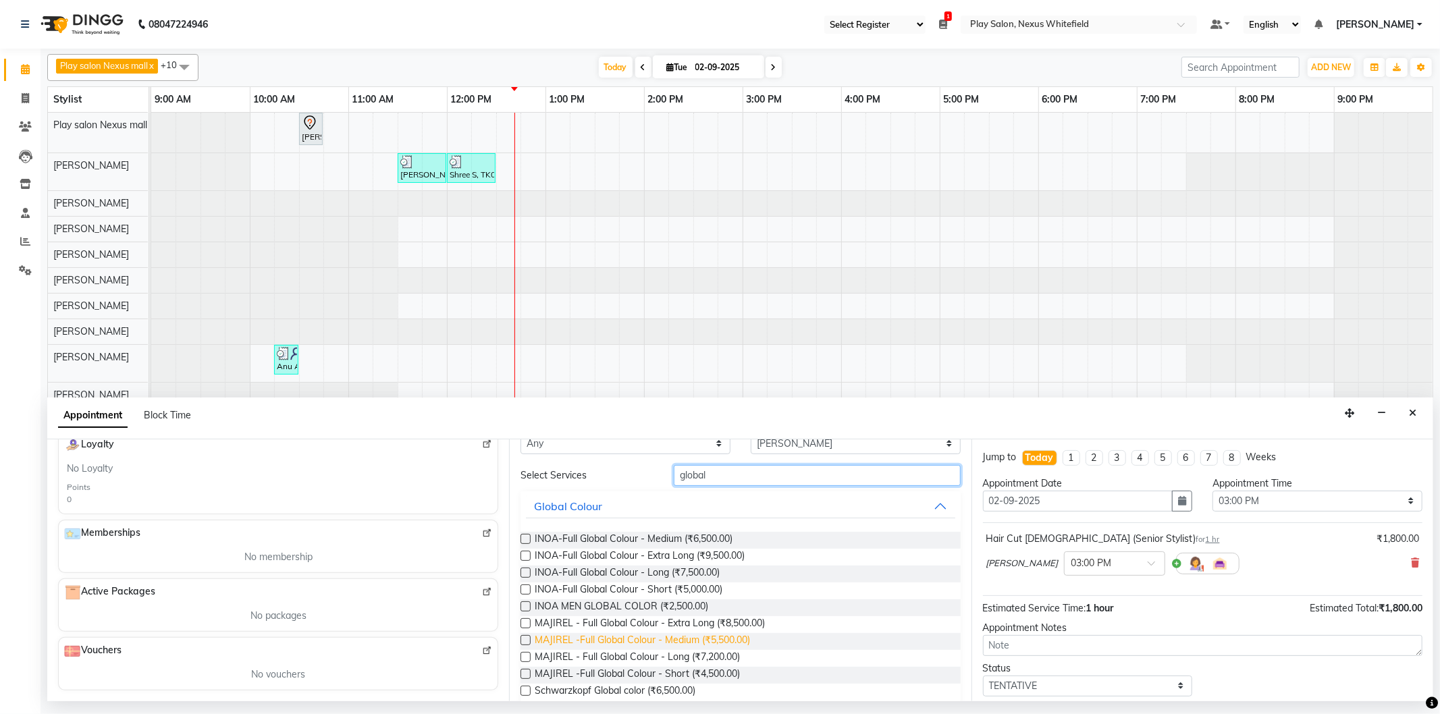
scroll to position [7, 0]
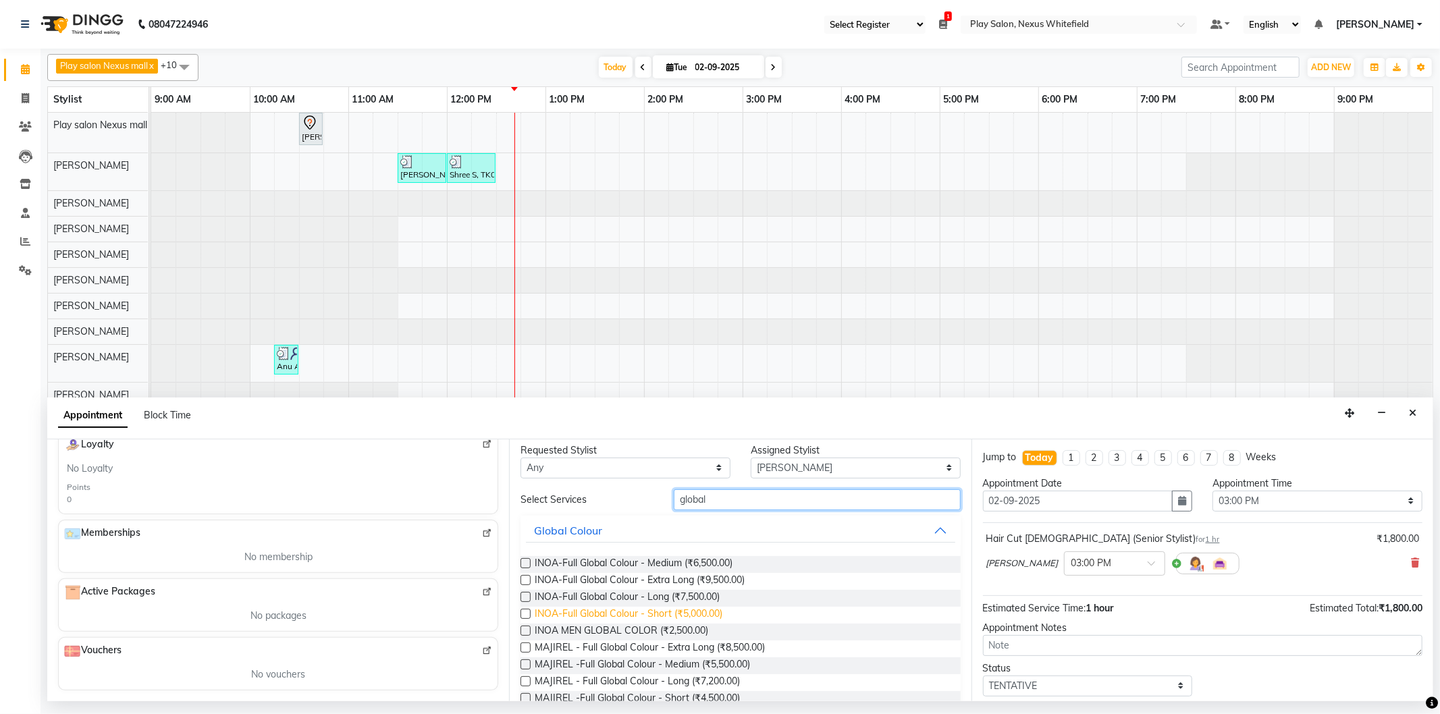
type input "global"
click at [616, 616] on span "INOA-Full Global Colour - Short (₹5,000.00)" at bounding box center [629, 615] width 188 height 17
checkbox input "false"
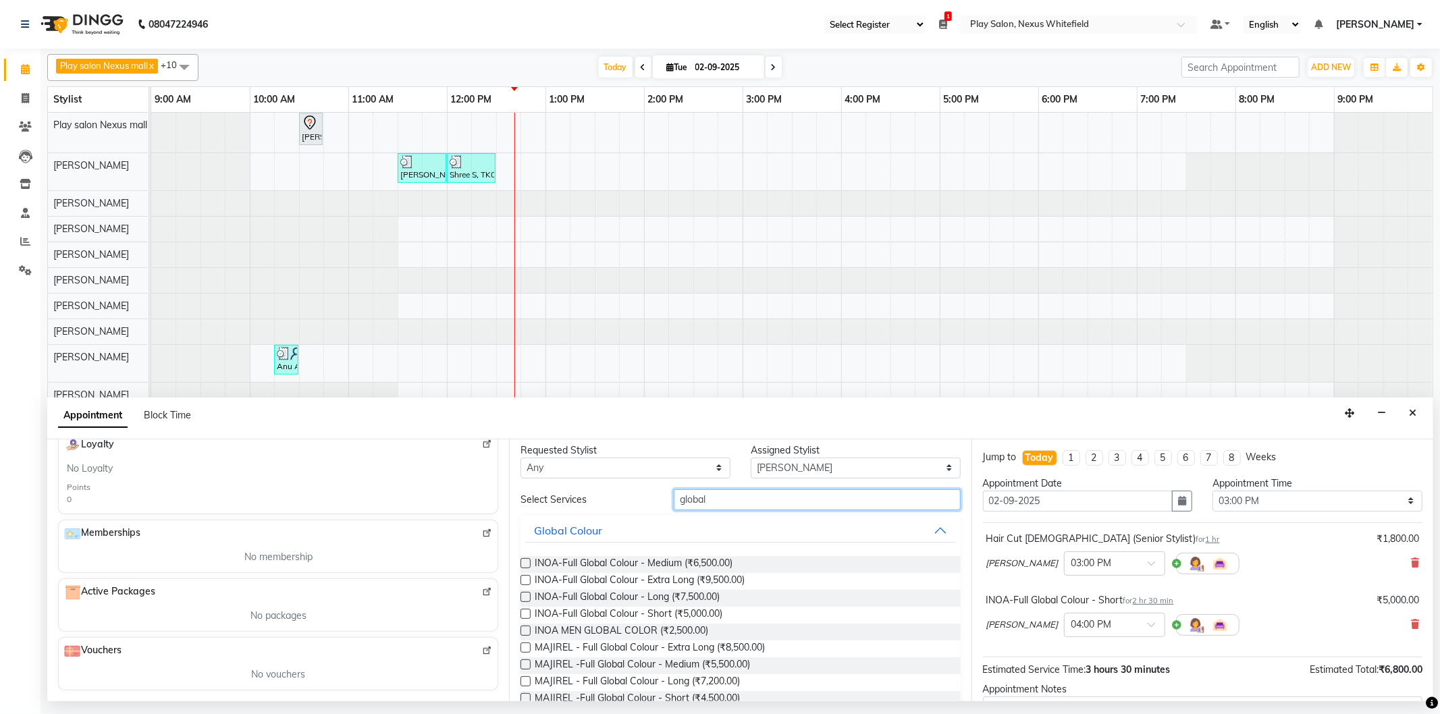
drag, startPoint x: 678, startPoint y: 502, endPoint x: 597, endPoint y: 495, distance: 81.3
click at [597, 500] on div "Select Services global" at bounding box center [740, 499] width 460 height 21
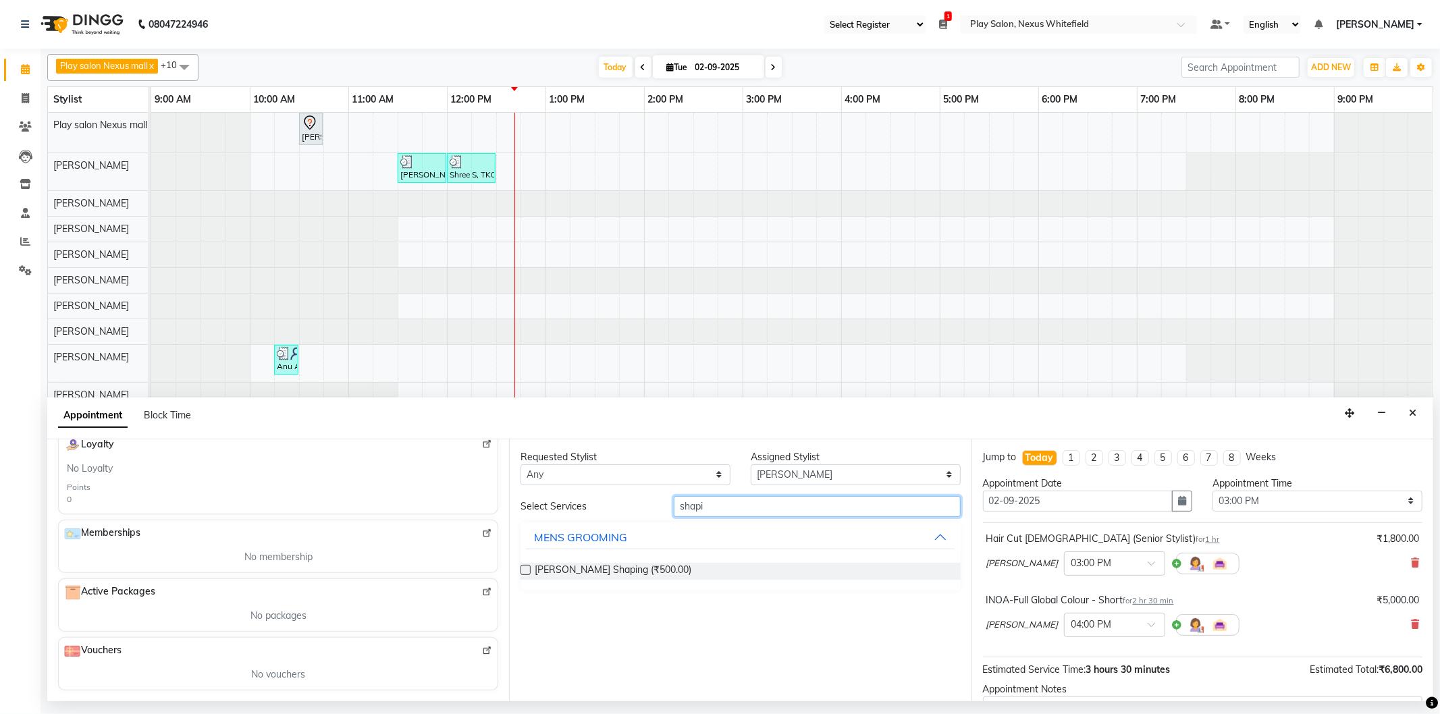
scroll to position [0, 0]
type input "shaping"
click at [774, 475] on select "Select [PERSON_NAME] Md [PERSON_NAME] [PERSON_NAME] [PERSON_NAME] [PERSON_NAME]…" at bounding box center [856, 474] width 210 height 21
select select "81404"
click at [751, 464] on select "Select [PERSON_NAME] Md [PERSON_NAME] [PERSON_NAME] [PERSON_NAME] [PERSON_NAME]…" at bounding box center [856, 474] width 210 height 21
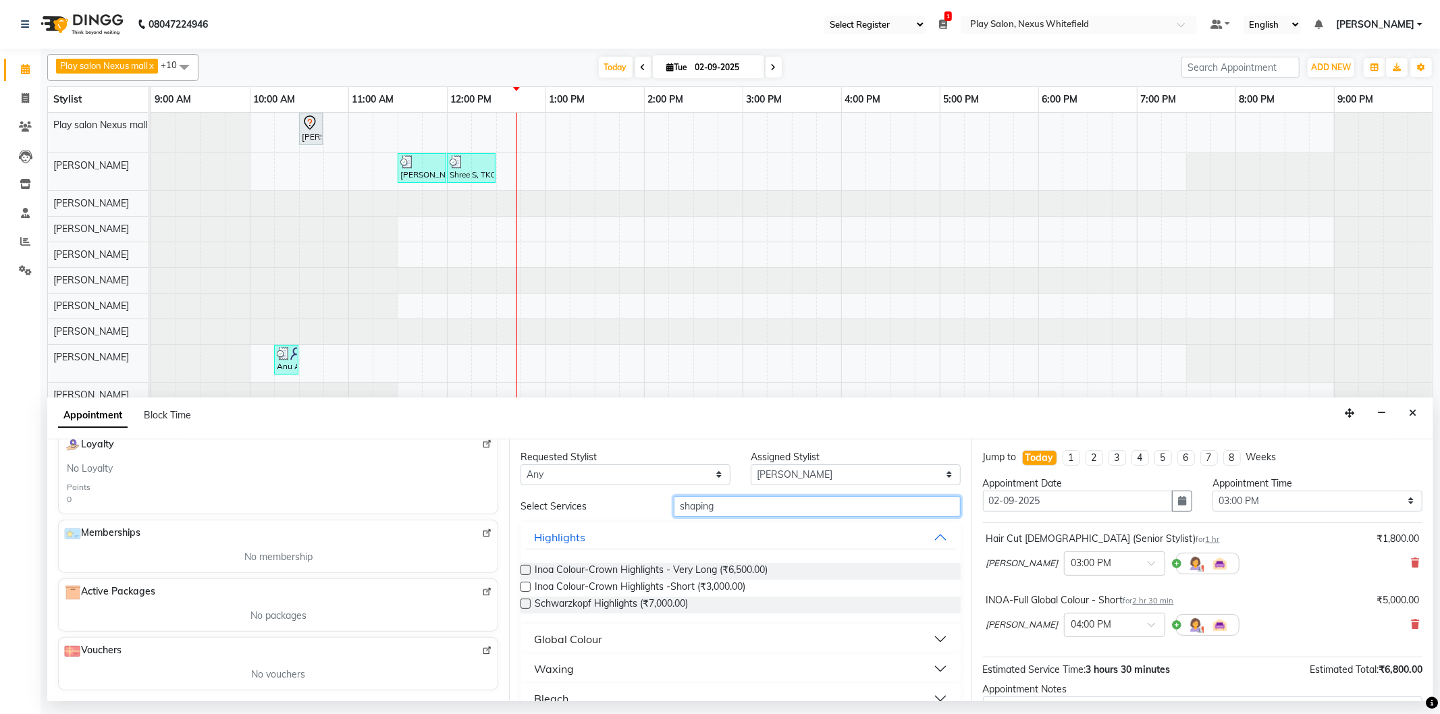
click at [726, 510] on input "shaping" at bounding box center [817, 506] width 286 height 21
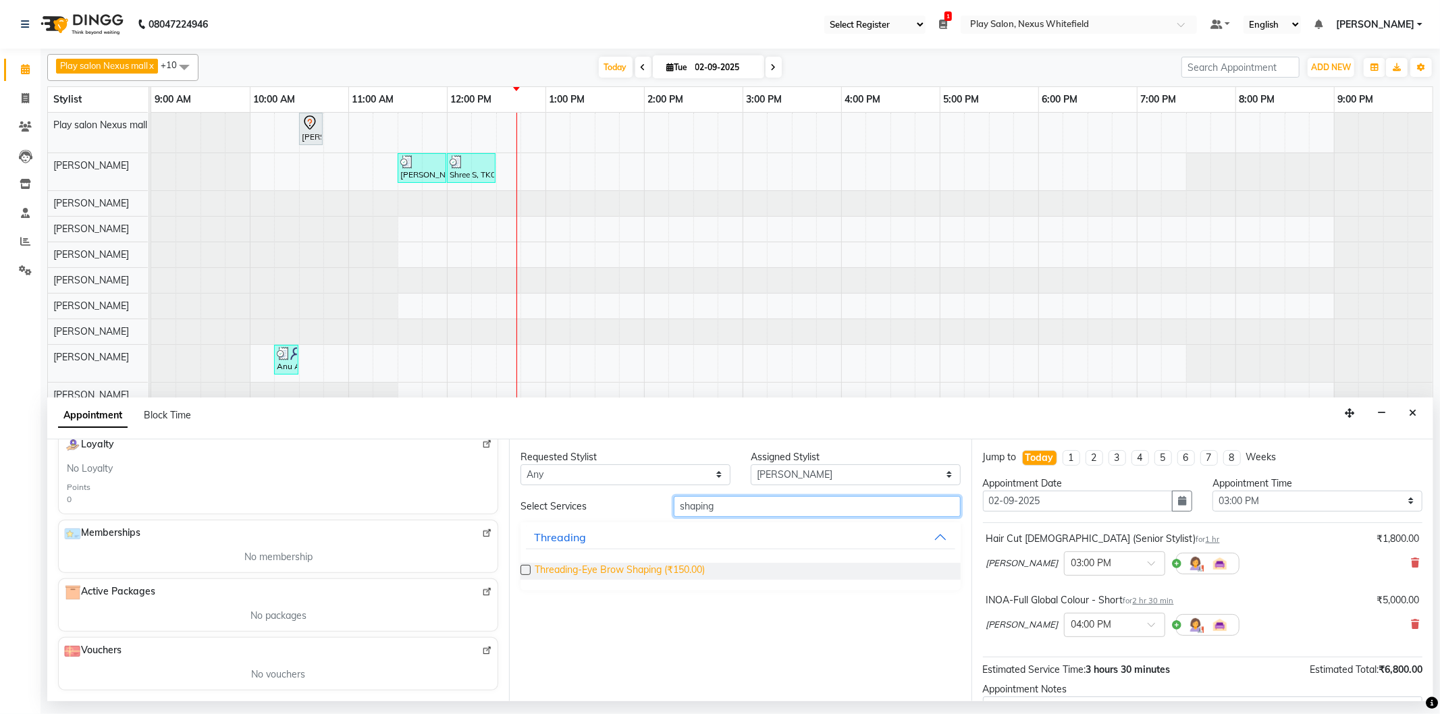
type input "shaping"
click at [620, 564] on span "Threading-Eye Brow Shaping (₹150.00)" at bounding box center [620, 571] width 170 height 17
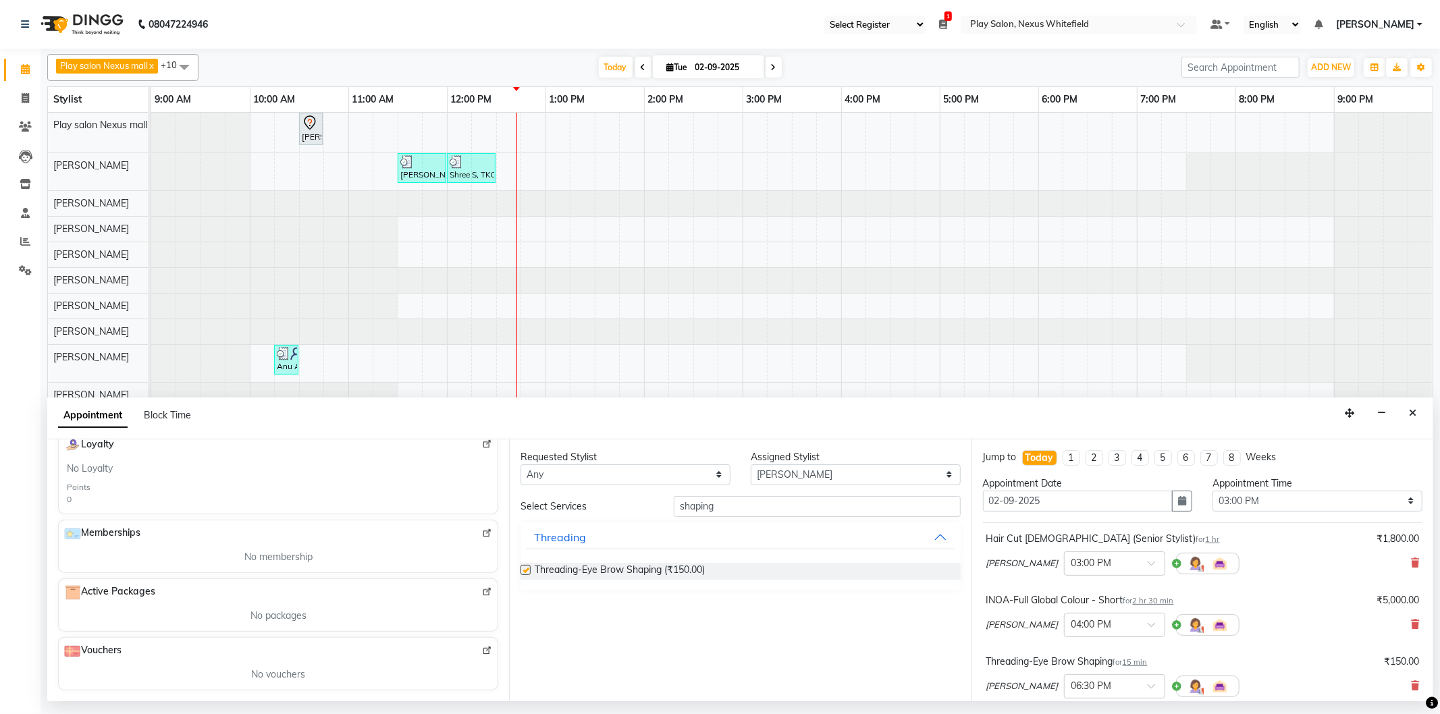
checkbox input "false"
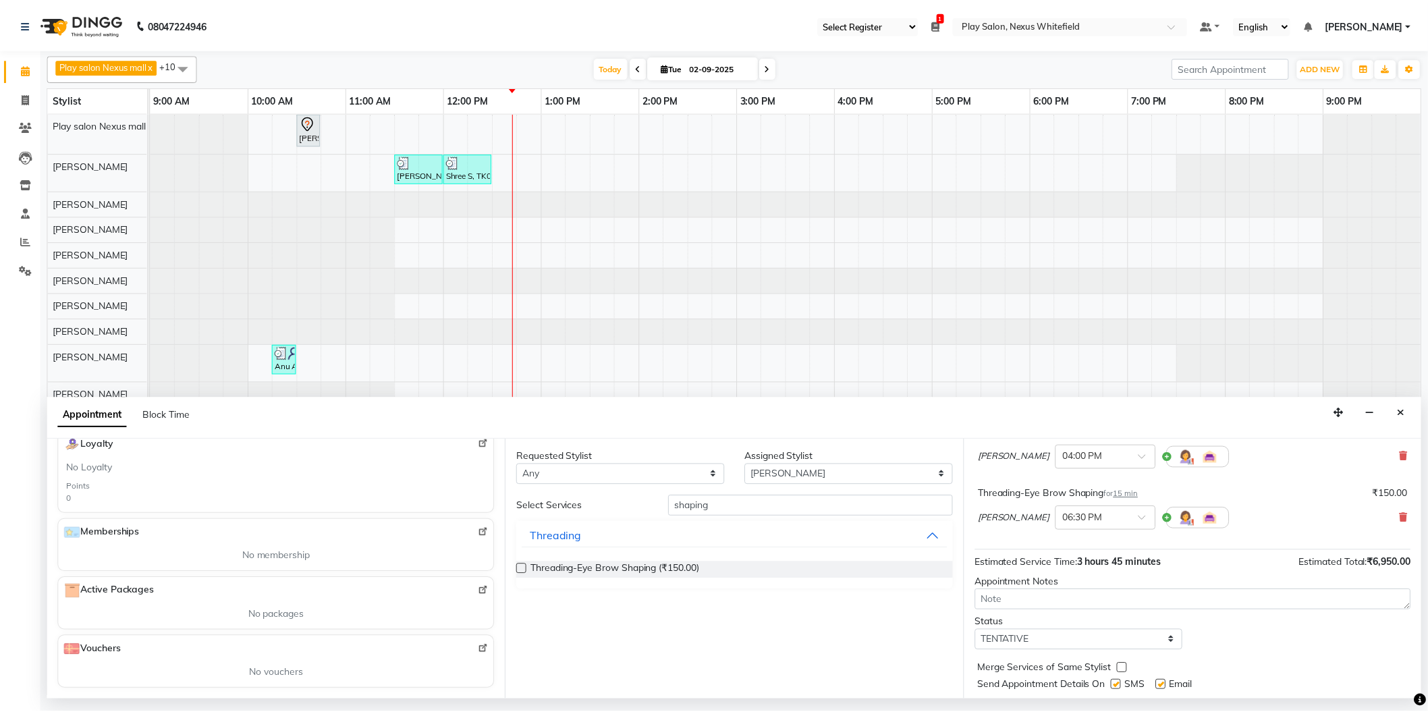
scroll to position [203, 0]
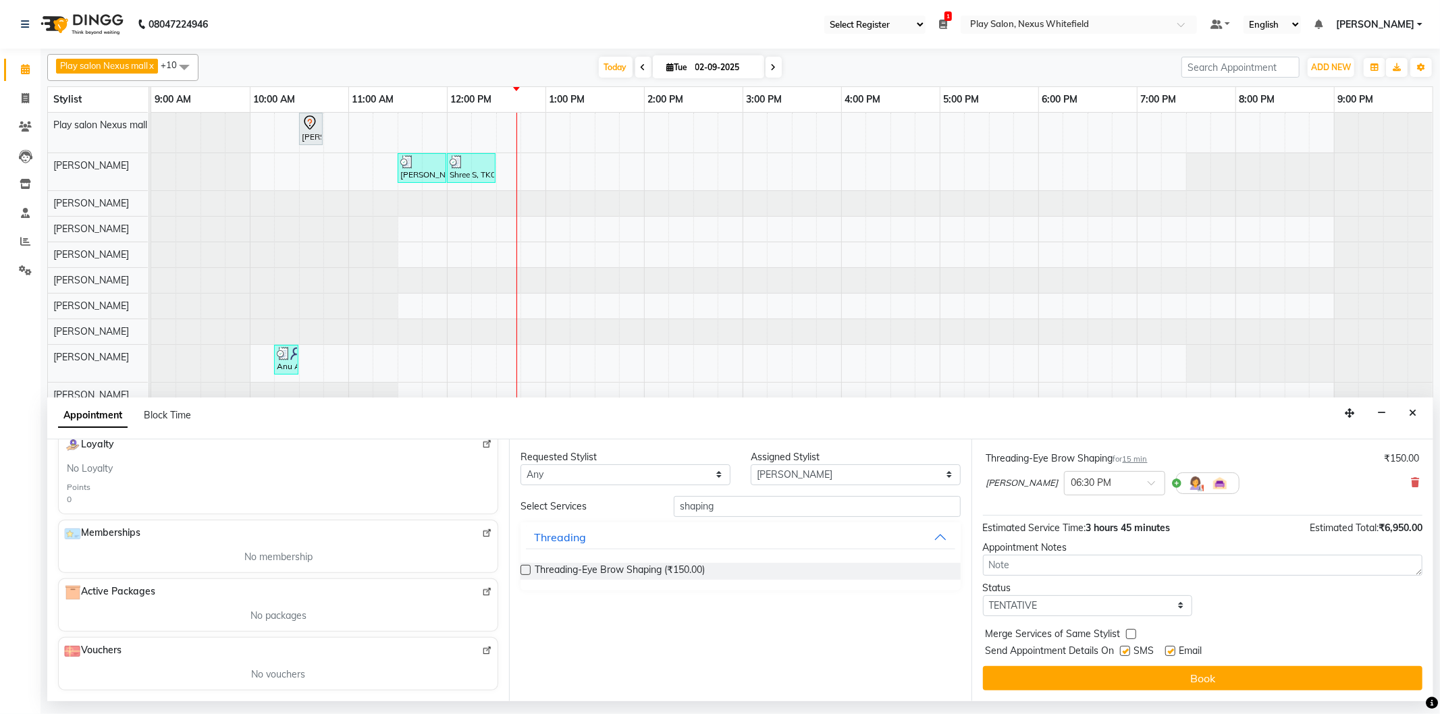
click at [1146, 678] on button "Book" at bounding box center [1202, 678] width 439 height 24
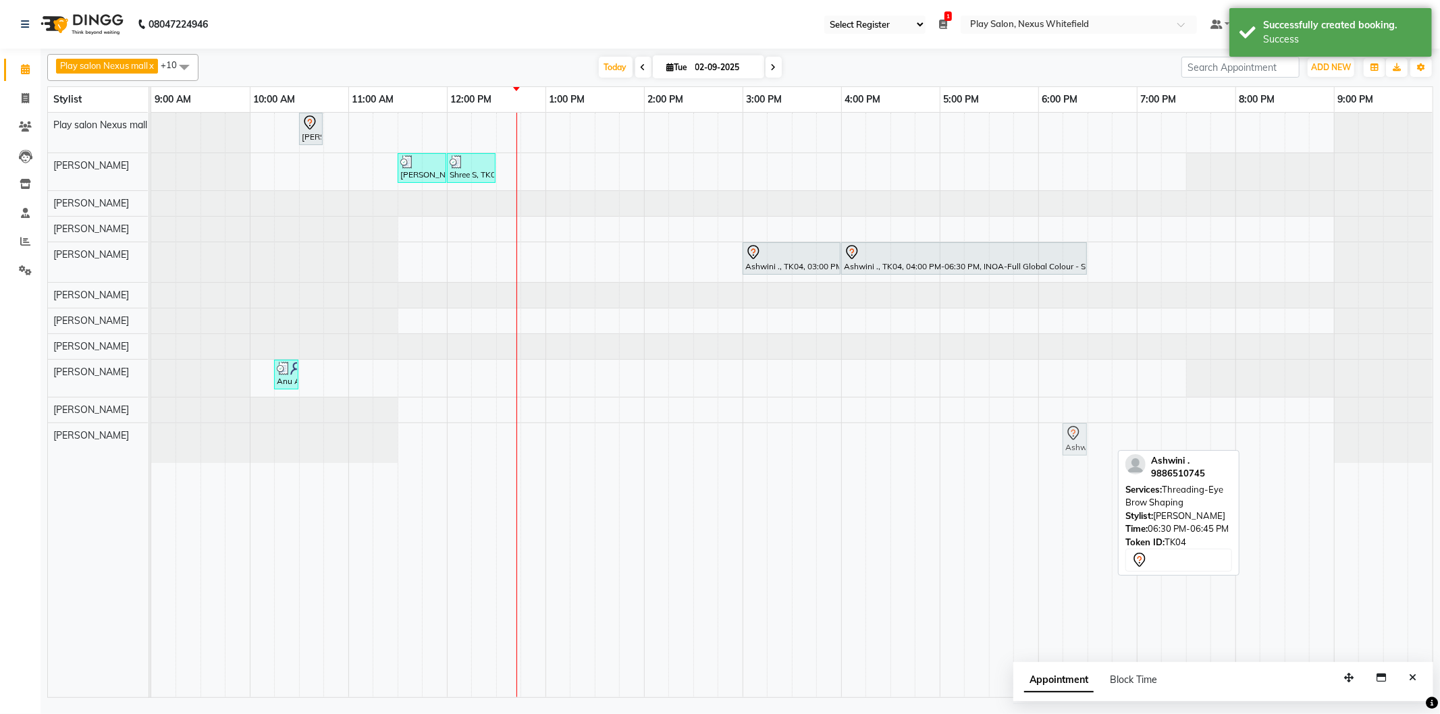
drag, startPoint x: 1102, startPoint y: 444, endPoint x: 1079, endPoint y: 434, distance: 25.1
click at [151, 434] on div "Ashwini ., TK04, 06:30 PM-06:45 PM, Threading-Eye Brow Shaping Ashwini ., TK04,…" at bounding box center [151, 443] width 0 height 40
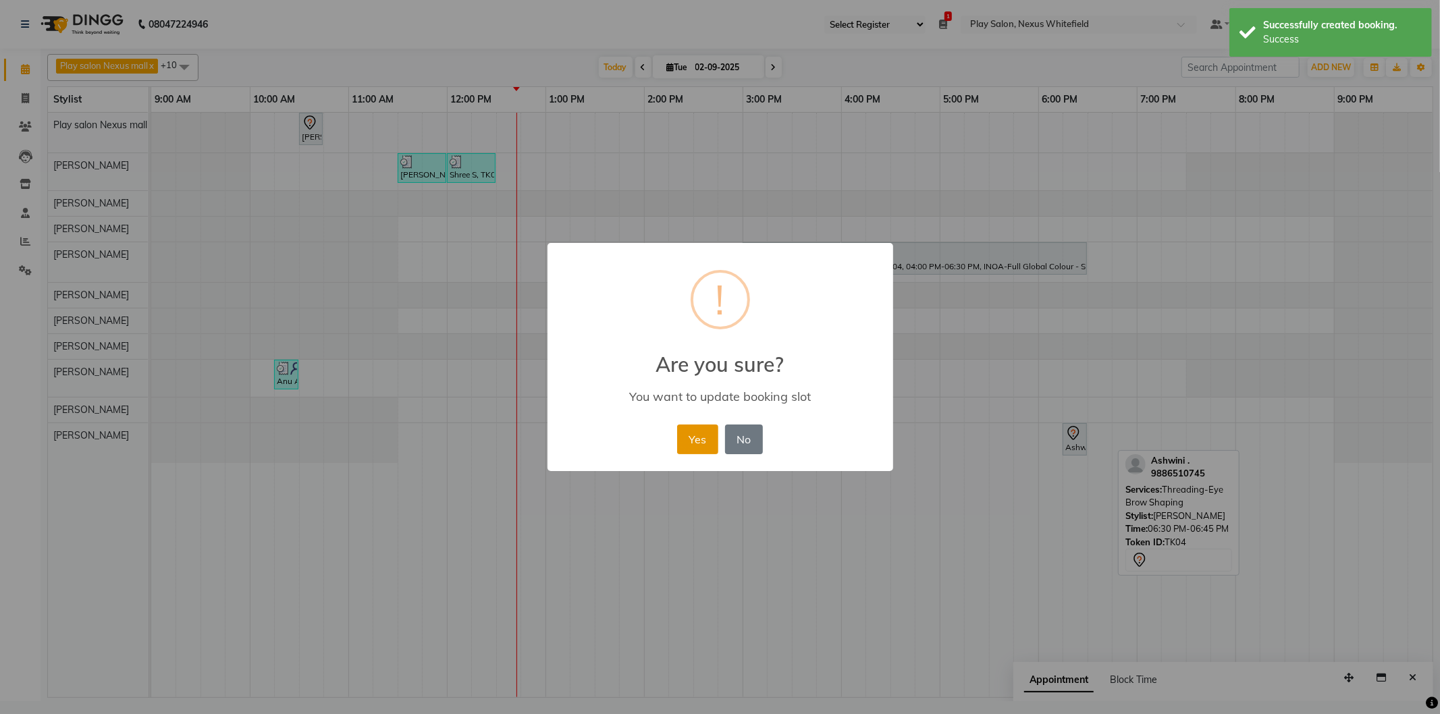
click at [697, 437] on button "Yes" at bounding box center [697, 440] width 41 height 30
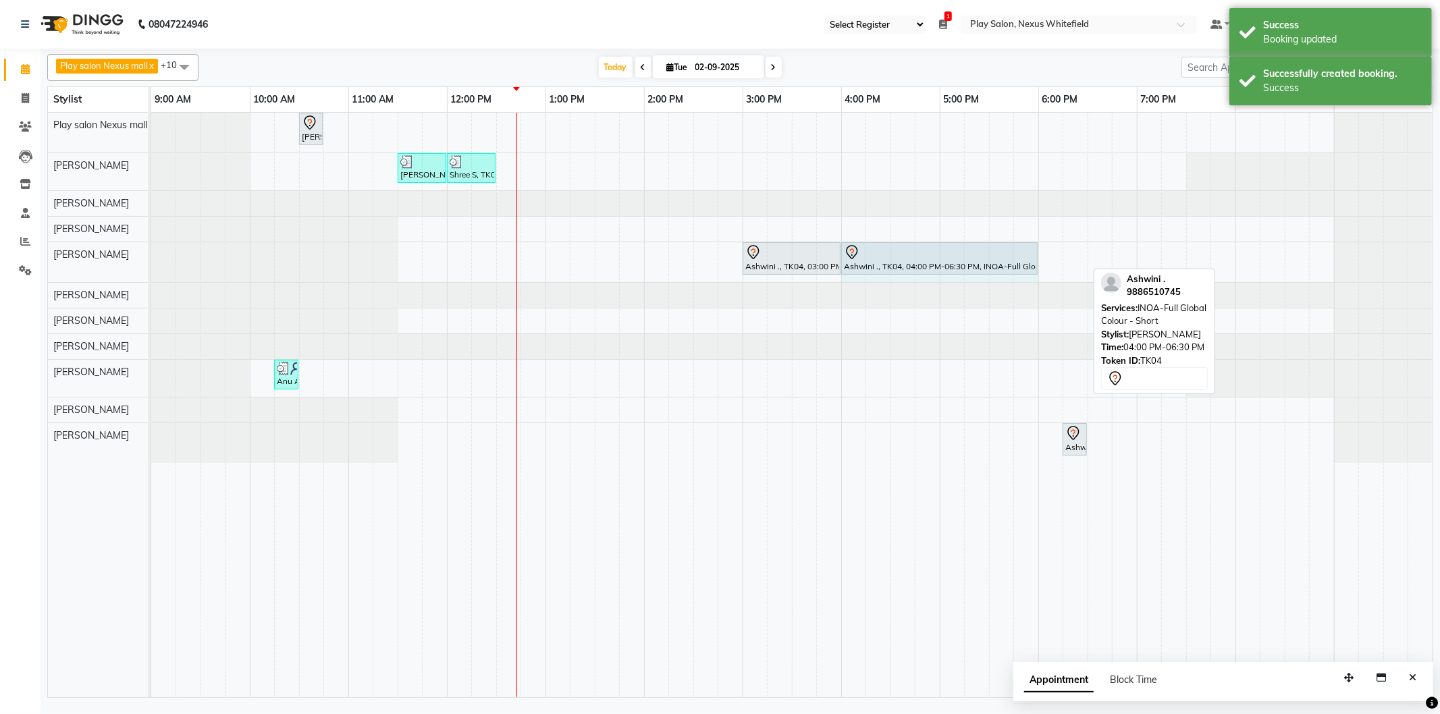
drag, startPoint x: 1085, startPoint y: 257, endPoint x: 1033, endPoint y: 260, distance: 52.1
click at [151, 259] on div "Ashwini ., TK04, 03:00 PM-04:00 PM, Hair Cut [DEMOGRAPHIC_DATA] (Senior Stylist…" at bounding box center [151, 262] width 0 height 40
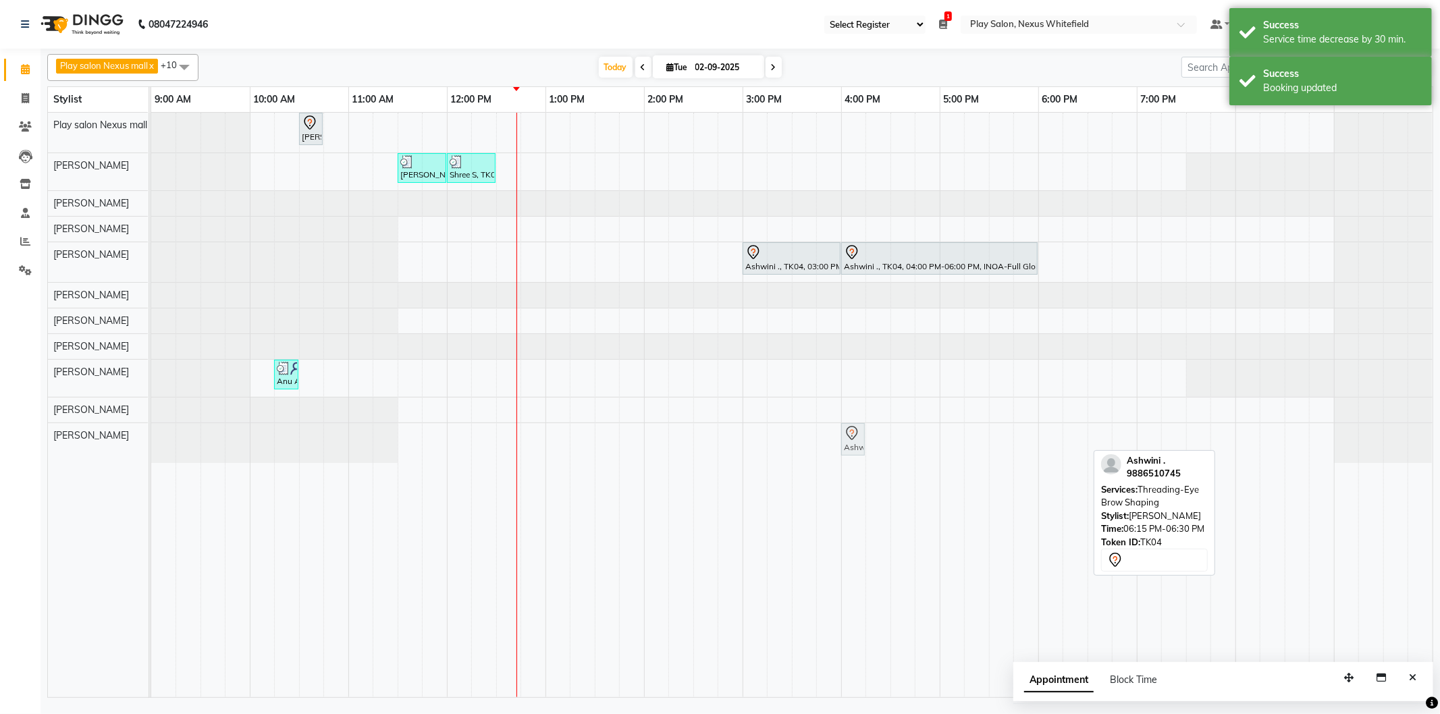
drag, startPoint x: 1069, startPoint y: 435, endPoint x: 853, endPoint y: 436, distance: 215.3
click at [151, 436] on div "Ashwini ., TK04, 06:15 PM-06:30 PM, Threading-Eye Brow Shaping Ashwini ., TK04,…" at bounding box center [151, 443] width 0 height 40
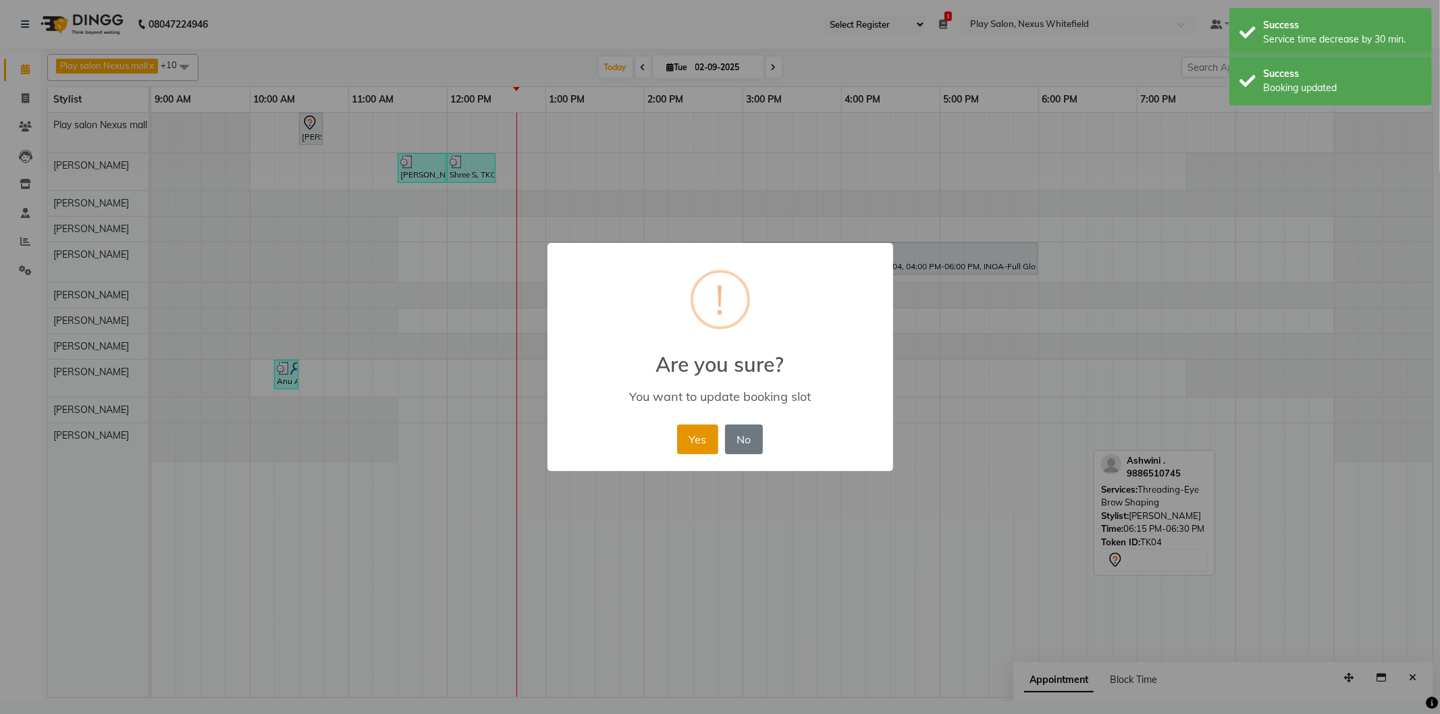
click at [690, 434] on button "Yes" at bounding box center [697, 440] width 41 height 30
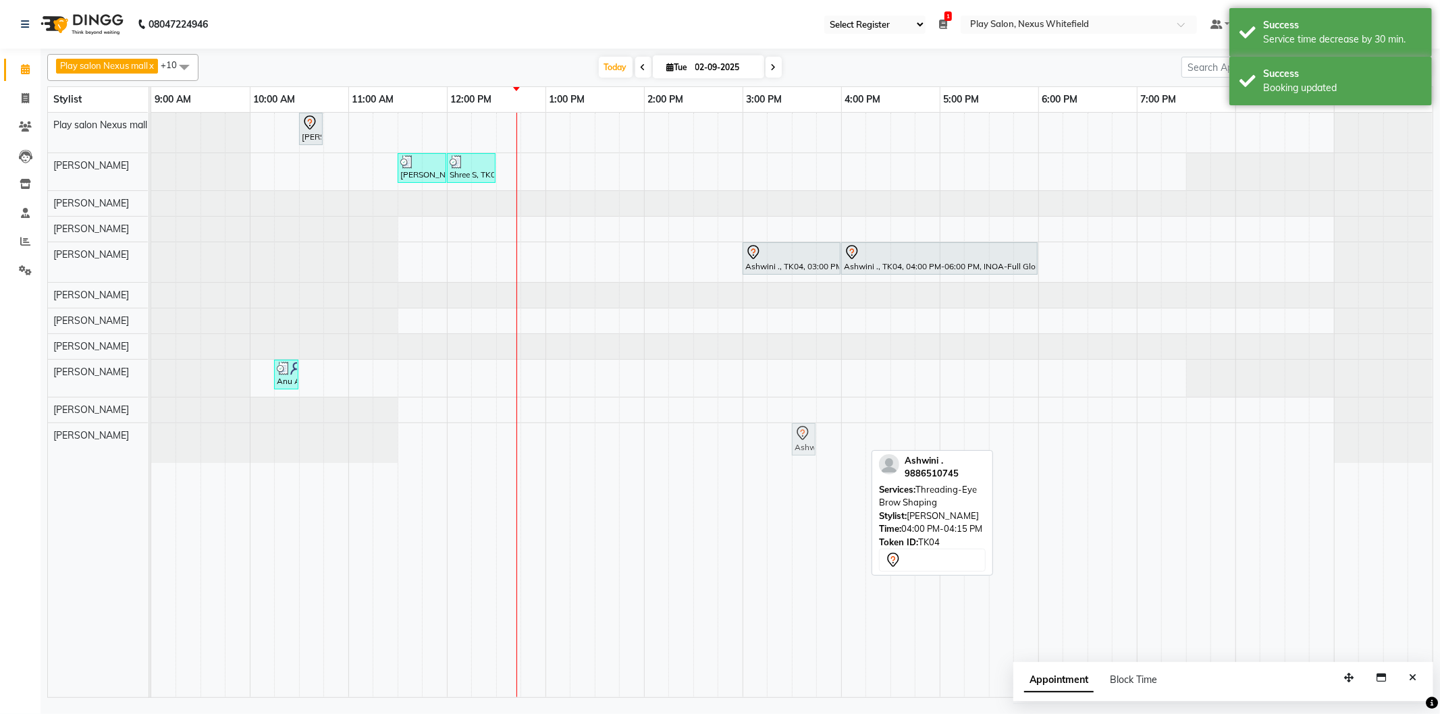
drag, startPoint x: 848, startPoint y: 433, endPoint x: 800, endPoint y: 435, distance: 47.9
click at [151, 435] on div "Ashwini ., TK04, 04:00 PM-04:15 PM, Threading-Eye Brow Shaping Ashwini ., TK04,…" at bounding box center [151, 443] width 0 height 40
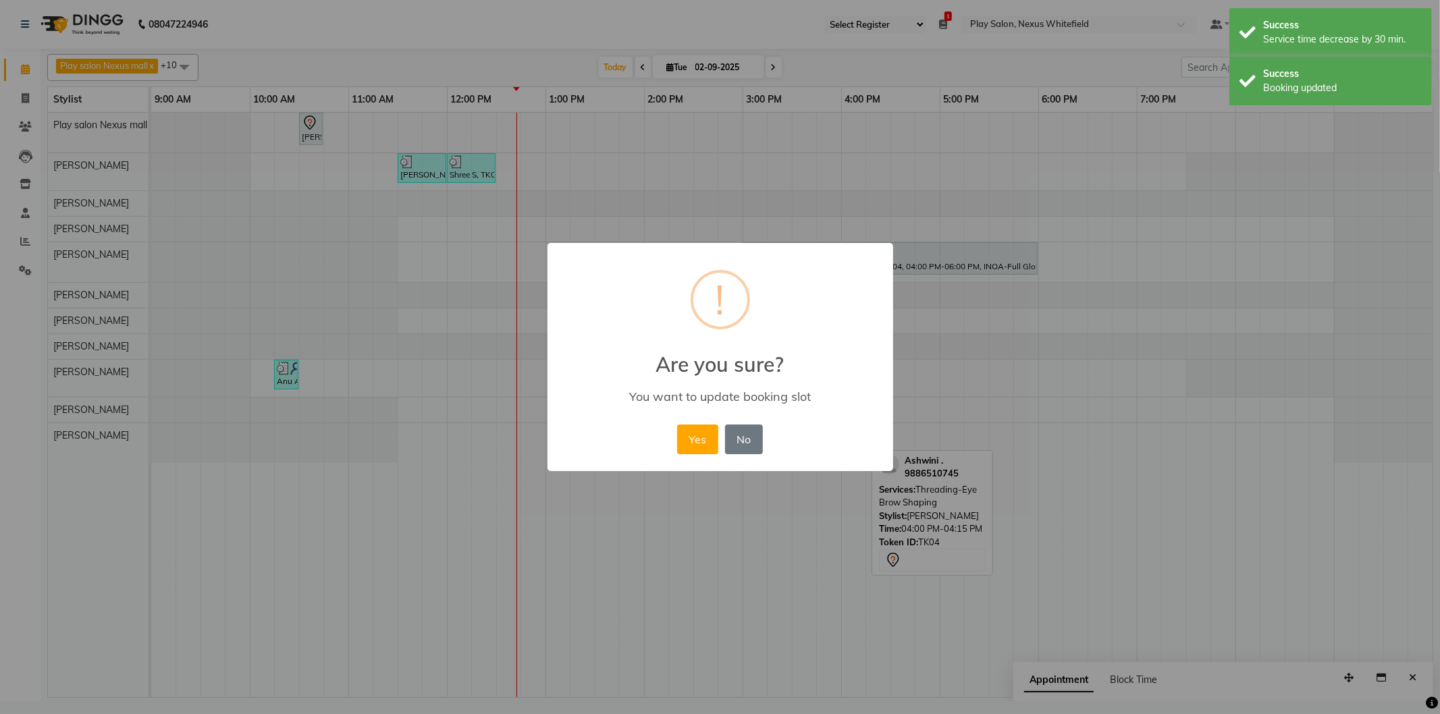
click at [690, 442] on button "Yes" at bounding box center [697, 440] width 41 height 30
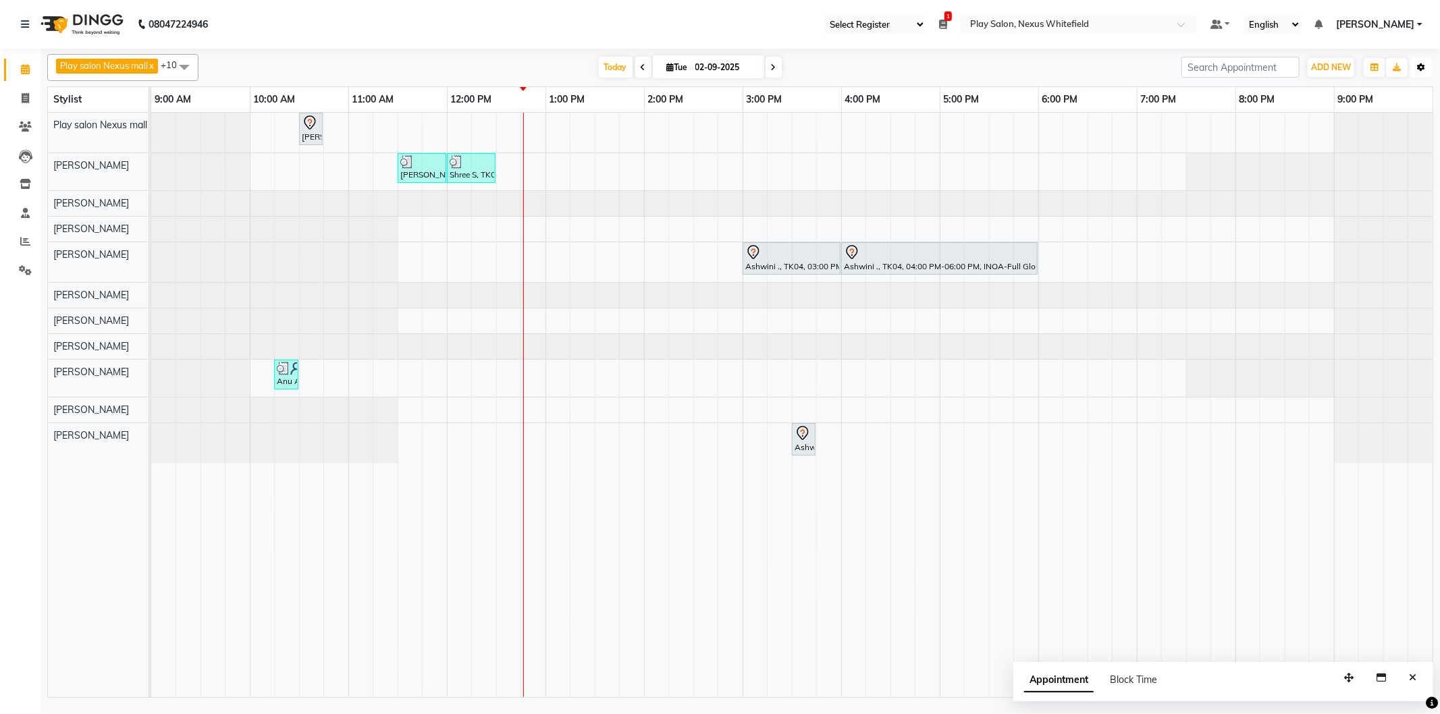
click at [1422, 66] on icon "button" at bounding box center [1421, 67] width 8 height 8
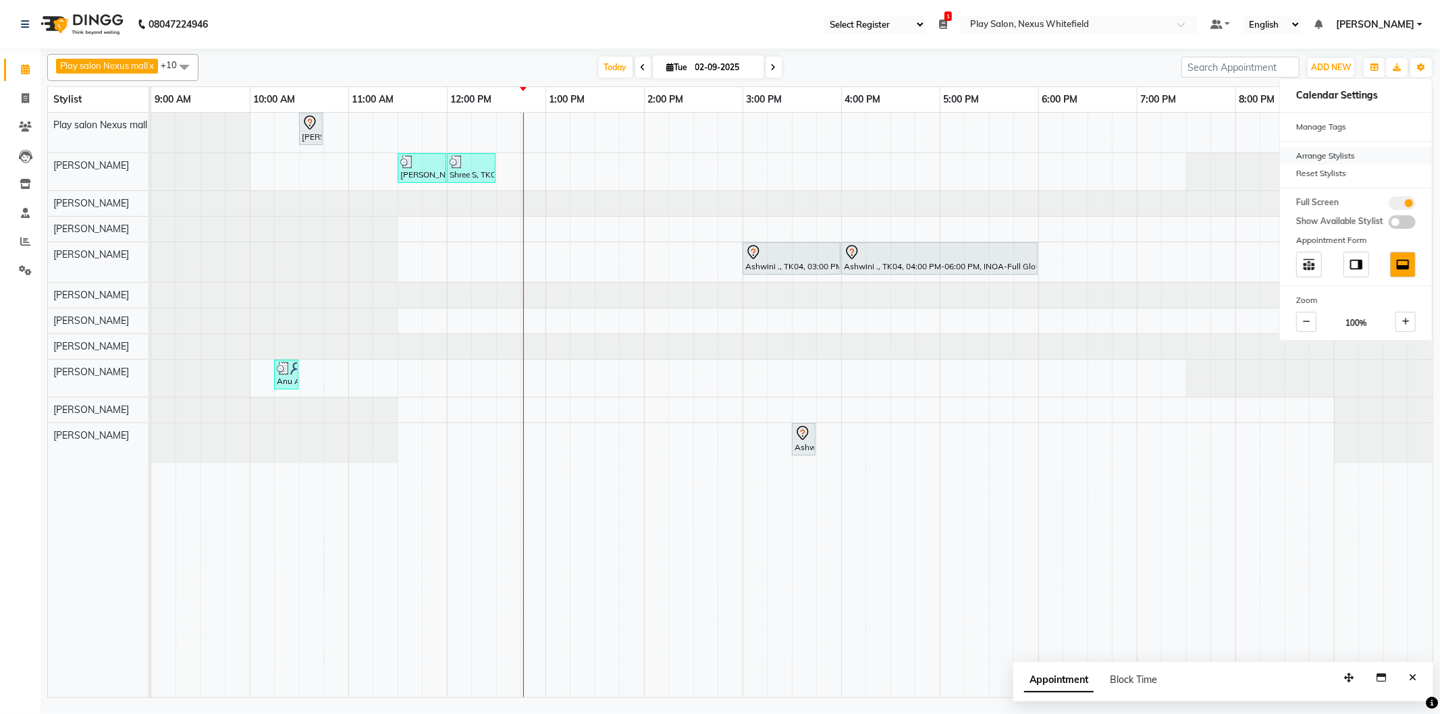
click at [1328, 154] on div "Arrange Stylists" at bounding box center [1356, 156] width 152 height 18
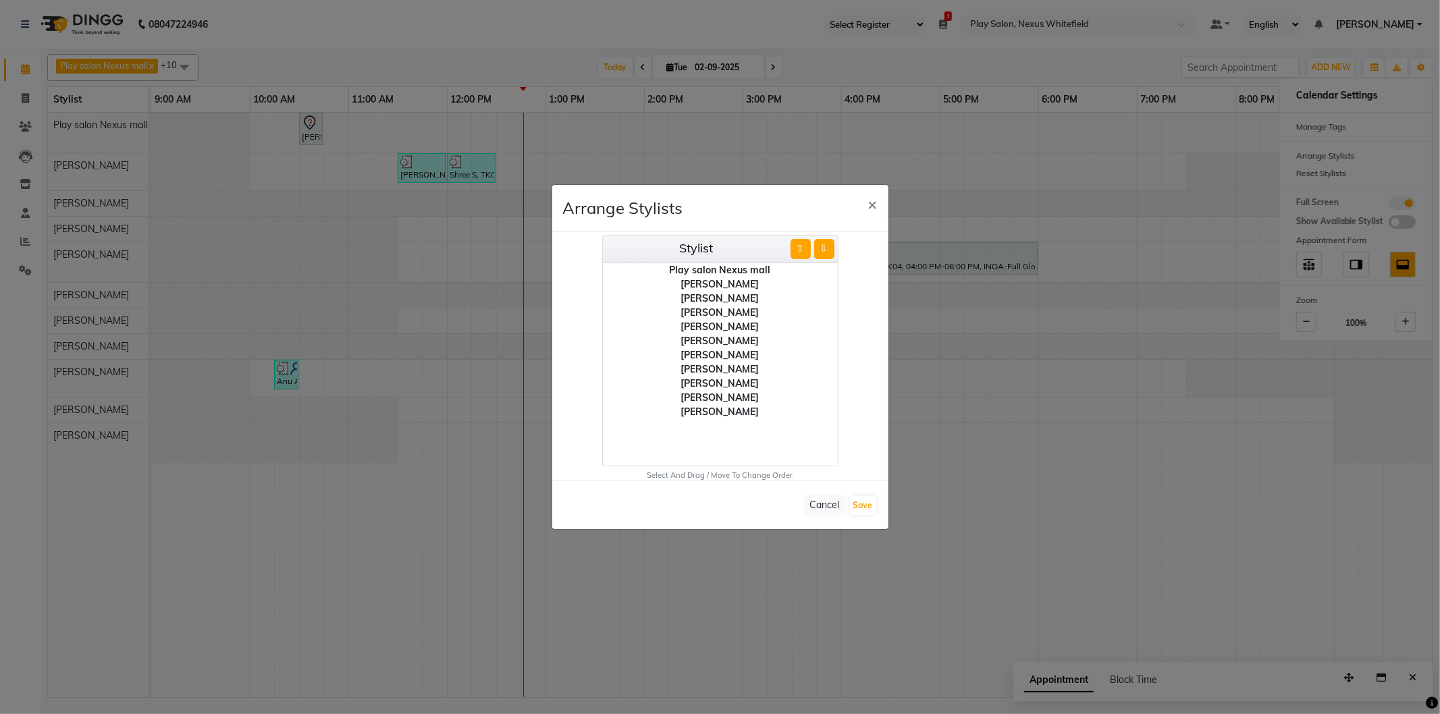
click at [718, 325] on div "[PERSON_NAME]" at bounding box center [720, 327] width 235 height 14
click at [797, 250] on button "⇧" at bounding box center [800, 249] width 20 height 20
drag, startPoint x: 713, startPoint y: 356, endPoint x: 733, endPoint y: 342, distance: 24.7
click at [713, 354] on div "[PERSON_NAME]" at bounding box center [720, 355] width 235 height 14
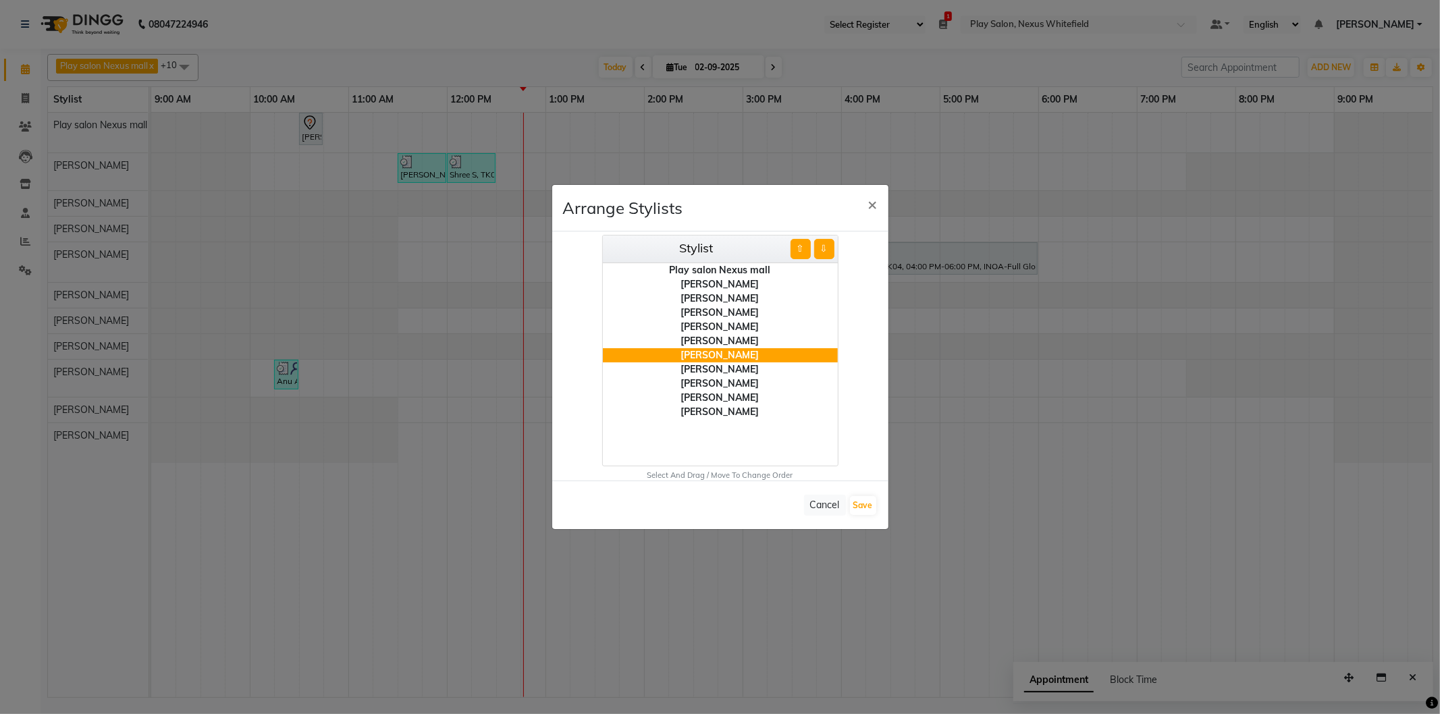
click at [801, 248] on button "⇧" at bounding box center [800, 249] width 20 height 20
drag, startPoint x: 716, startPoint y: 340, endPoint x: 750, endPoint y: 323, distance: 38.3
click at [716, 338] on div "[PERSON_NAME]" at bounding box center [720, 341] width 235 height 14
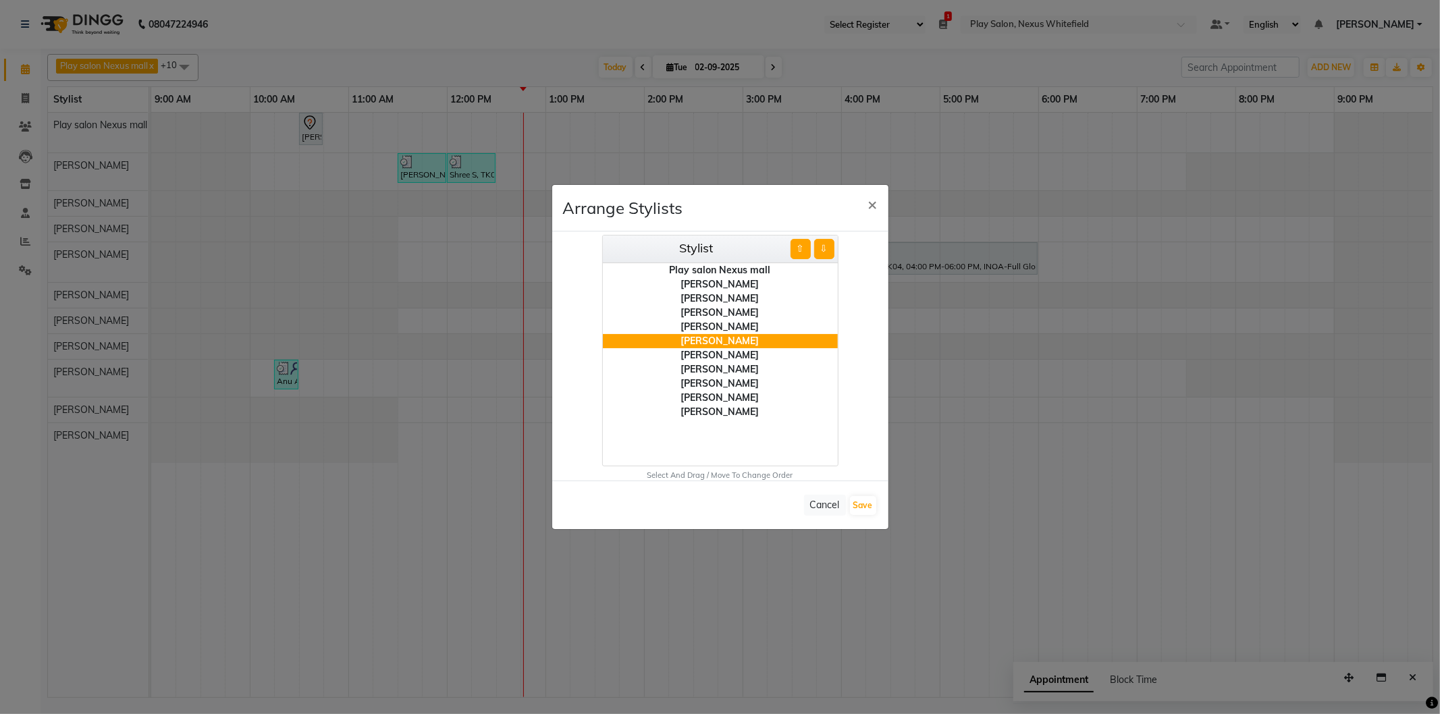
click at [795, 251] on button "⇧" at bounding box center [800, 249] width 20 height 20
click at [797, 251] on button "⇧" at bounding box center [800, 249] width 20 height 20
click at [822, 244] on button "⇩" at bounding box center [824, 249] width 20 height 20
click at [710, 385] on div "[PERSON_NAME]" at bounding box center [720, 384] width 235 height 14
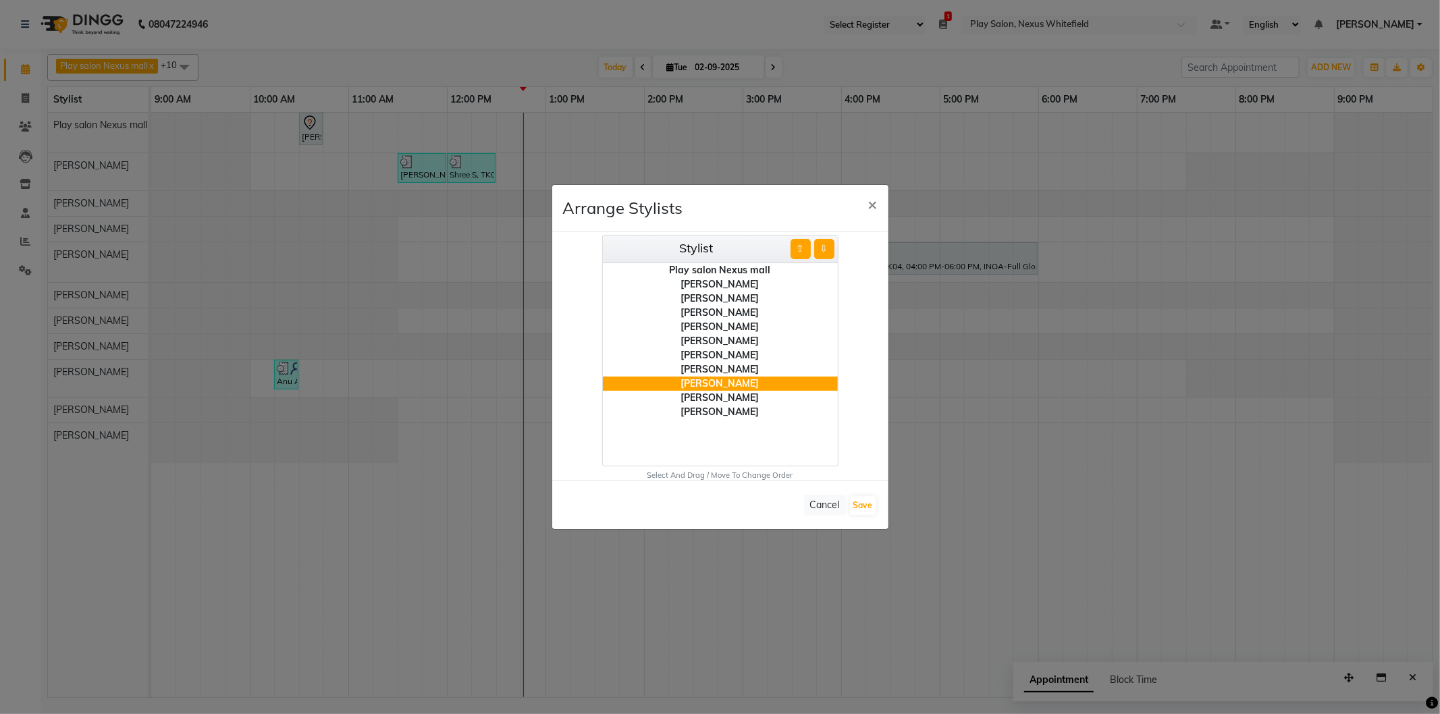
click at [798, 248] on button "⇧" at bounding box center [800, 249] width 20 height 20
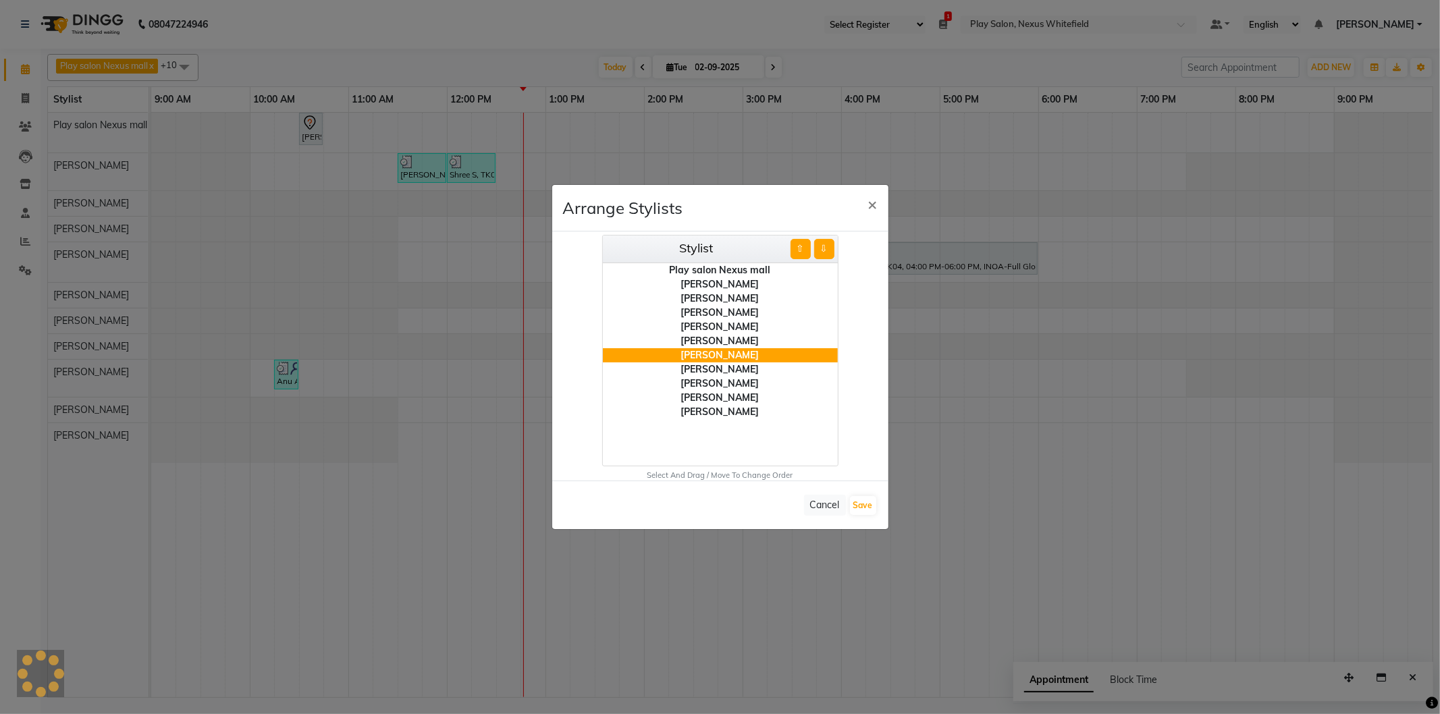
click at [798, 248] on button "⇧" at bounding box center [800, 249] width 20 height 20
click at [713, 414] on div "[PERSON_NAME]" at bounding box center [720, 412] width 235 height 14
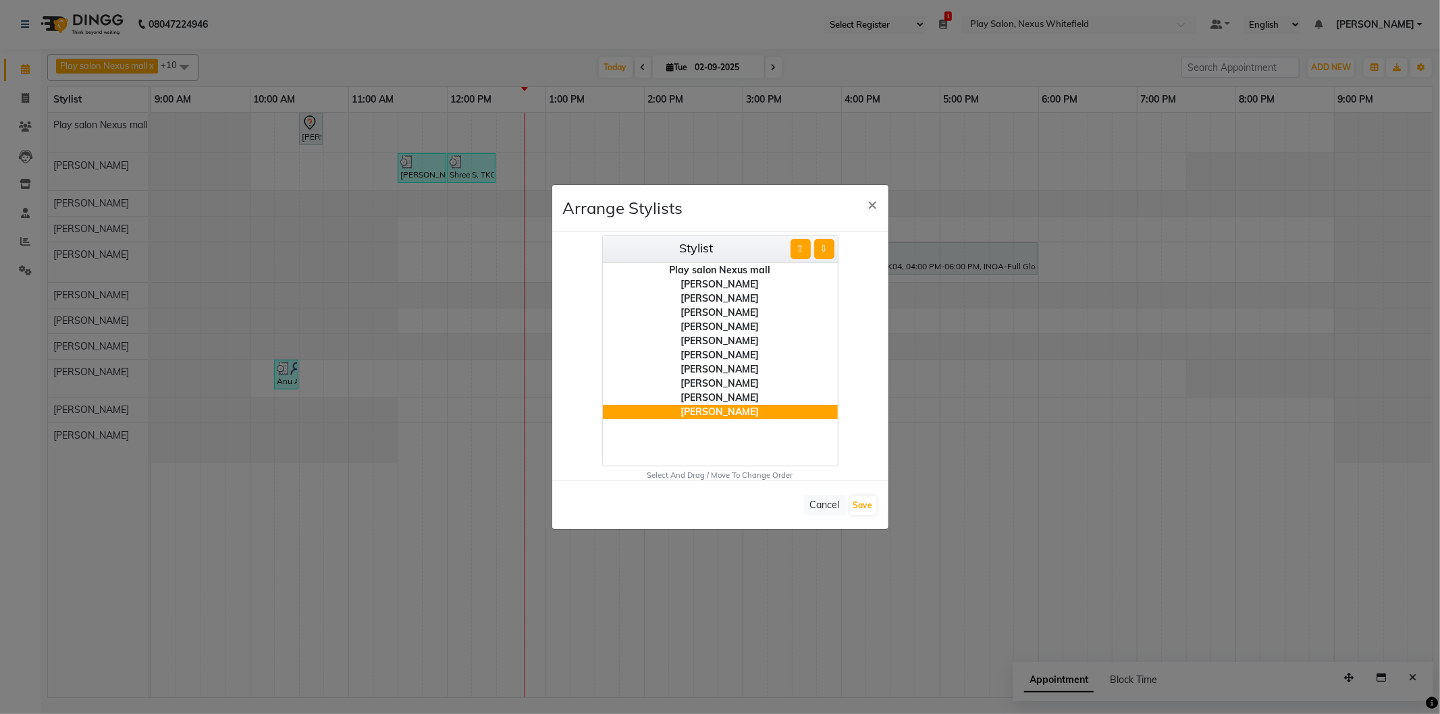
click at [802, 246] on button "⇧" at bounding box center [800, 249] width 20 height 20
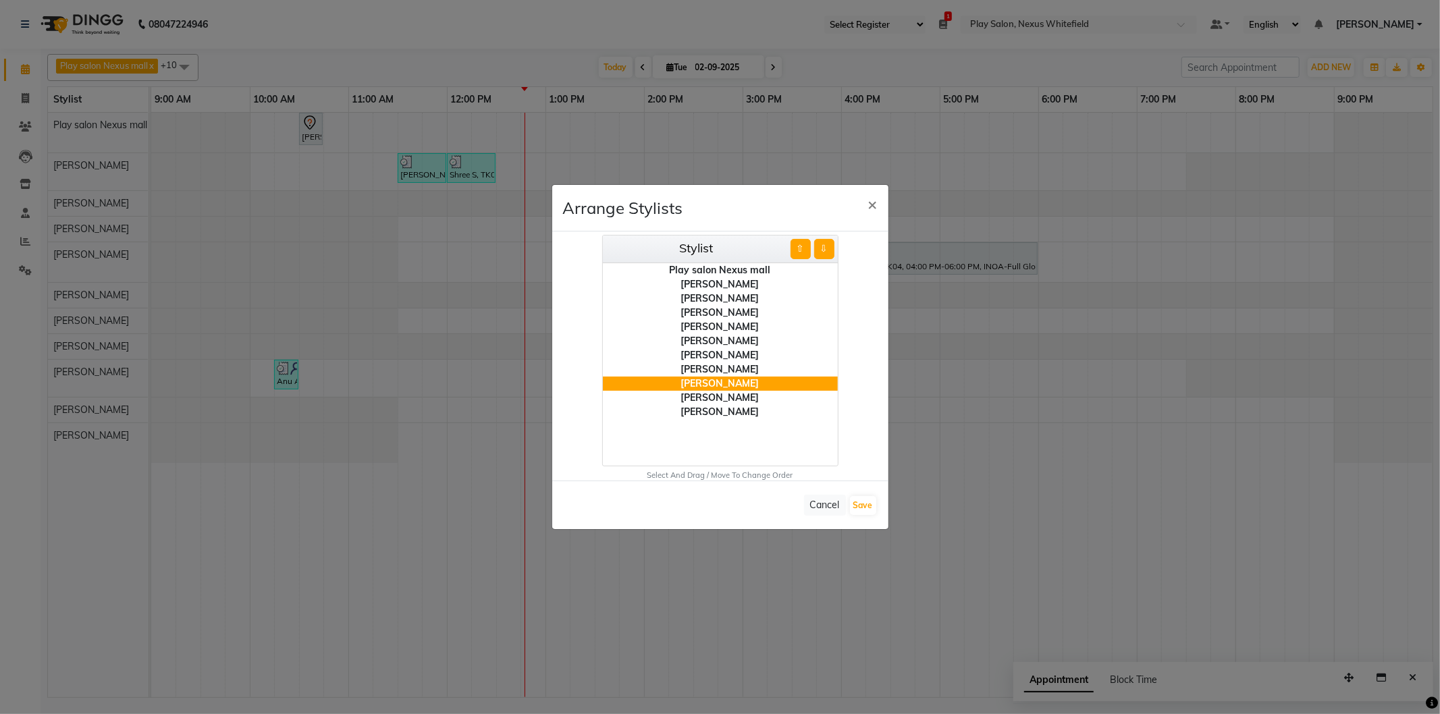
click at [802, 246] on button "⇧" at bounding box center [800, 249] width 20 height 20
drag, startPoint x: 714, startPoint y: 412, endPoint x: 730, endPoint y: 399, distance: 21.6
click at [714, 412] on div "[PERSON_NAME]" at bounding box center [720, 412] width 235 height 14
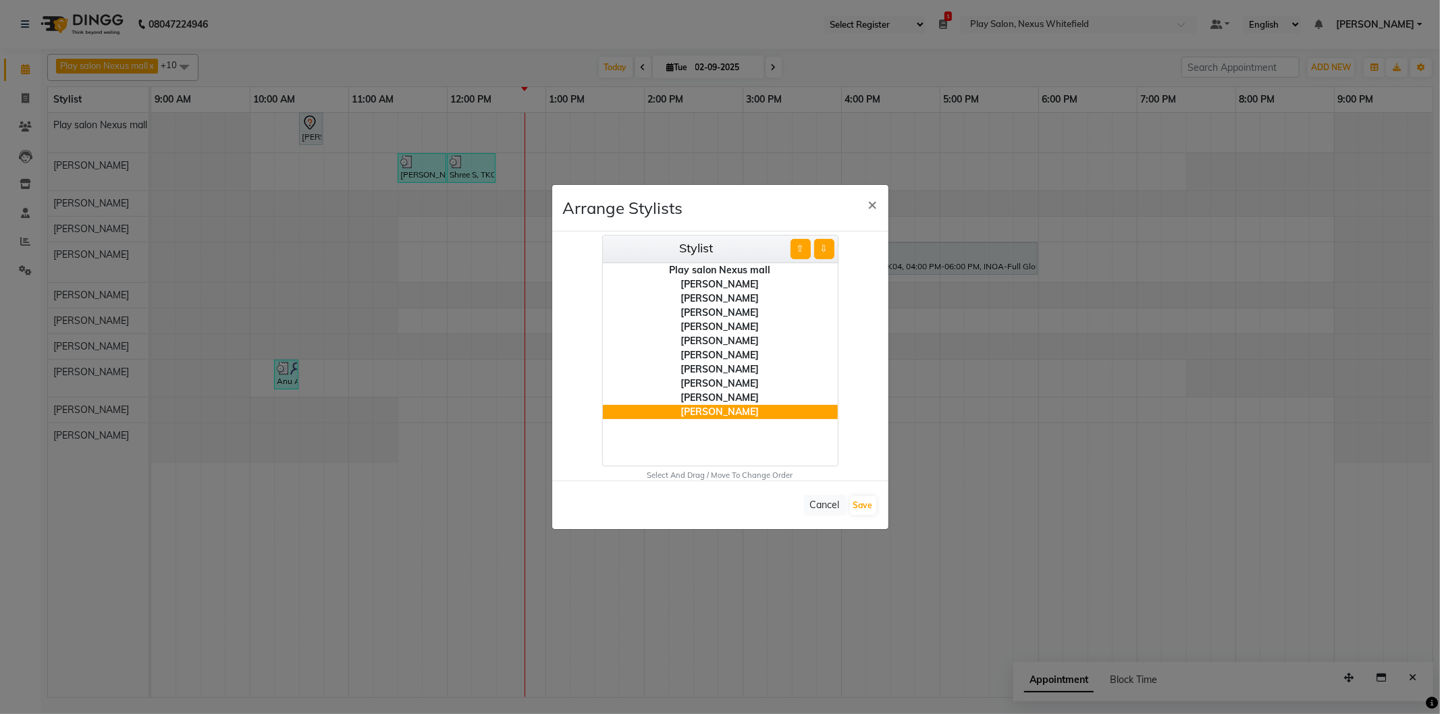
click at [799, 251] on button "⇧" at bounding box center [800, 249] width 20 height 20
click at [800, 250] on button "⇧" at bounding box center [800, 249] width 20 height 20
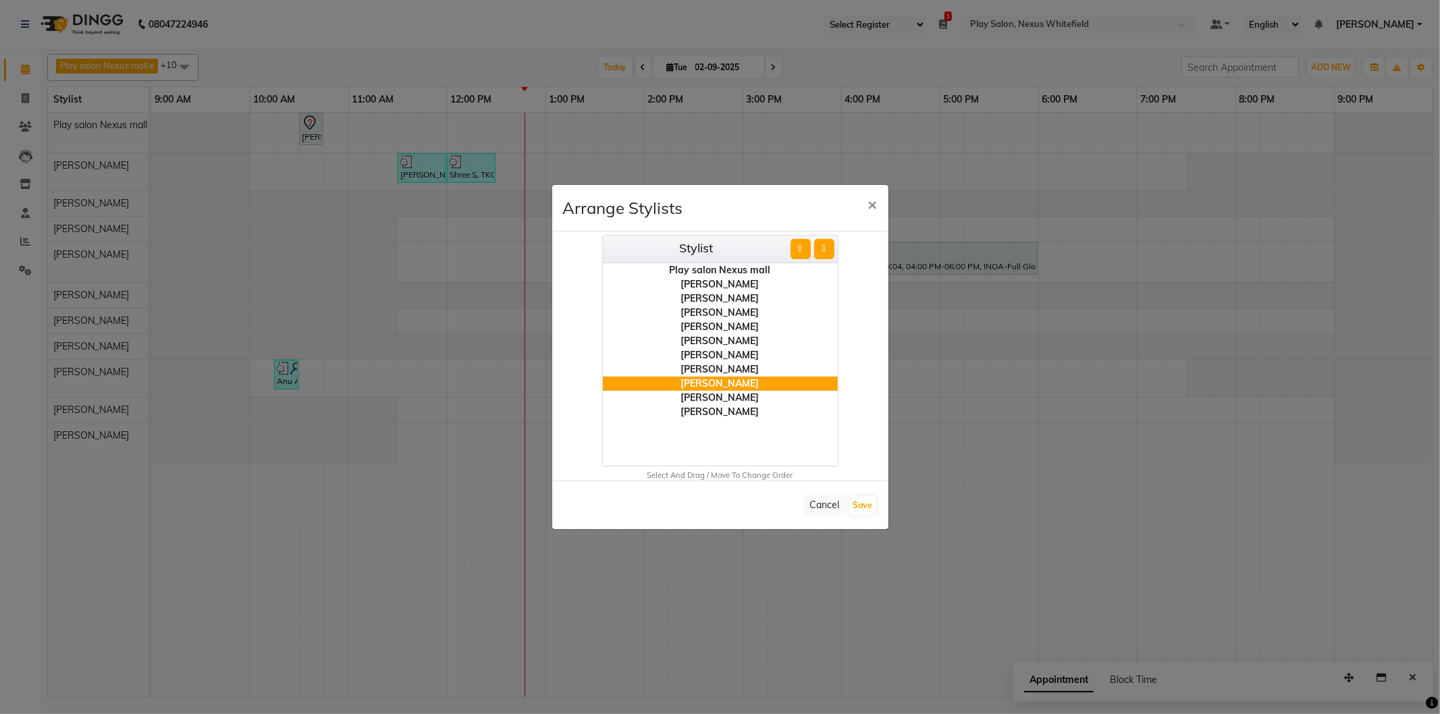
click at [800, 250] on button "⇧" at bounding box center [800, 249] width 20 height 20
click at [861, 505] on button "Save" at bounding box center [863, 505] width 26 height 19
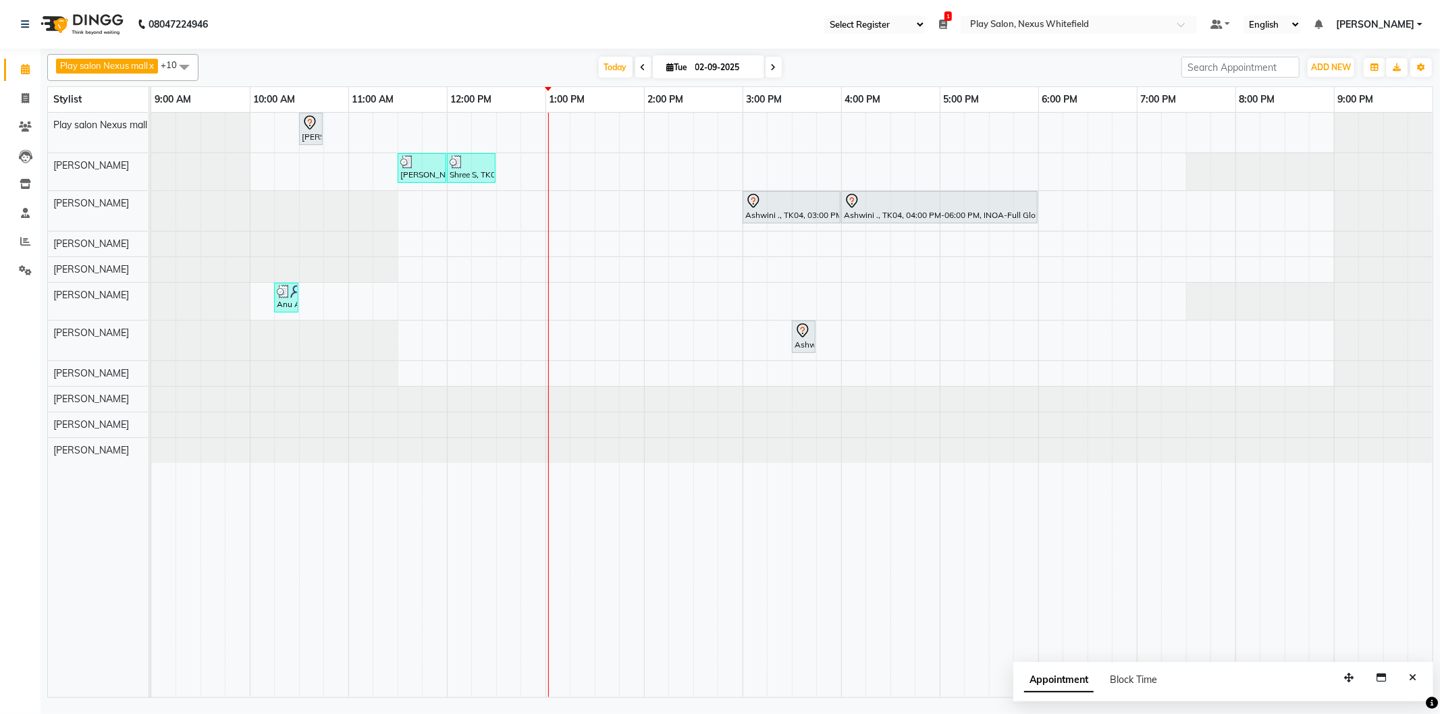
click at [630, 255] on div "[PERSON_NAME], TK01, 10:30 AM-10:45 AM, keratin [MEDICAL_DATA] treatment (fine …" at bounding box center [791, 405] width 1281 height 585
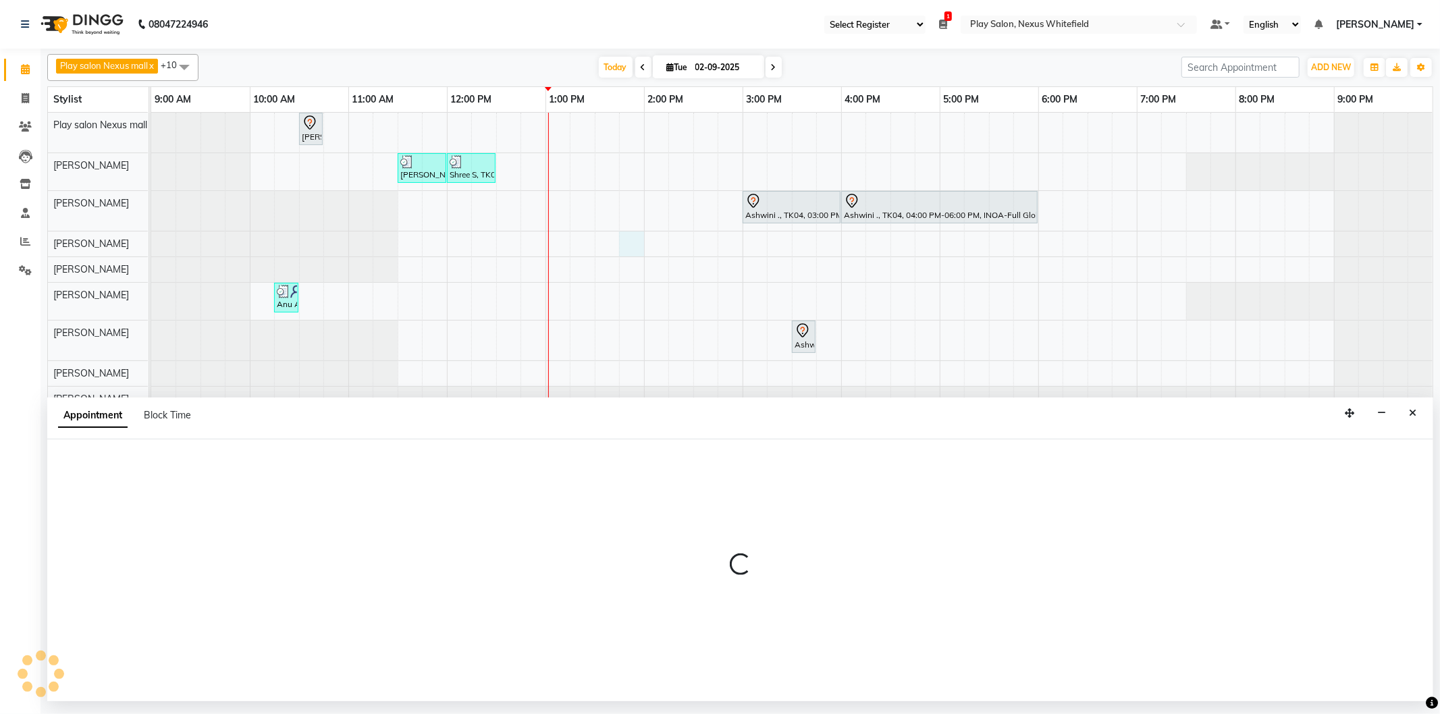
select select "81392"
select select "825"
select select "tentative"
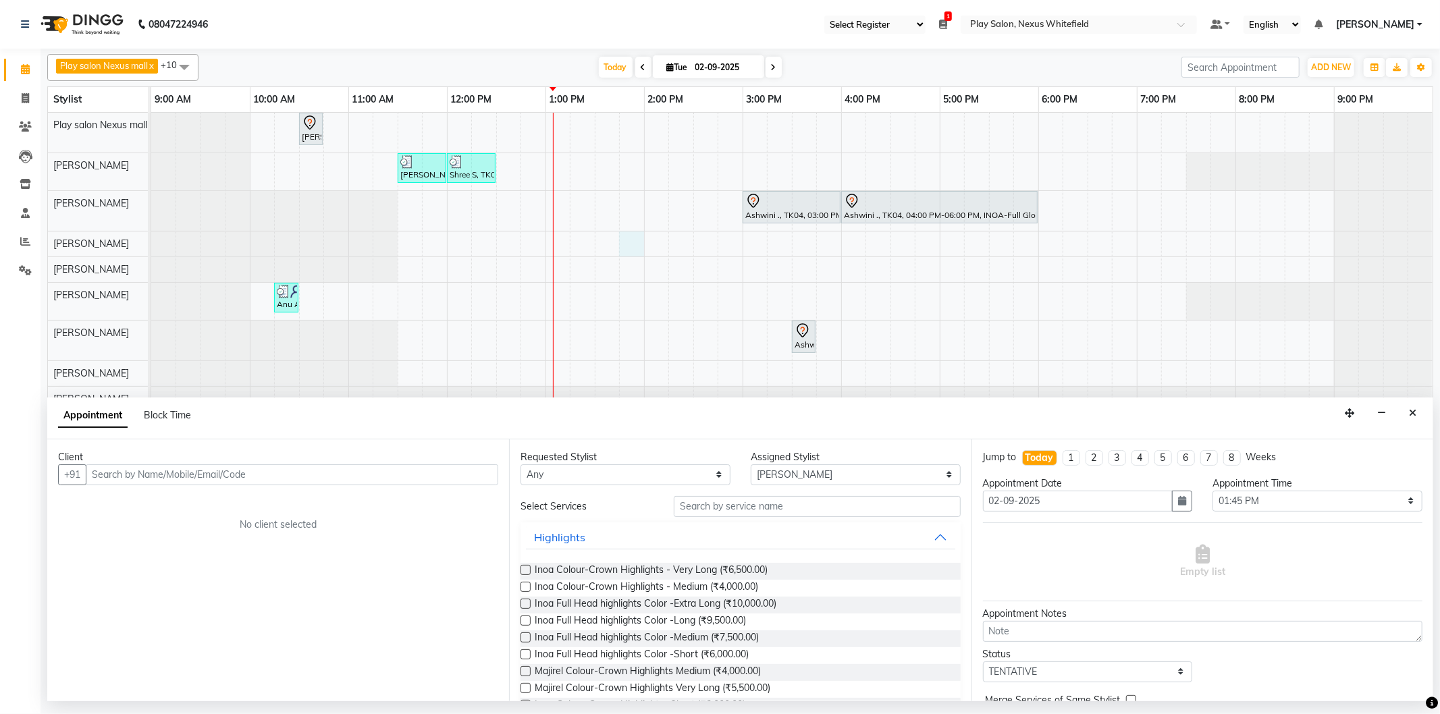
drag, startPoint x: 1414, startPoint y: 414, endPoint x: 1380, endPoint y: 399, distance: 36.3
click at [1413, 414] on icon "Close" at bounding box center [1412, 412] width 7 height 9
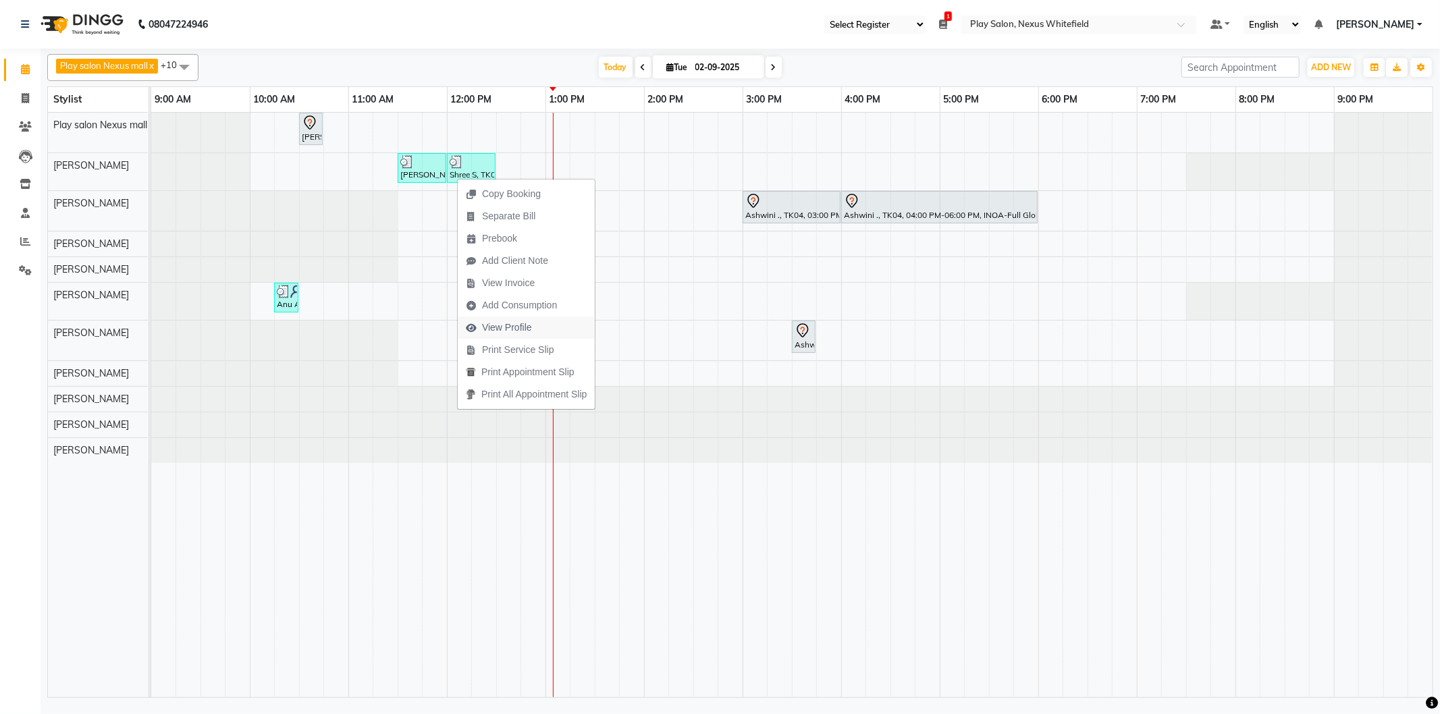
click at [502, 324] on span "View Profile" at bounding box center [507, 328] width 50 height 14
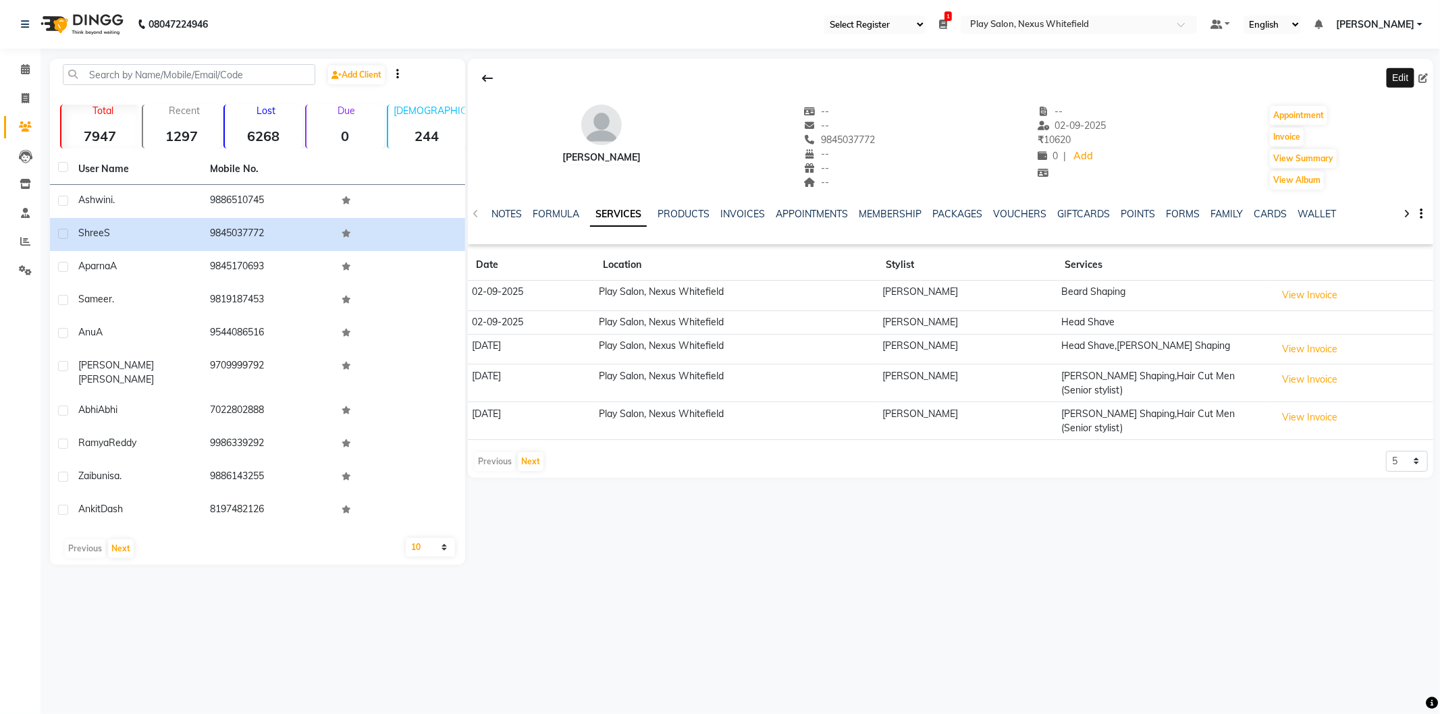
click at [1420, 72] on span at bounding box center [1425, 79] width 15 height 14
click at [1421, 78] on icon at bounding box center [1422, 78] width 9 height 9
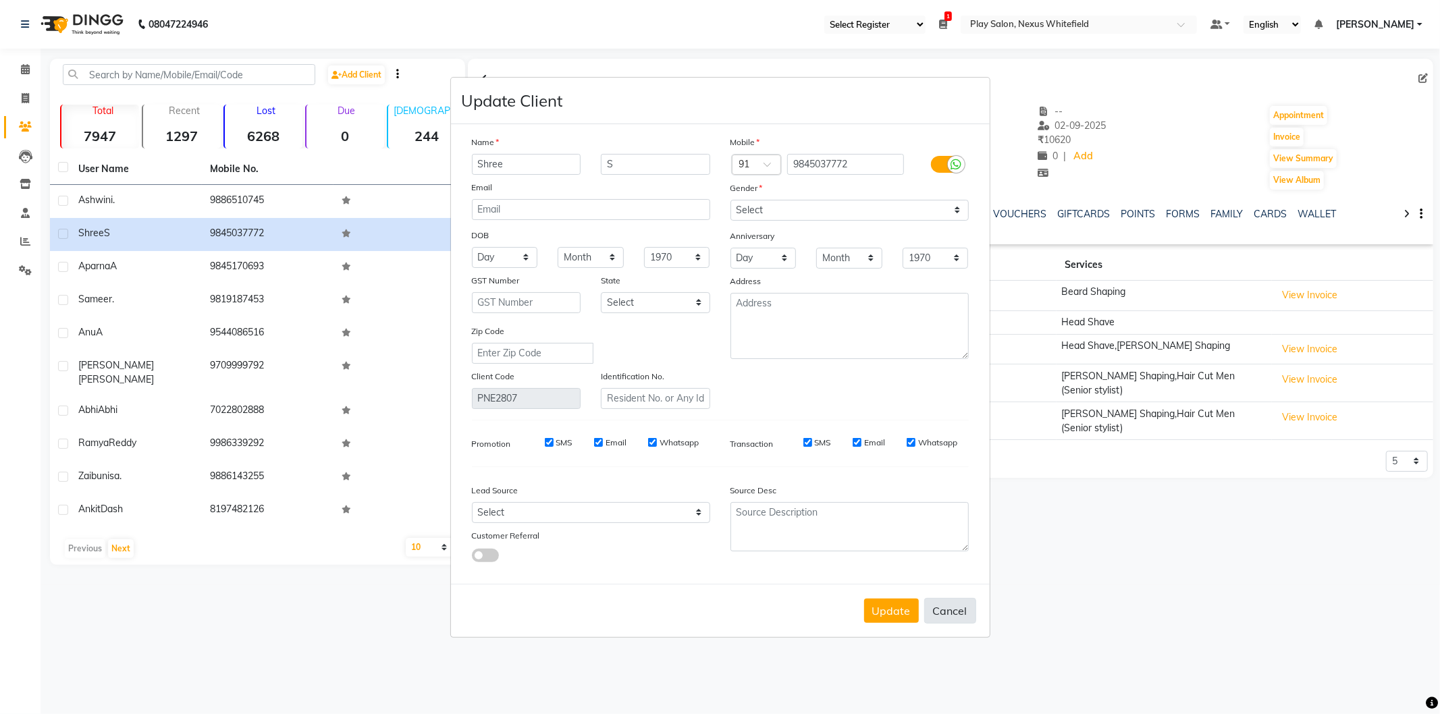
click at [950, 603] on button "Cancel" at bounding box center [950, 611] width 52 height 26
select select
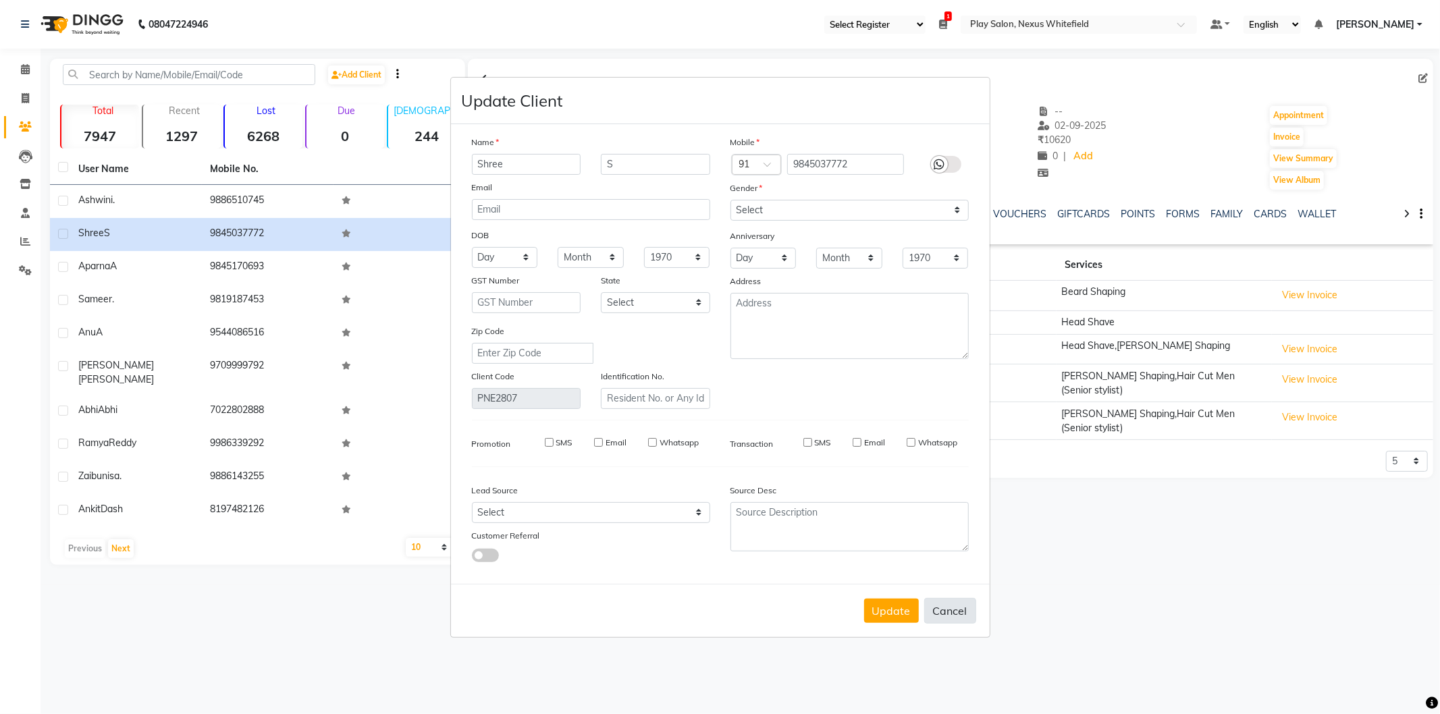
select select
checkbox input "false"
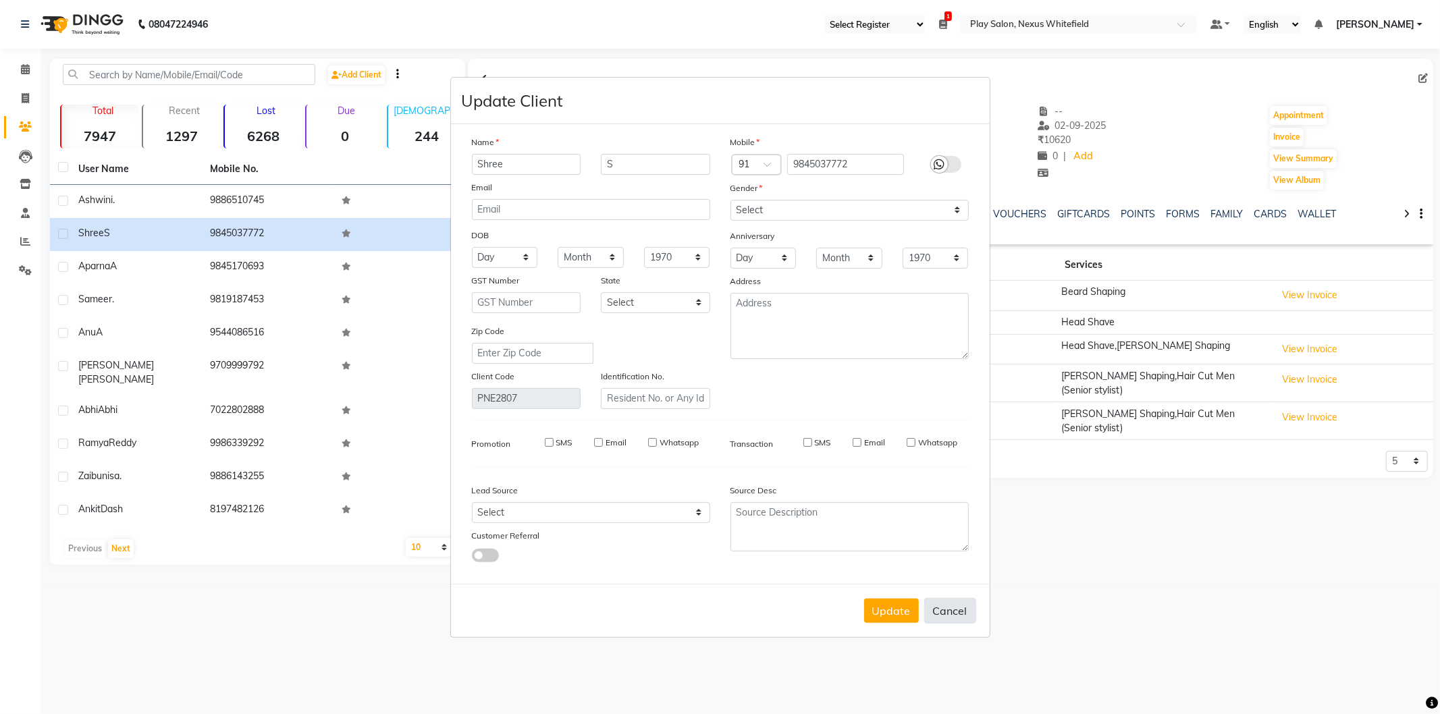
checkbox input "false"
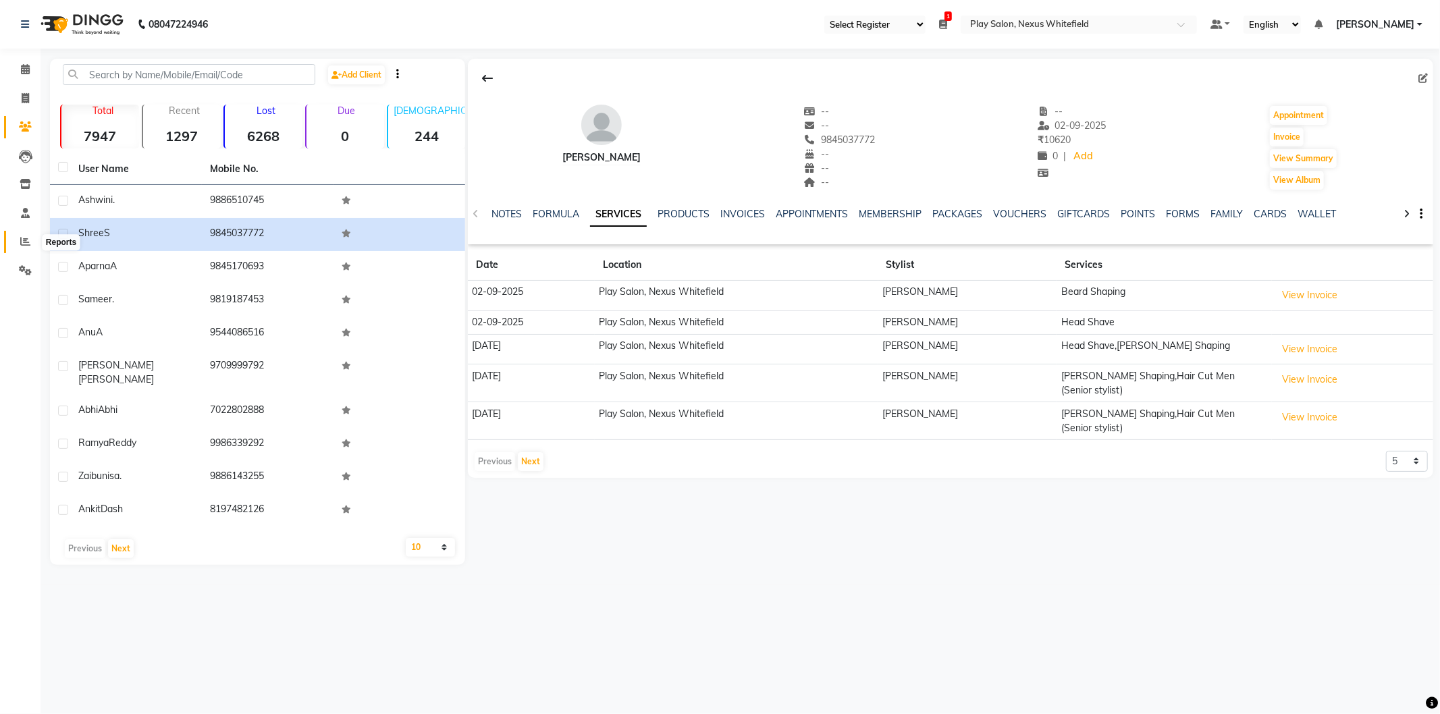
click at [22, 242] on icon at bounding box center [25, 241] width 10 height 10
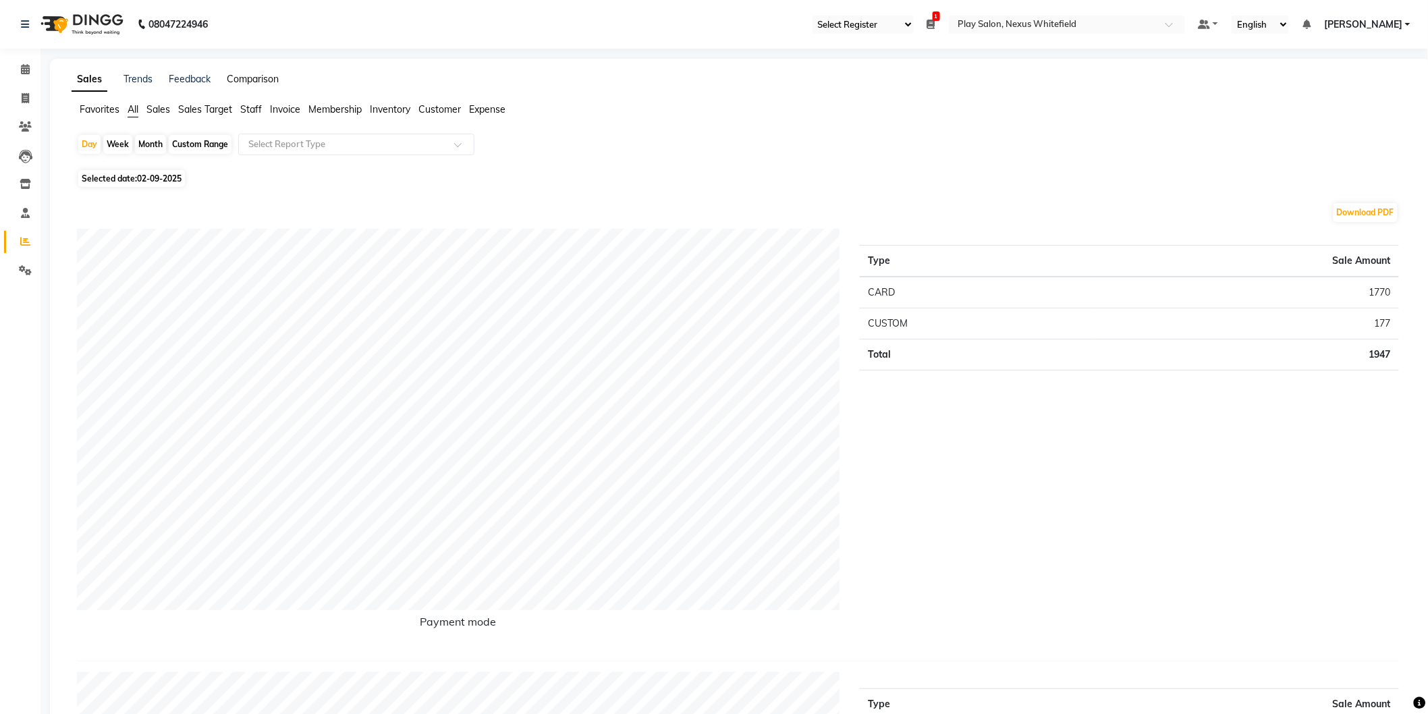
click at [250, 79] on link "Comparison" at bounding box center [253, 79] width 52 height 12
select select "single_date"
select select "single_date_dash"
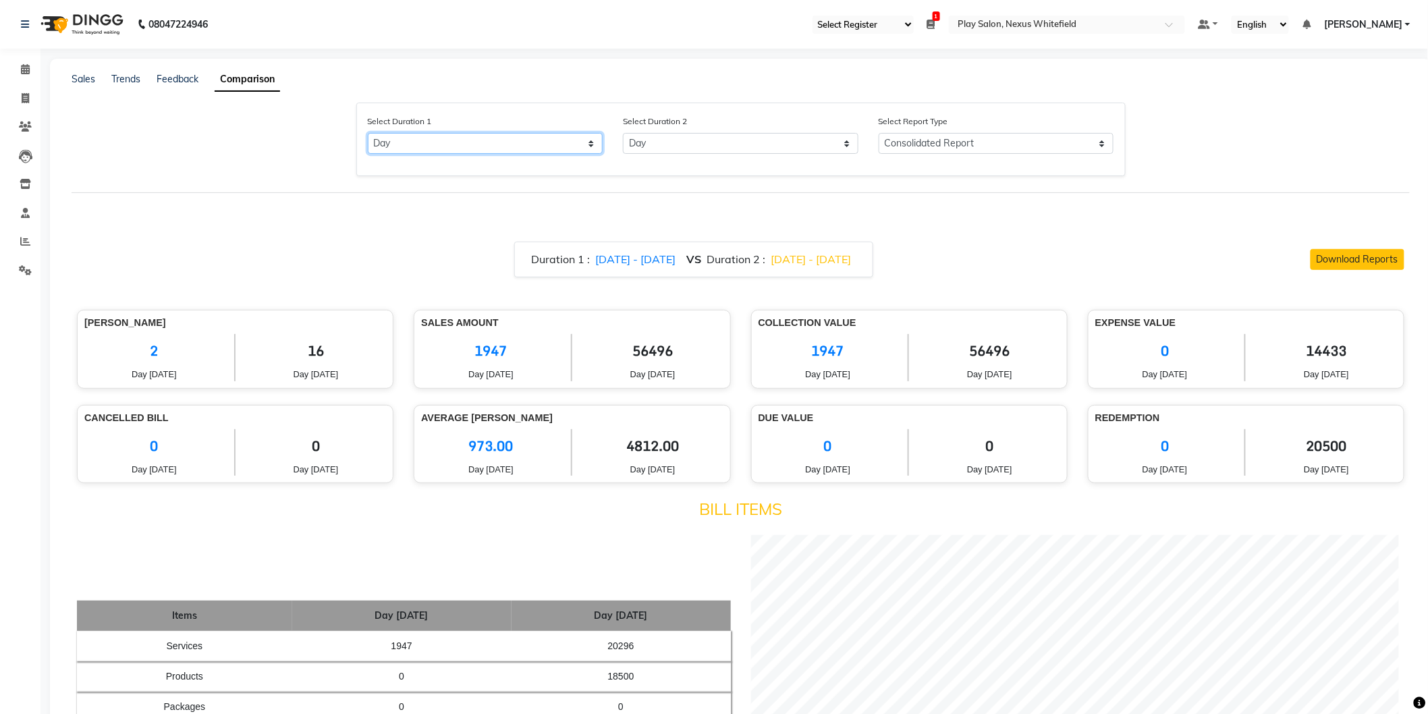
click at [440, 149] on select "Select Day Month Week Custom" at bounding box center [486, 143] width 236 height 21
select select "month"
click at [368, 133] on select "Select Day Month Week Custom" at bounding box center [486, 143] width 236 height 21
select select "9"
select select "2025"
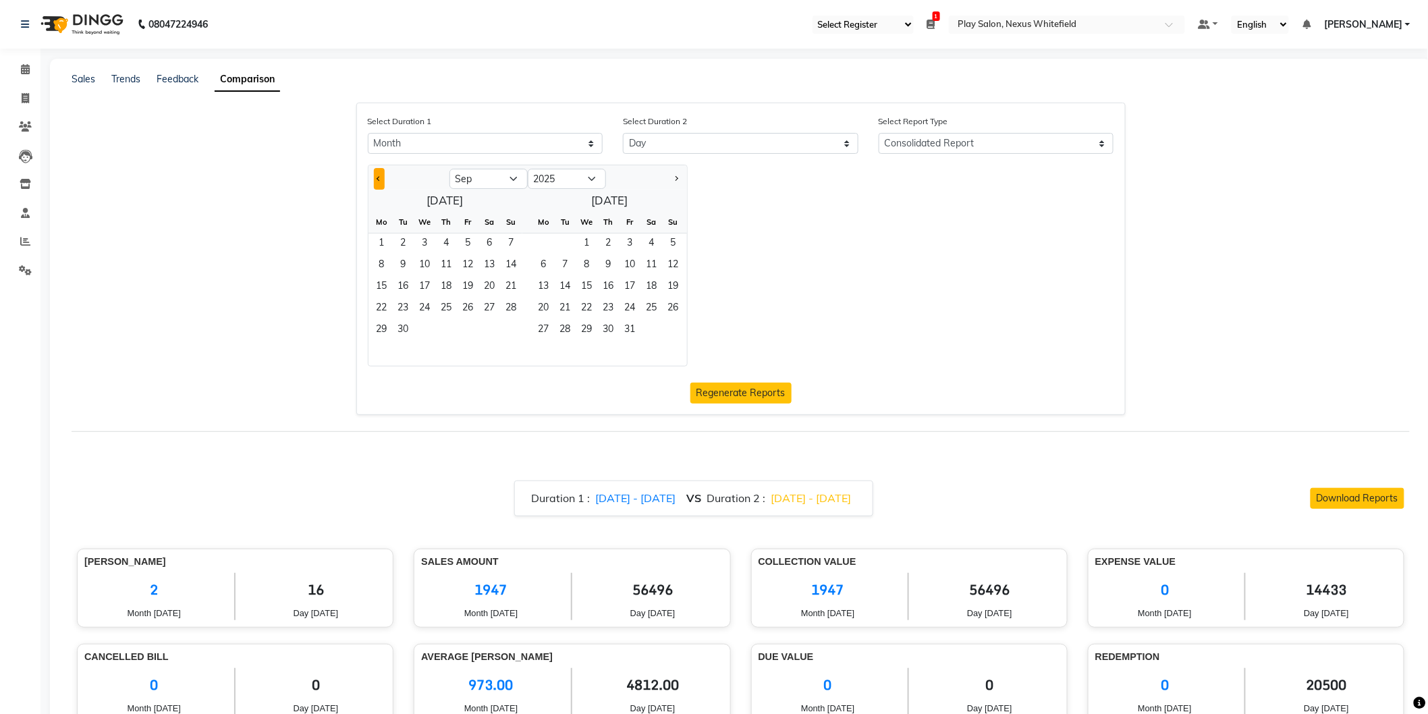
click at [376, 178] on button "Previous month" at bounding box center [379, 179] width 11 height 22
select select "7"
click at [403, 246] on span "1" at bounding box center [404, 245] width 22 height 22
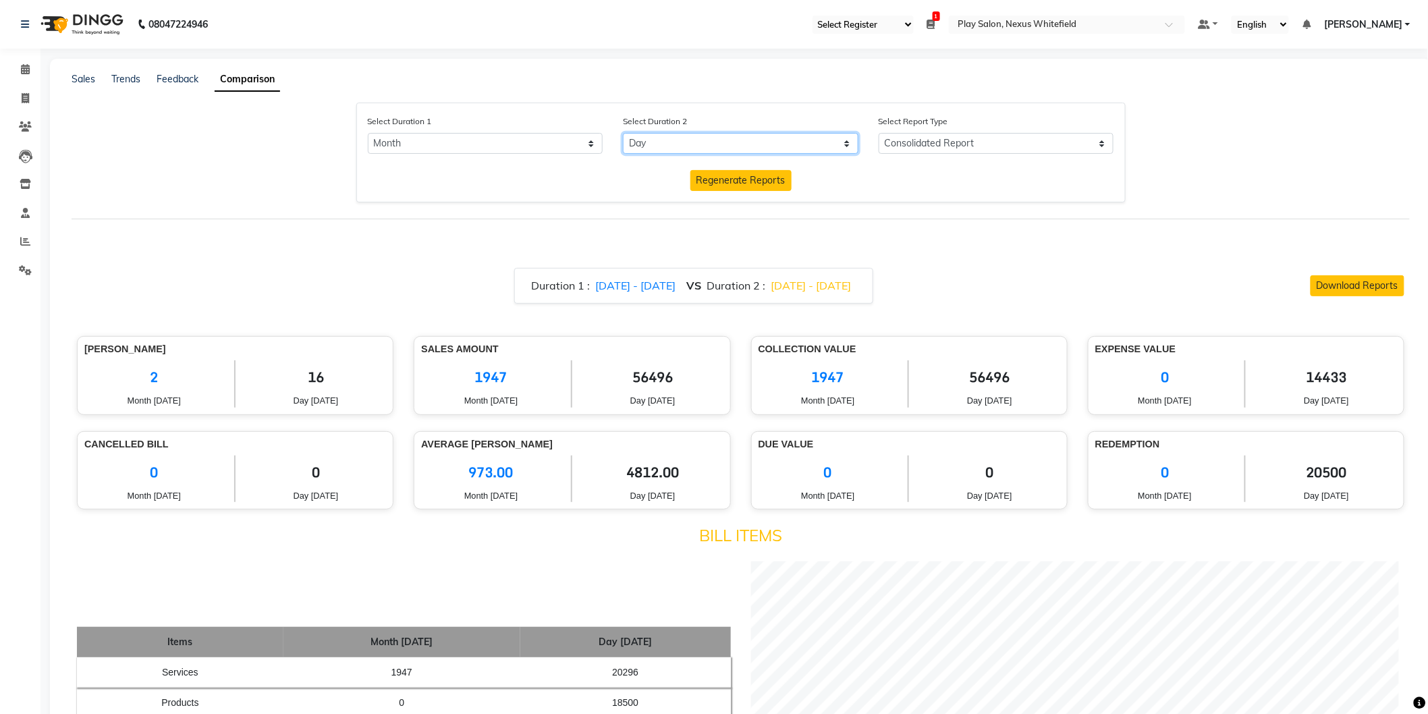
click at [652, 144] on select "Select Day Month Week Custom" at bounding box center [741, 143] width 236 height 21
select select "month_dash"
click at [623, 133] on select "Select Day Month Week Custom" at bounding box center [741, 143] width 236 height 21
select select "9"
select select "2025"
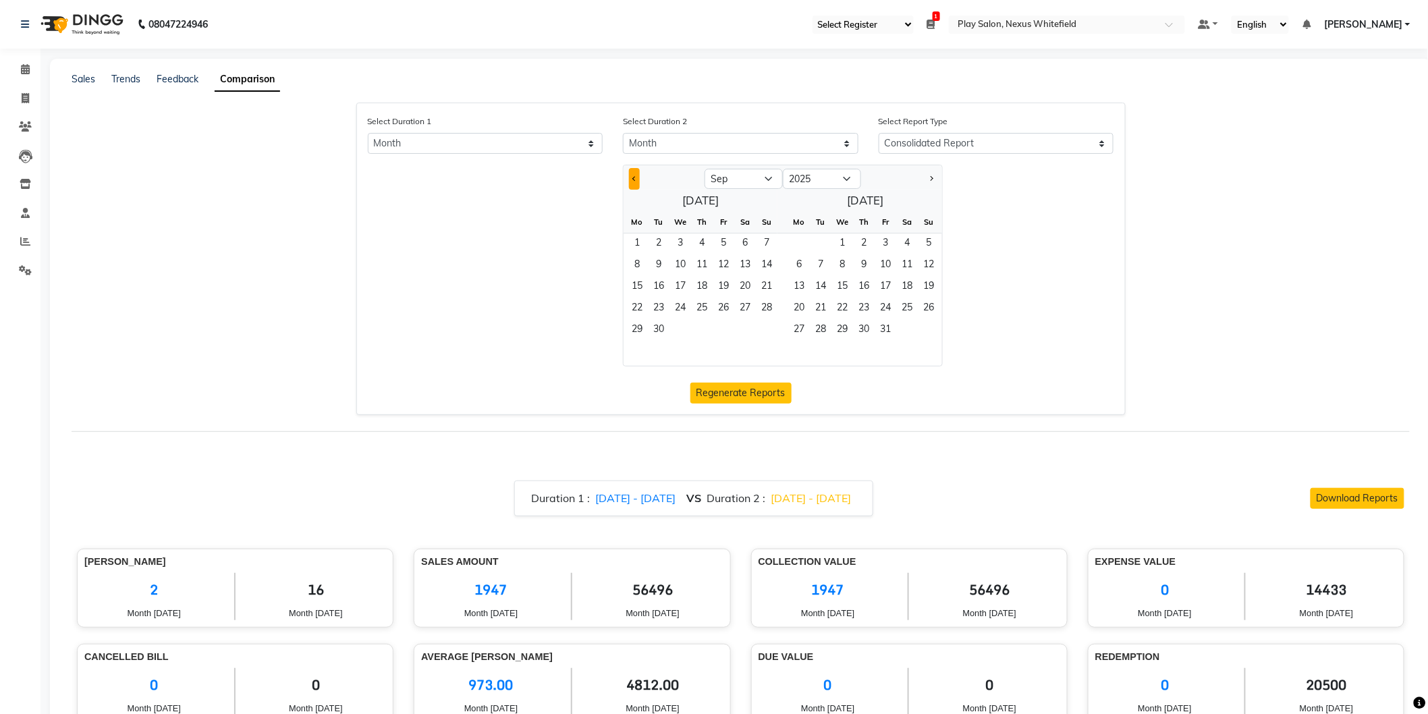
click at [635, 179] on span "Previous month" at bounding box center [635, 178] width 5 height 5
select select "8"
click at [723, 241] on span "1" at bounding box center [724, 245] width 22 height 22
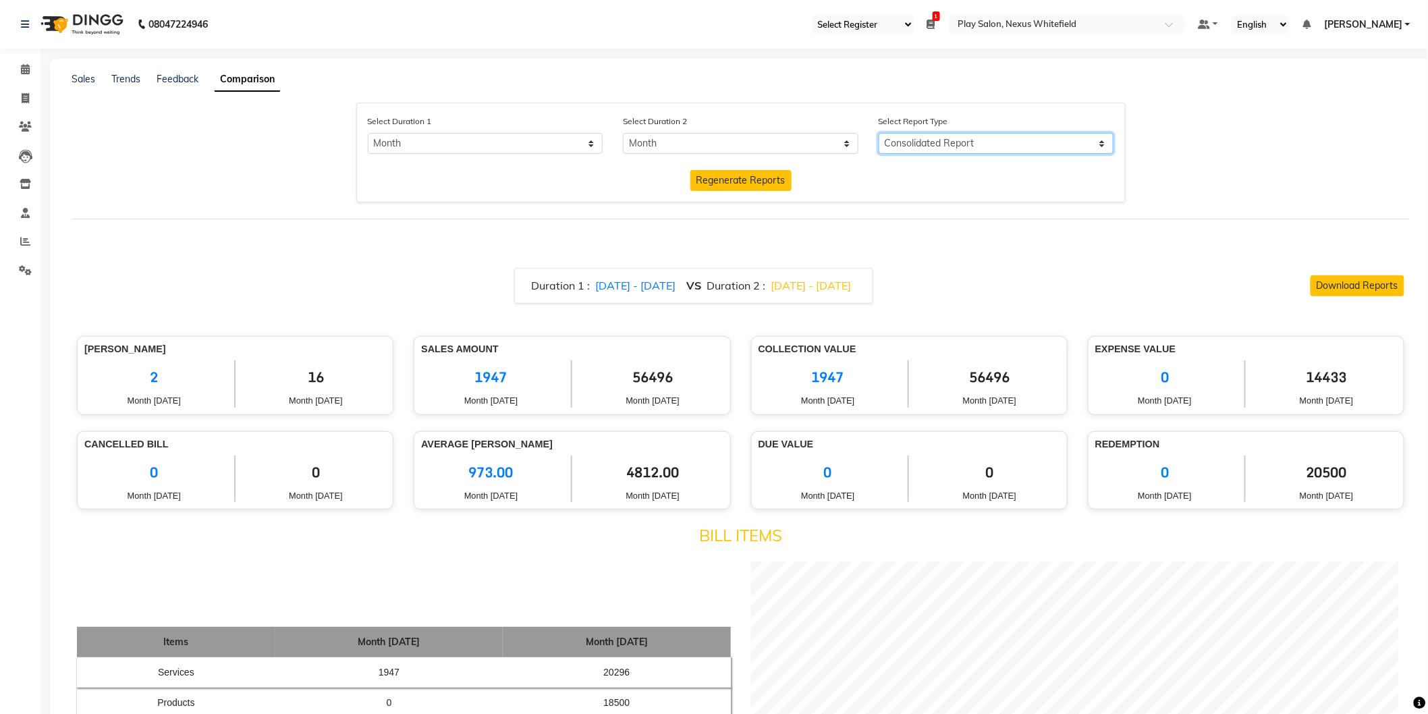
click at [932, 146] on select "Consolidated Report Business Level Retention Report Staff Level Retention Report" at bounding box center [997, 143] width 236 height 21
click at [879, 133] on select "Consolidated Report Business Level Retention Report Staff Level Retention Report" at bounding box center [997, 143] width 236 height 21
click at [737, 183] on span "Regenerate Reports" at bounding box center [741, 180] width 89 height 12
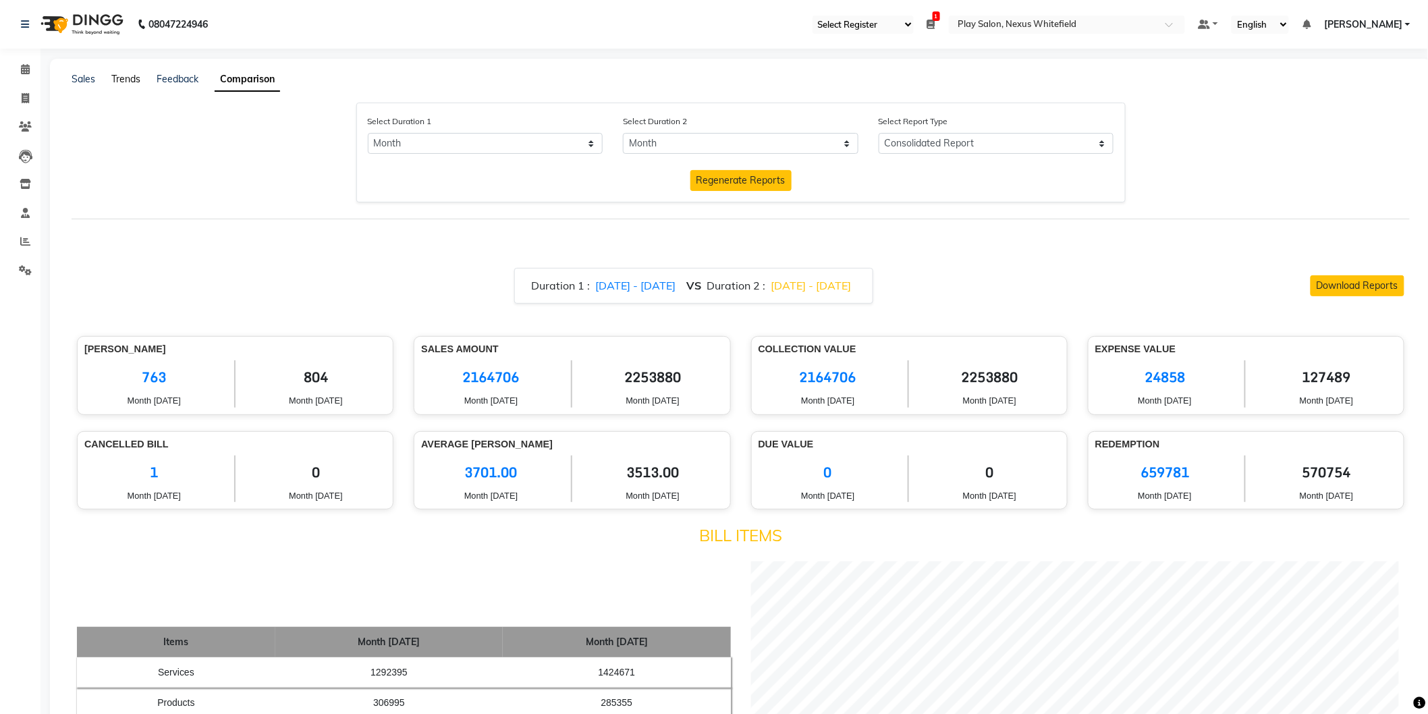
click at [122, 76] on link "Trends" at bounding box center [125, 79] width 29 height 12
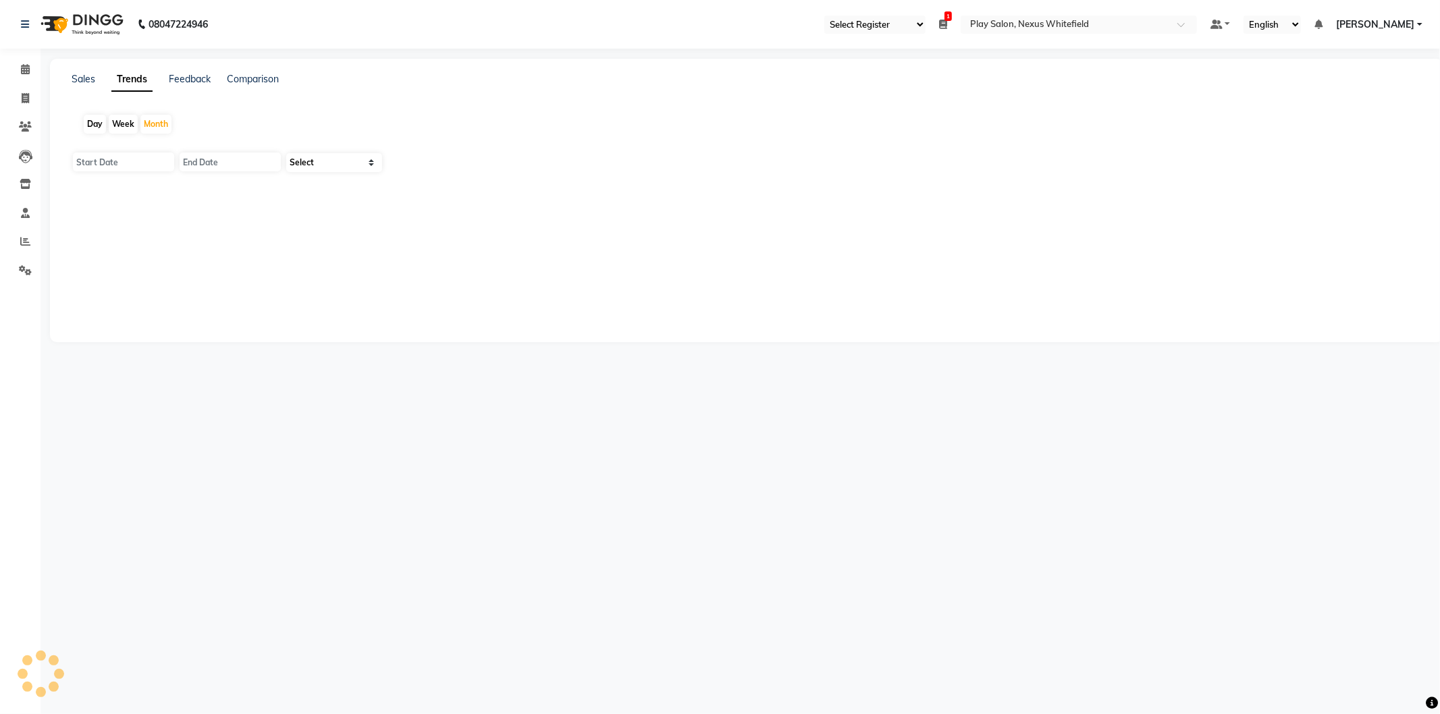
type input "01-09-2025"
type input "[DATE]"
click at [88, 163] on input "01-09-2025" at bounding box center [123, 162] width 101 height 19
select select "9"
select select "2025"
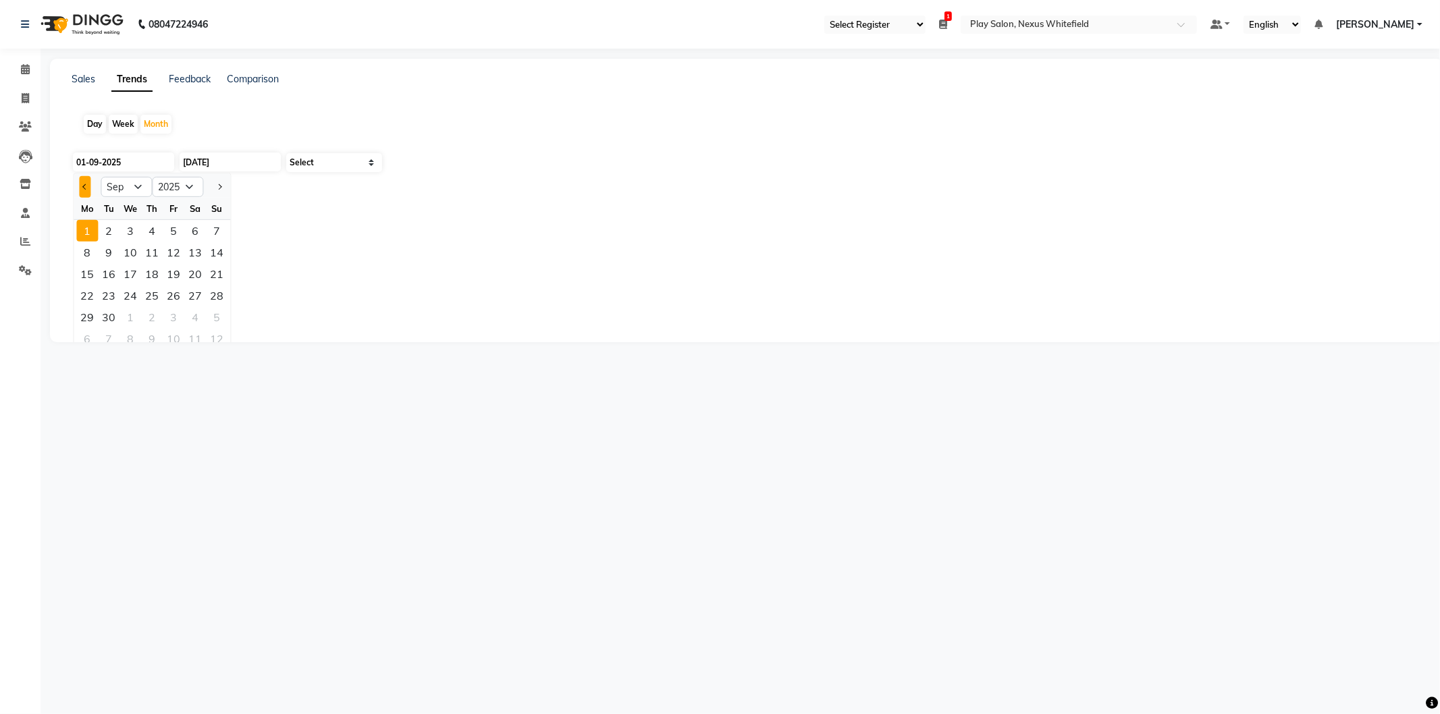
click at [86, 185] on span "Previous month" at bounding box center [84, 186] width 5 height 5
select select "8"
click at [169, 228] on div "1" at bounding box center [174, 231] width 22 height 22
type input "[DATE]"
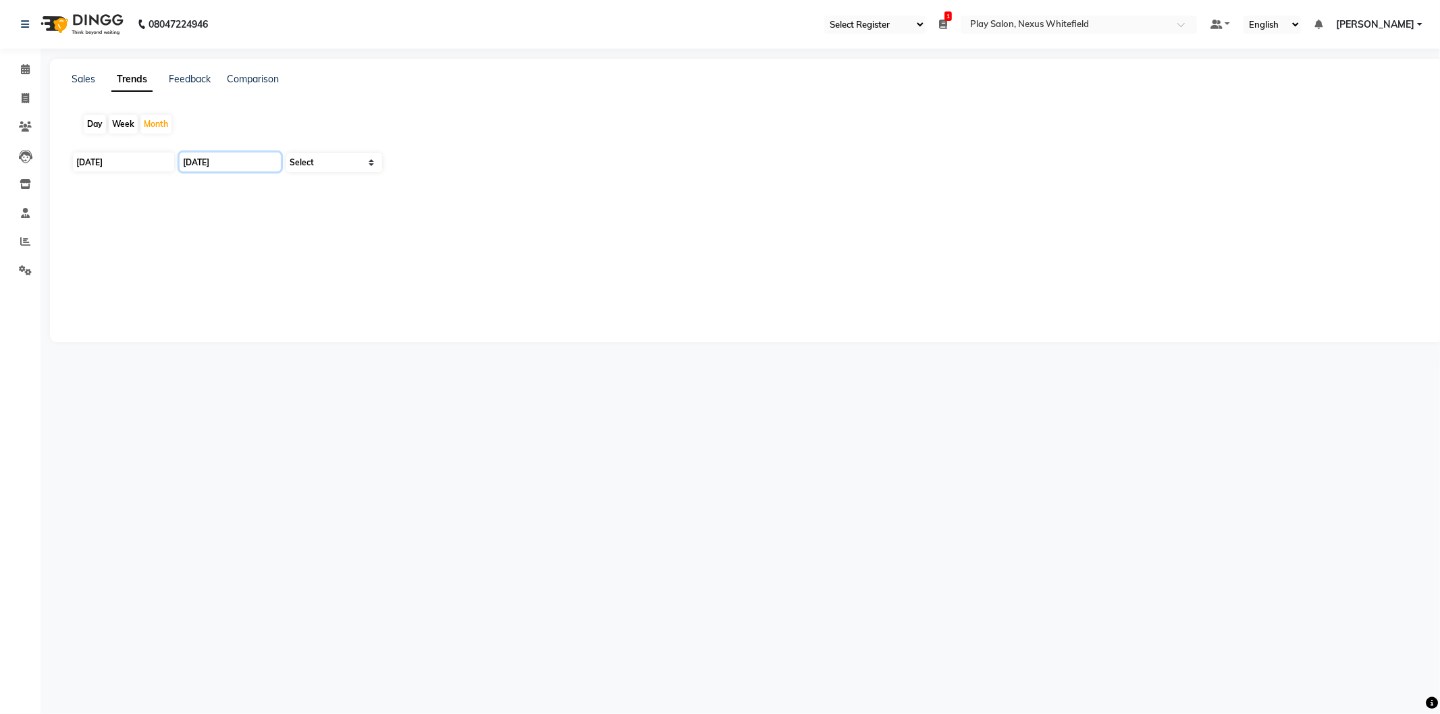
click at [200, 157] on input "[DATE]" at bounding box center [230, 162] width 101 height 19
select select "9"
select select "2025"
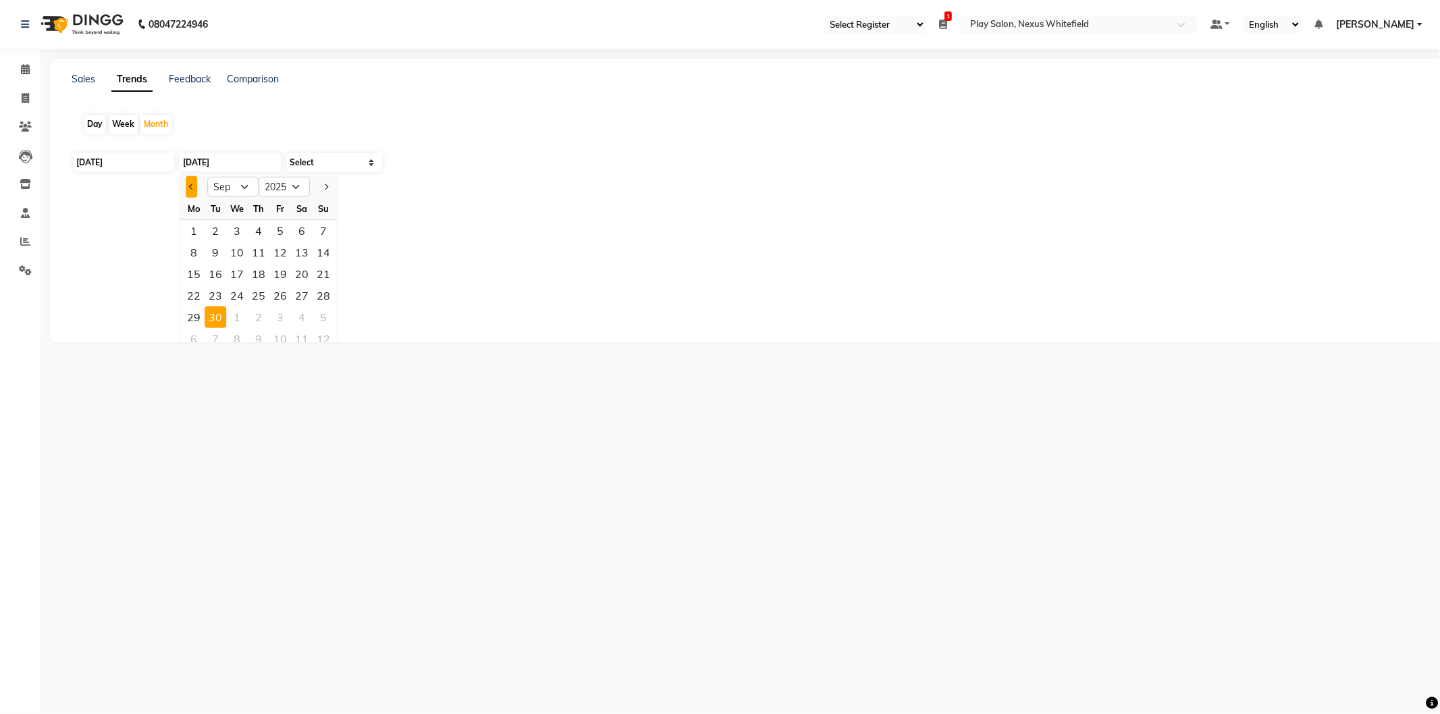
click at [186, 194] on button "Previous month" at bounding box center [191, 187] width 11 height 22
click at [197, 163] on input "[DATE]" at bounding box center [230, 162] width 101 height 19
click at [325, 186] on span "Next month" at bounding box center [325, 186] width 5 height 5
select select "9"
click at [198, 227] on div "1" at bounding box center [194, 231] width 22 height 22
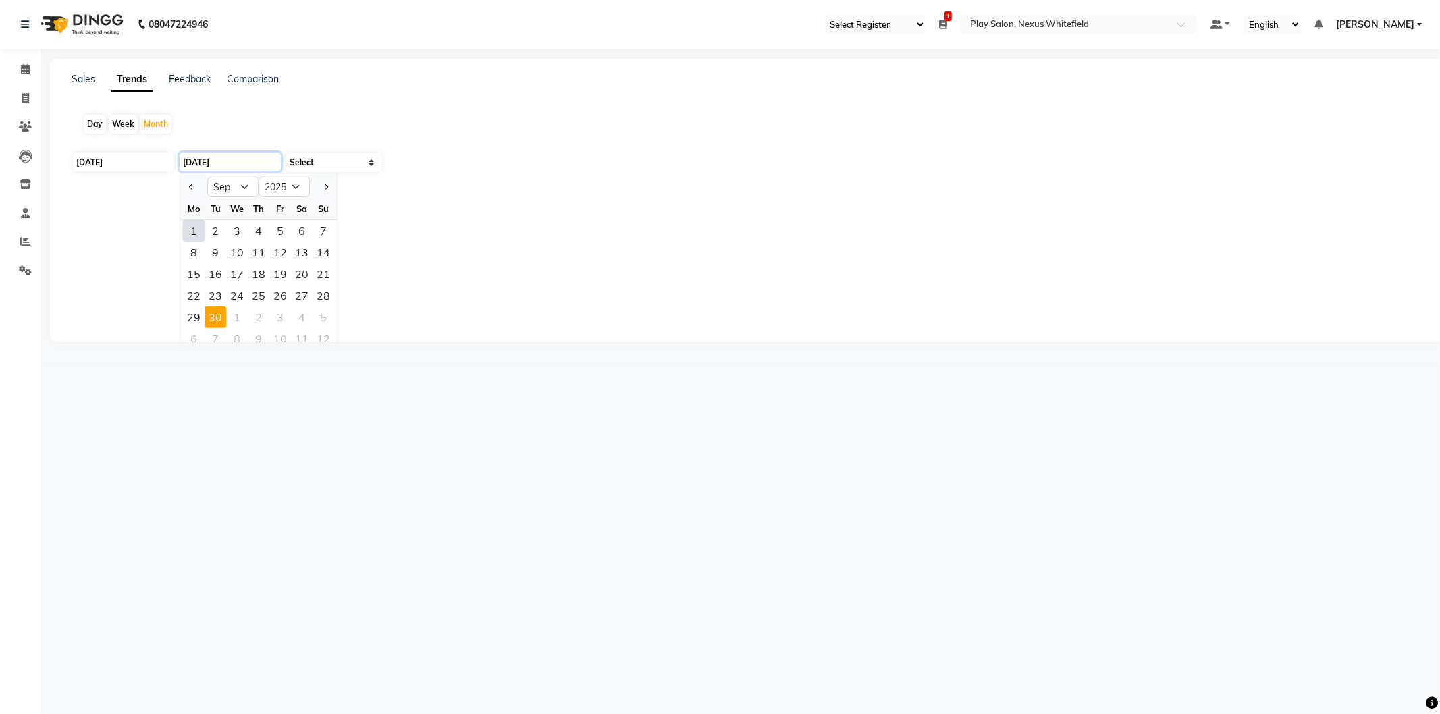
type input "[DATE]"
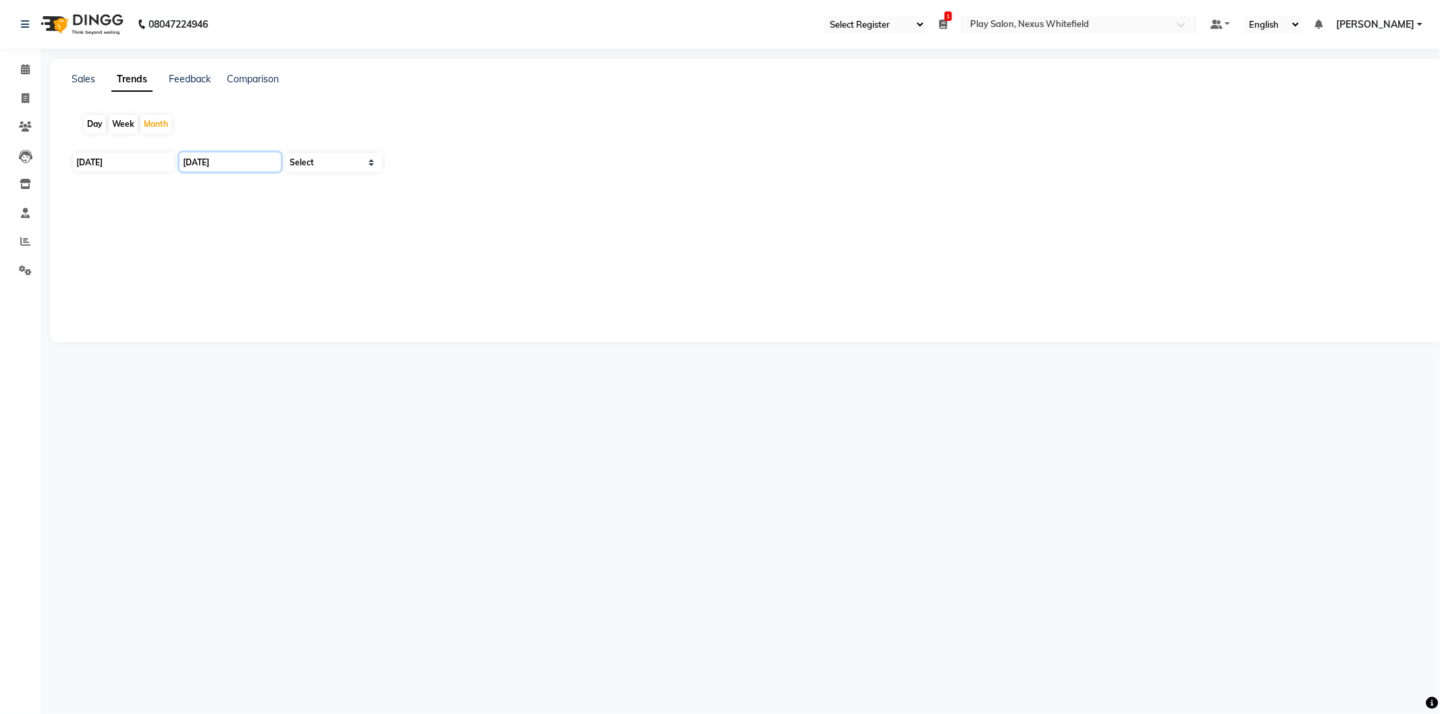
click at [275, 160] on input "[DATE]" at bounding box center [230, 162] width 101 height 19
select select "9"
select select "2025"
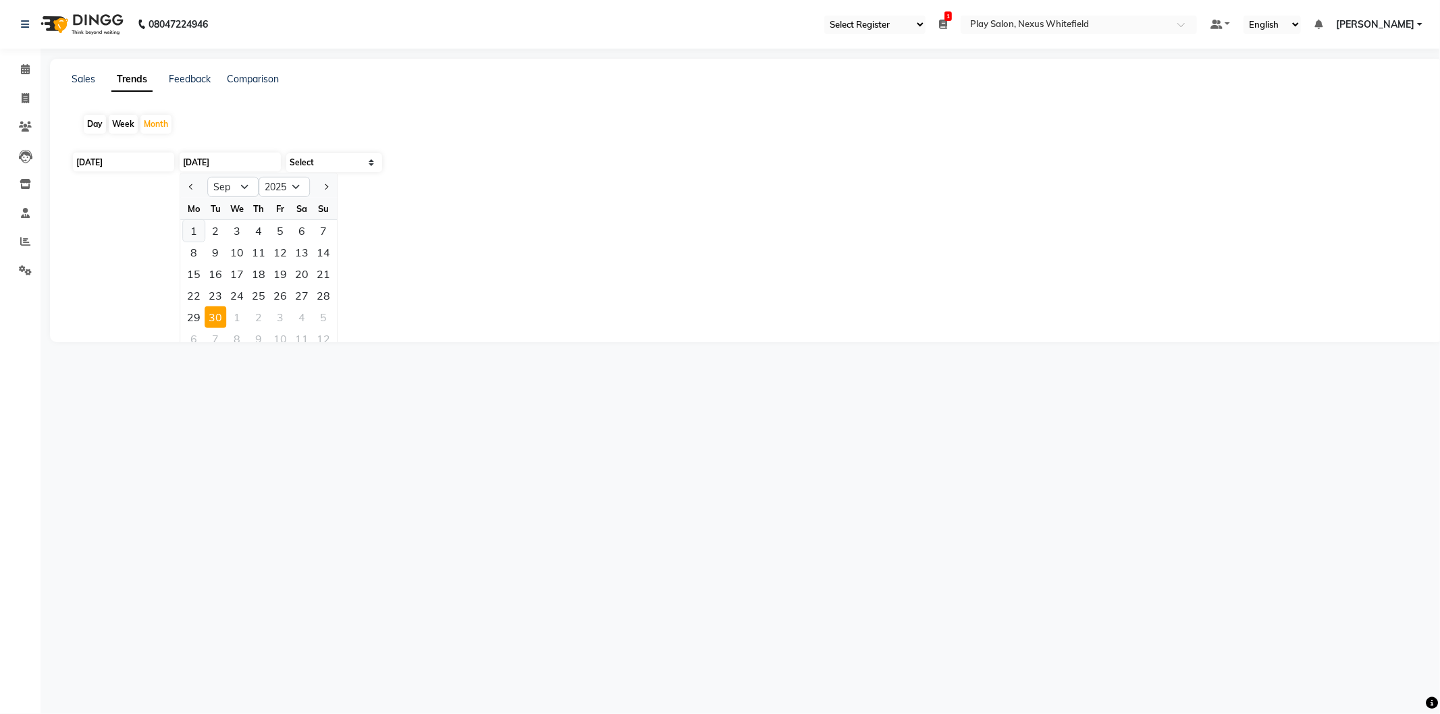
click at [194, 228] on div "1" at bounding box center [194, 231] width 22 height 22
type input "[DATE]"
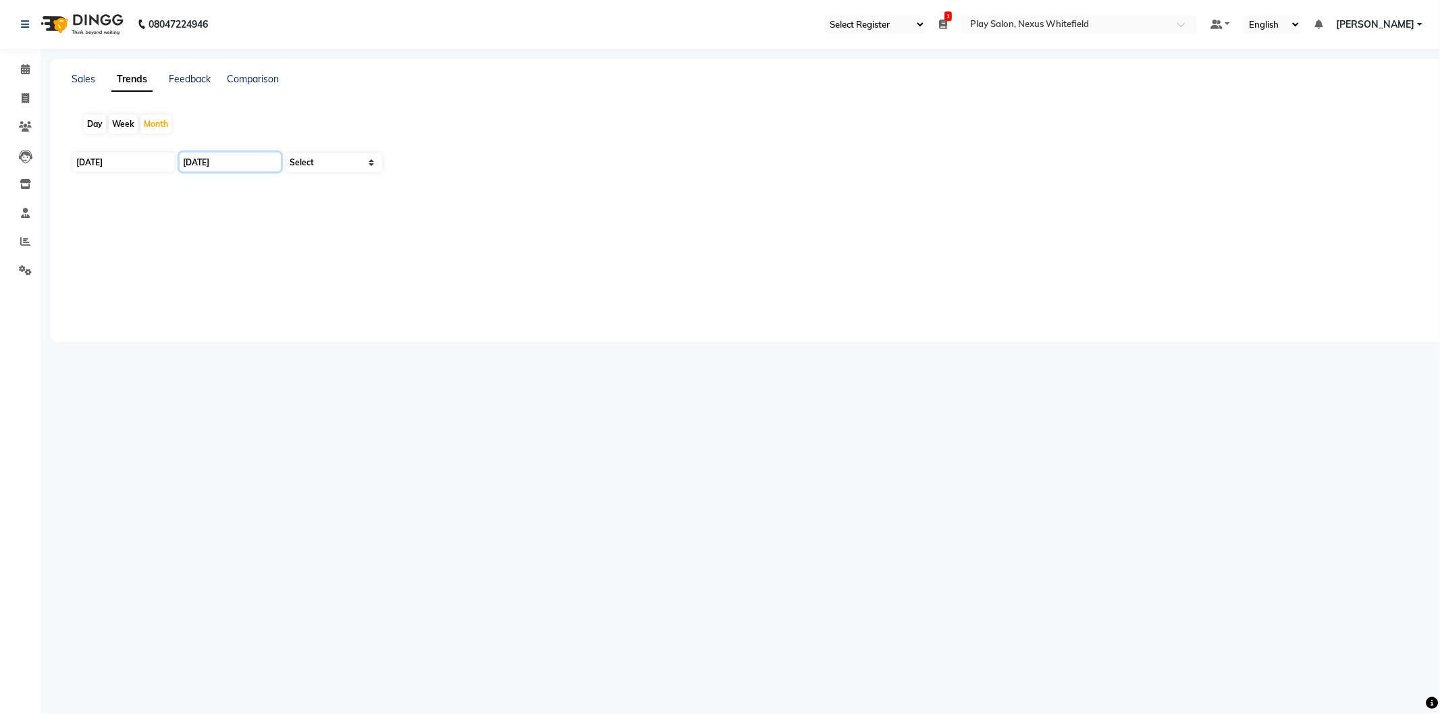
click at [188, 164] on input "[DATE]" at bounding box center [230, 162] width 101 height 19
select select "9"
select select "2025"
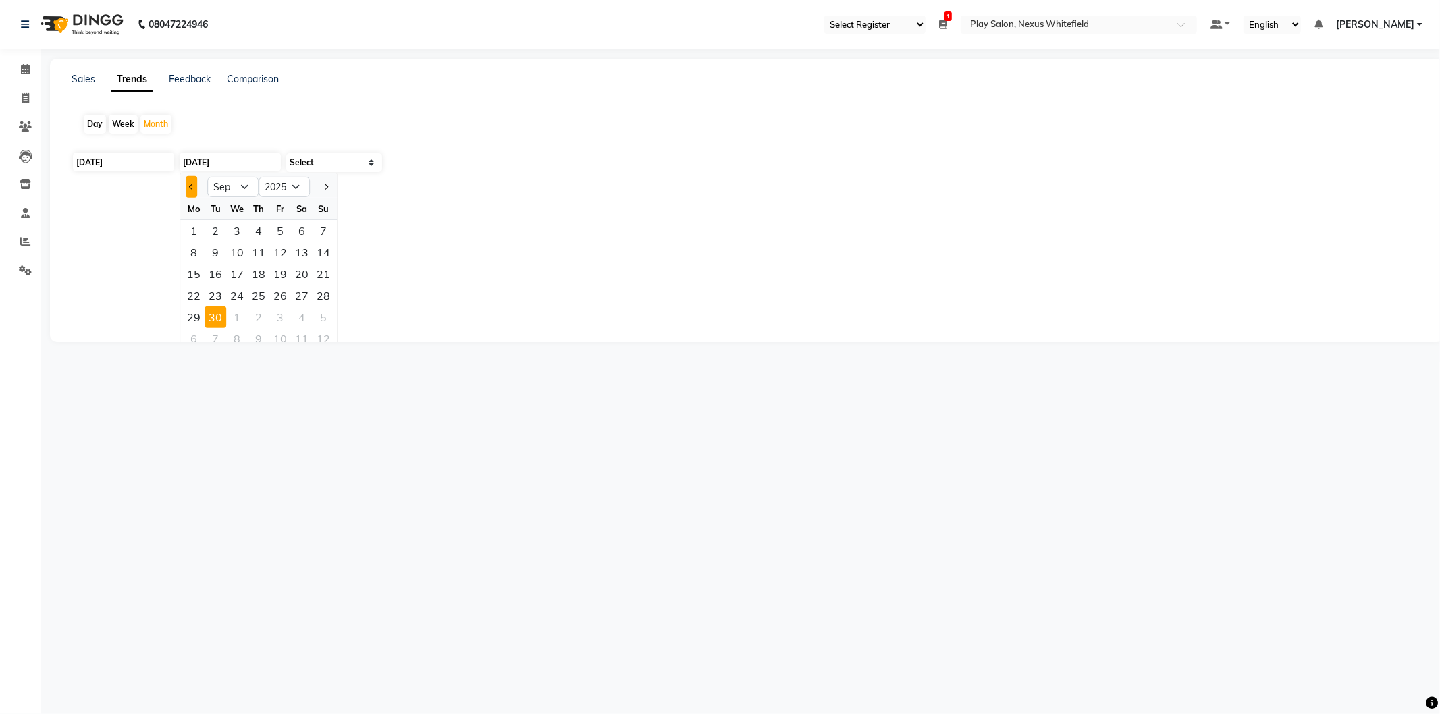
click at [190, 186] on span "Previous month" at bounding box center [191, 186] width 5 height 5
select select "8"
click at [324, 313] on div "31" at bounding box center [324, 317] width 22 height 22
type input "31-08-2025"
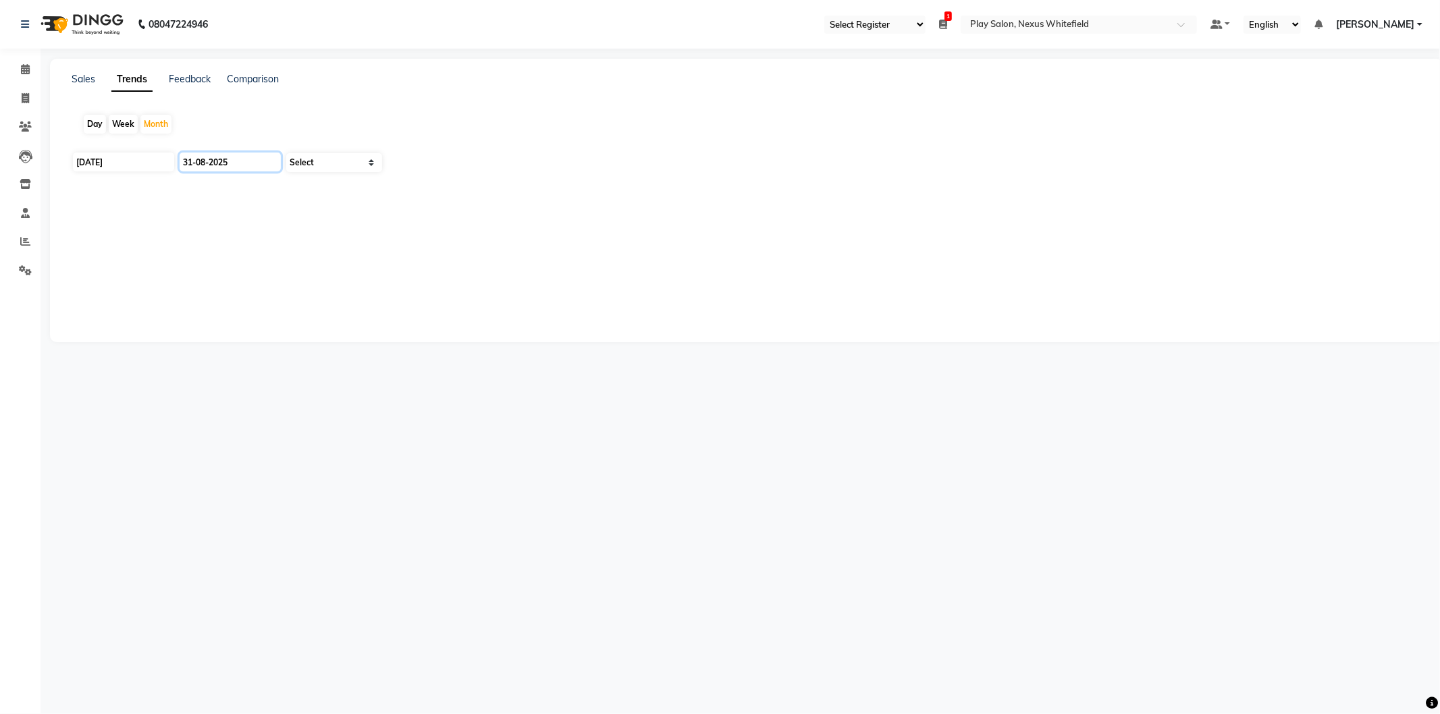
click at [207, 165] on input "31-08-2025" at bounding box center [230, 162] width 101 height 19
select select "8"
select select "2025"
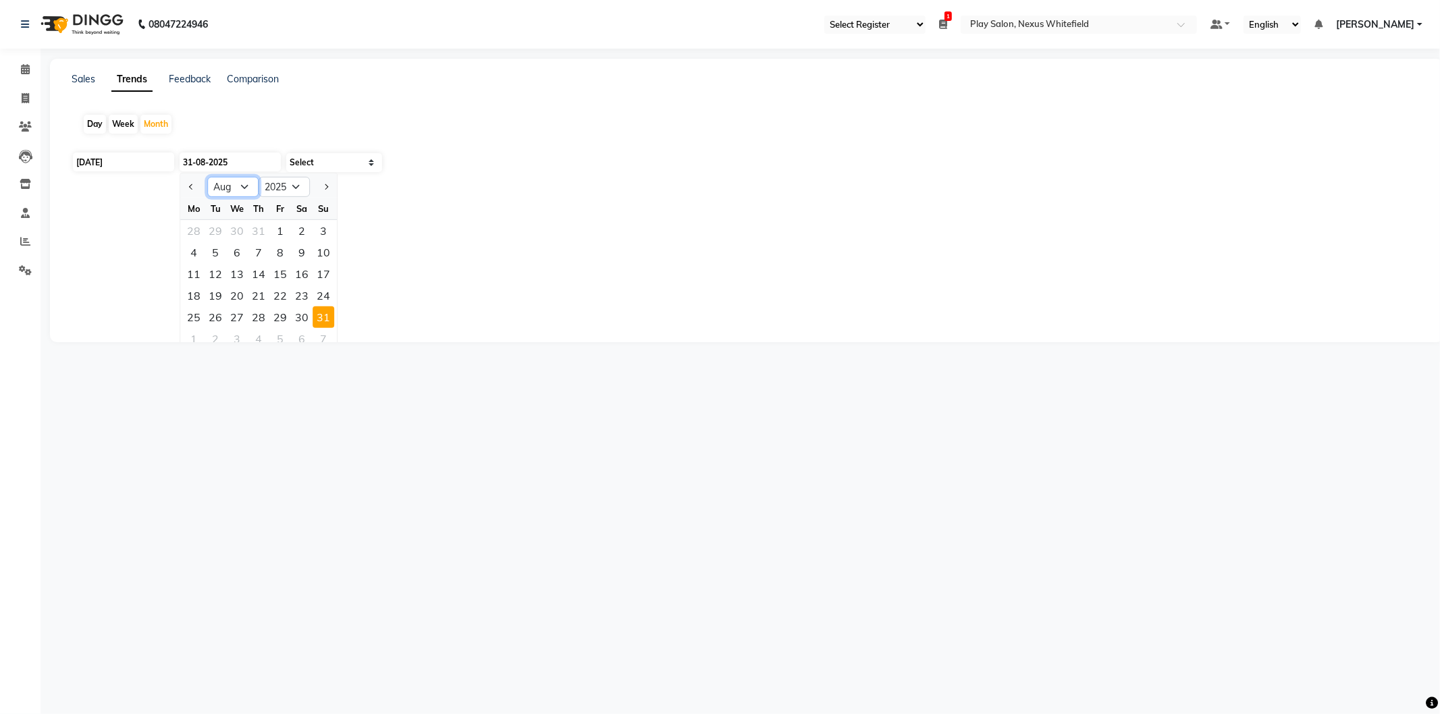
click at [247, 186] on select "Jan Feb Mar Apr May Jun [DATE] Aug Sep Oct Nov Dec" at bounding box center [232, 187] width 51 height 20
select select "9"
click at [207, 177] on select "Jan Feb Mar Apr May Jun [DATE] Aug Sep Oct Nov Dec" at bounding box center [232, 187] width 51 height 20
click at [196, 227] on div "1" at bounding box center [194, 231] width 22 height 22
type input "[DATE]"
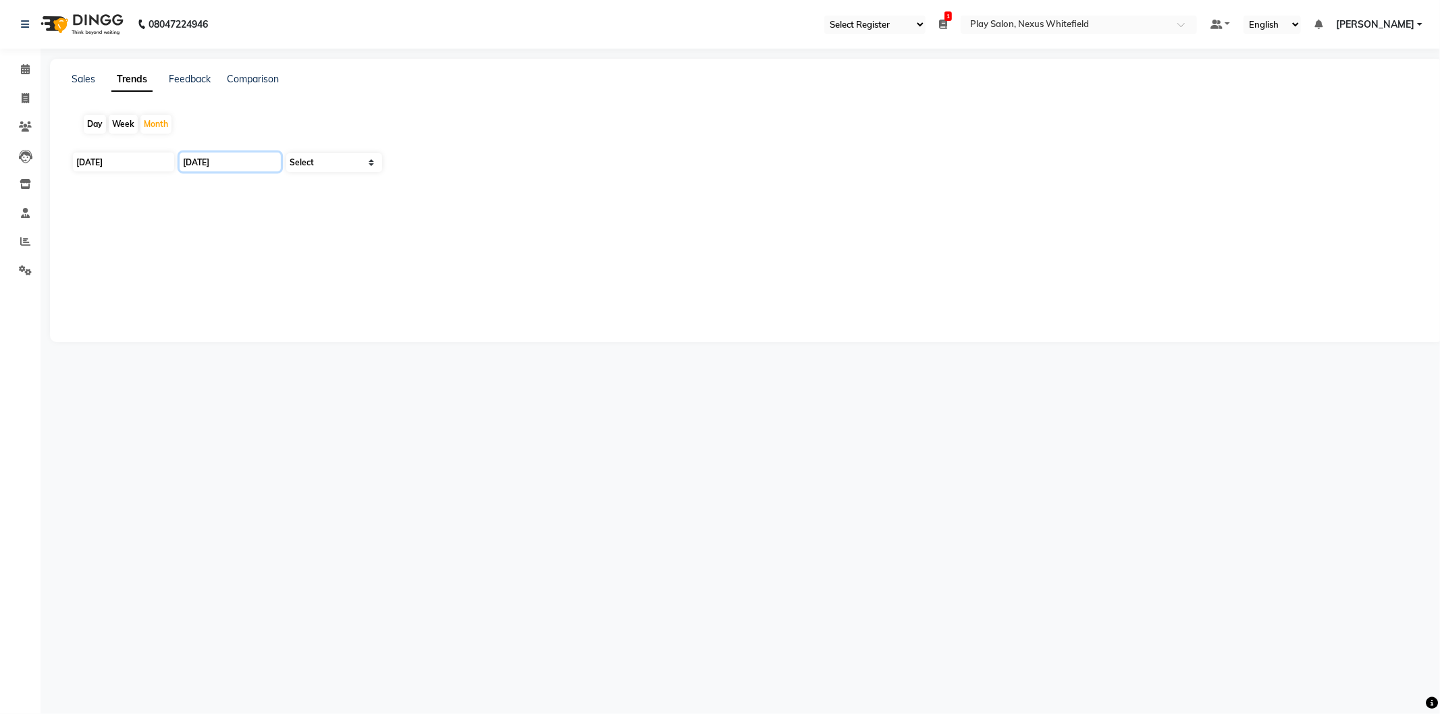
click at [205, 165] on input "[DATE]" at bounding box center [230, 162] width 101 height 19
select select "9"
select select "2025"
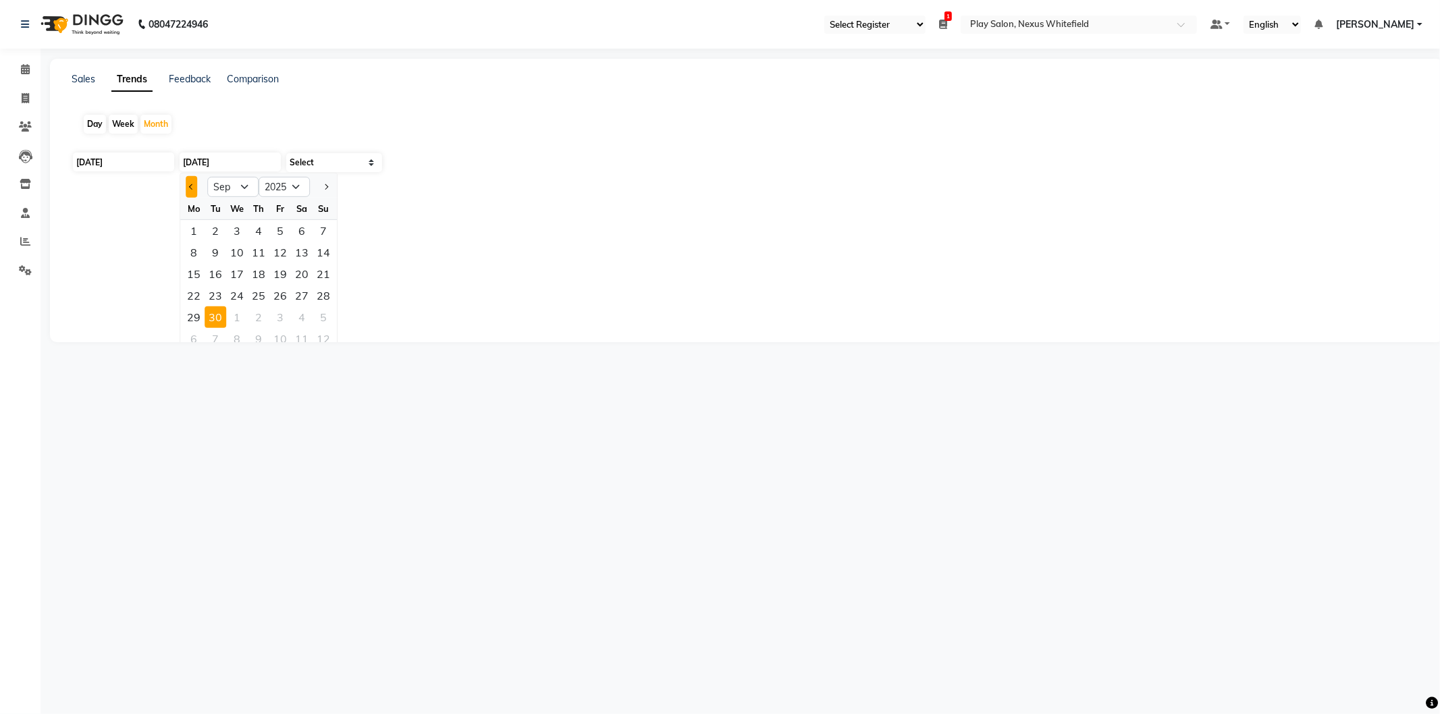
click at [190, 179] on button "Previous month" at bounding box center [191, 187] width 11 height 22
select select "8"
drag, startPoint x: 318, startPoint y: 318, endPoint x: 298, endPoint y: 292, distance: 33.2
click at [318, 317] on div "31" at bounding box center [324, 317] width 22 height 22
type input "31-08-2025"
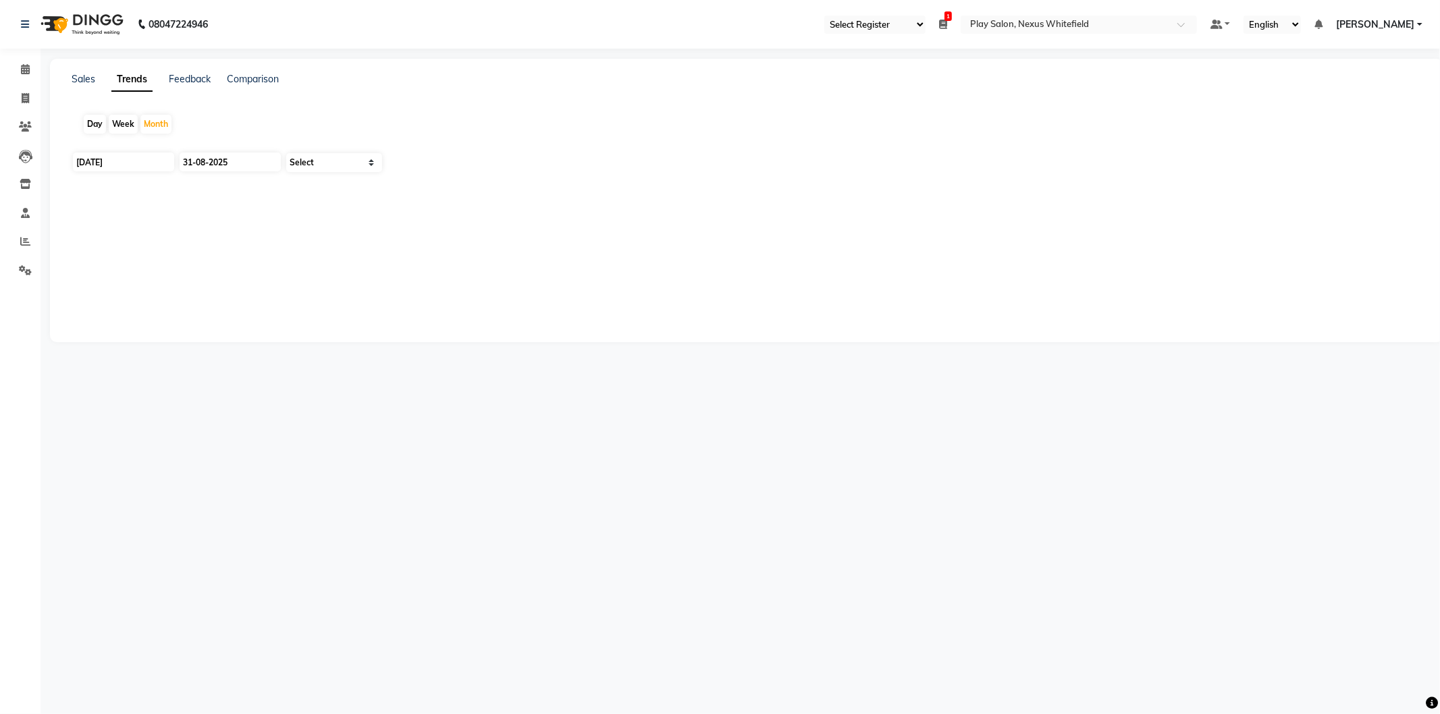
drag, startPoint x: 217, startPoint y: 257, endPoint x: 273, endPoint y: 212, distance: 71.6
click at [218, 254] on div "Sales Trends Feedback Comparison Day Week Month [DATE] [DATE] Select" at bounding box center [746, 201] width 1393 height 284
click at [304, 160] on select "Select" at bounding box center [334, 162] width 96 height 19
click at [286, 153] on select "Select" at bounding box center [334, 162] width 96 height 19
click at [313, 178] on div "Select" at bounding box center [329, 168] width 101 height 32
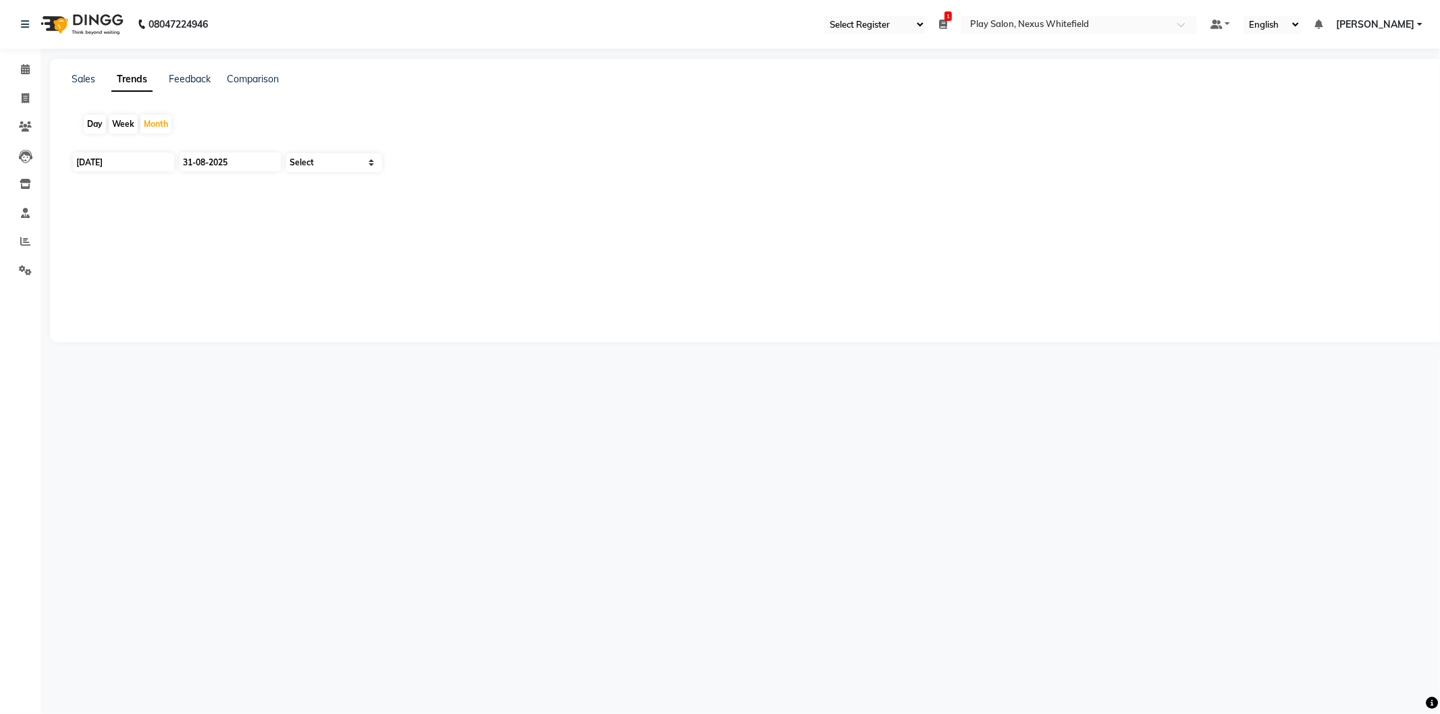
drag, startPoint x: 313, startPoint y: 178, endPoint x: 314, endPoint y: 163, distance: 15.6
click at [313, 174] on div "Select" at bounding box center [329, 168] width 101 height 32
click at [315, 162] on select "Select" at bounding box center [334, 162] width 96 height 19
click at [286, 153] on select "Select" at bounding box center [334, 162] width 96 height 19
drag, startPoint x: 326, startPoint y: 184, endPoint x: 350, endPoint y: 181, distance: 23.8
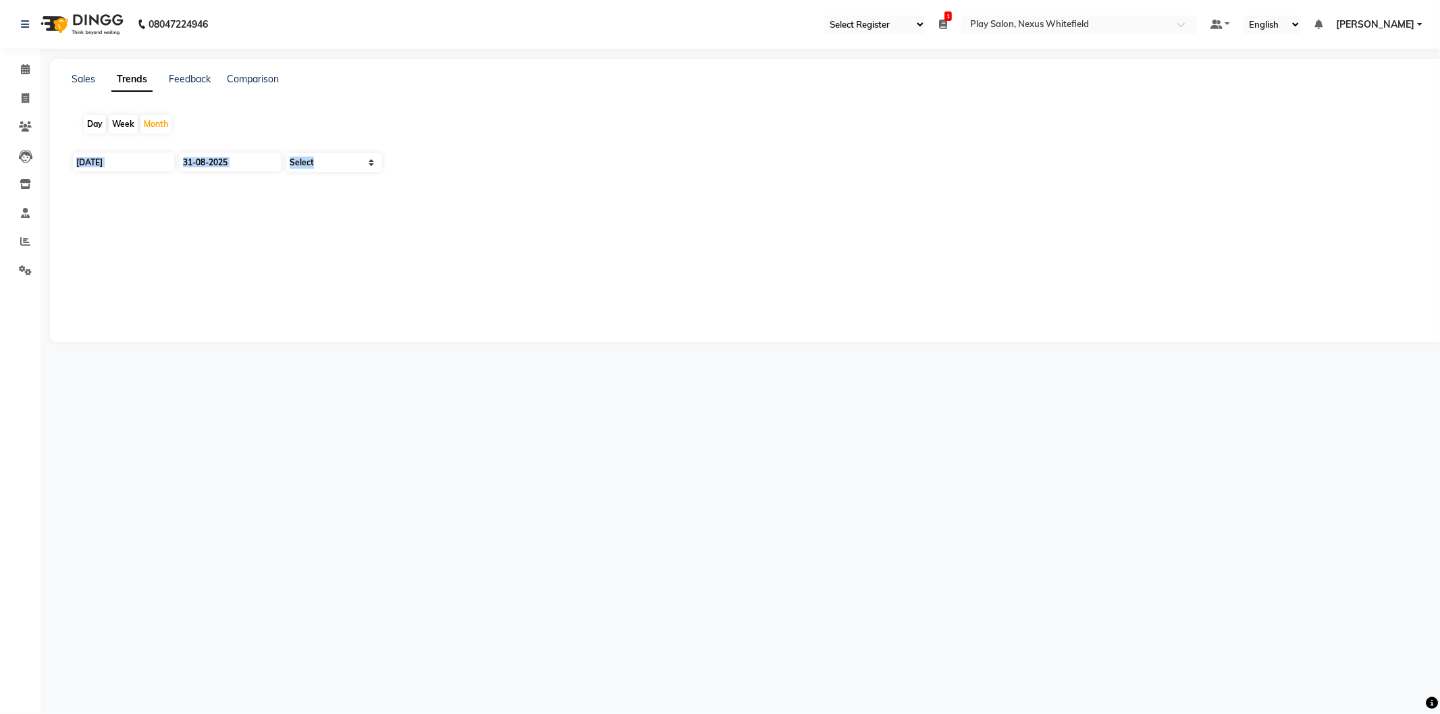
click at [326, 183] on div "Select" at bounding box center [329, 168] width 101 height 32
click at [370, 159] on select "Select" at bounding box center [334, 162] width 96 height 19
drag, startPoint x: 370, startPoint y: 159, endPoint x: 352, endPoint y: 176, distance: 24.4
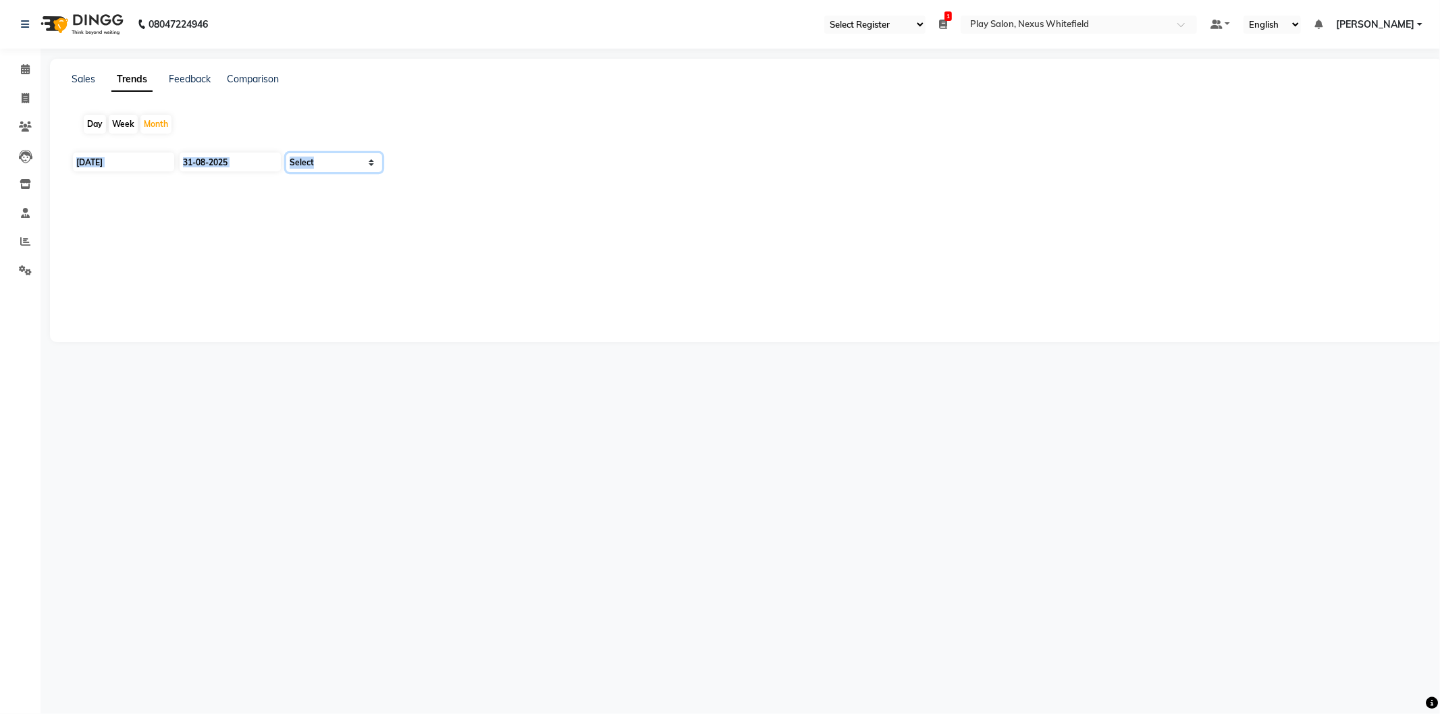
click at [370, 159] on select "Select" at bounding box center [334, 162] width 96 height 19
click at [340, 203] on div at bounding box center [747, 199] width 1350 height 22
click at [123, 122] on div "Week" at bounding box center [123, 124] width 29 height 19
type input "26-08-2025"
type input "02-09-2025"
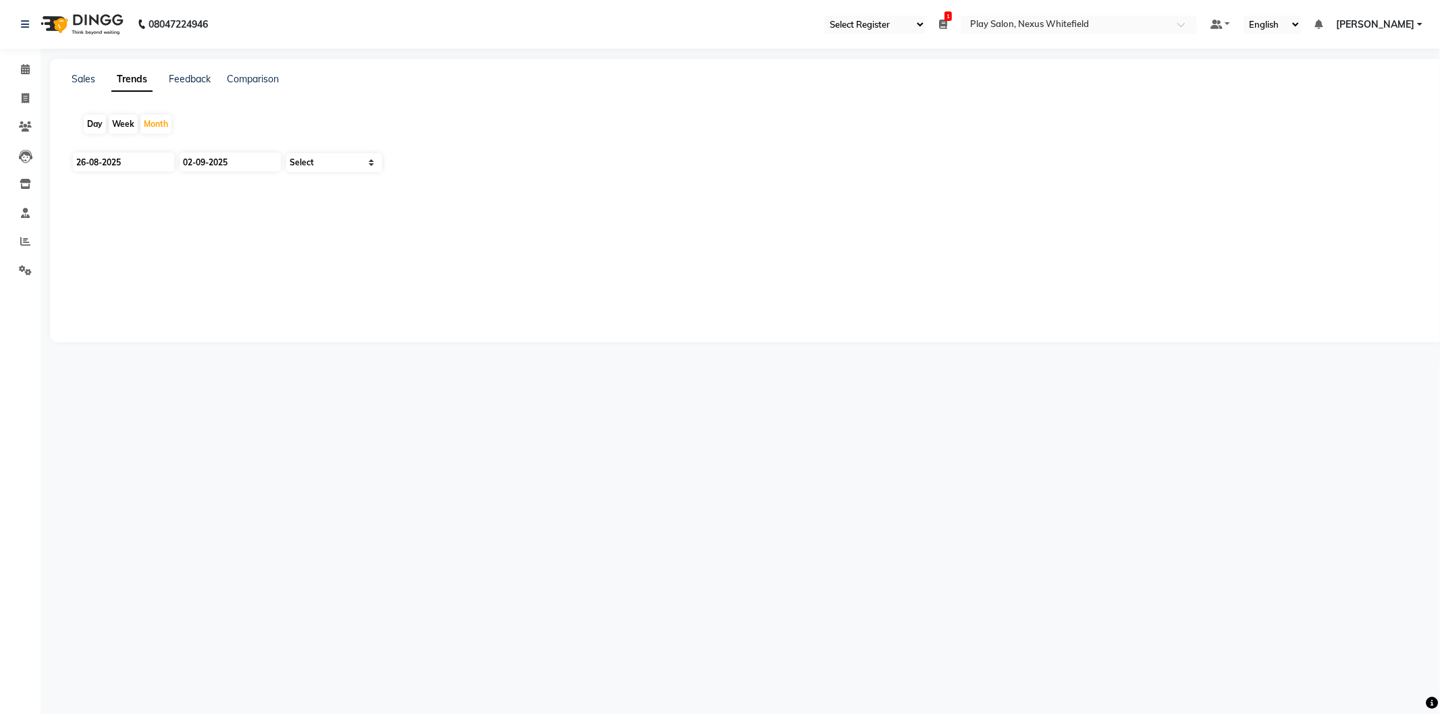
click at [95, 120] on div "Day" at bounding box center [95, 124] width 22 height 19
click at [169, 118] on div "Month" at bounding box center [155, 124] width 31 height 19
type input "01-09-2025"
type input "[DATE]"
click at [196, 61] on div "Sales Trends Feedback Comparison Day Week Month [DATE] [DATE] Select" at bounding box center [746, 201] width 1393 height 284
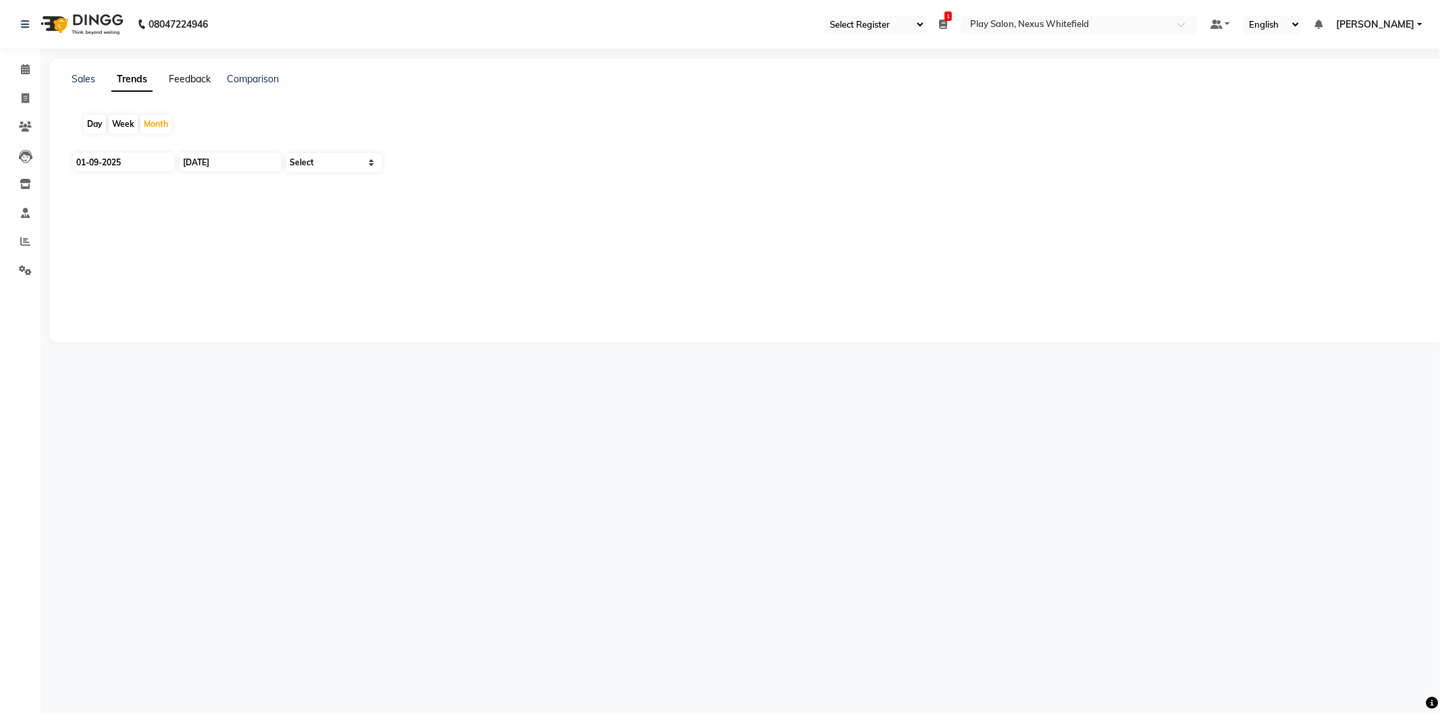
click at [188, 78] on link "Feedback" at bounding box center [190, 79] width 42 height 12
click at [275, 85] on div "Comparison" at bounding box center [254, 79] width 52 height 14
click at [254, 78] on link "Comparison" at bounding box center [254, 79] width 52 height 12
select select "single_date"
select select "single_date_dash"
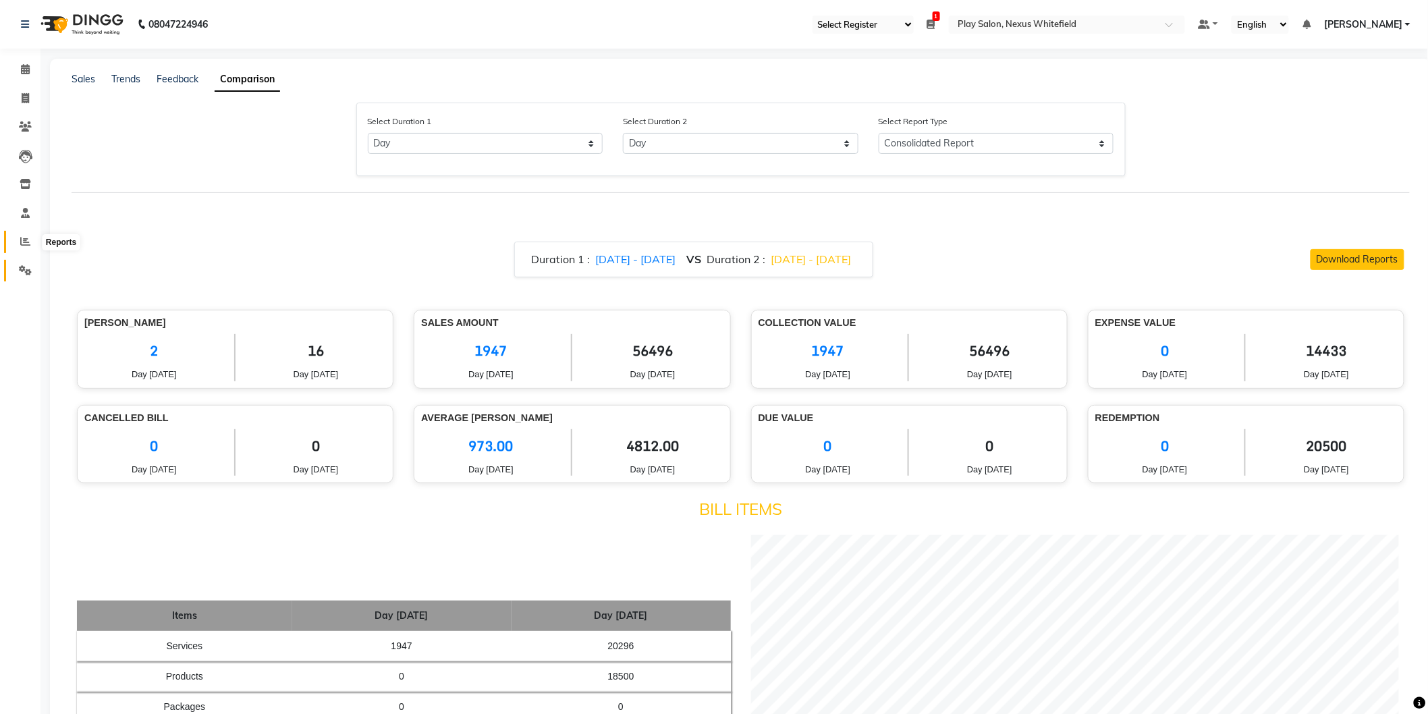
drag, startPoint x: 20, startPoint y: 241, endPoint x: 34, endPoint y: 263, distance: 26.4
click at [22, 241] on icon at bounding box center [25, 241] width 10 height 10
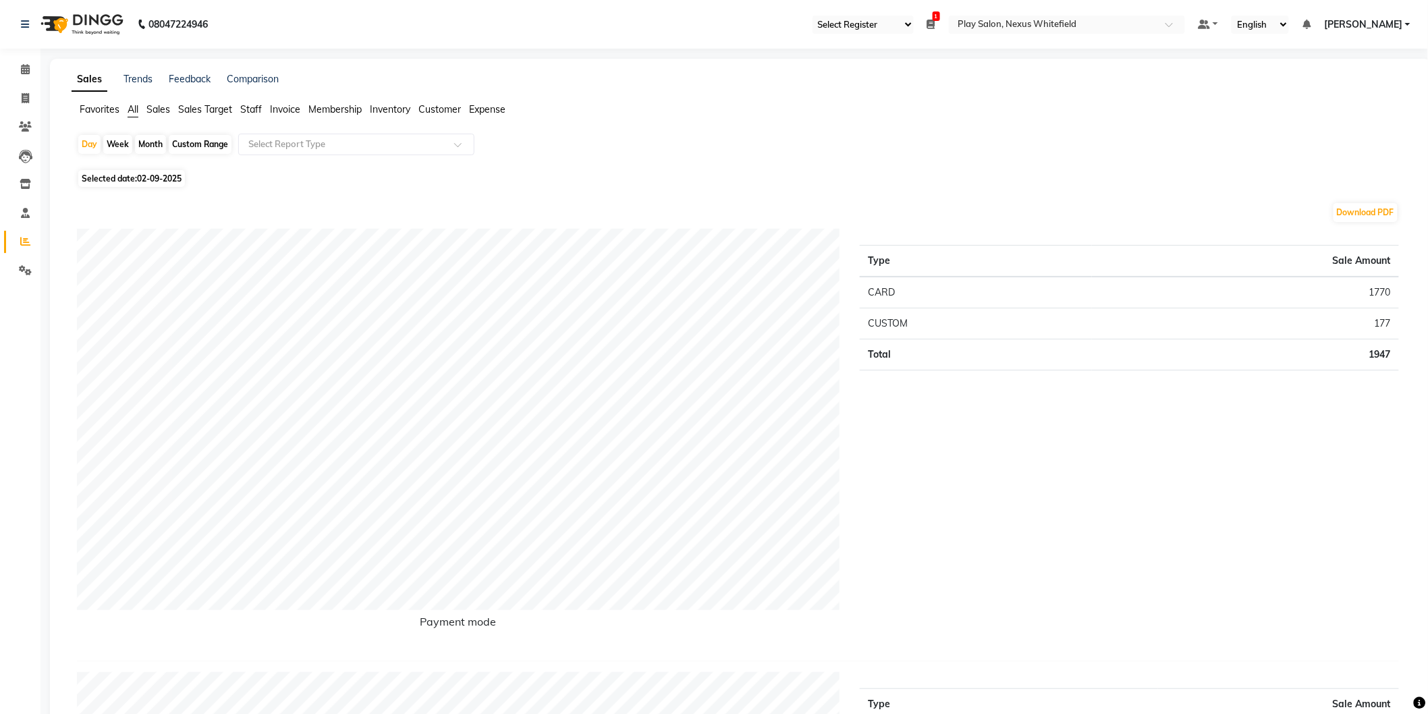
click at [194, 144] on div "Custom Range" at bounding box center [200, 144] width 63 height 19
select select "9"
select select "2025"
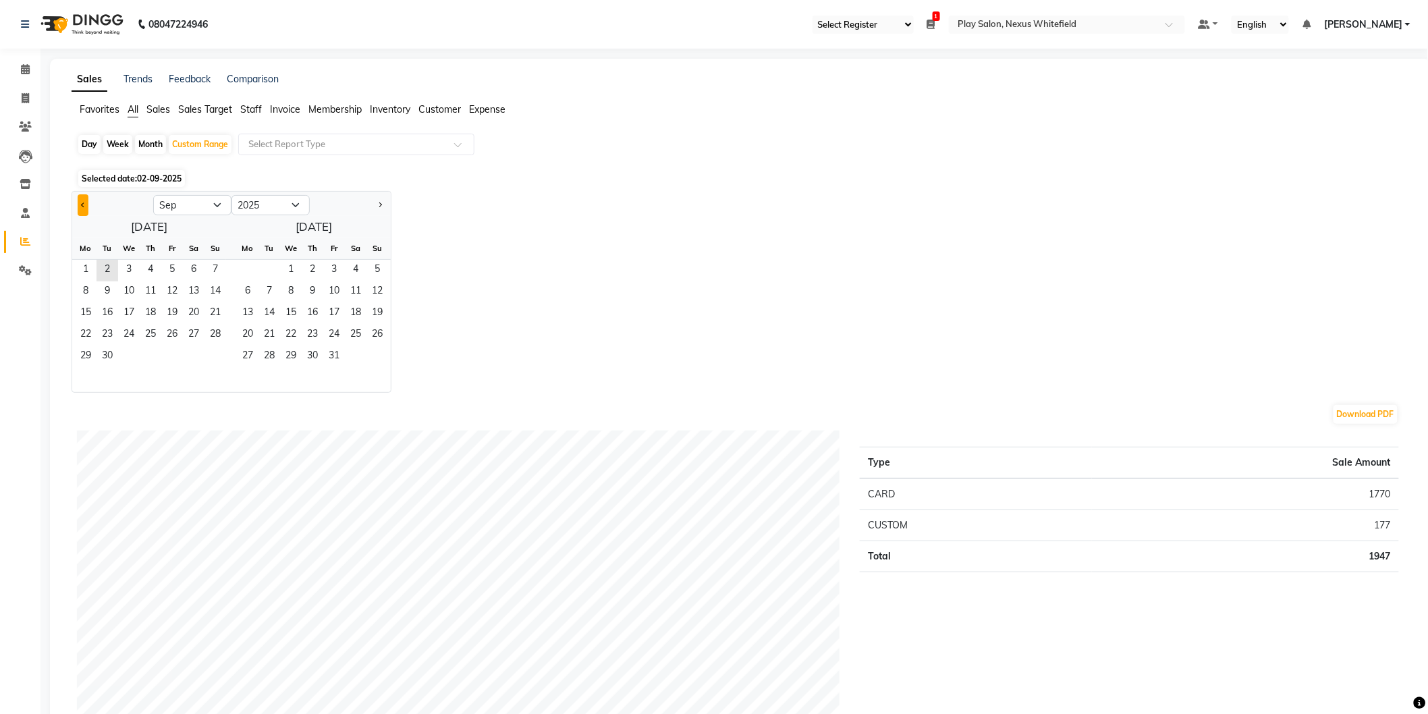
click at [82, 203] on span "Previous month" at bounding box center [83, 204] width 5 height 5
select select "8"
click at [149, 312] on span "14" at bounding box center [151, 314] width 22 height 22
click at [267, 266] on span "2" at bounding box center [270, 271] width 22 height 22
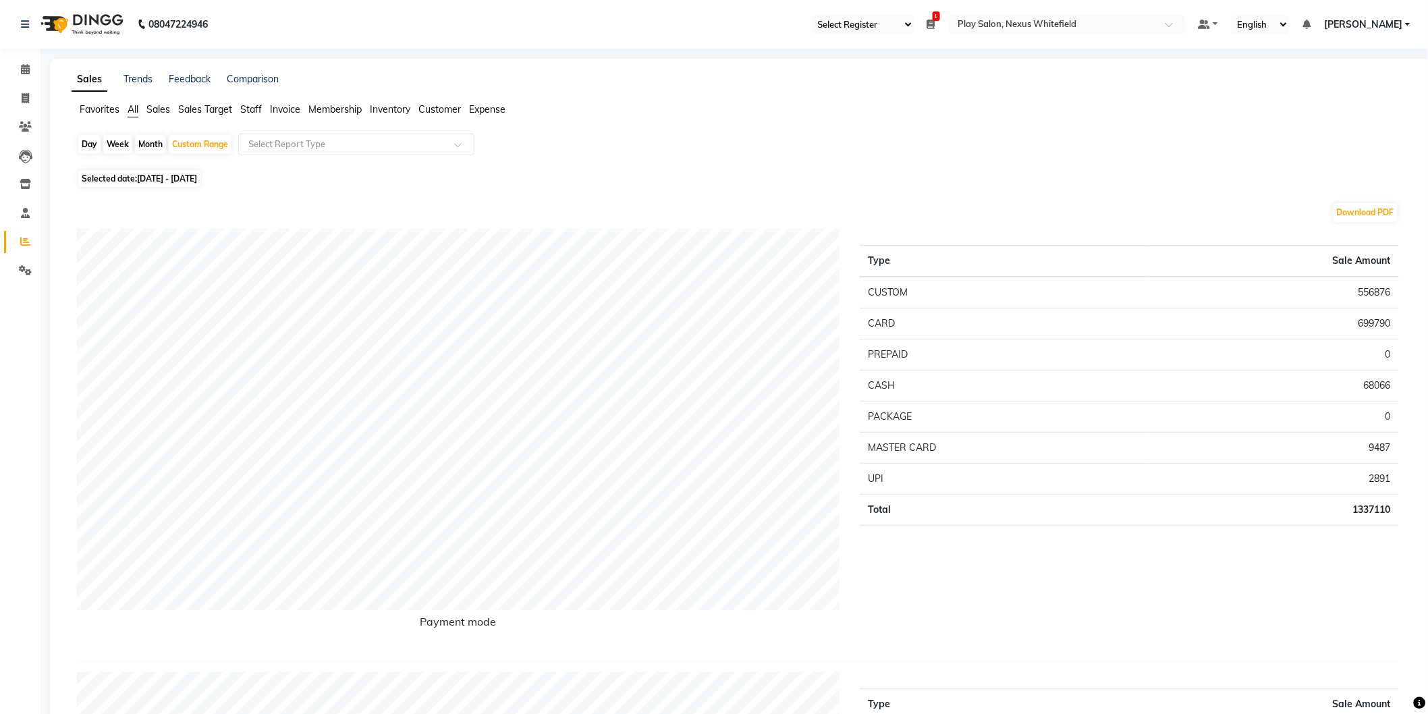
click at [252, 109] on span "Staff" at bounding box center [251, 109] width 22 height 12
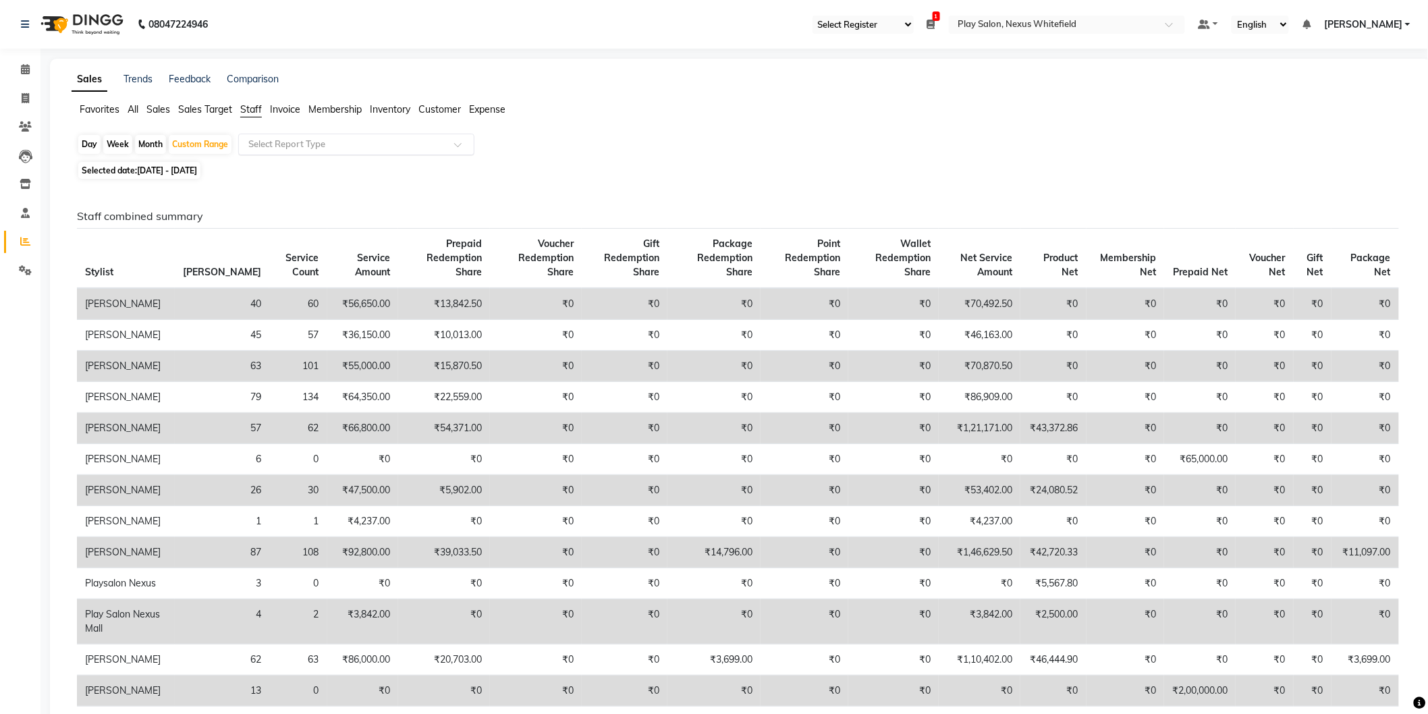
click at [279, 144] on input "text" at bounding box center [343, 145] width 194 height 14
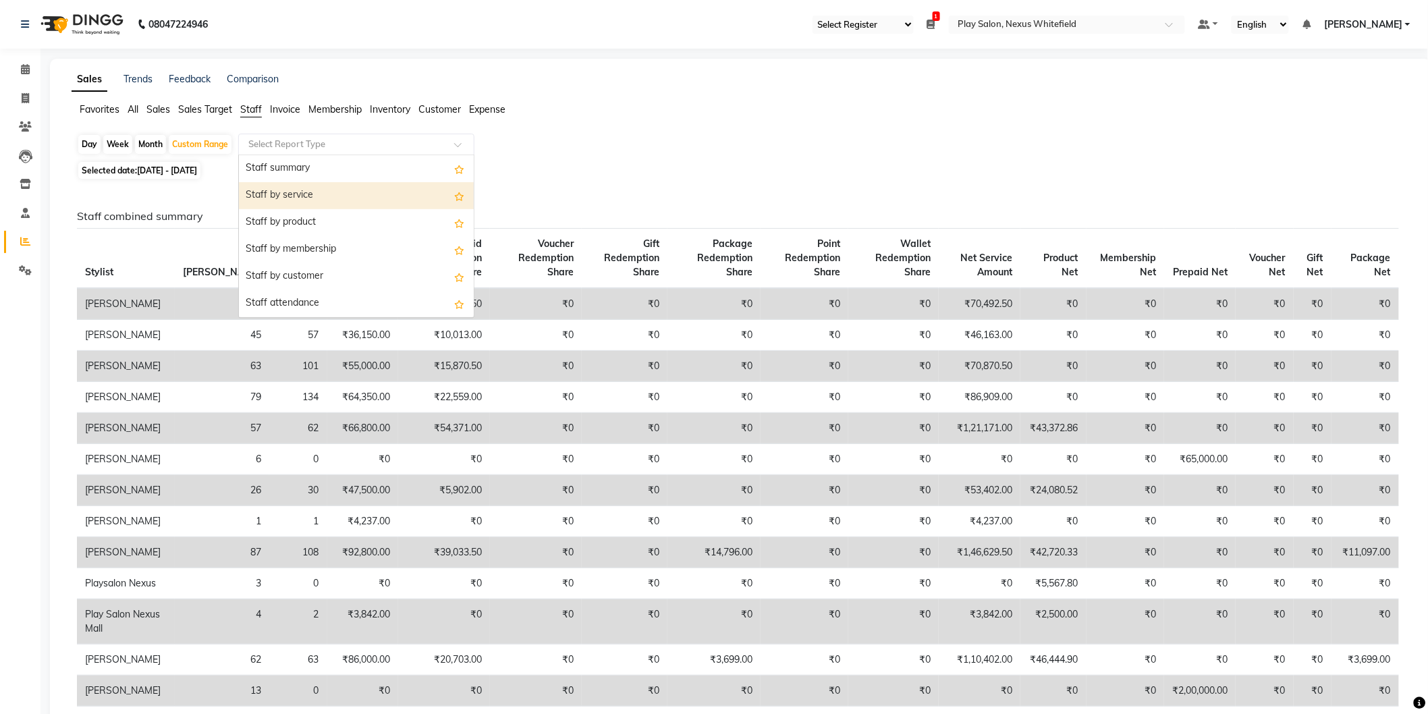
click at [299, 192] on div "Staff by service" at bounding box center [356, 195] width 235 height 27
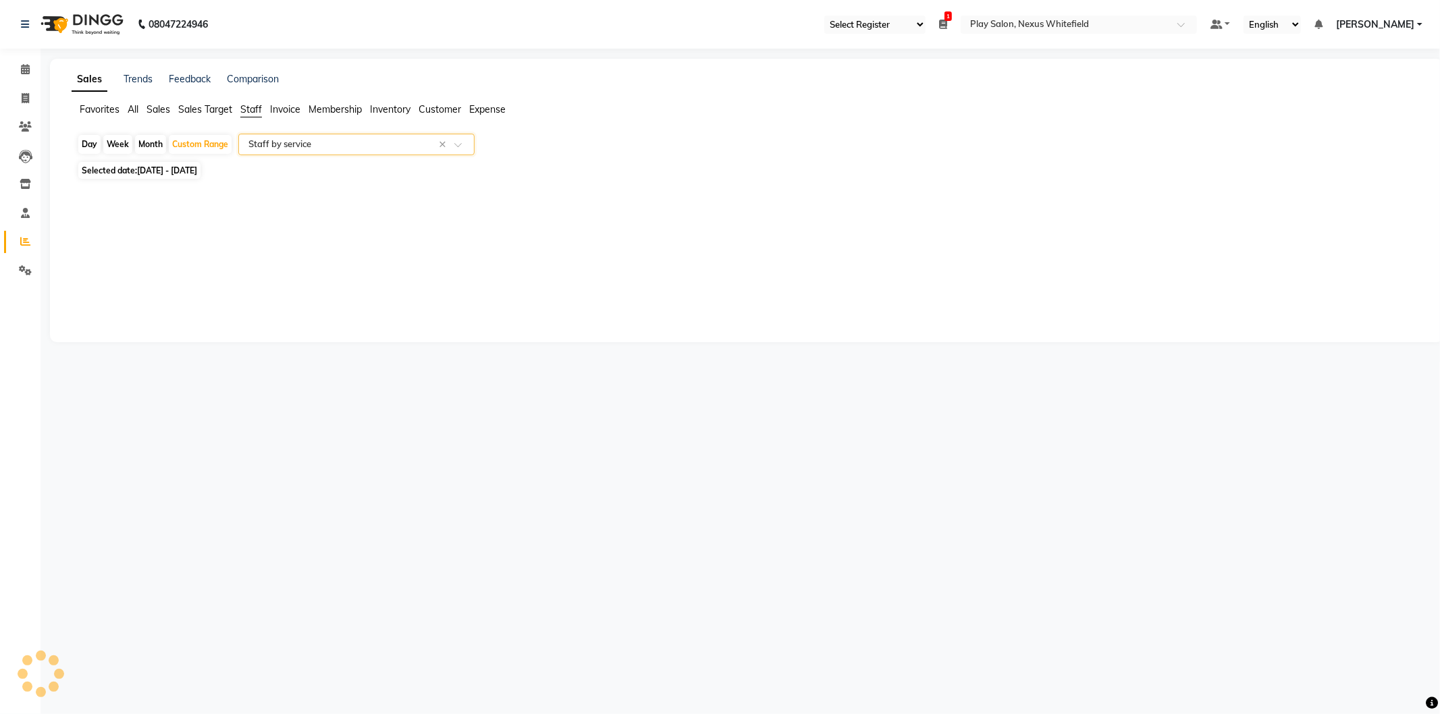
select select "full_report"
select select "csv"
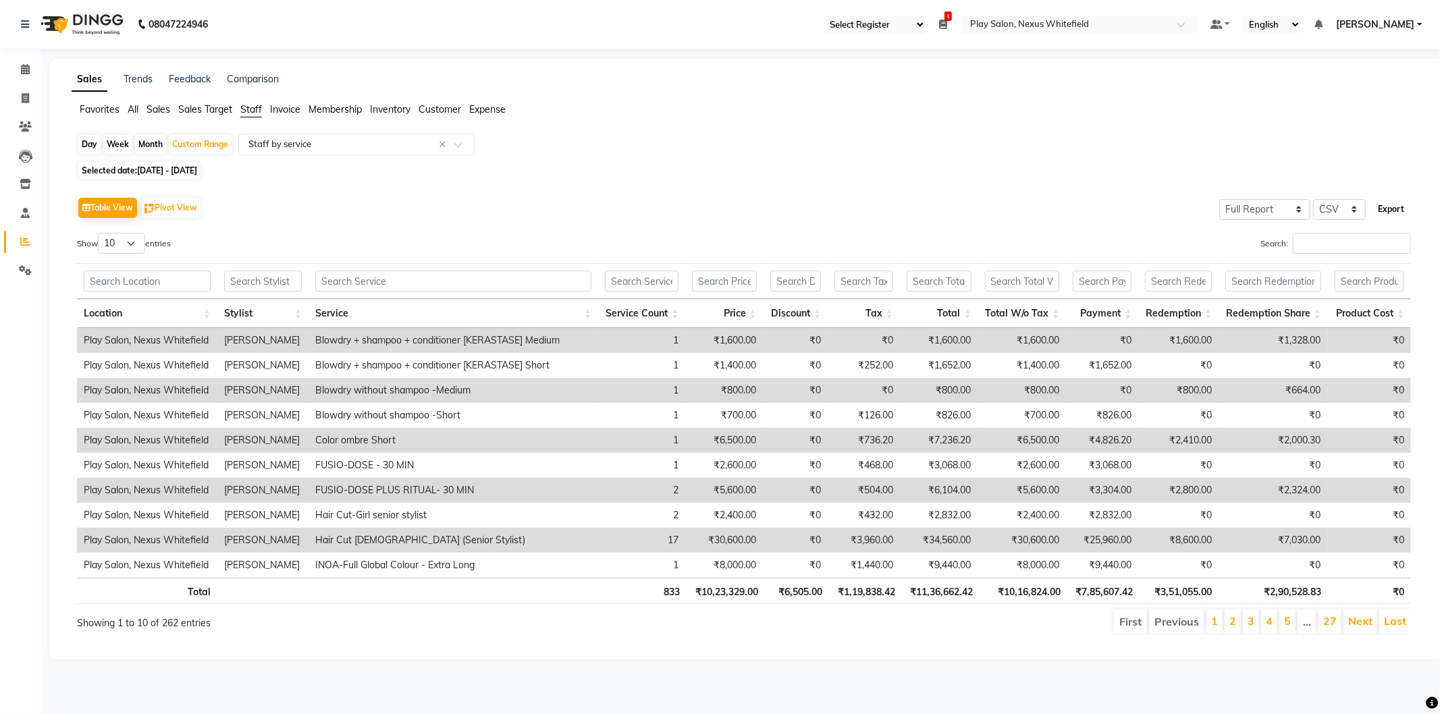
click at [1391, 208] on button "Export" at bounding box center [1390, 209] width 37 height 23
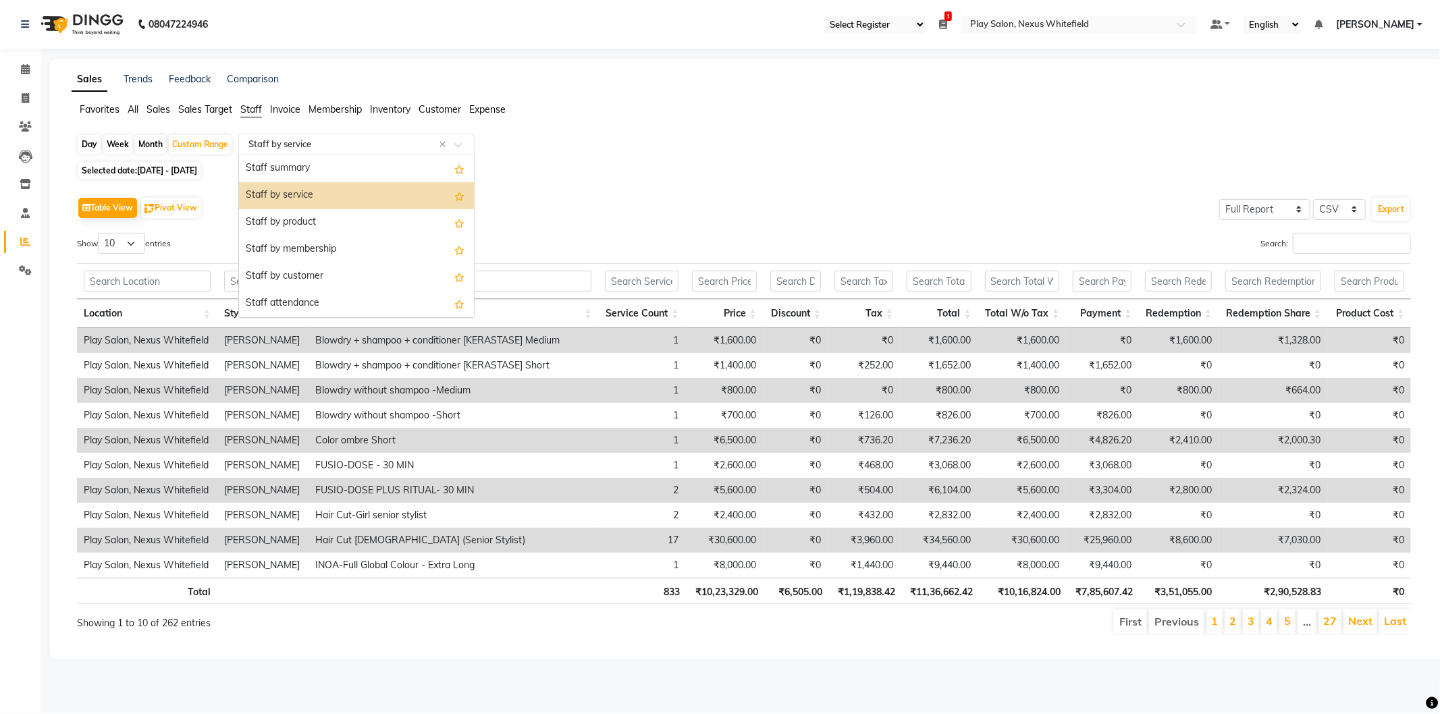
click at [290, 149] on input "text" at bounding box center [343, 145] width 194 height 14
click at [288, 220] on div "Staff by product" at bounding box center [356, 222] width 235 height 27
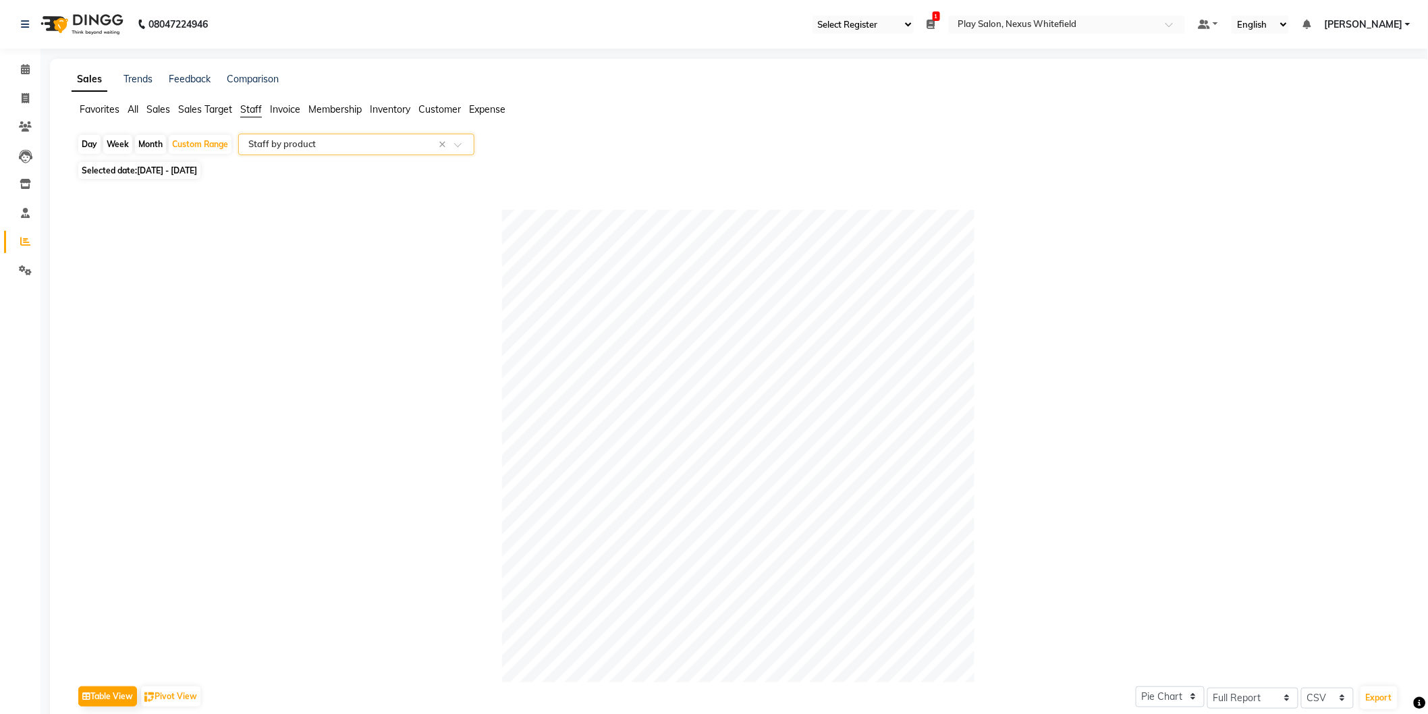
scroll to position [466, 0]
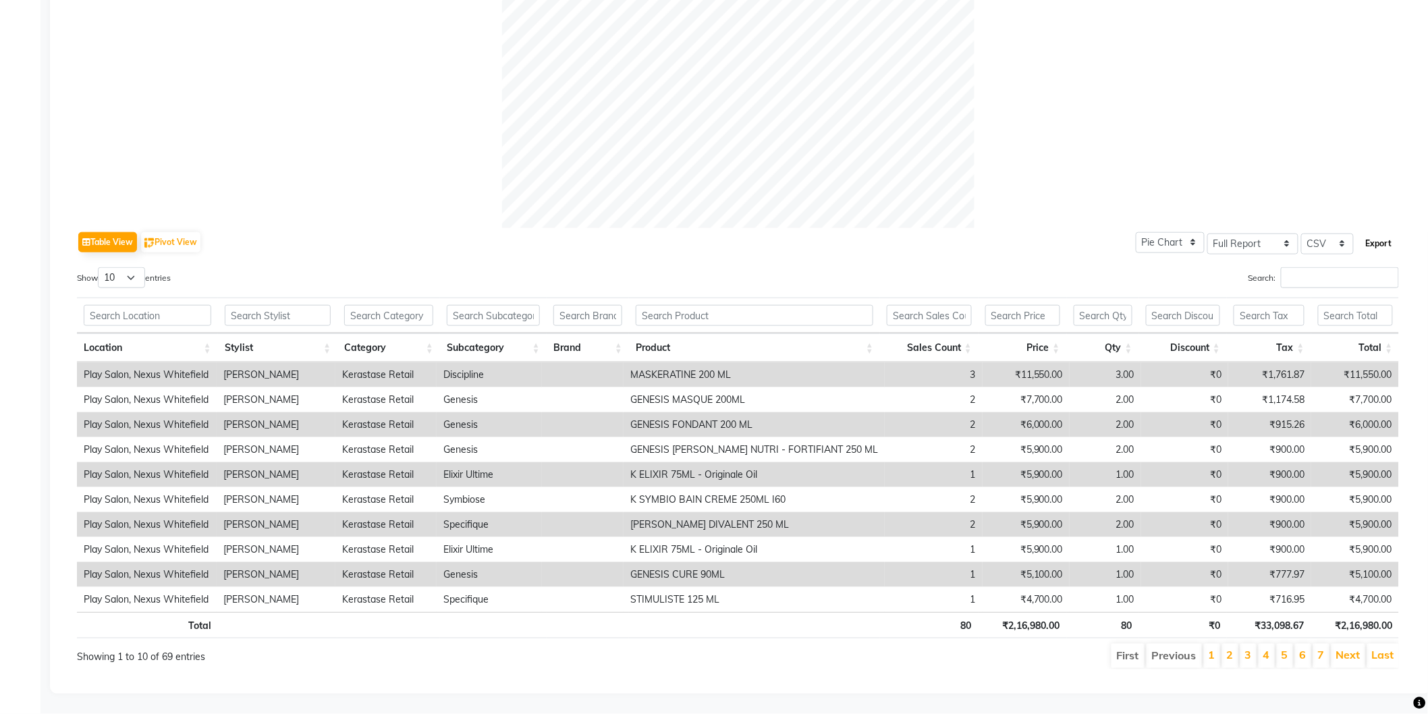
click at [1380, 232] on button "Export" at bounding box center [1379, 243] width 37 height 23
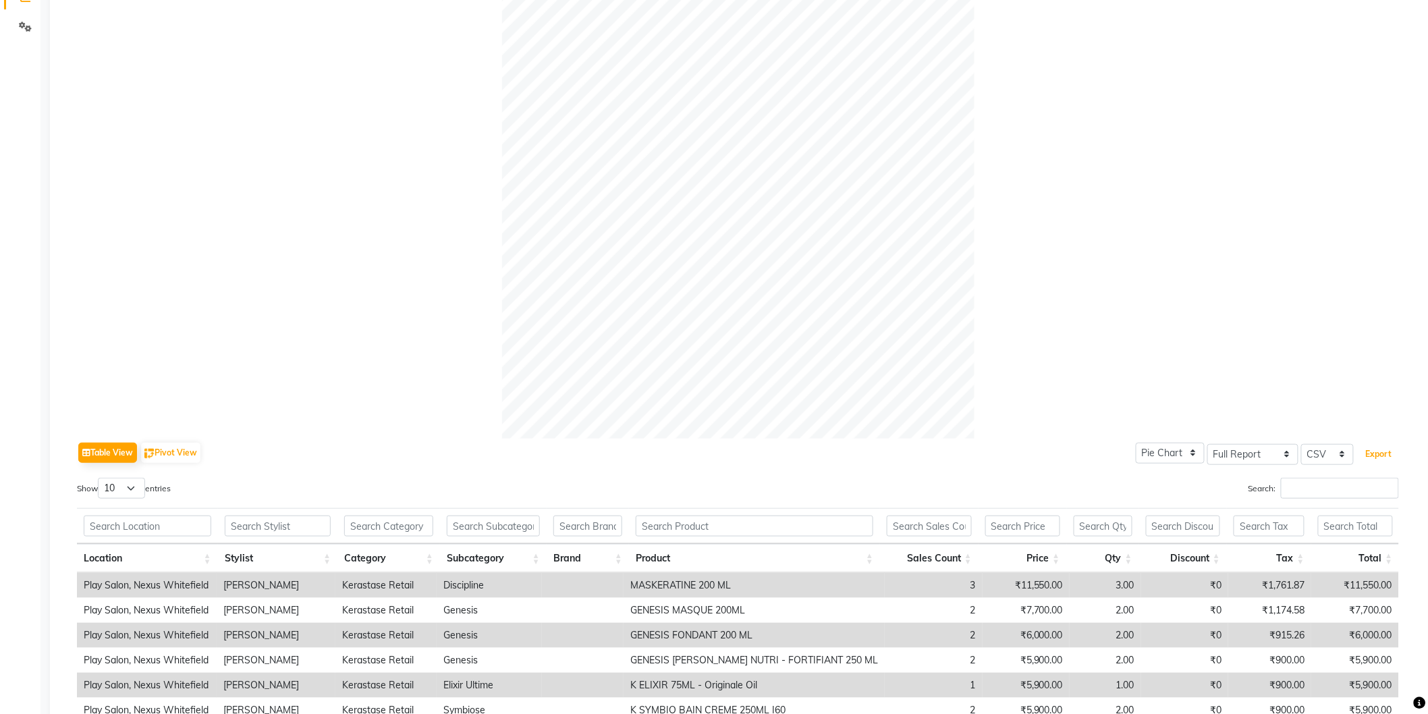
scroll to position [16, 0]
